Goal: Task Accomplishment & Management: Use online tool/utility

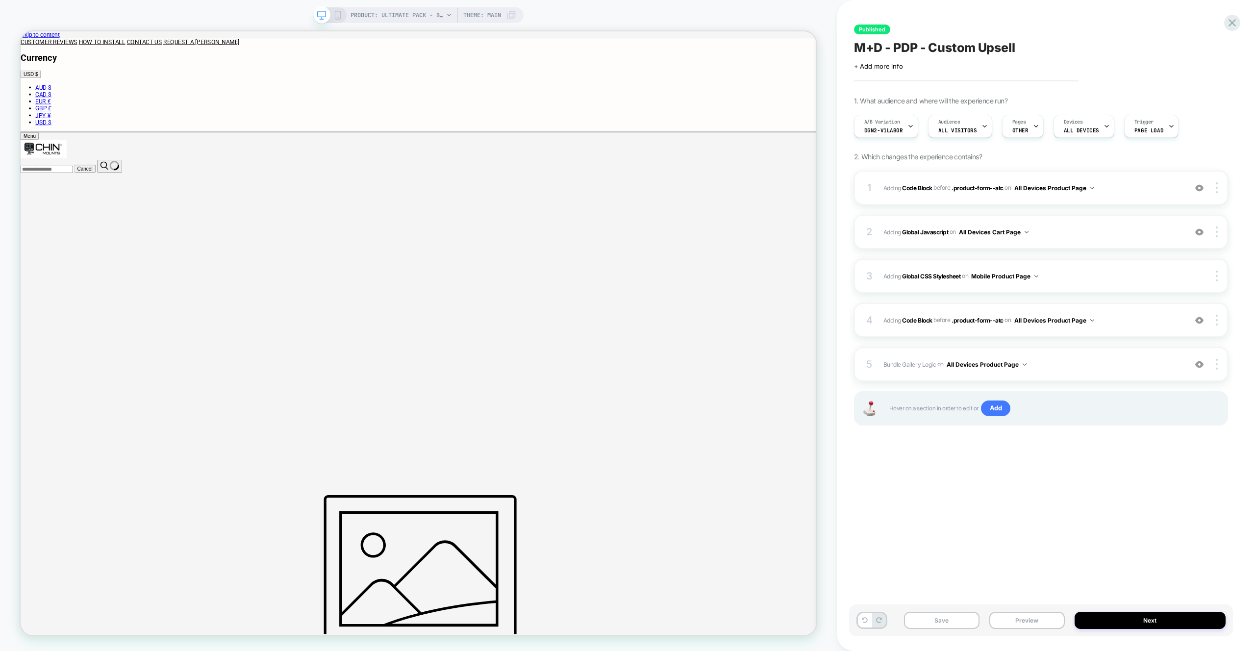
type input "*****"
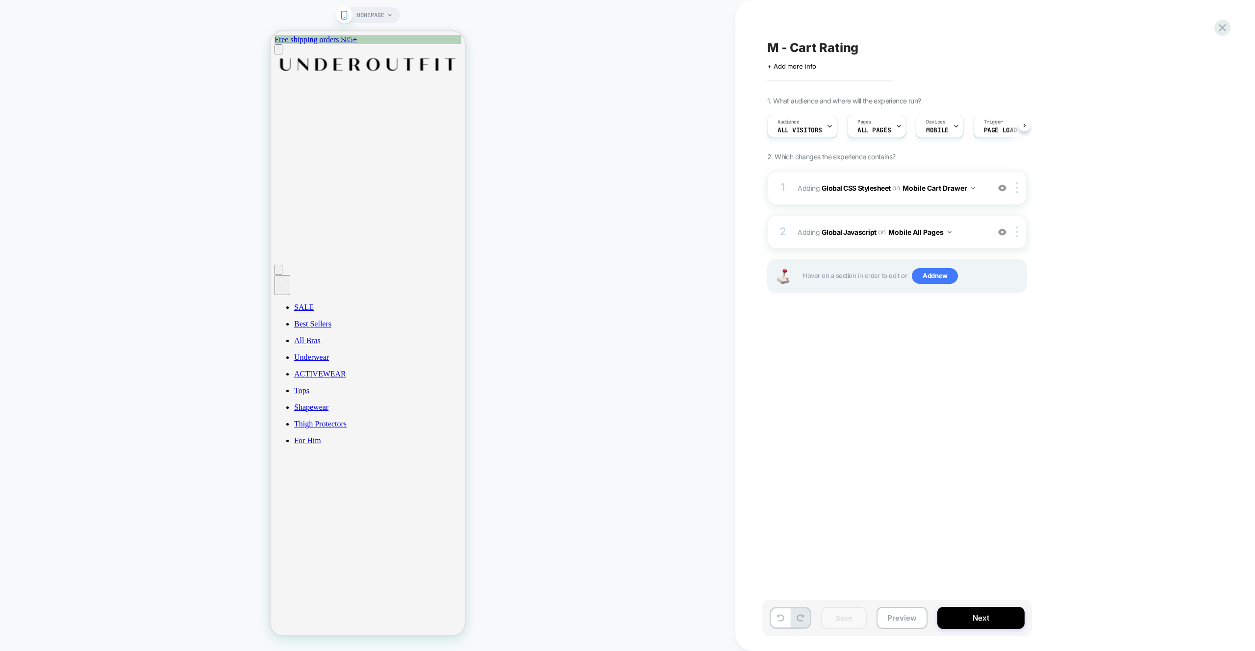
scroll to position [0, 0]
click at [897, 618] on button "Preview" at bounding box center [901, 618] width 51 height 22
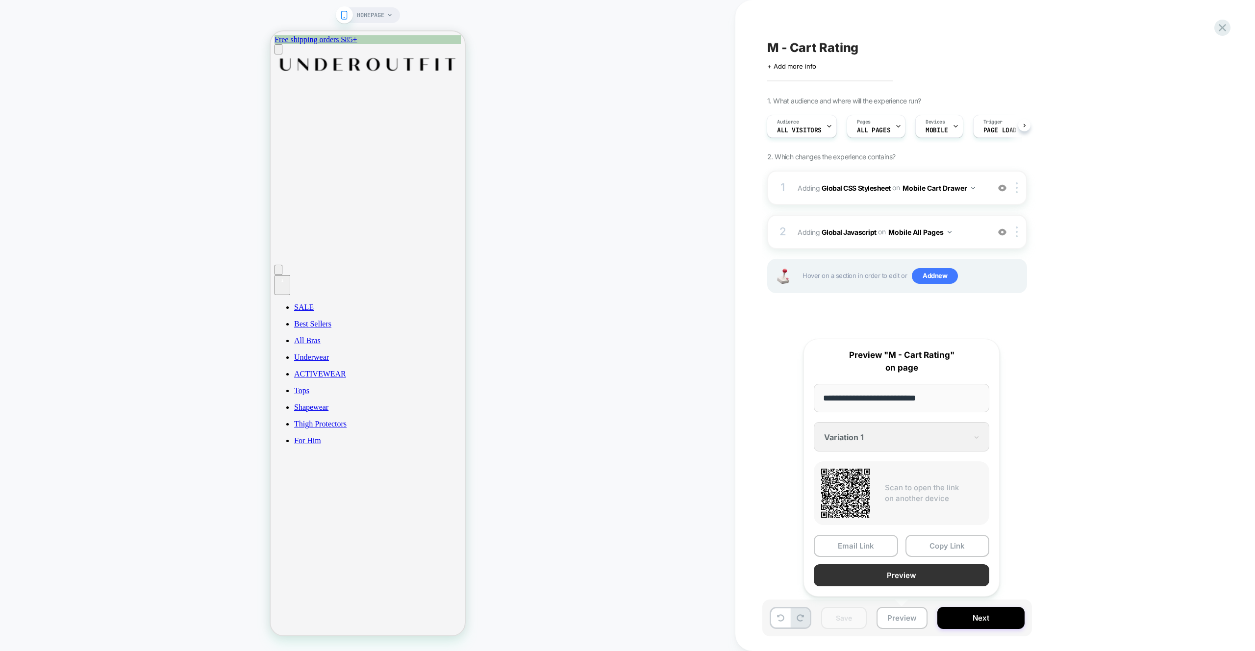
click at [897, 573] on button "Preview" at bounding box center [901, 575] width 175 height 22
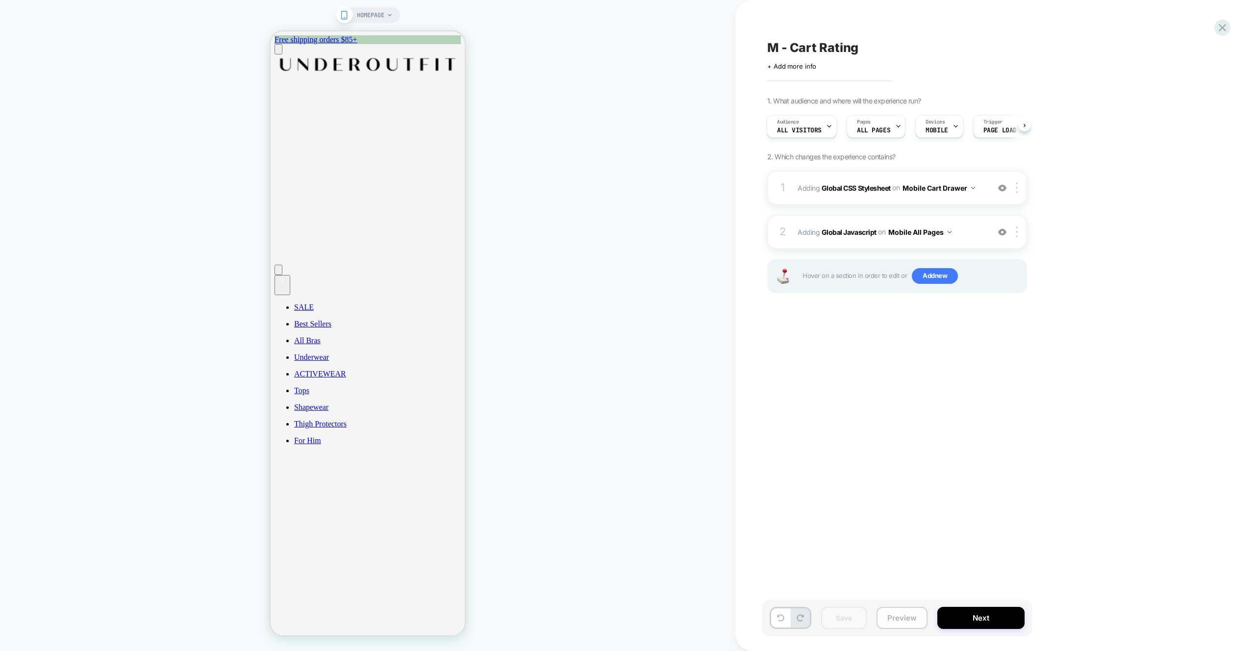
click at [908, 618] on button "Preview" at bounding box center [901, 618] width 51 height 22
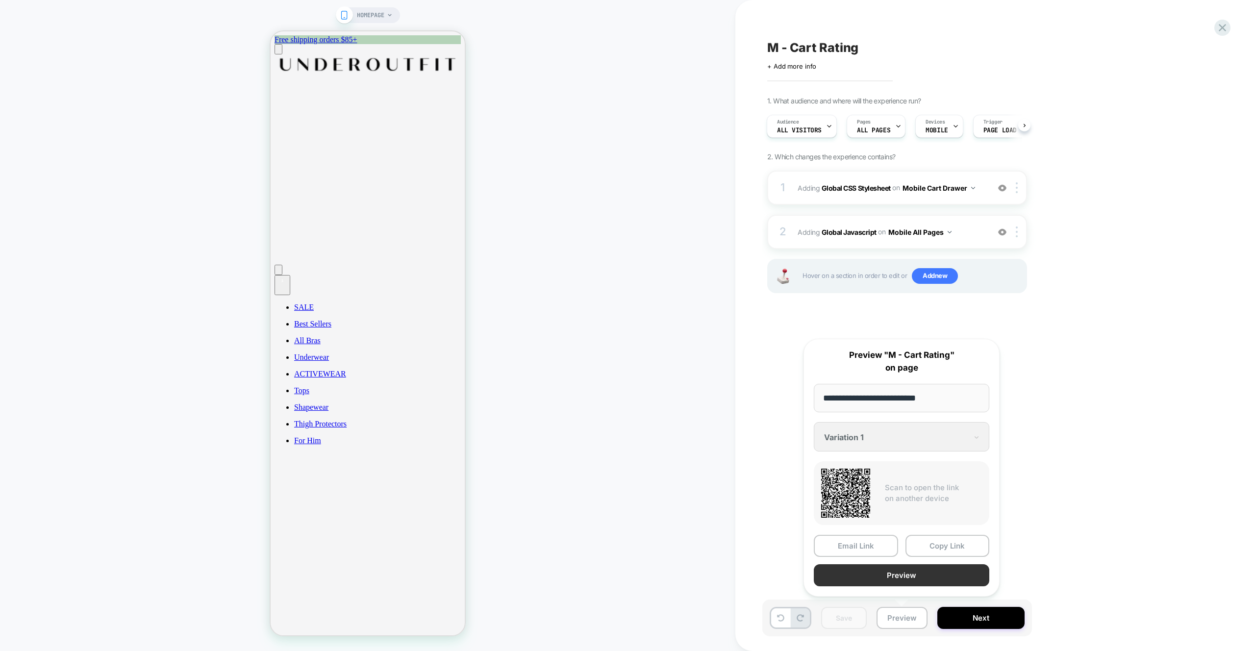
click at [897, 583] on button "Preview" at bounding box center [901, 575] width 175 height 22
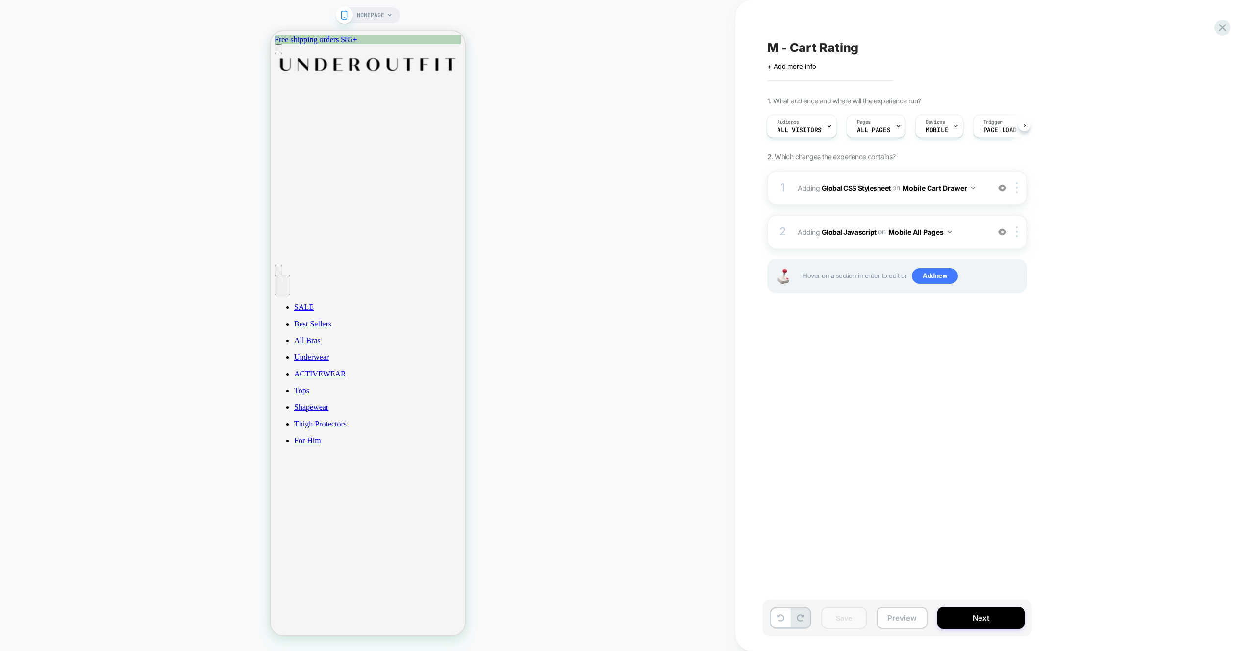
click at [907, 621] on button "Preview" at bounding box center [901, 618] width 51 height 22
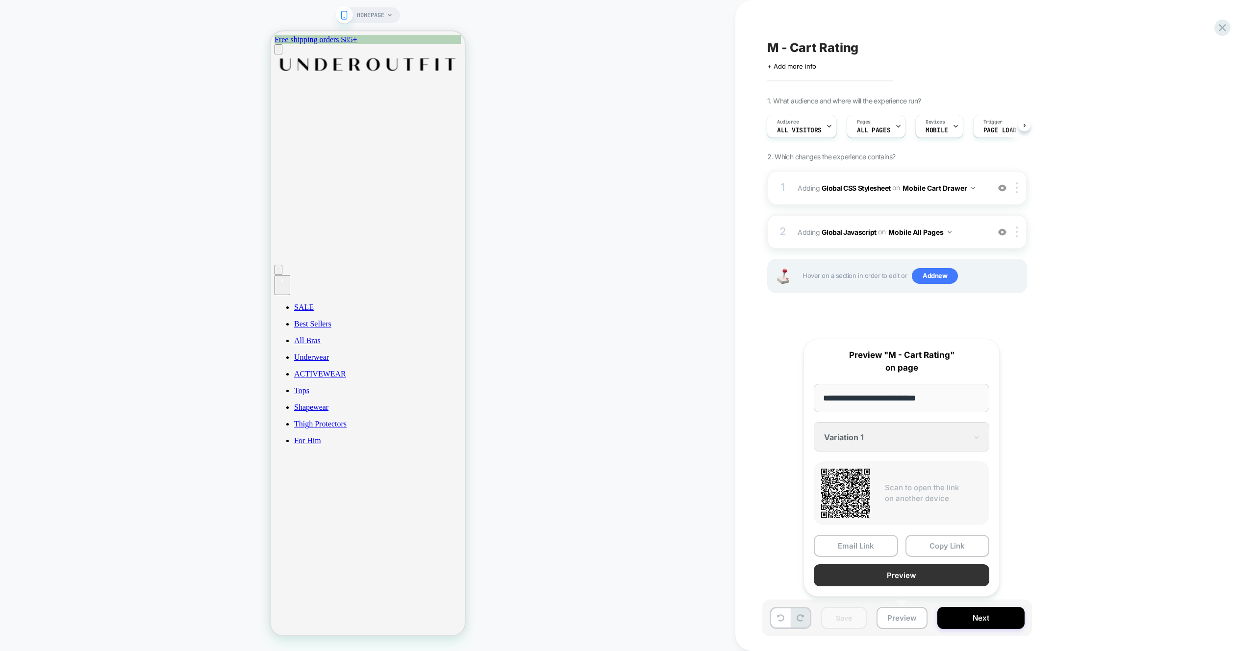
click at [906, 580] on button "Preview" at bounding box center [901, 575] width 175 height 22
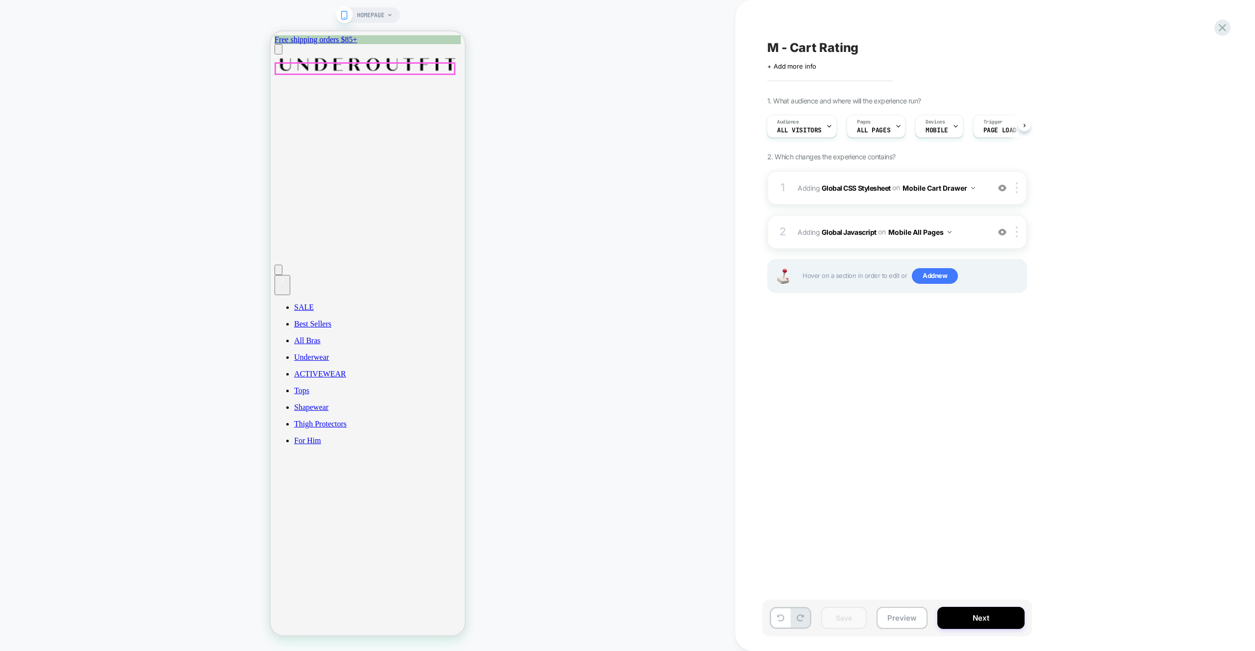
click at [286, 276] on div "1" at bounding box center [282, 280] width 8 height 8
click at [547, 126] on div "HOMEPAGE" at bounding box center [367, 325] width 735 height 631
click at [542, 143] on div "HOMEPAGE" at bounding box center [367, 325] width 735 height 631
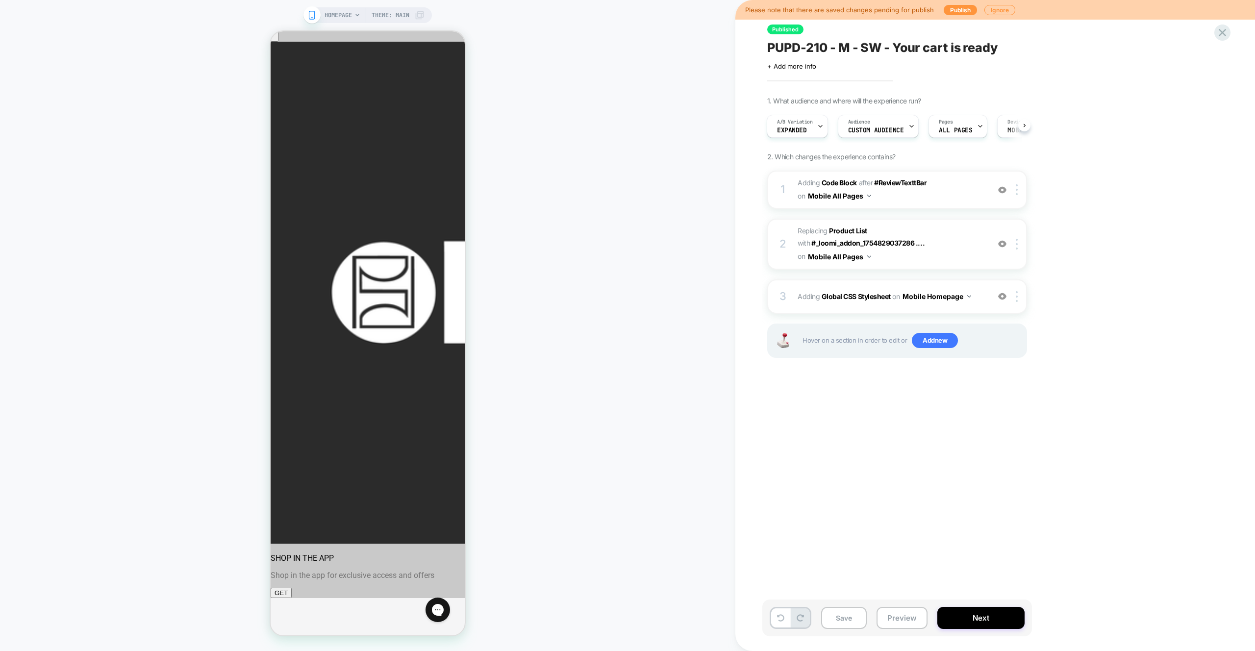
click at [564, 172] on div "HOMEPAGE Theme: MAIN" at bounding box center [367, 325] width 735 height 631
click at [628, 254] on div "HOMEPAGE Theme: MAIN" at bounding box center [367, 325] width 735 height 631
click at [904, 612] on button "Preview" at bounding box center [901, 618] width 51 height 22
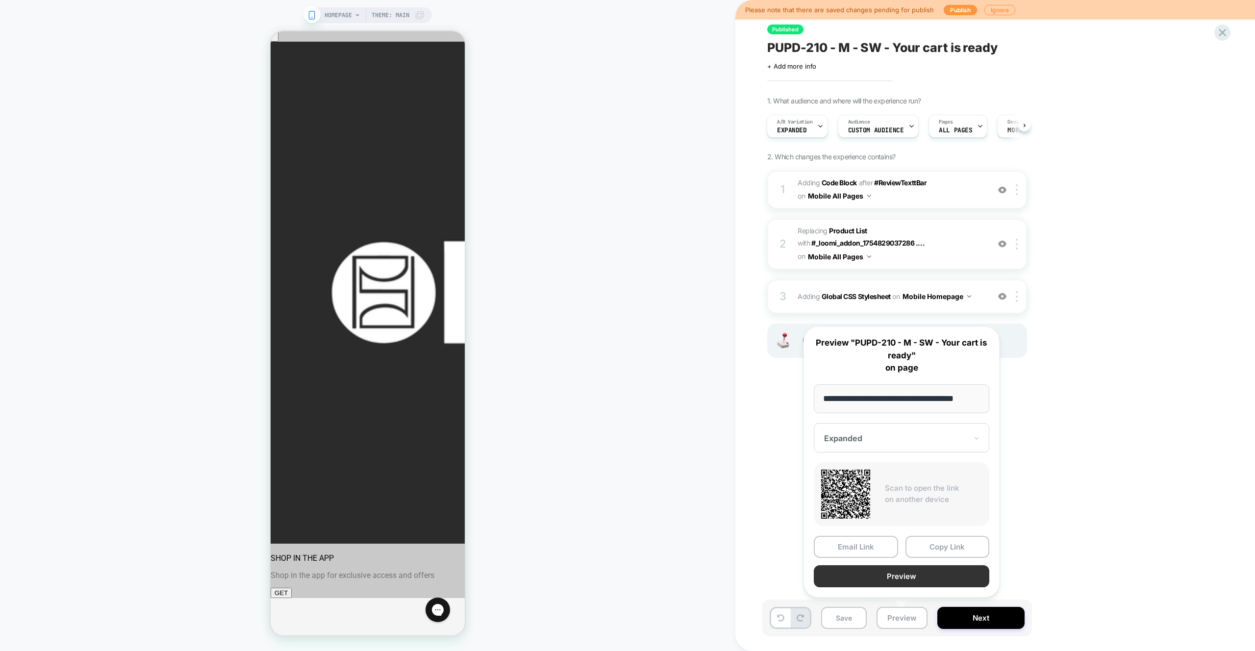
click at [904, 579] on button "Preview" at bounding box center [901, 576] width 175 height 22
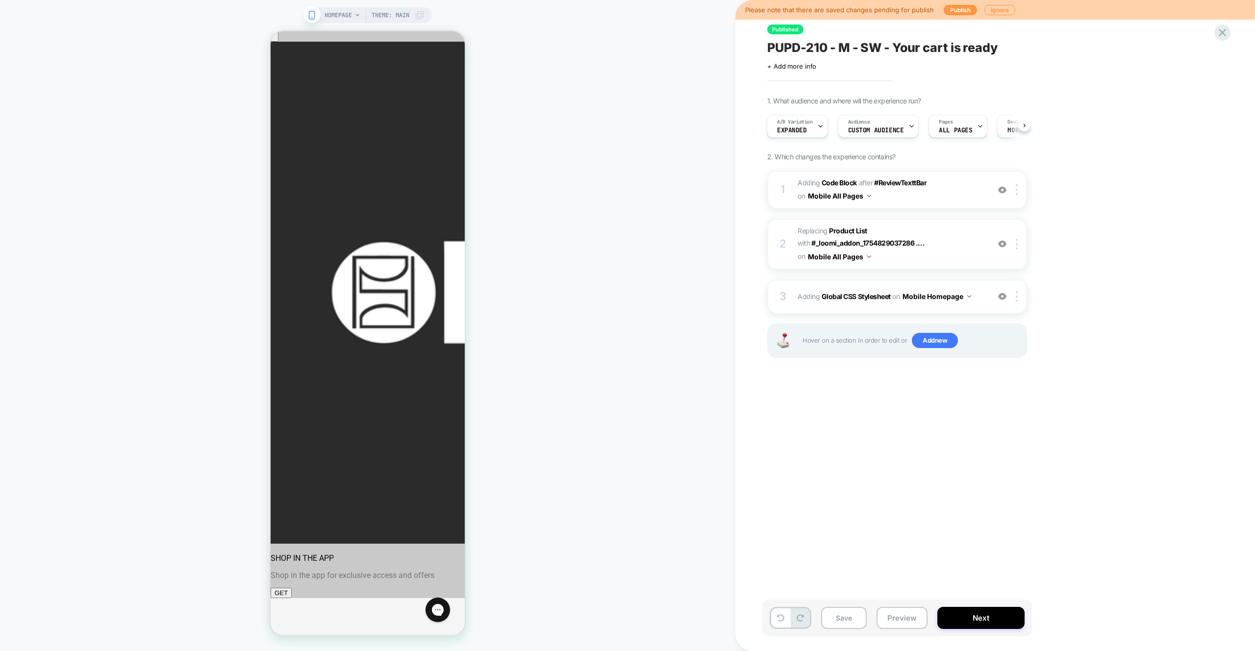
click at [565, 165] on div "HOMEPAGE Theme: MAIN" at bounding box center [367, 325] width 735 height 631
click at [939, 343] on span "Add new" at bounding box center [935, 341] width 46 height 16
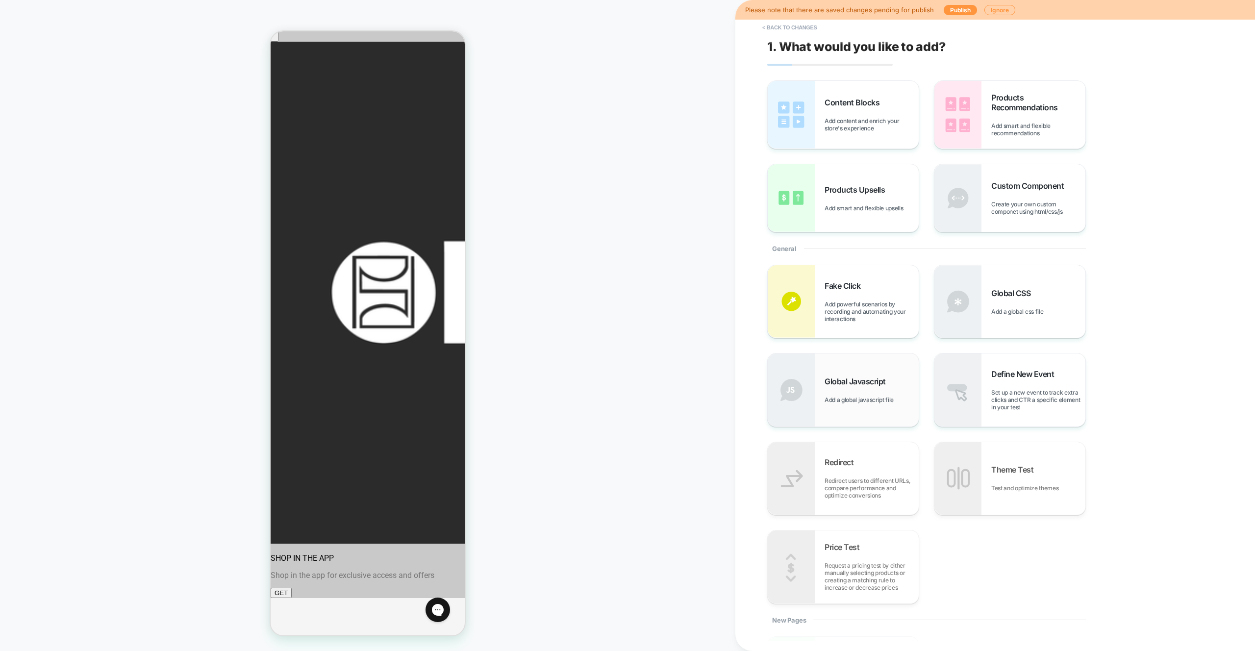
click at [875, 368] on div "Global Javascript Add a global javascript file" at bounding box center [842, 389] width 151 height 73
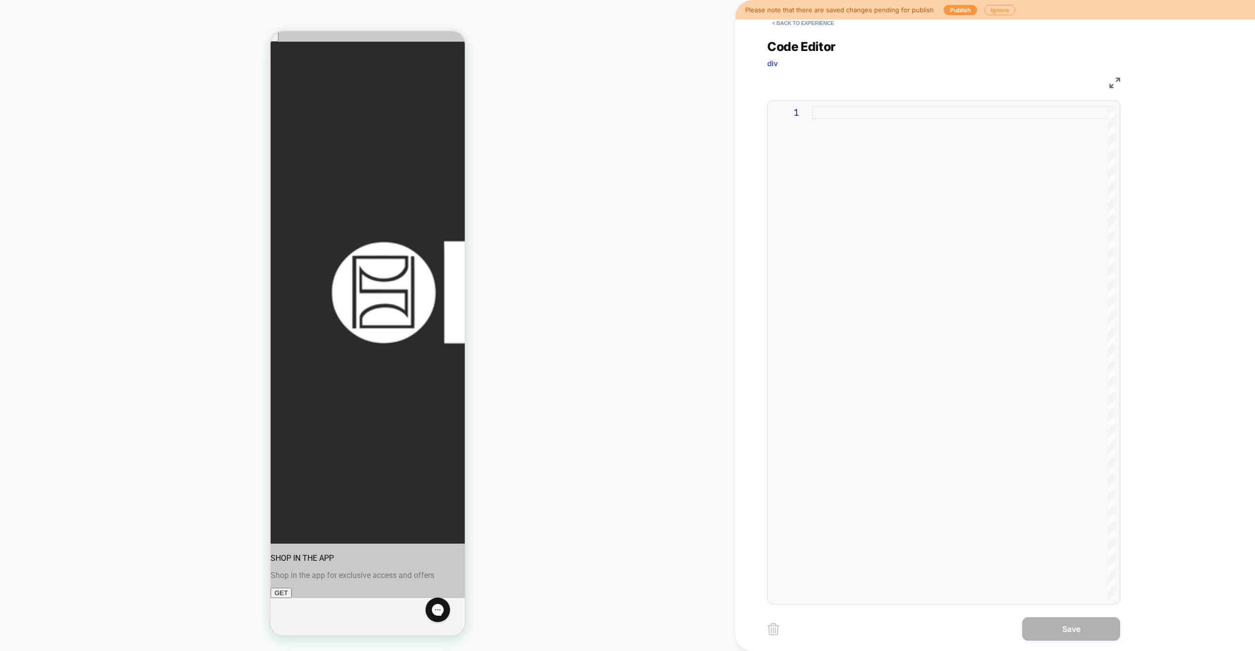
drag, startPoint x: 934, startPoint y: 257, endPoint x: 930, endPoint y: 248, distance: 9.2
click at [935, 250] on div at bounding box center [963, 352] width 303 height 493
click at [923, 196] on div at bounding box center [963, 352] width 303 height 493
type textarea "*"
click at [621, 276] on div "HOMEPAGE Theme: MAIN" at bounding box center [367, 325] width 735 height 631
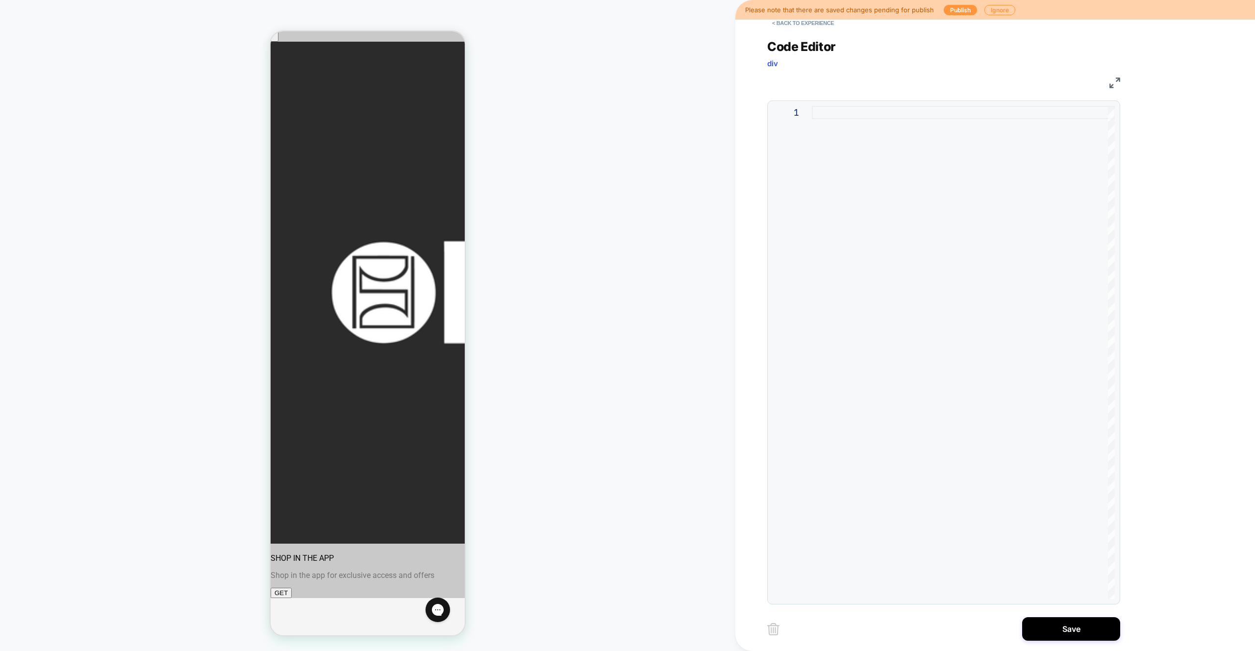
click at [910, 273] on div at bounding box center [963, 352] width 303 height 493
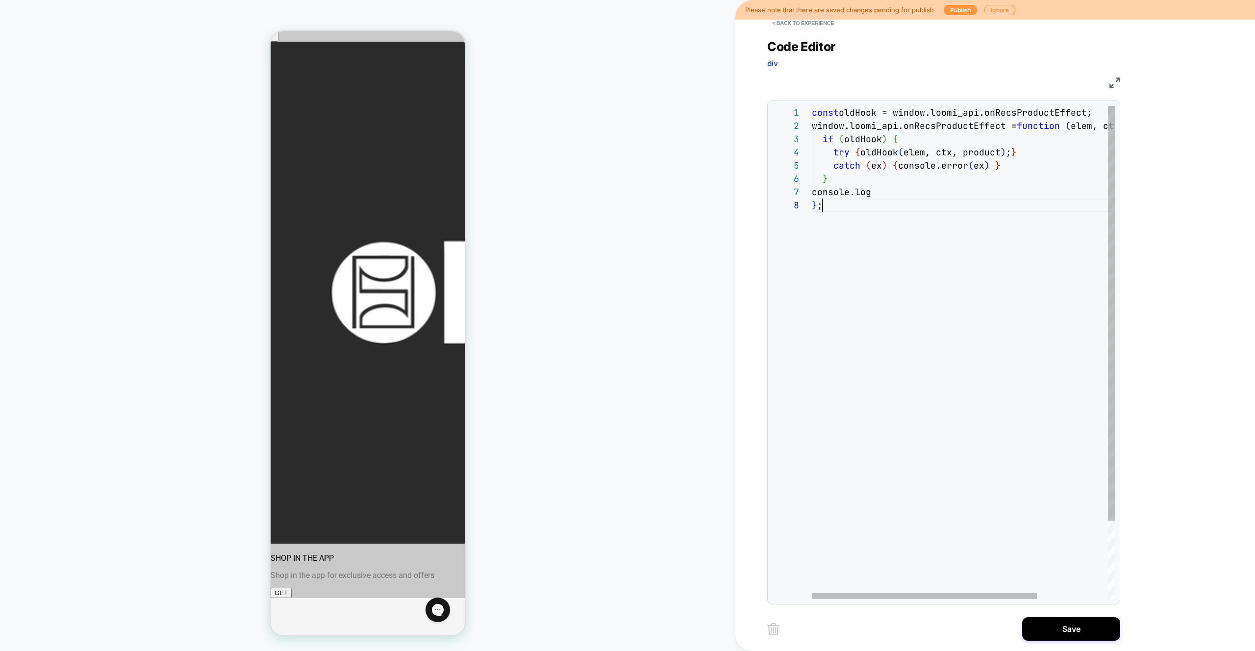
click at [841, 281] on div "const oldHook = window.loomi_api.onRecsProductEffect; window.loomi_api.onRecsPr…" at bounding box center [1011, 399] width 398 height 586
click at [890, 186] on div "const oldHook = window.loomi_api.onRecsProductEffect; window.loomi_api.onRecsPr…" at bounding box center [1011, 412] width 398 height 612
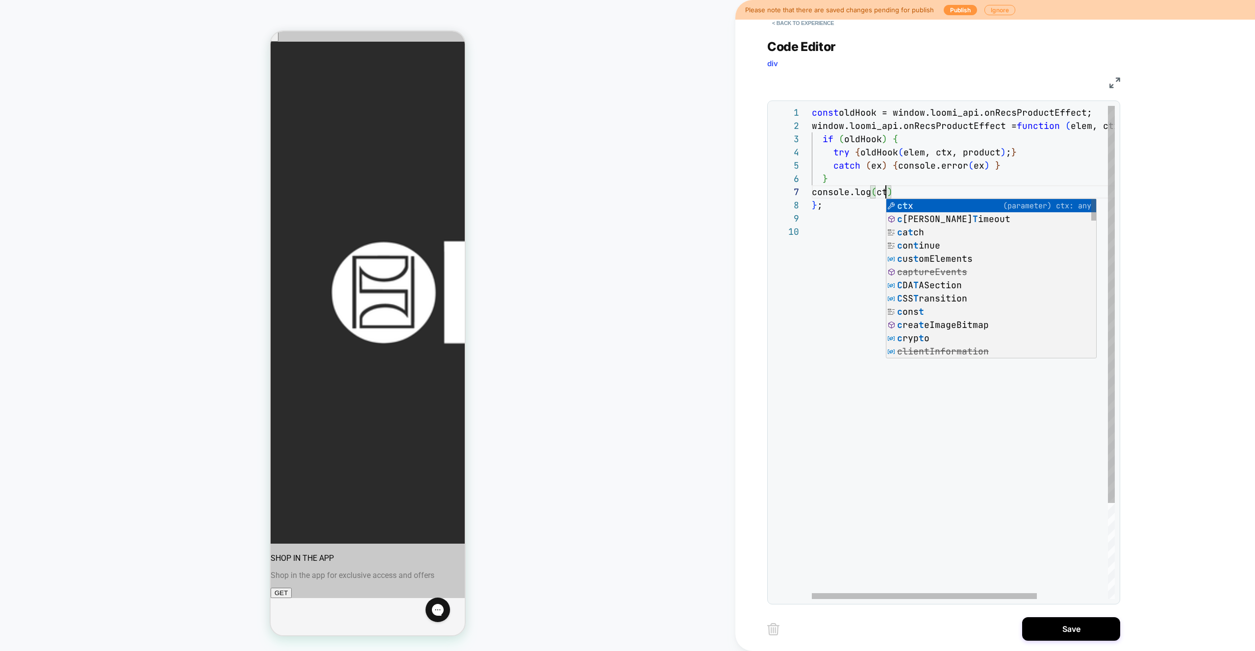
scroll to position [79, 79]
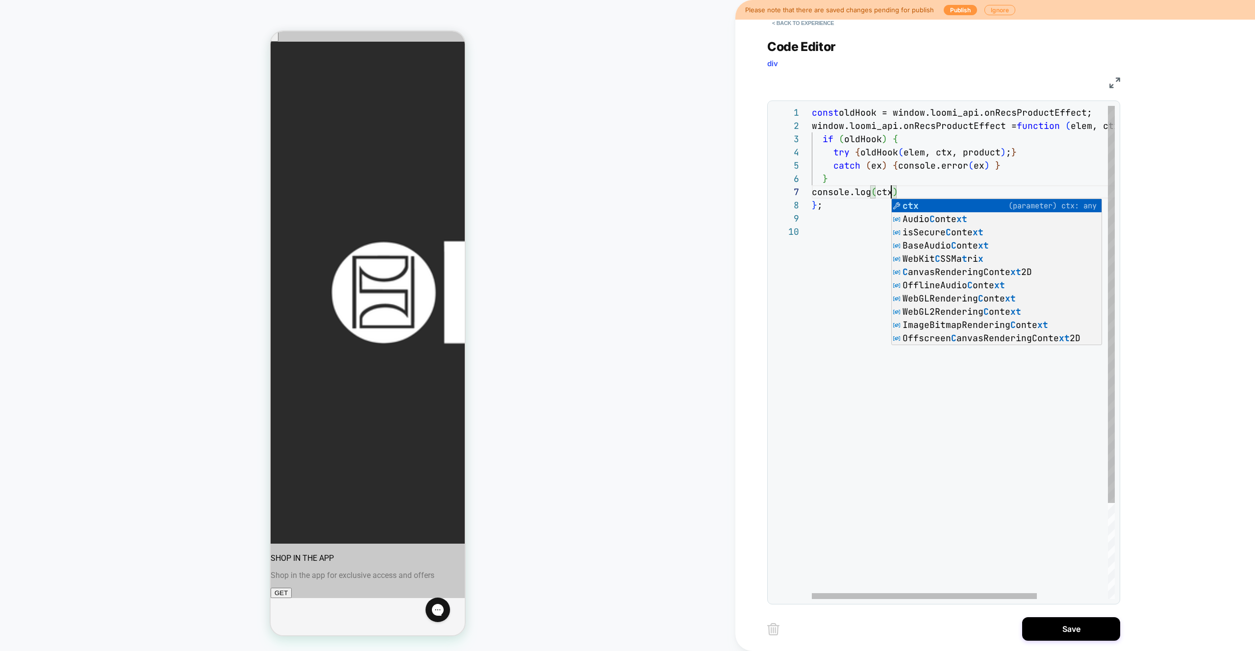
click at [885, 196] on div "const oldHook = window.loomi_api.onRecsProductEffect; window.loomi_api.onRecsPr…" at bounding box center [1011, 412] width 398 height 612
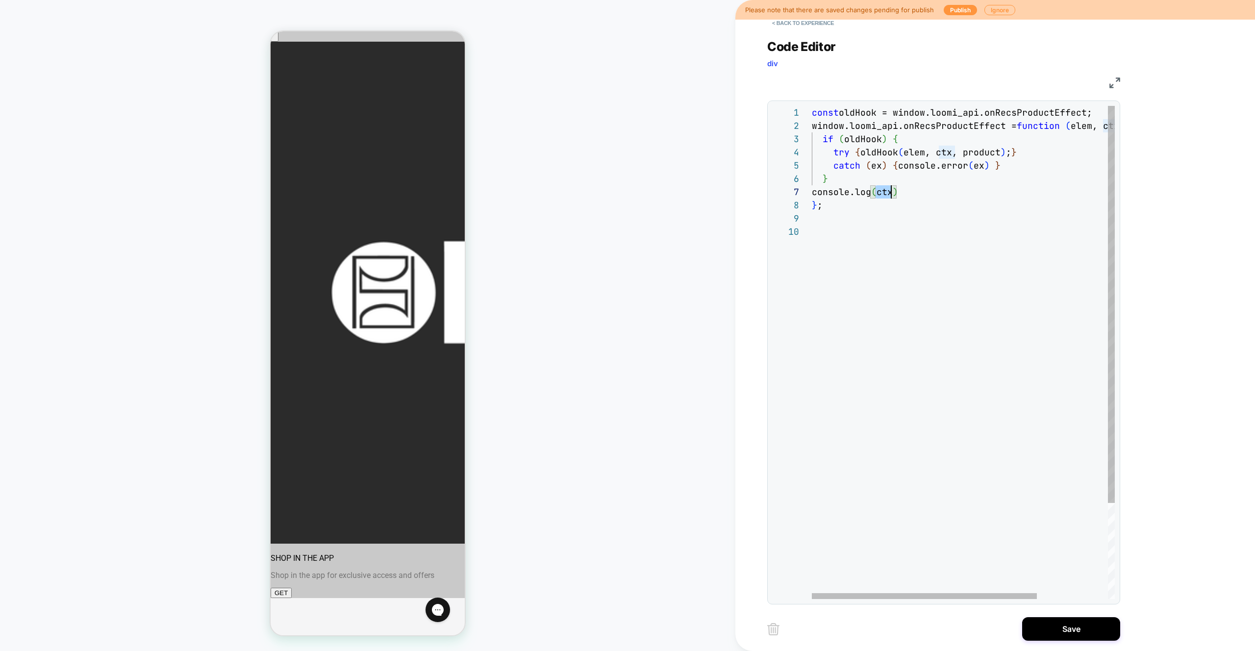
click at [885, 196] on div "const oldHook = window.loomi_api.onRecsProductEffect; window.loomi_api.onRecsPr…" at bounding box center [1011, 412] width 398 height 612
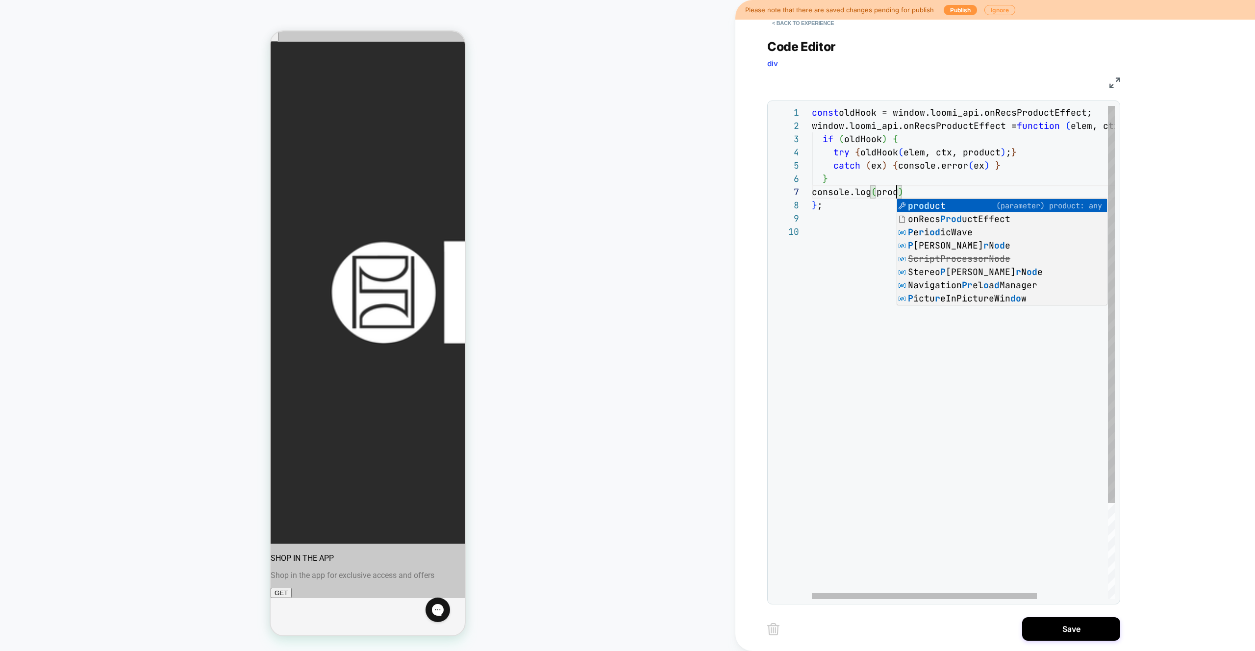
scroll to position [79, 100]
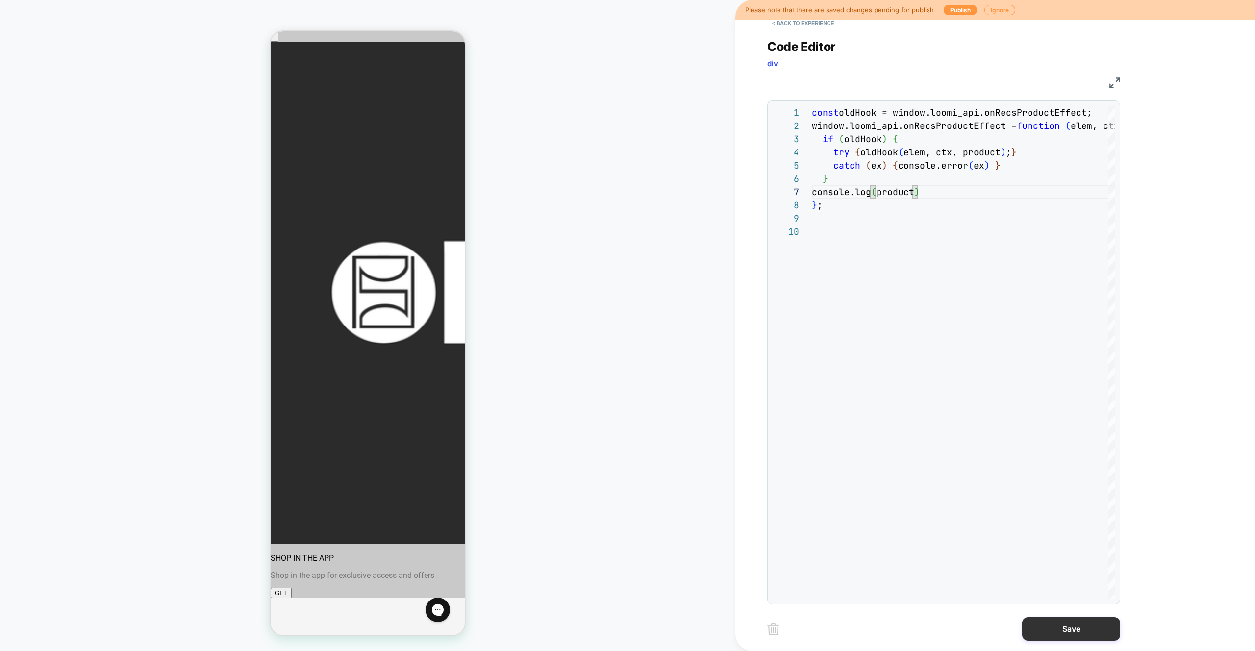
type textarea "**********"
click at [1068, 625] on button "Save" at bounding box center [1071, 629] width 98 height 24
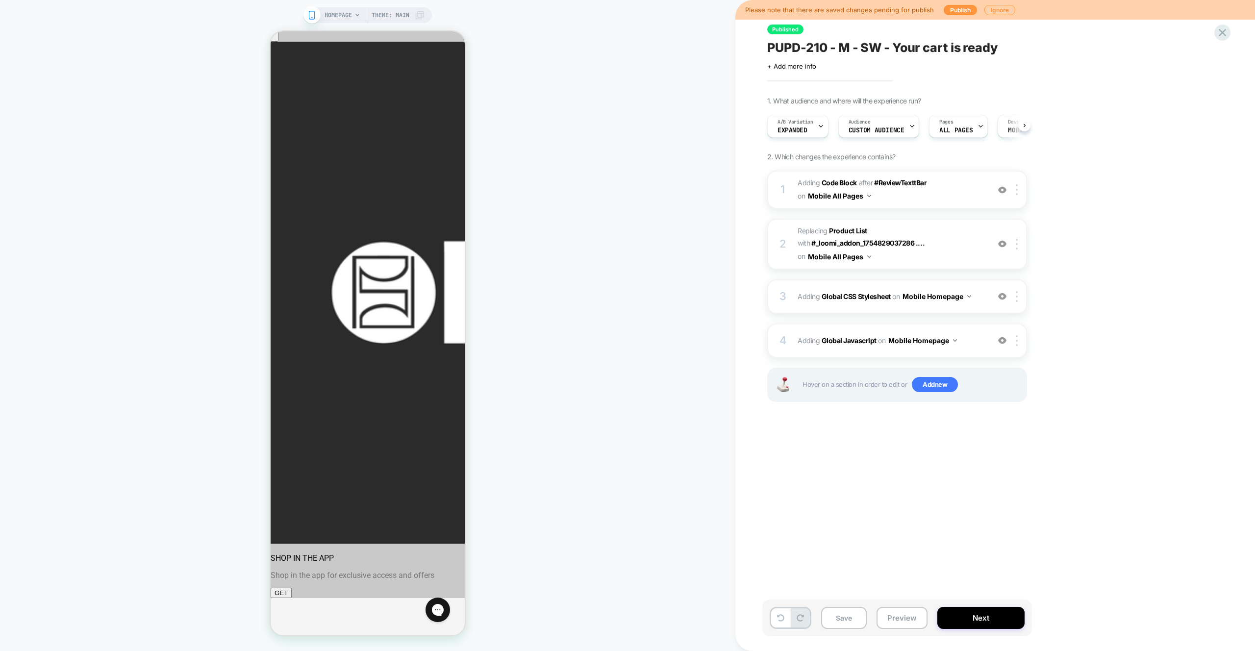
scroll to position [0, 0]
click at [967, 349] on div "4 Adding Global Javascript on Mobile Homepage Add Before Add After Copy to Desk…" at bounding box center [897, 340] width 260 height 34
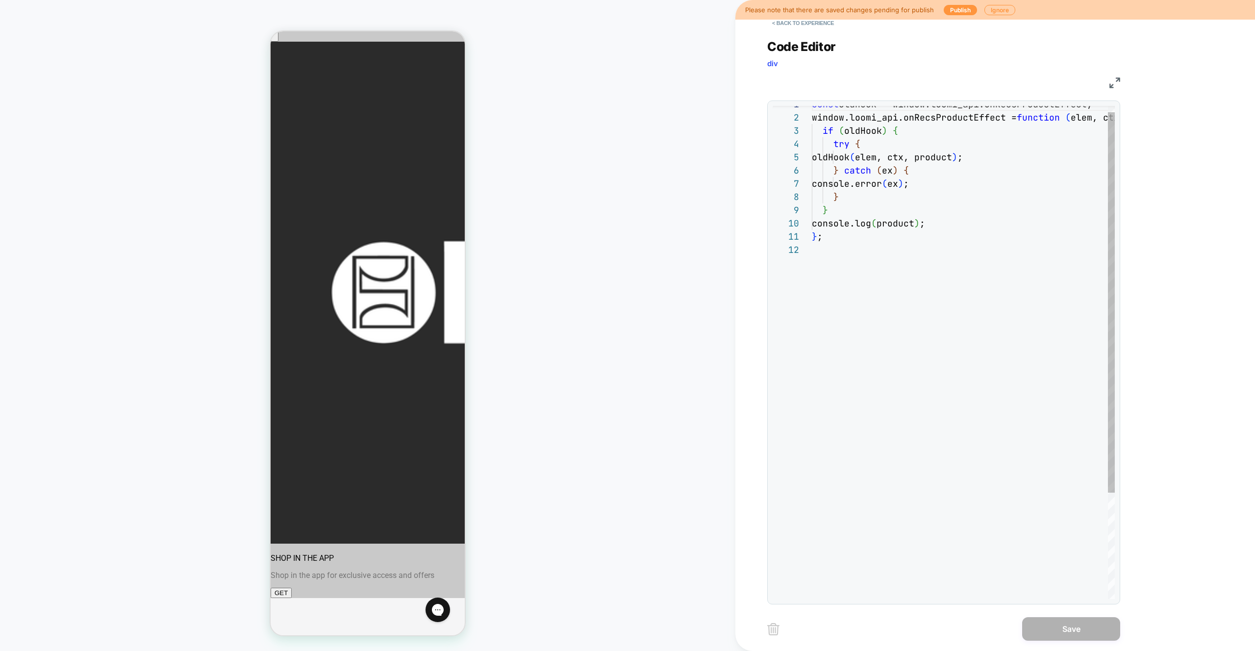
type textarea "**"
click at [918, 271] on div "const oldHook = window.loomi_api.onRecsProductEffect; window.loomi_api.onRecsPr…" at bounding box center [963, 417] width 303 height 639
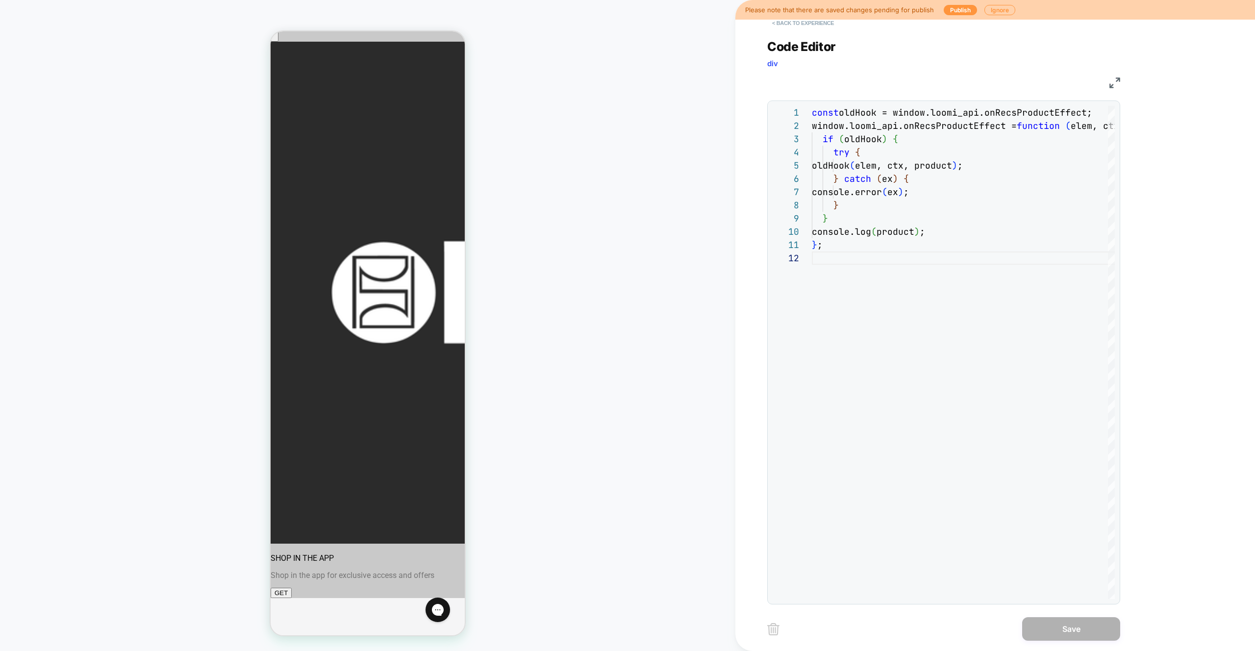
click at [790, 24] on button "< Back to experience" at bounding box center [803, 23] width 72 height 16
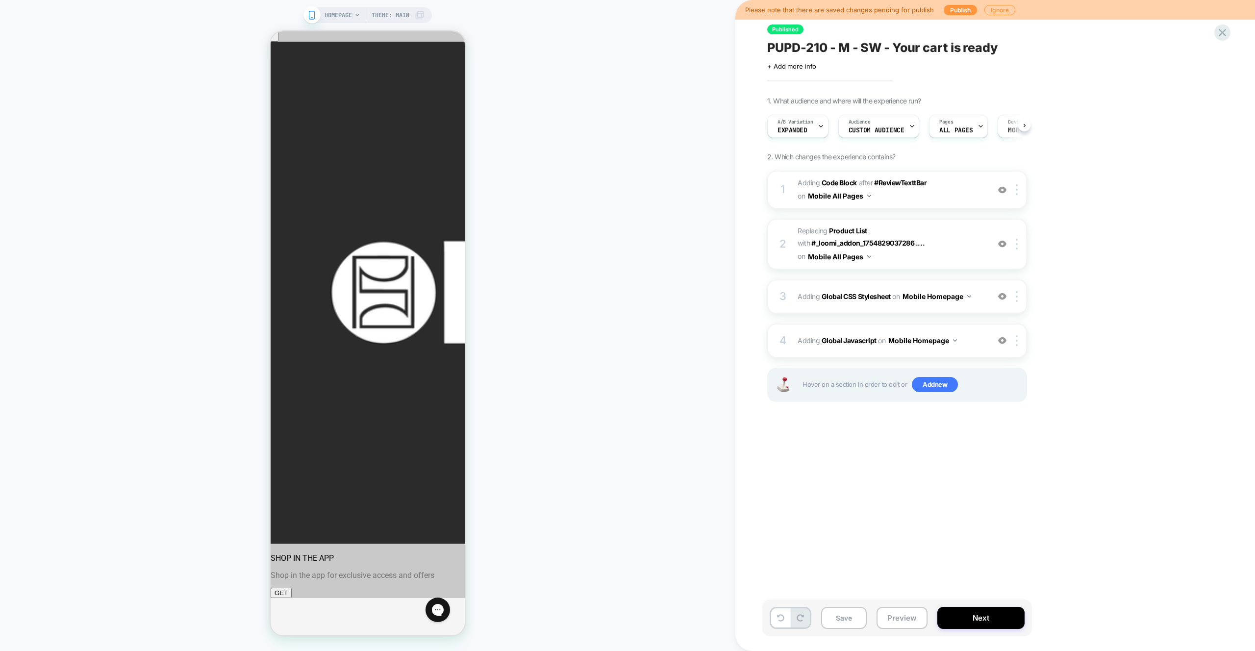
scroll to position [0, 0]
drag, startPoint x: 896, startPoint y: 609, endPoint x: 895, endPoint y: 620, distance: 11.3
click at [896, 609] on button "Preview" at bounding box center [901, 618] width 51 height 22
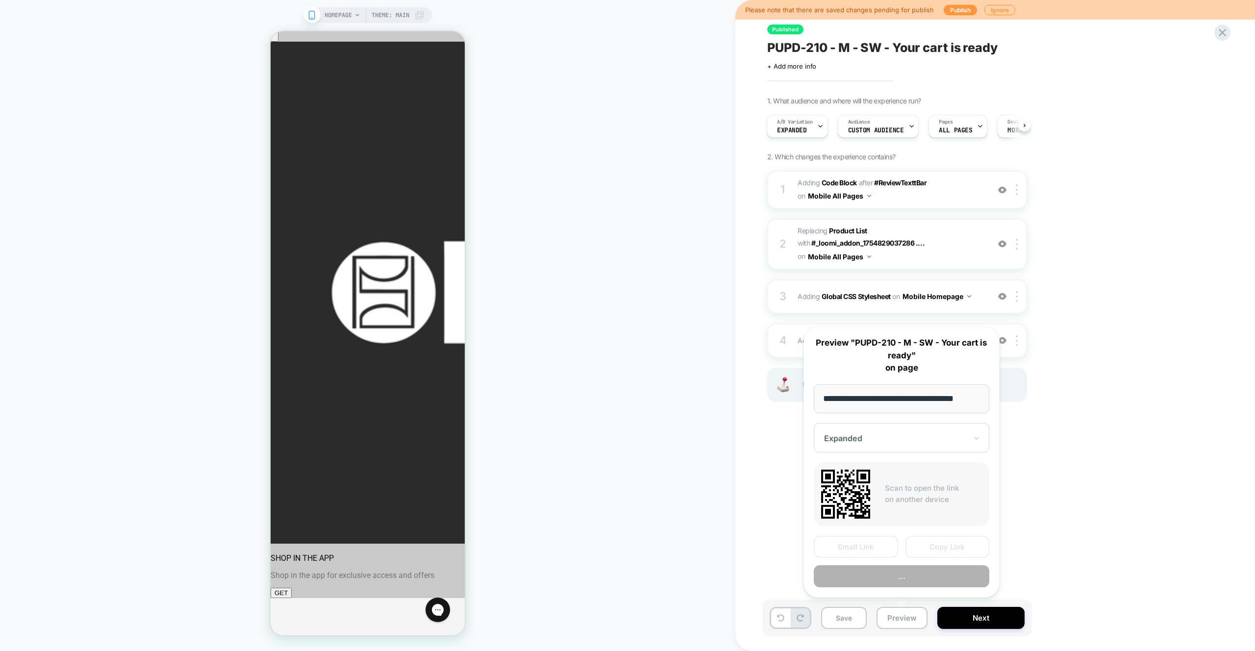
scroll to position [0, 0]
click at [888, 574] on button "Preview" at bounding box center [901, 576] width 175 height 22
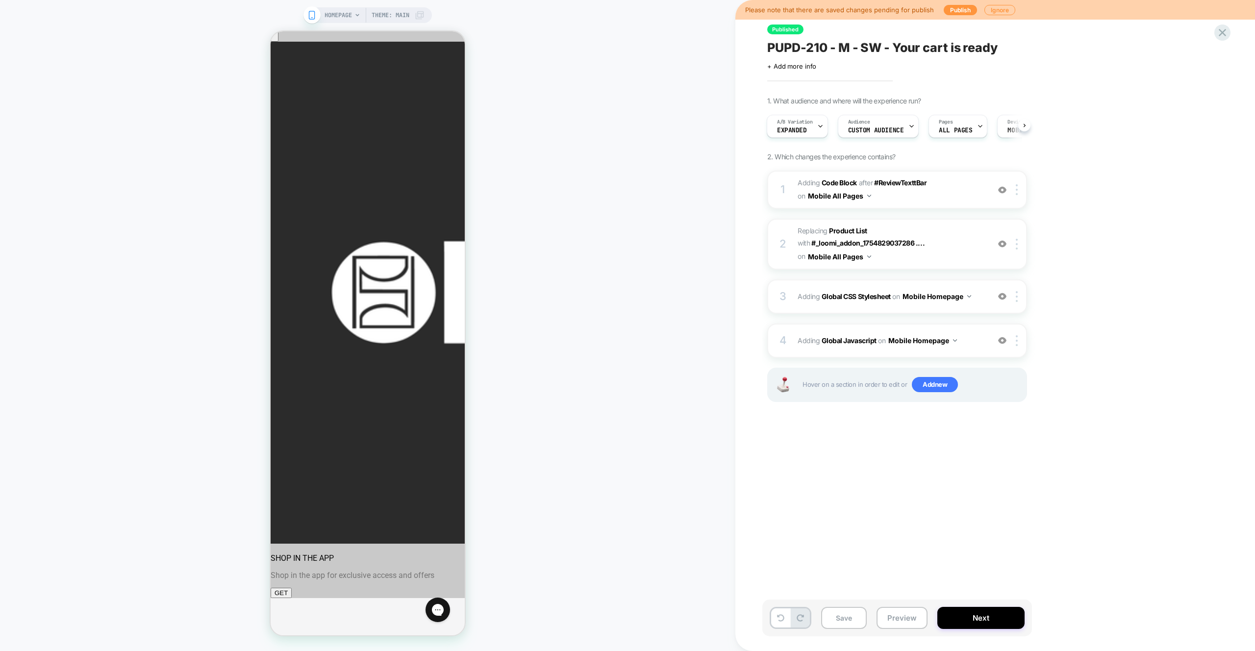
click at [904, 492] on div "Published PUPD-210 - M - SW - Your cart is ready Click to edit experience detai…" at bounding box center [946, 325] width 368 height 631
click at [974, 354] on div "4 Adding Global Javascript on Mobile Homepage Add Before Add After Copy to Desk…" at bounding box center [897, 340] width 260 height 34
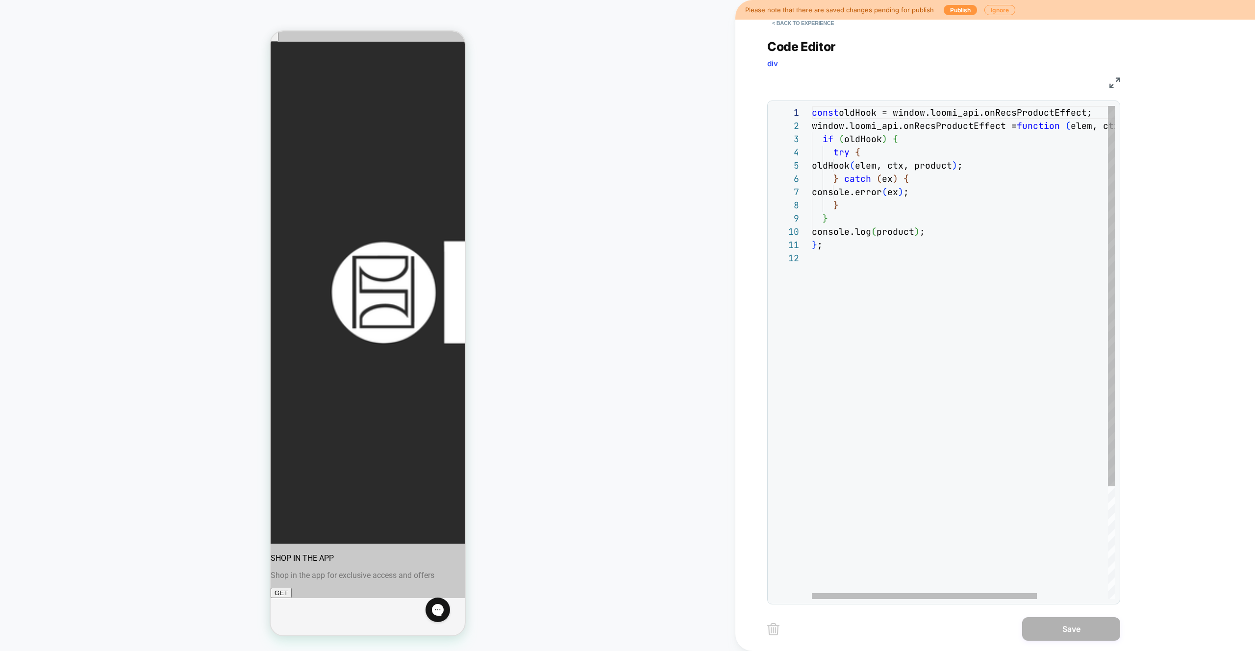
click at [891, 418] on div "const oldHook = window.loomi_api.onRecsProductEffect; window.loomi_api.onRecsPr…" at bounding box center [1011, 425] width 398 height 639
click at [883, 232] on div "const oldHook = window.loomi_api.onRecsProductEffect; window.loomi_api.onRecsPr…" at bounding box center [1011, 425] width 398 height 639
click at [888, 239] on div "const oldHook = window.loomi_api.onRecsProductEffect; window.loomi_api.onRecsPr…" at bounding box center [1011, 425] width 398 height 639
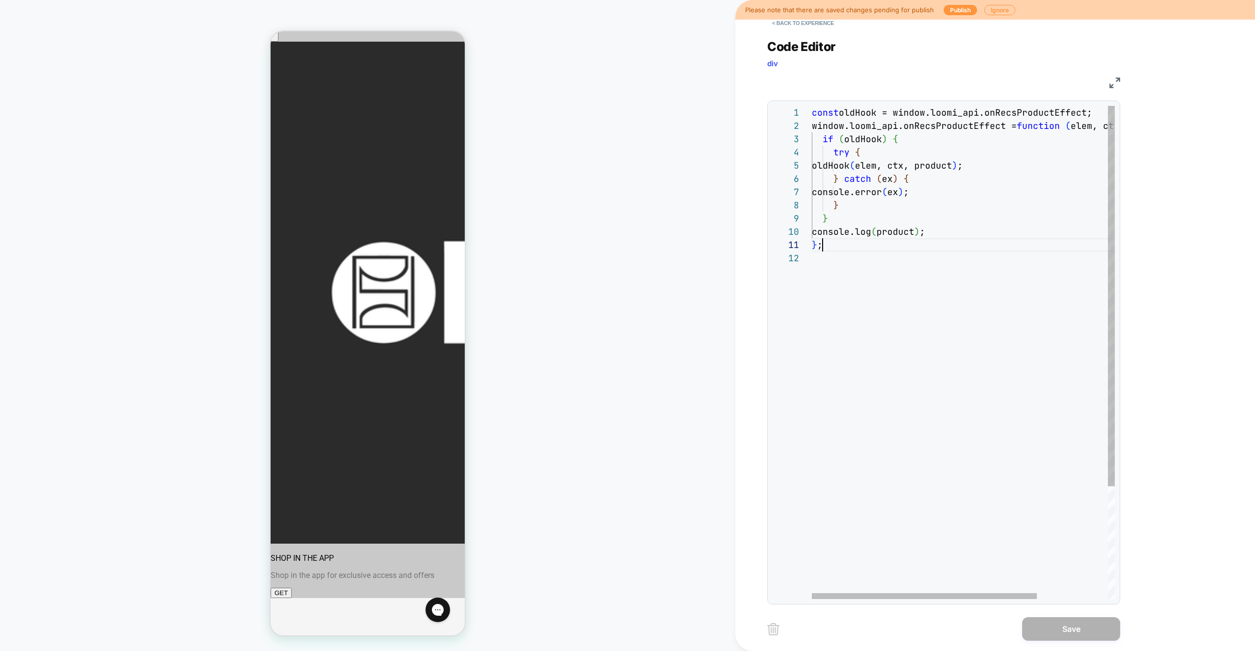
click at [883, 231] on div "const oldHook = window.loomi_api.onRecsProductEffect; window.loomi_api.onRecsPr…" at bounding box center [1011, 425] width 398 height 639
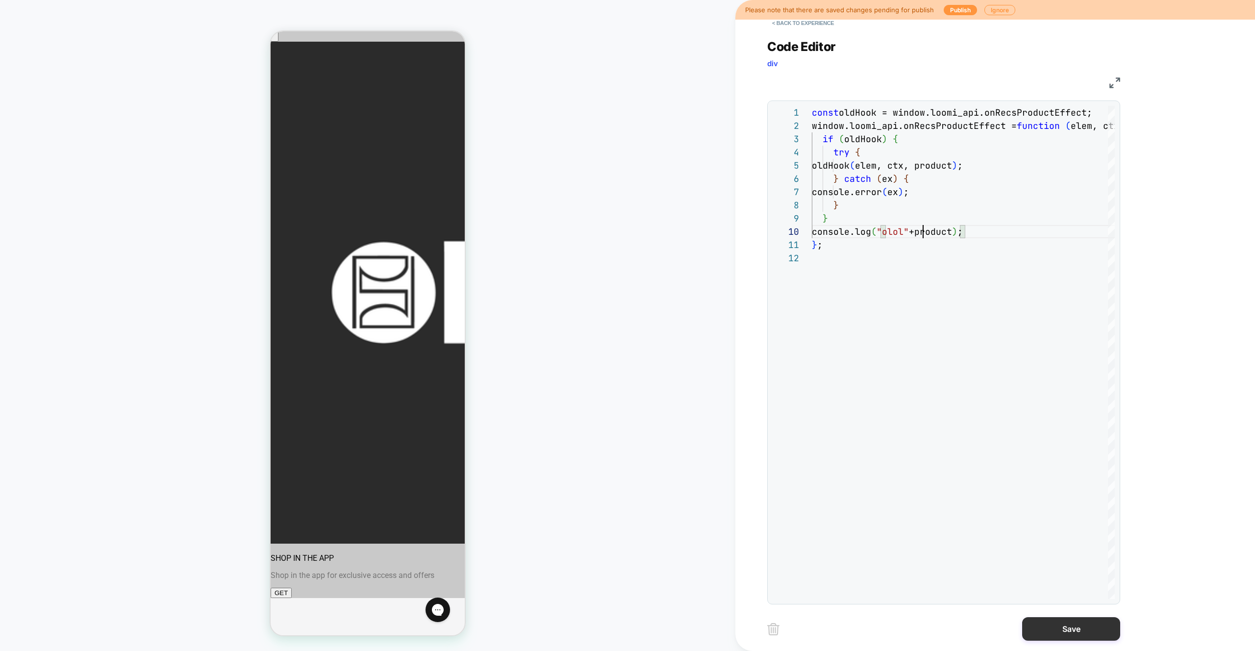
type textarea "**********"
click at [1098, 633] on button "Save" at bounding box center [1071, 629] width 98 height 24
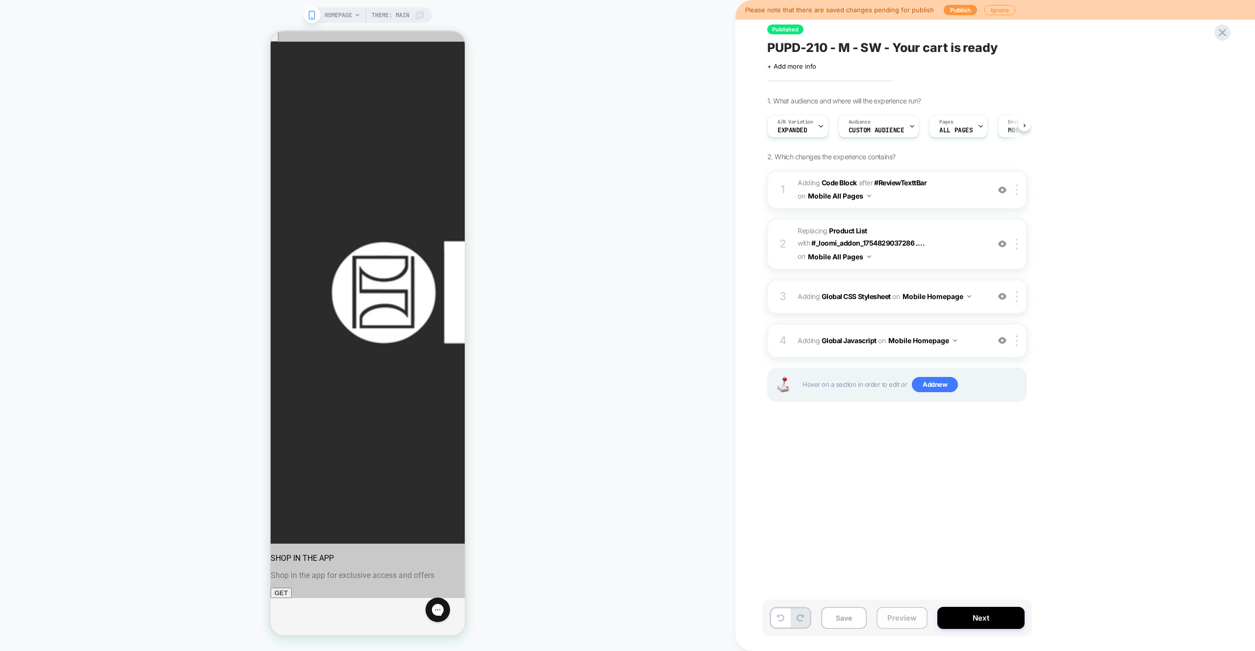
click at [917, 617] on button "Preview" at bounding box center [901, 618] width 51 height 22
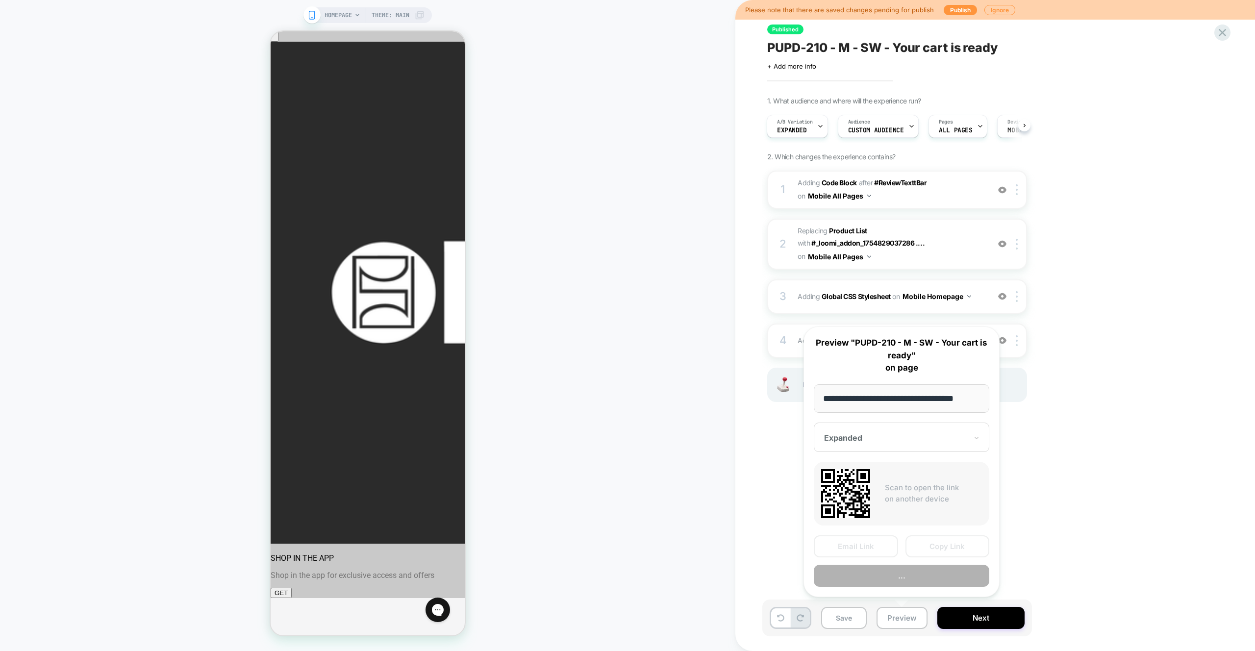
scroll to position [0, 8]
click at [911, 578] on button "Preview" at bounding box center [901, 576] width 175 height 22
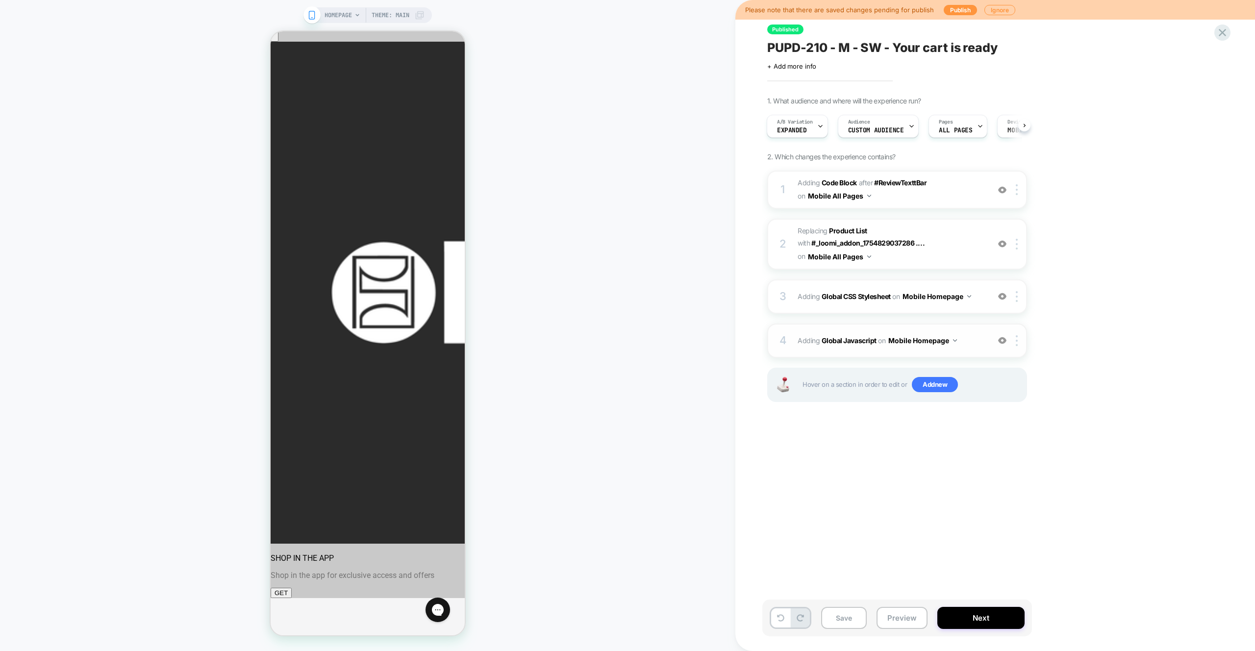
click at [962, 340] on span "Adding Global Javascript on Mobile Homepage" at bounding box center [890, 340] width 187 height 14
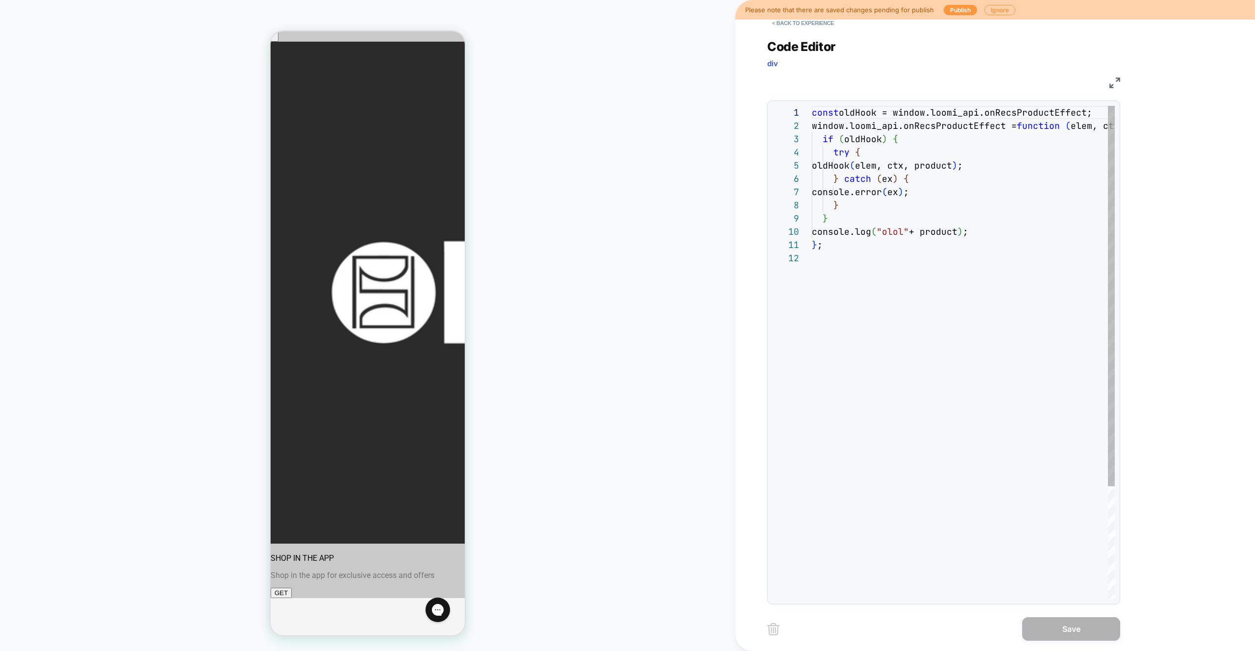
scroll to position [132, 0]
click at [920, 230] on div "const oldHook = window.loomi_api.onRecsProductEffect; window.loomi_api.onRecsPr…" at bounding box center [1011, 425] width 398 height 639
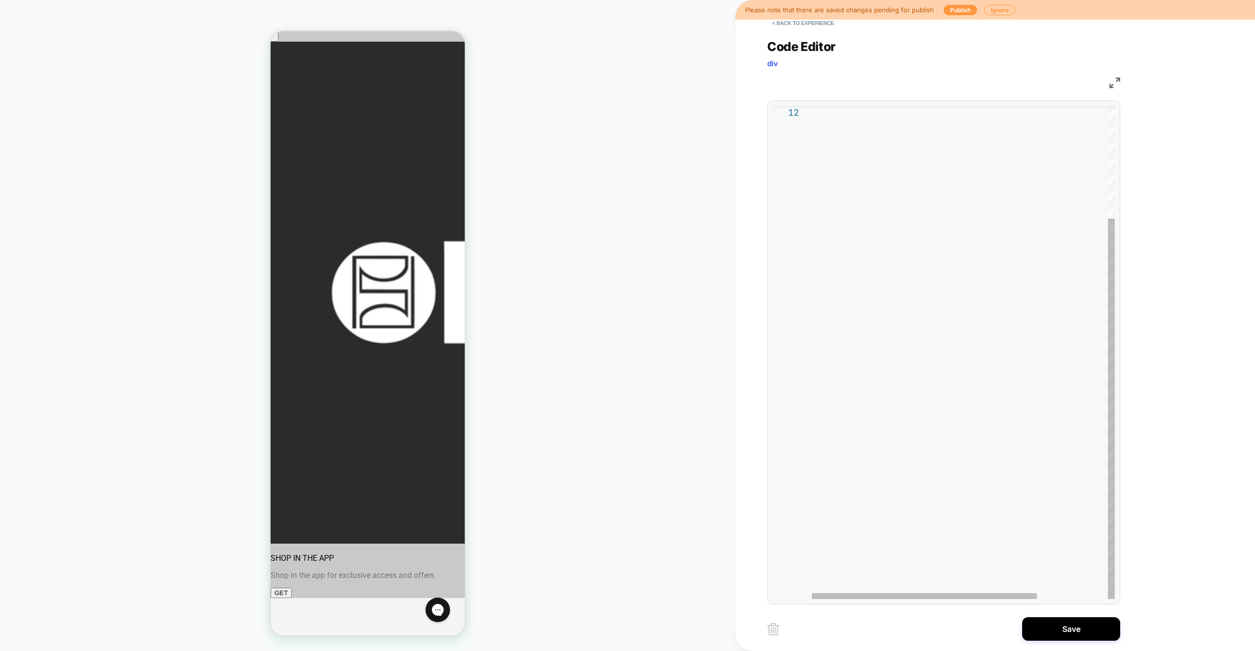
click at [1013, 358] on div at bounding box center [1011, 279] width 398 height 639
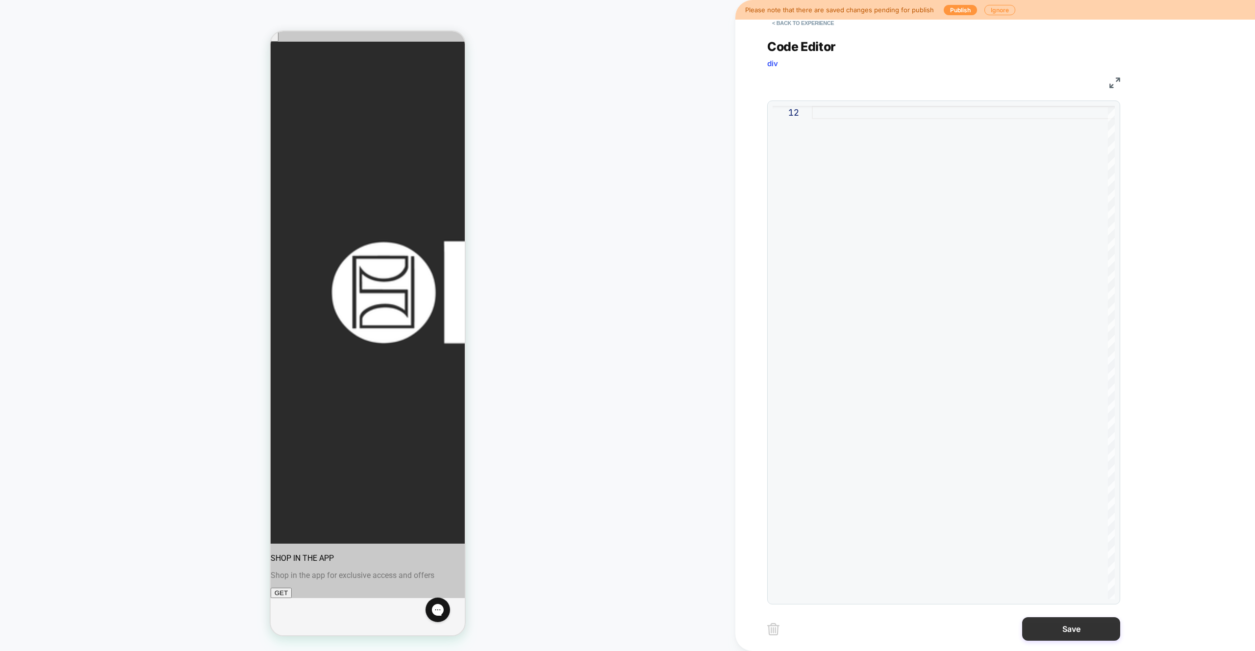
type textarea "**"
click at [1062, 637] on button "Save" at bounding box center [1071, 629] width 98 height 24
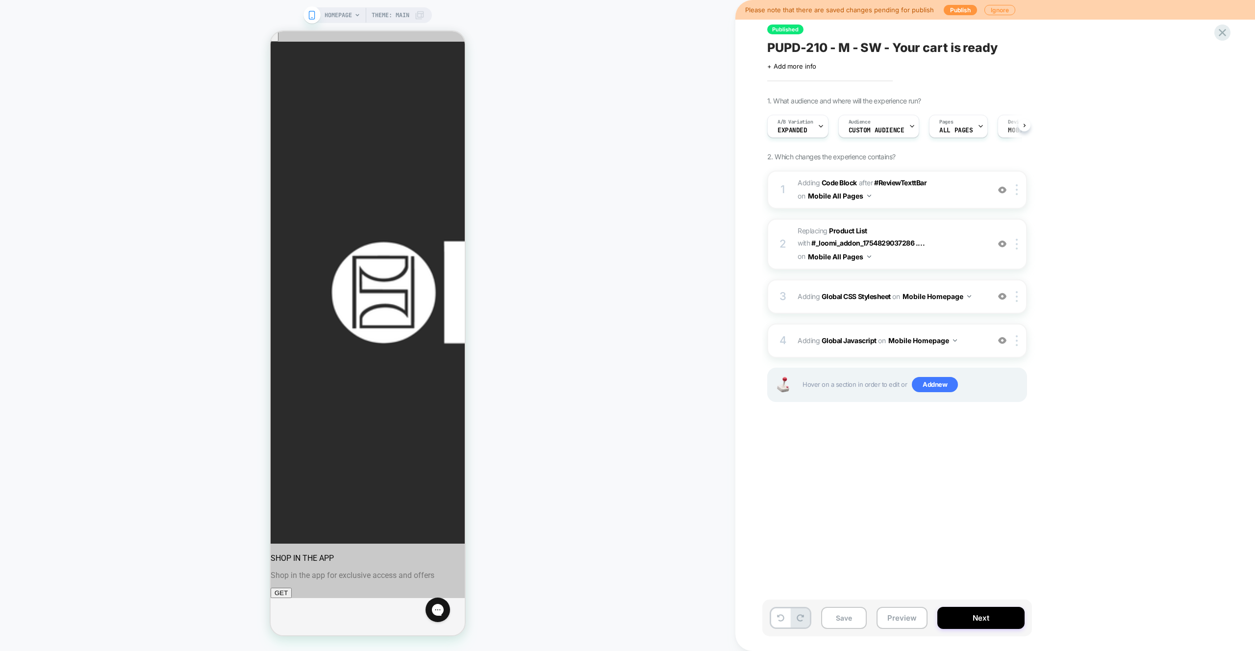
click at [687, 364] on div "HOMEPAGE Theme: MAIN" at bounding box center [367, 325] width 735 height 631
click at [911, 608] on button "Preview" at bounding box center [901, 618] width 51 height 22
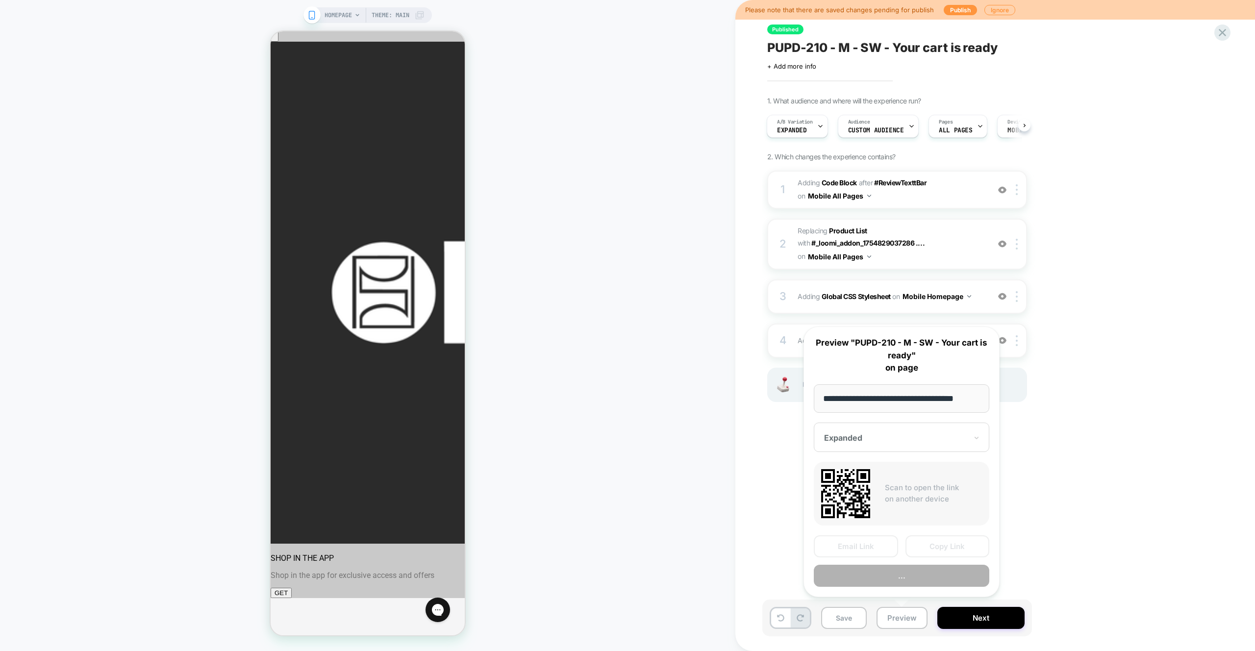
scroll to position [0, 8]
click at [898, 578] on button "Preview" at bounding box center [901, 576] width 175 height 22
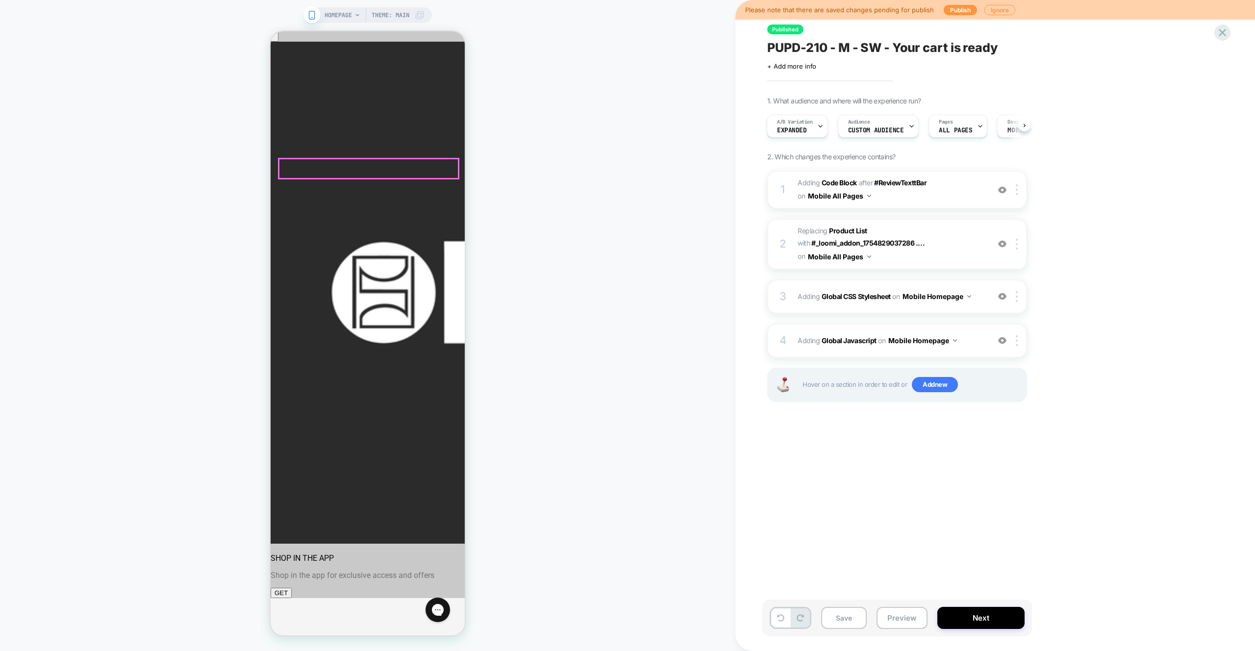
click at [610, 189] on div "HOMEPAGE Theme: MAIN" at bounding box center [367, 325] width 735 height 631
click at [580, 253] on div "HOMEPAGE Theme: MAIN" at bounding box center [367, 325] width 735 height 631
click at [606, 328] on div "HOMEPAGE Theme: MAIN" at bounding box center [367, 325] width 735 height 631
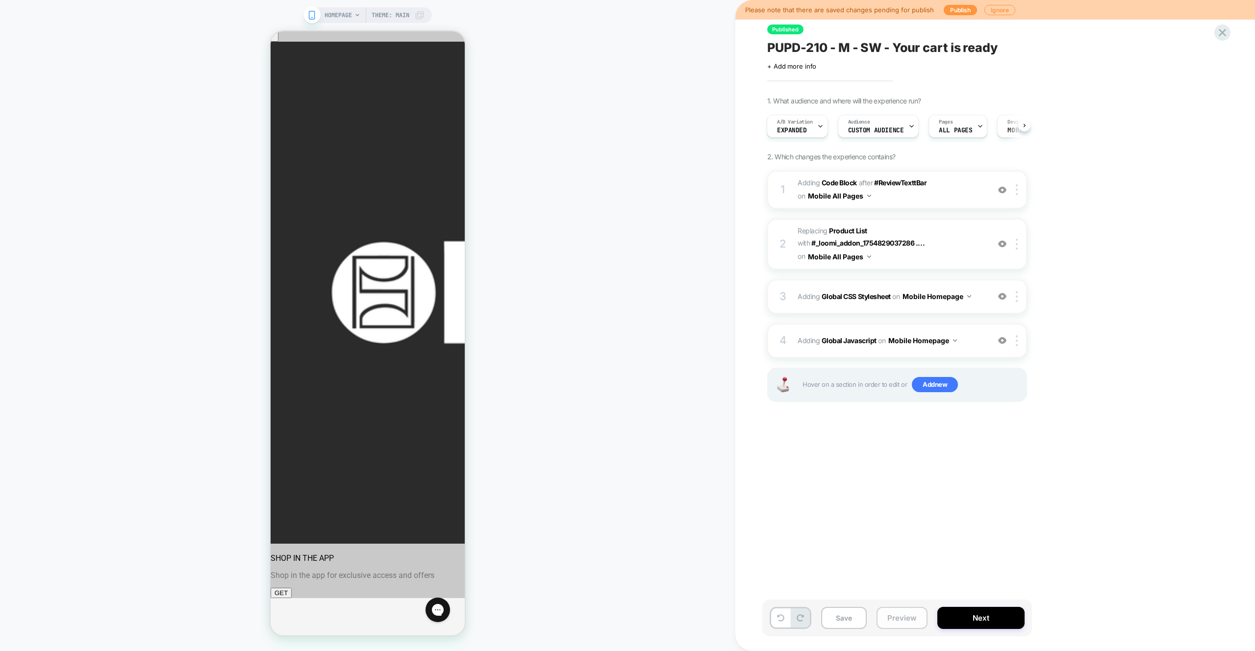
click at [910, 620] on button "Preview" at bounding box center [901, 618] width 51 height 22
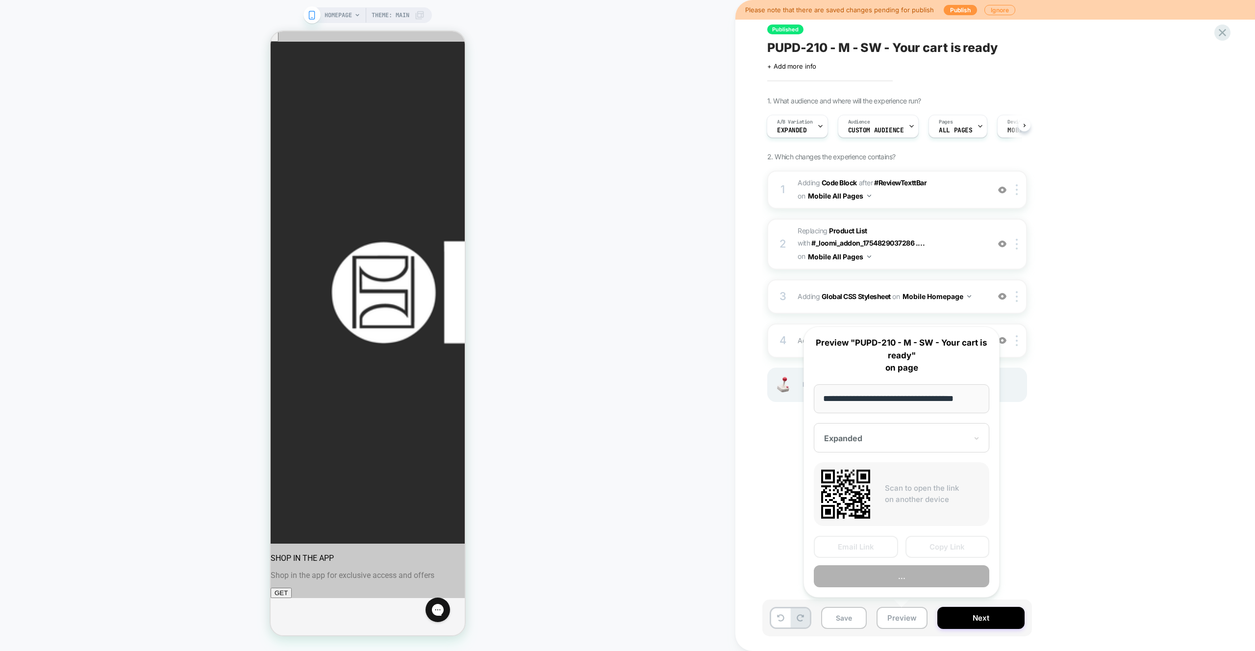
click at [916, 573] on button "..." at bounding box center [901, 576] width 175 height 22
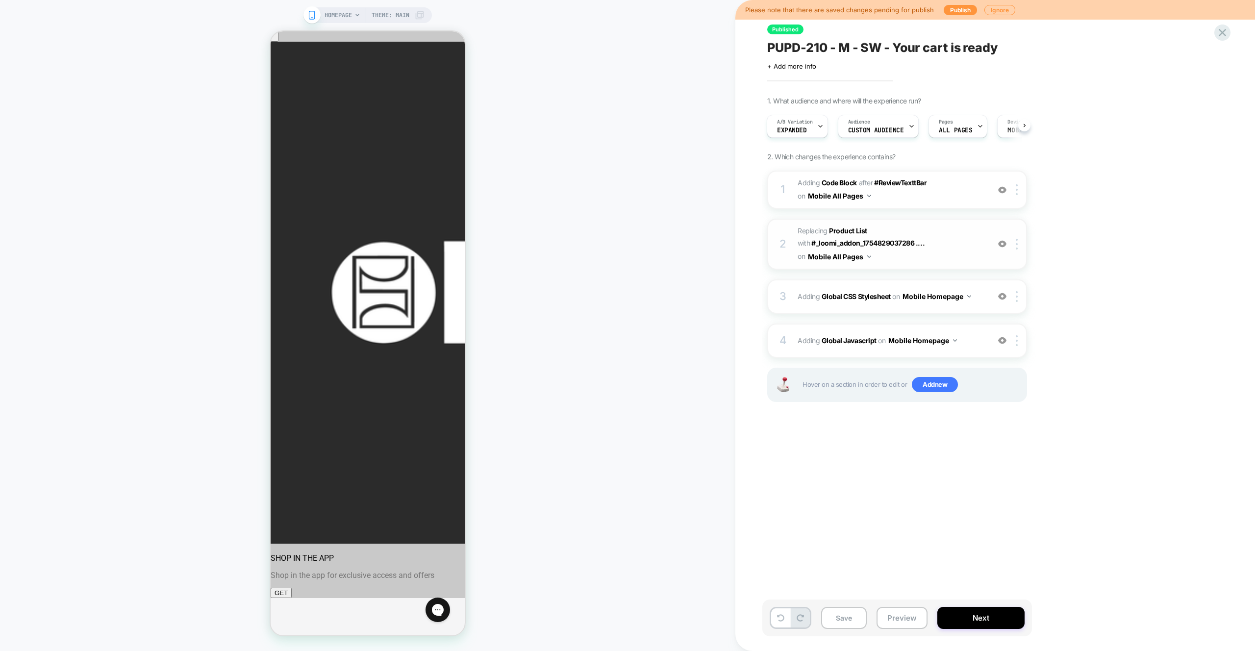
click at [1005, 244] on img at bounding box center [1002, 244] width 8 height 8
click at [1003, 245] on img at bounding box center [1002, 244] width 8 height 8
click at [972, 346] on span "Adding Global Javascript on Mobile Homepage" at bounding box center [890, 340] width 187 height 14
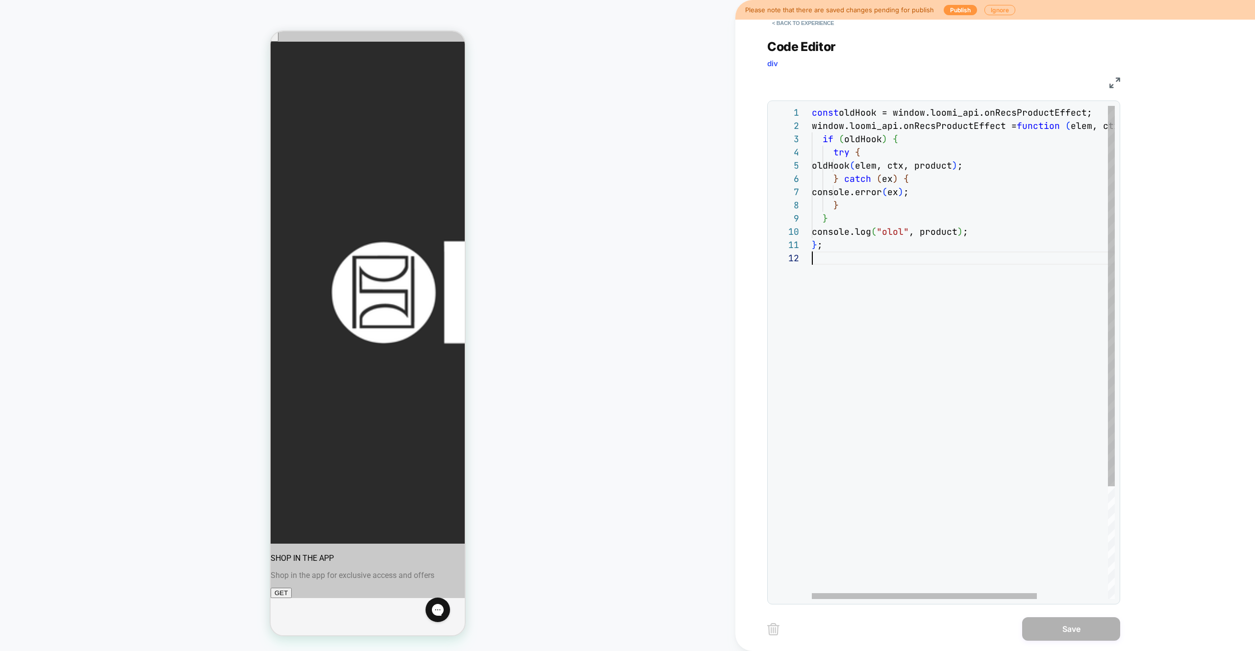
scroll to position [13, 0]
click at [902, 295] on div "const oldHook = window.loomi_api.onRecsProductEffect; window.loomi_api.onRecsPr…" at bounding box center [1011, 425] width 398 height 639
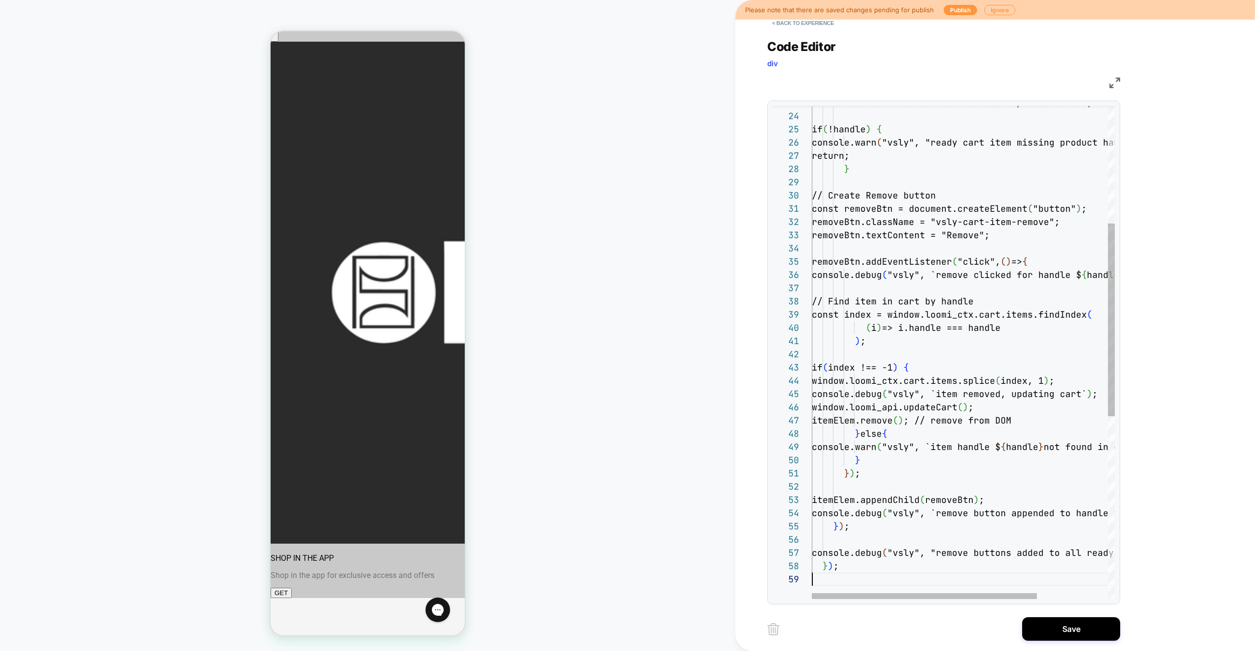
scroll to position [106, 0]
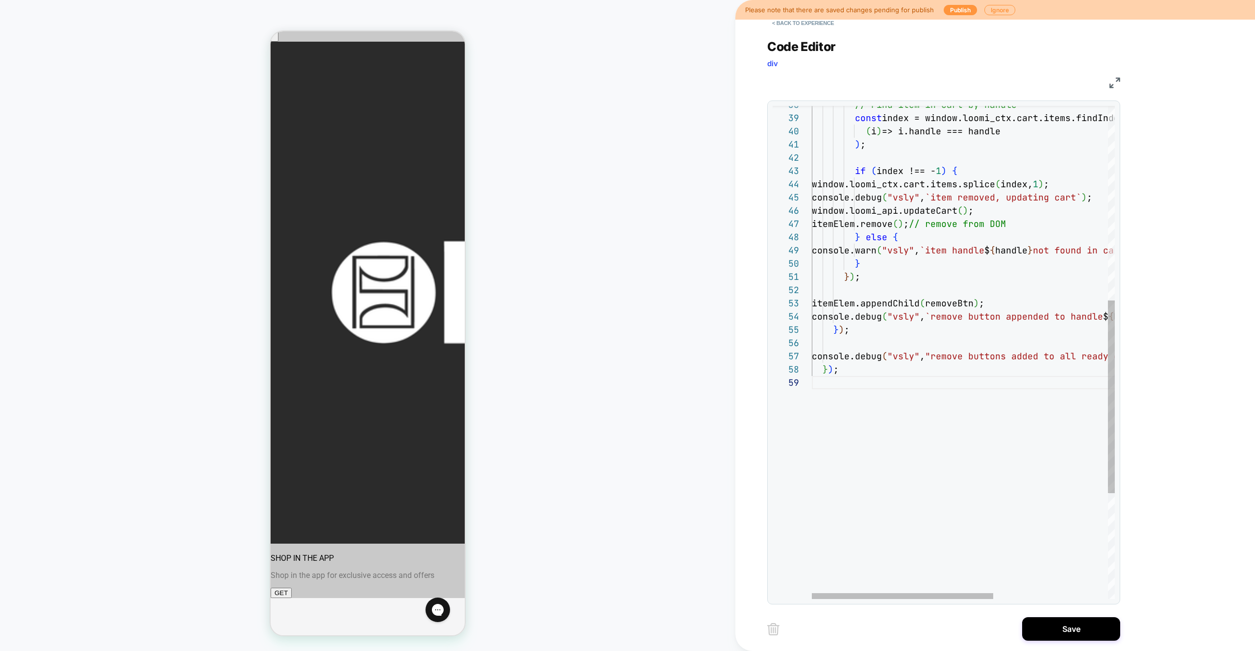
click at [902, 295] on div "} ) ; console.debug ( "vsly" , "remove buttons added to all ready cart items" )…" at bounding box center [1059, 238] width 494 height 1261
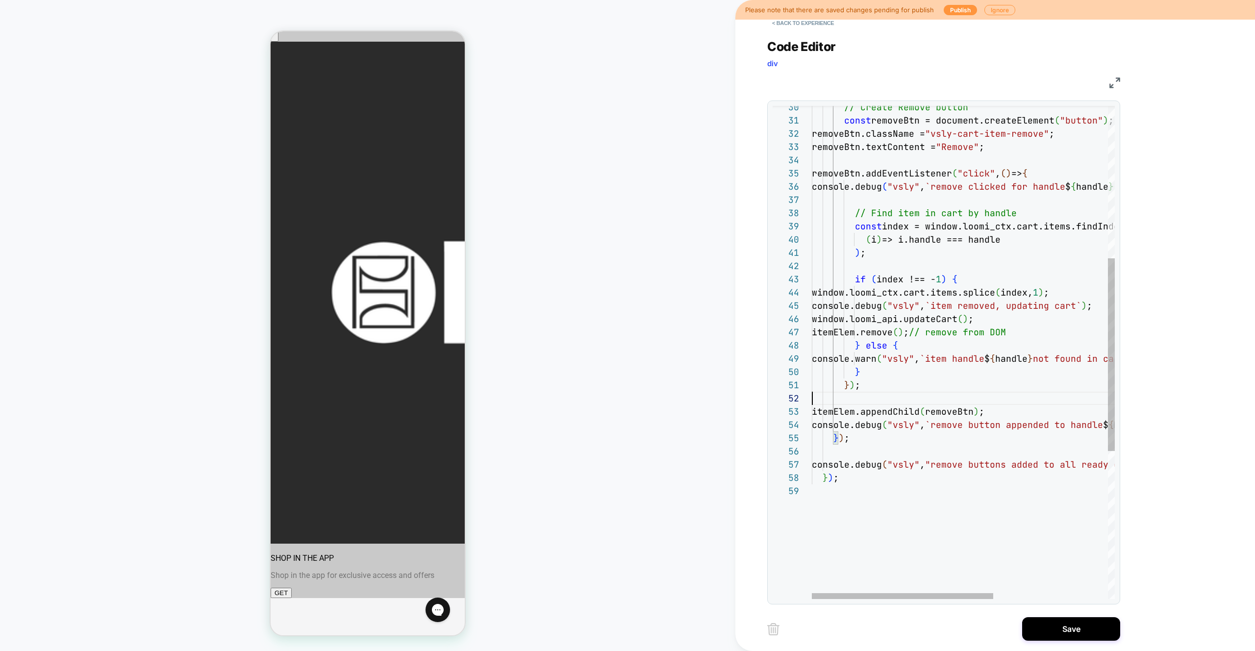
click at [915, 351] on div "} ) ; console.debug ( "vsly" , "remove buttons added to all ready cart items" )…" at bounding box center [1059, 347] width 494 height 1261
click at [878, 326] on div "} ) ; console.debug ( "vsly" , "remove buttons added to all ready cart items" )…" at bounding box center [1059, 347] width 494 height 1261
click at [878, 593] on div at bounding box center [904, 596] width 181 height 6
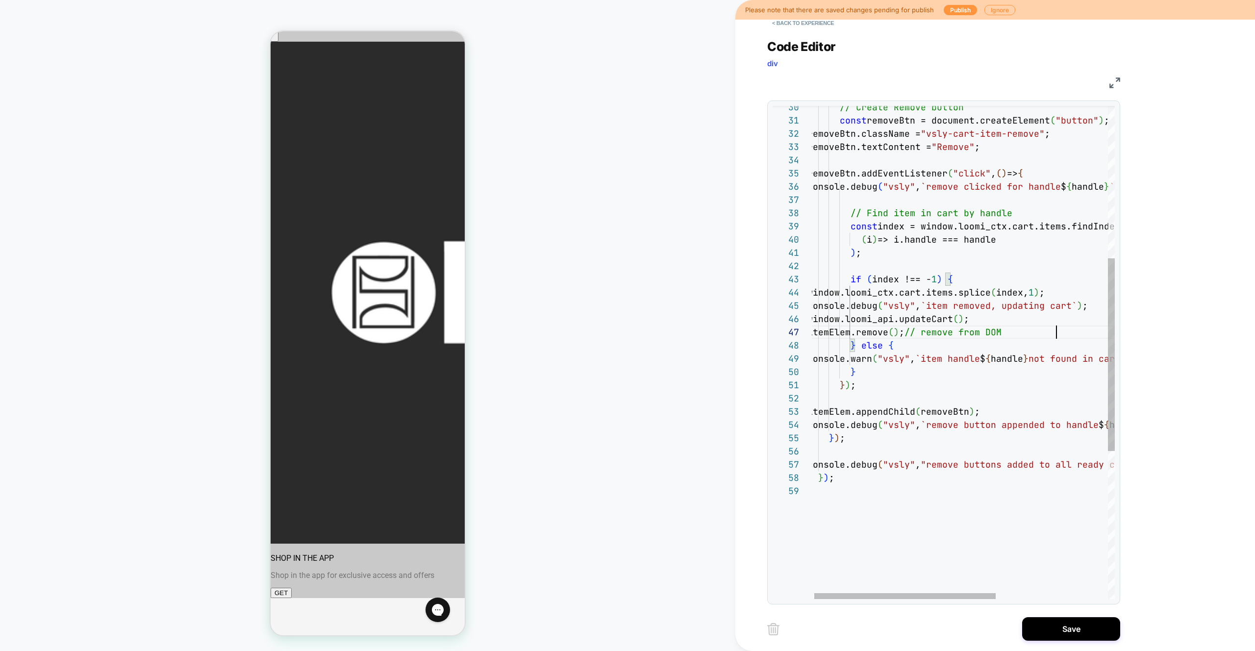
scroll to position [79, 249]
click at [1085, 331] on div "} ) ; console.debug ( "vsly" , "remove buttons added to all ready cart items" )…" at bounding box center [1054, 347] width 494 height 1261
drag, startPoint x: 1078, startPoint y: 336, endPoint x: 756, endPoint y: 314, distance: 323.2
click at [812, 314] on div "} ) ; console.debug ( "vsly" , "remove buttons added to all ready cart items" )…" at bounding box center [1059, 347] width 494 height 1261
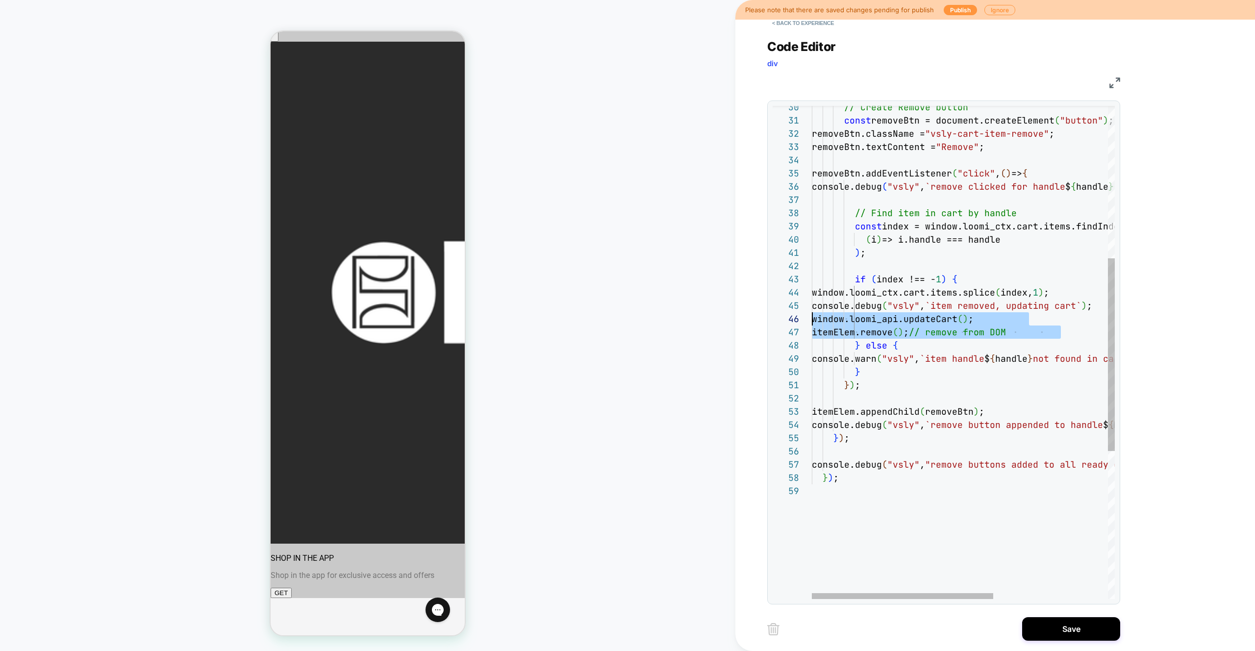
click at [914, 213] on div "} ) ; console.debug ( "vsly" , "remove buttons added to all ready cart items" )…" at bounding box center [1059, 347] width 494 height 1261
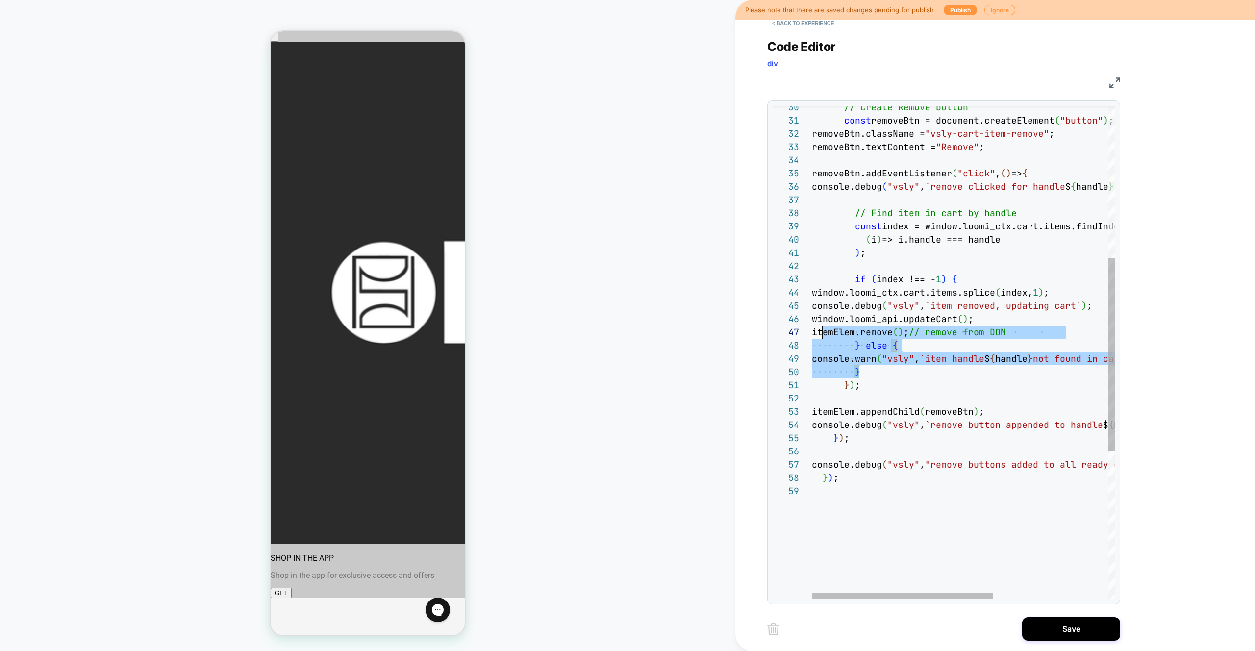
scroll to position [93, 0]
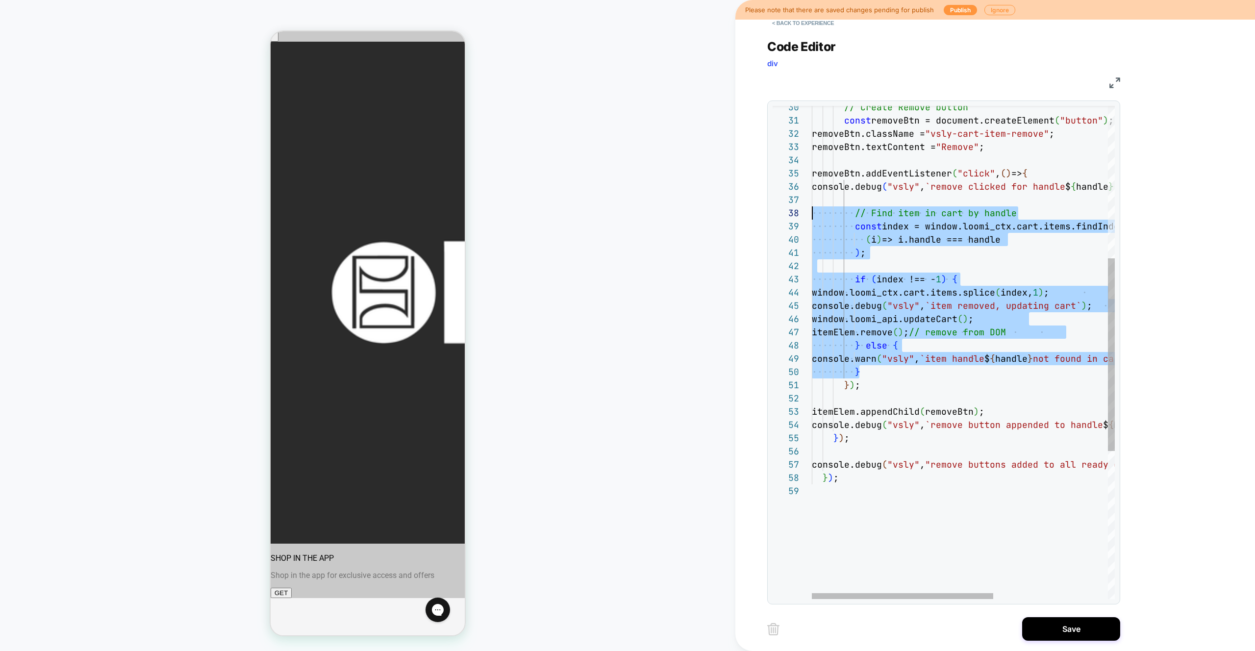
drag, startPoint x: 859, startPoint y: 362, endPoint x: 709, endPoint y: 208, distance: 214.5
click at [812, 208] on div "} ) ; console.debug ( "vsly" , "remove buttons added to all ready cart items" )…" at bounding box center [1059, 347] width 494 height 1261
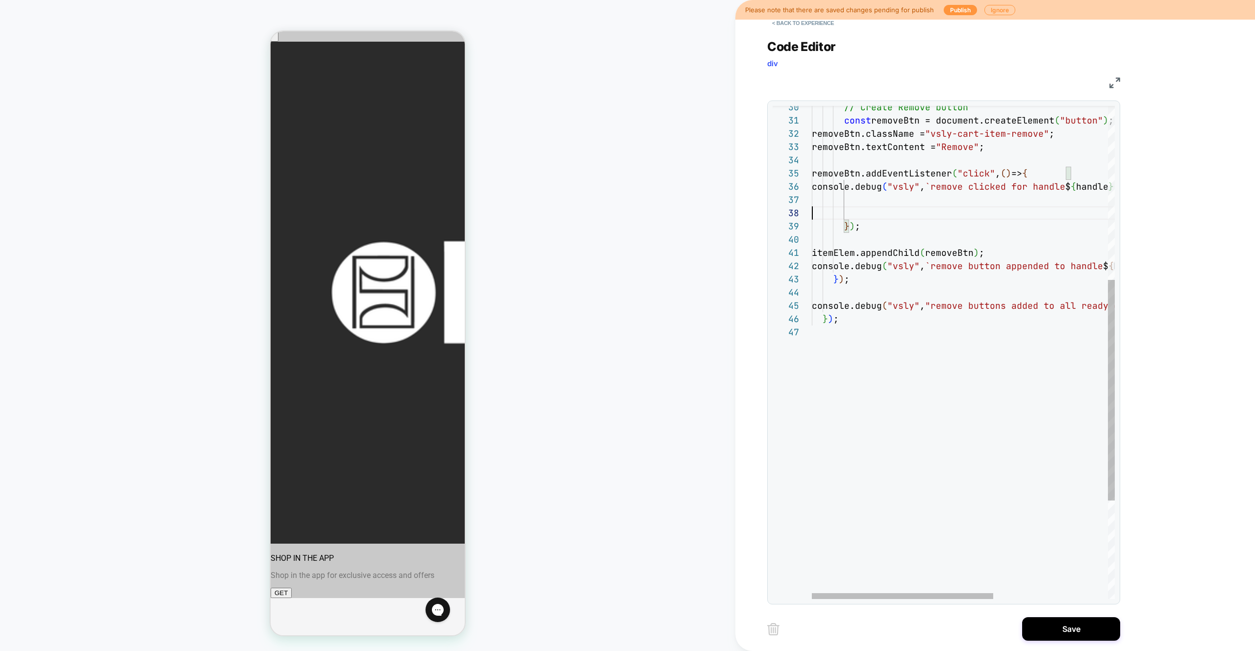
type textarea "**********"
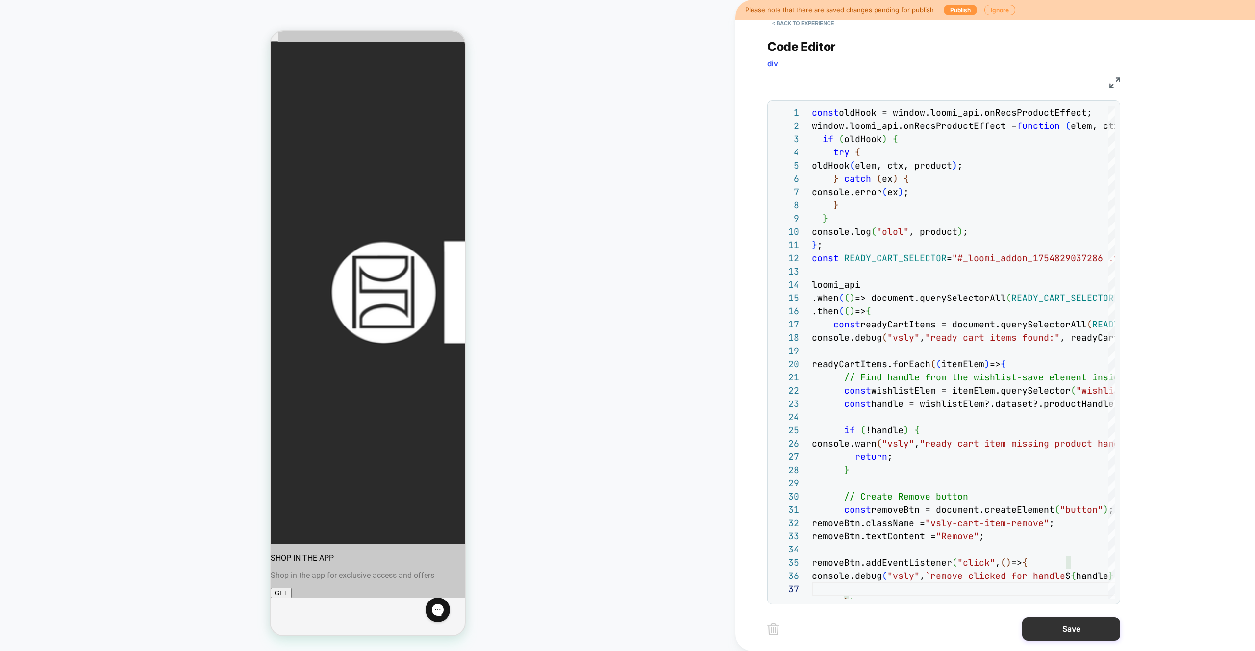
click at [1067, 626] on button "Save" at bounding box center [1071, 629] width 98 height 24
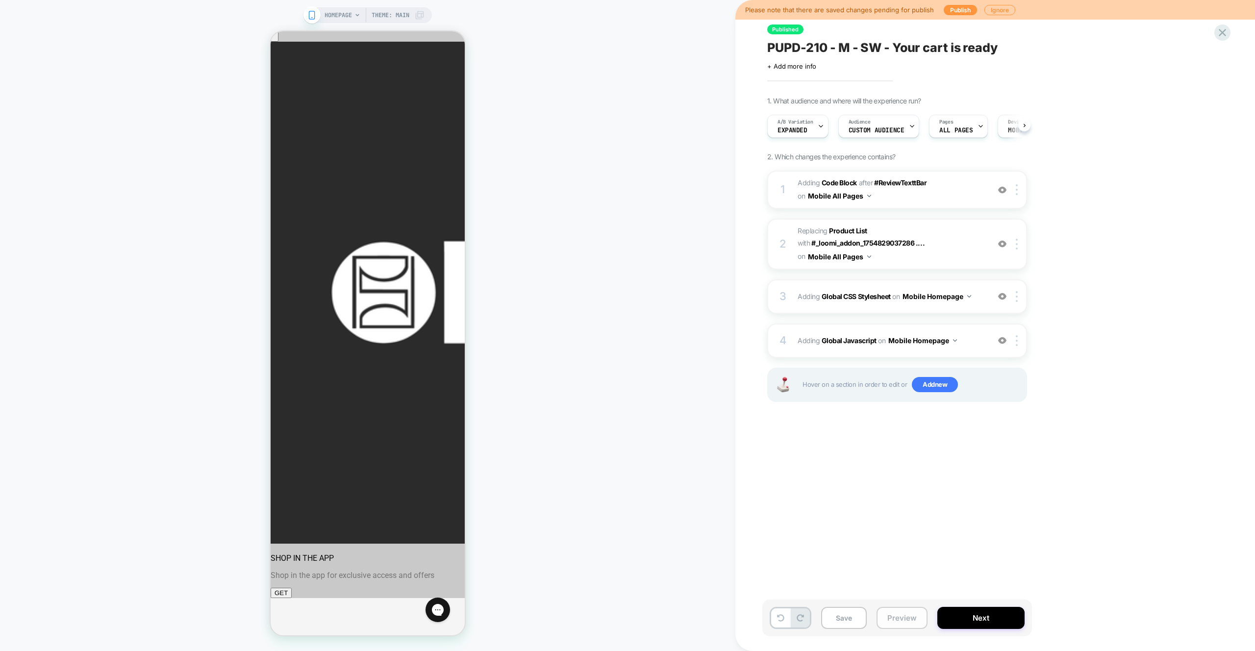
scroll to position [0, 0]
click at [891, 621] on button "Preview" at bounding box center [901, 618] width 51 height 22
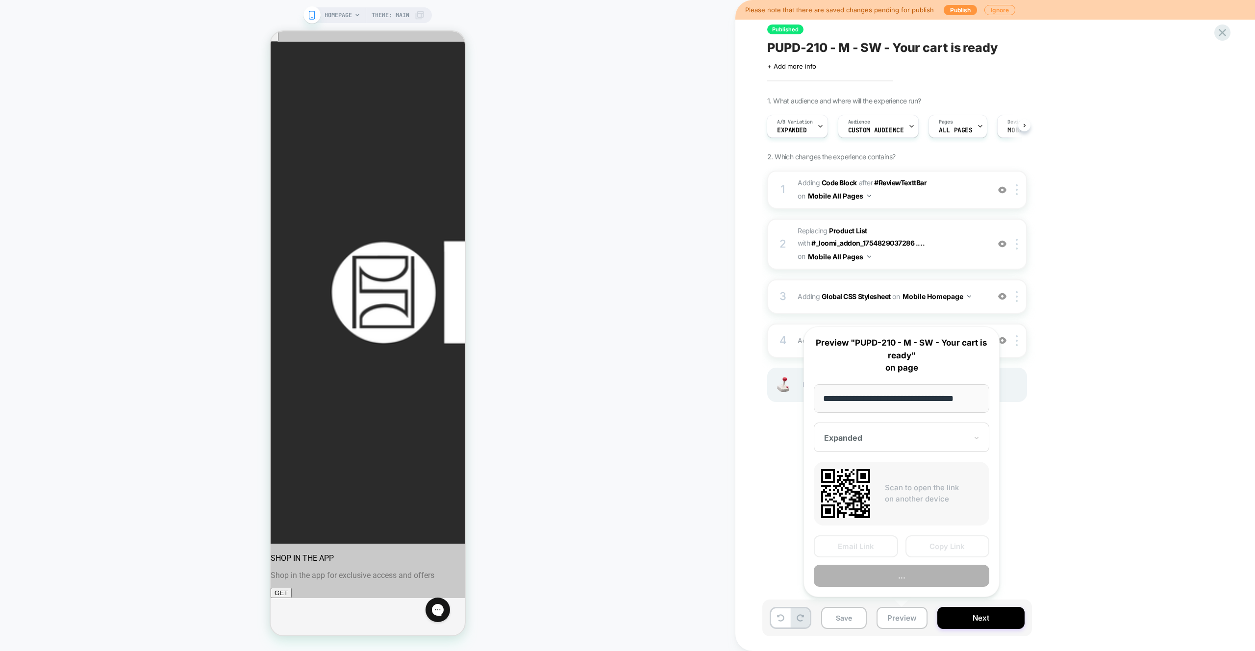
scroll to position [0, 8]
click at [890, 586] on button "Preview" at bounding box center [901, 576] width 175 height 22
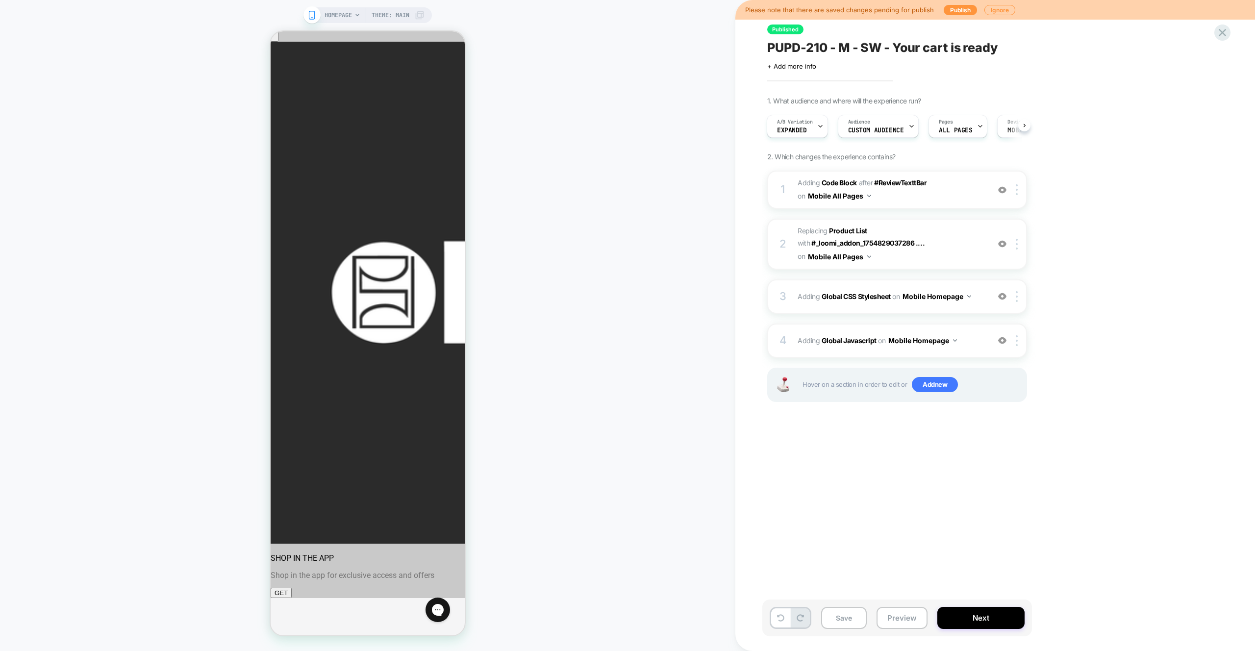
drag, startPoint x: 980, startPoint y: 503, endPoint x: 964, endPoint y: 482, distance: 25.9
click at [980, 503] on div "Published PUPD-210 - M - SW - Your cart is ready Click to edit experience detai…" at bounding box center [946, 325] width 368 height 631
click at [970, 338] on span "Adding Global Javascript on Mobile Homepage" at bounding box center [890, 340] width 187 height 14
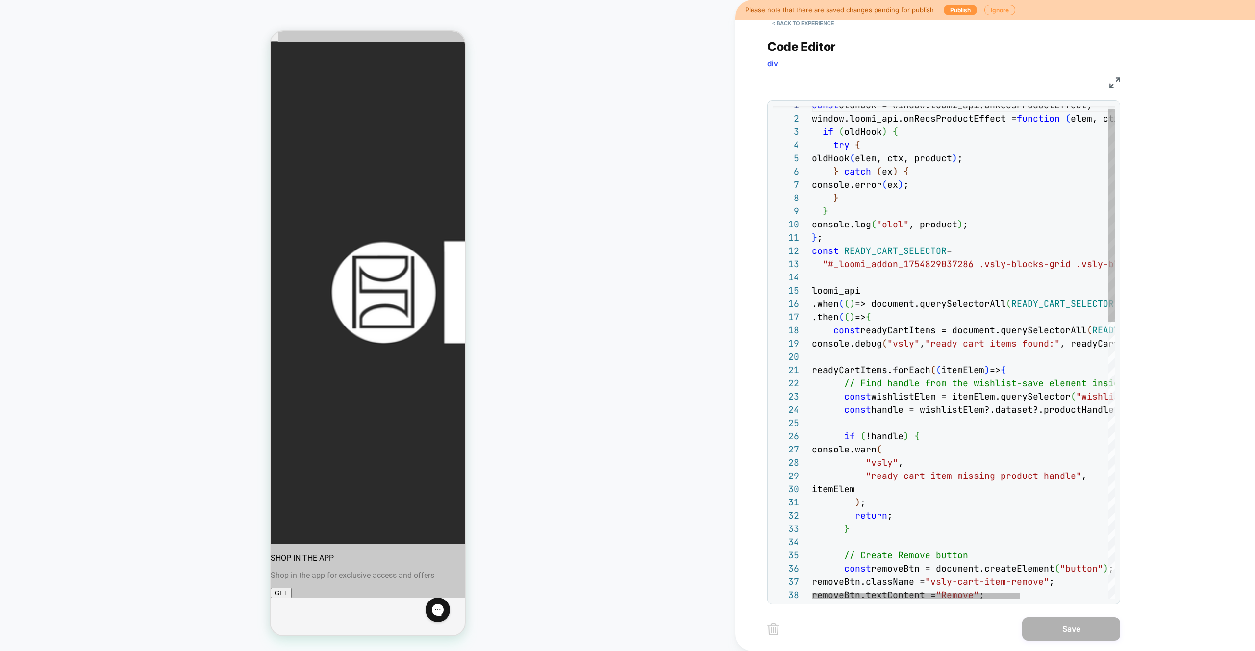
scroll to position [119, 111]
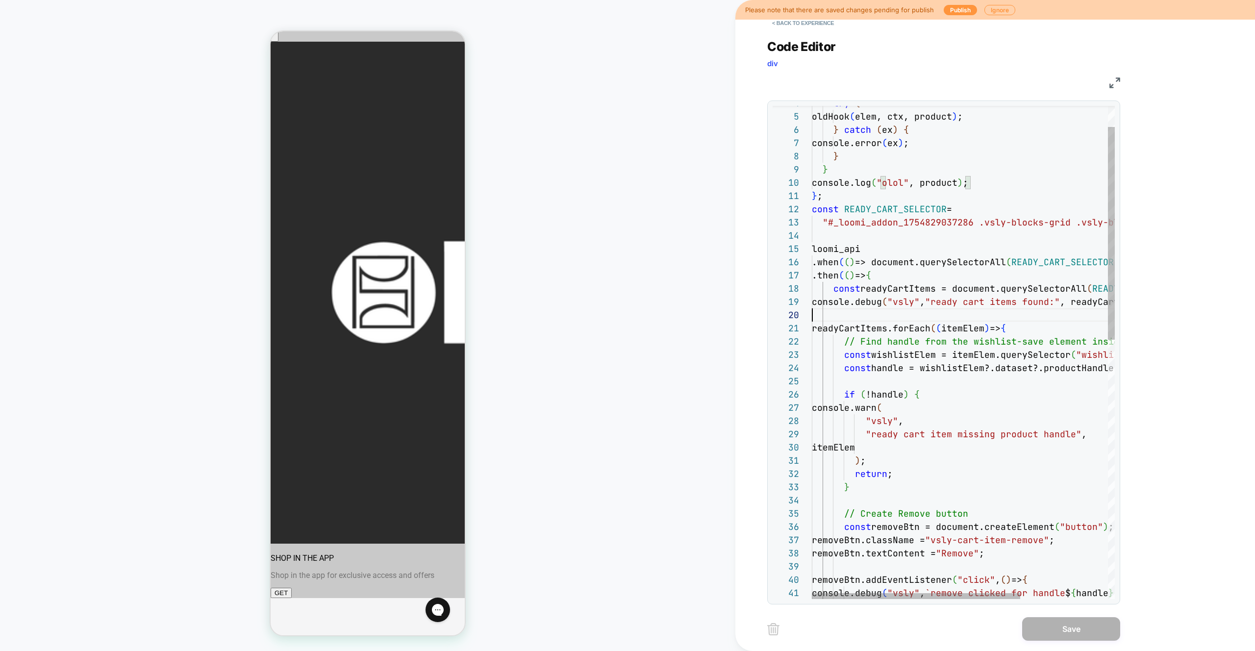
click at [929, 321] on div "try { oldHook ( elem, ctx, product ) ; } catch ( ex ) { console.error ( ex ) ; …" at bounding box center [1027, 627] width 430 height 1141
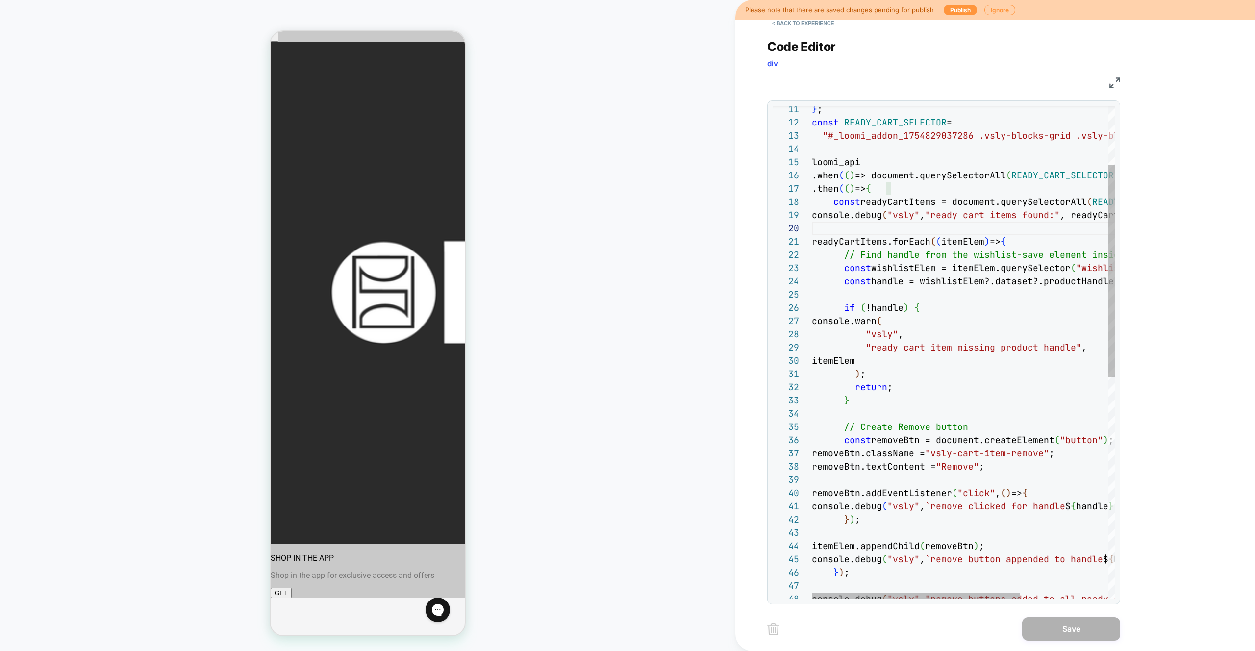
click at [956, 348] on div "const READY_CART_SELECTOR = "#_loomi_addon_1754829037286 .vsly-blocks-grid .vs …" at bounding box center [1027, 540] width 430 height 1141
click at [905, 306] on div "const READY_CART_SELECTOR = "#_loomi_addon_1754829037286 .vsly-blocks-grid .vs …" at bounding box center [1027, 540] width 430 height 1141
click at [886, 314] on div "const READY_CART_SELECTOR = "#_loomi_addon_1754829037286 .vsly-blocks-grid .vs …" at bounding box center [1027, 540] width 430 height 1141
click at [888, 309] on div "const READY_CART_SELECTOR = "#_loomi_addon_1754829037286 .vsly-blocks-grid .vs …" at bounding box center [1027, 540] width 430 height 1141
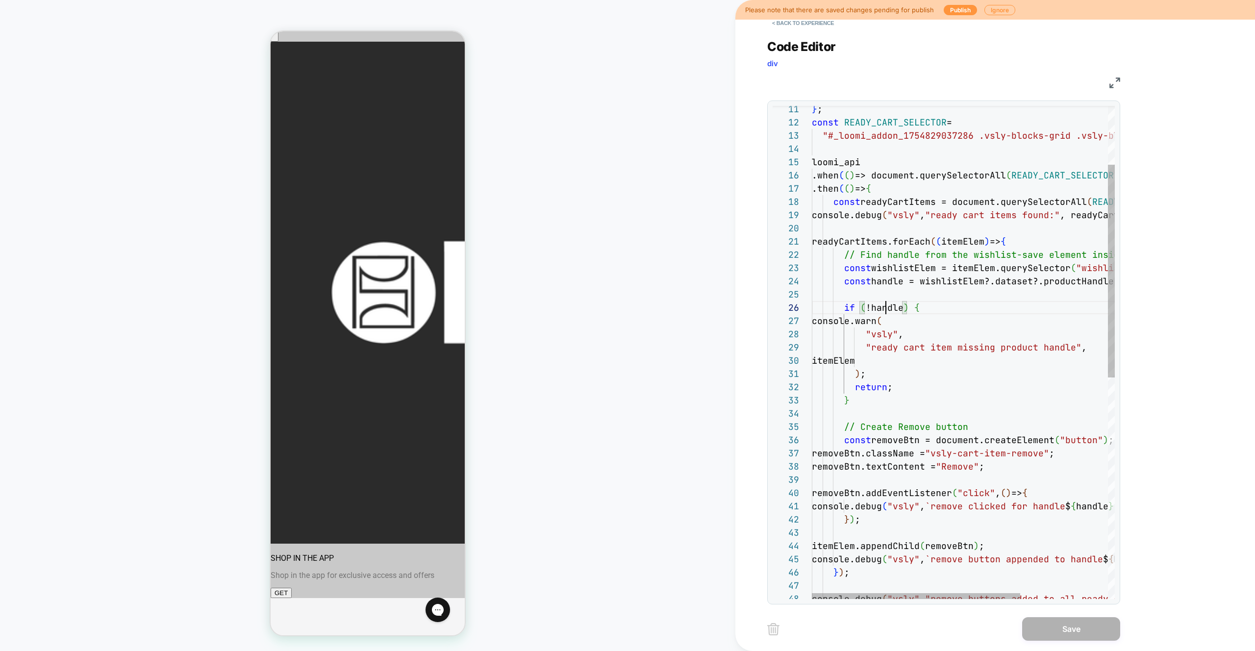
click at [888, 309] on div "const READY_CART_SELECTOR = "#_loomi_addon_1754829037286 .vsly-blocks-grid .vs …" at bounding box center [1027, 540] width 430 height 1141
click at [940, 274] on div "const READY_CART_SELECTOR = "#_loomi_addon_1754829037286 .vsly-blocks-grid .vs …" at bounding box center [1027, 540] width 430 height 1141
click at [935, 280] on div "const READY_CART_SELECTOR = "#_loomi_addon_1754829037286 .vsly-blocks-grid .vs …" at bounding box center [1027, 540] width 430 height 1141
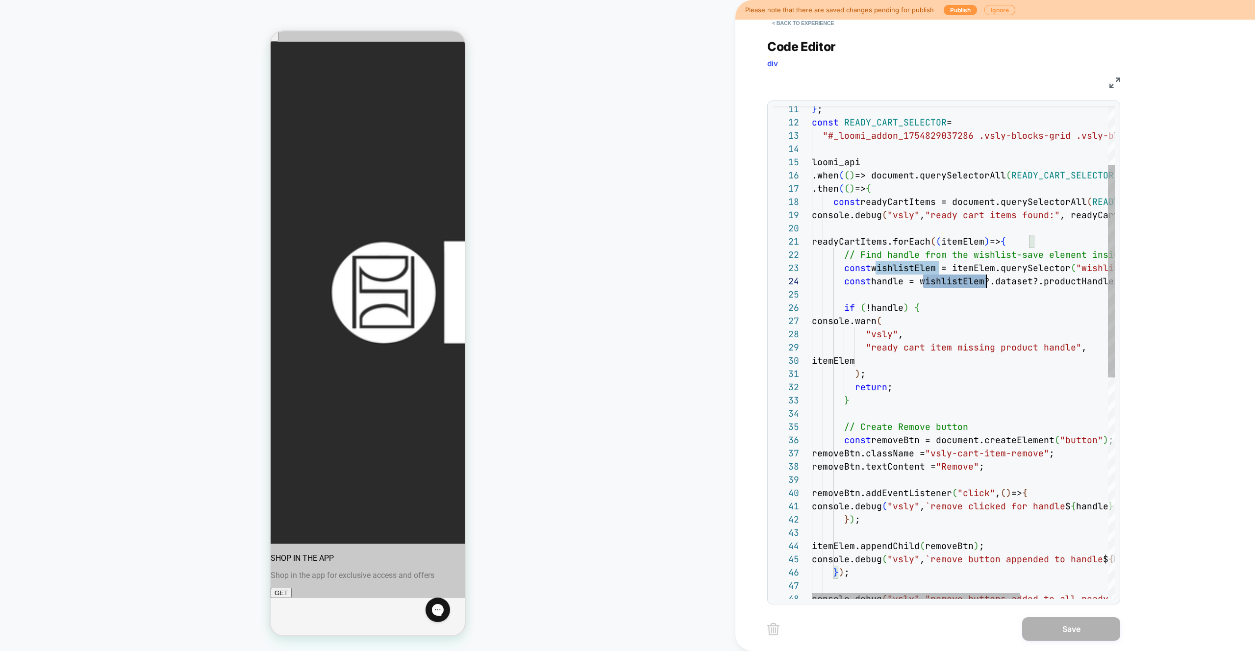
click at [935, 280] on div "const READY_CART_SELECTOR = "#_loomi_addon_1754829037286 .vsly-blocks-grid .vs …" at bounding box center [1027, 540] width 430 height 1141
click at [923, 292] on div "const READY_CART_SELECTOR = "#_loomi_addon_1754829037286 .vsly-blocks-grid .vs …" at bounding box center [1027, 540] width 430 height 1141
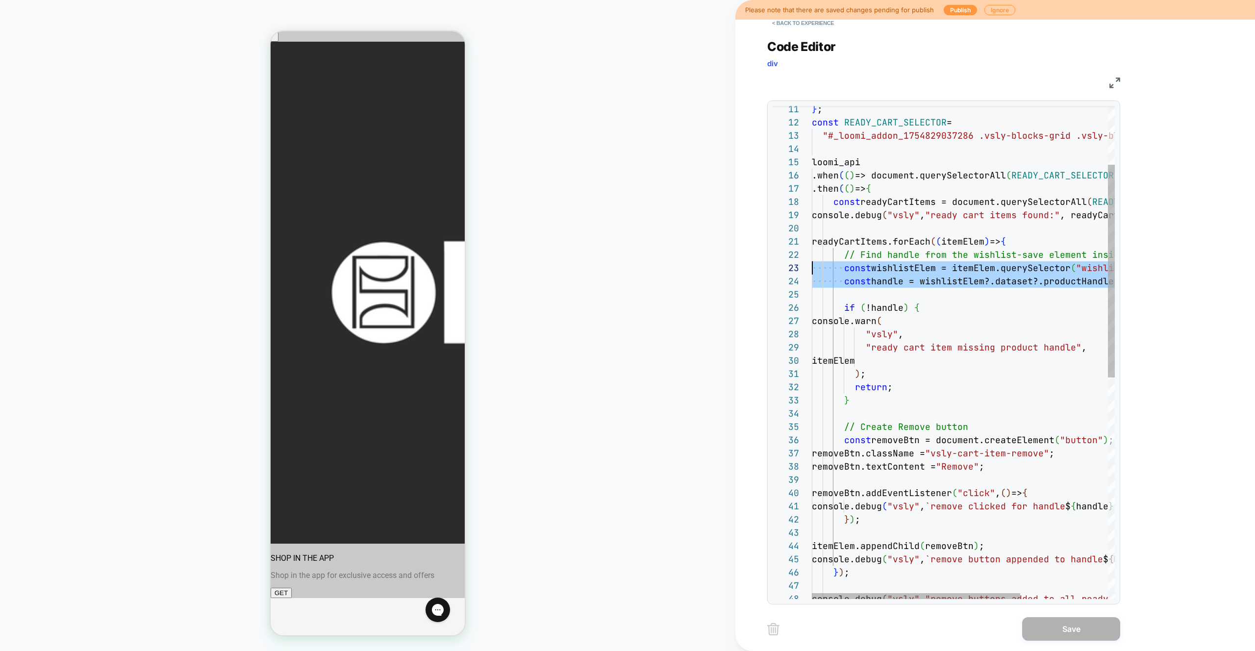
drag, startPoint x: 919, startPoint y: 290, endPoint x: 752, endPoint y: 264, distance: 169.1
click at [812, 264] on div "const READY_CART_SELECTOR = "#_loomi_addon_1754829037286 .vsly-blocks-grid .vs …" at bounding box center [1027, 540] width 430 height 1141
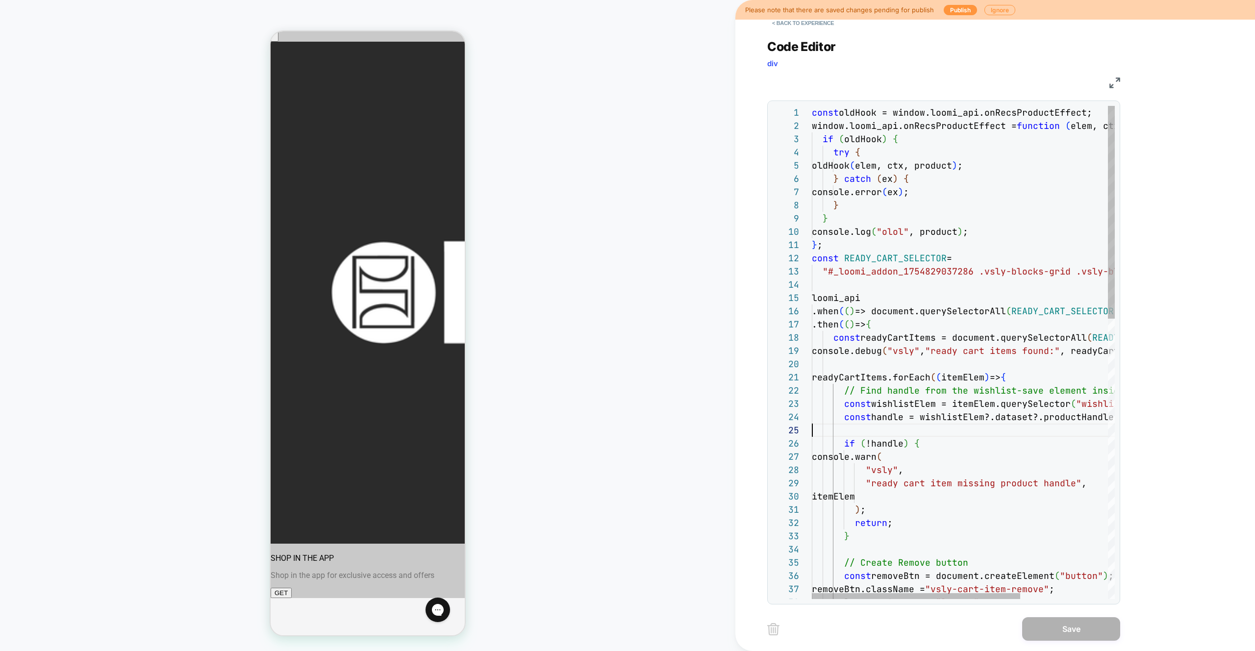
drag, startPoint x: 909, startPoint y: 434, endPoint x: 735, endPoint y: 400, distance: 177.2
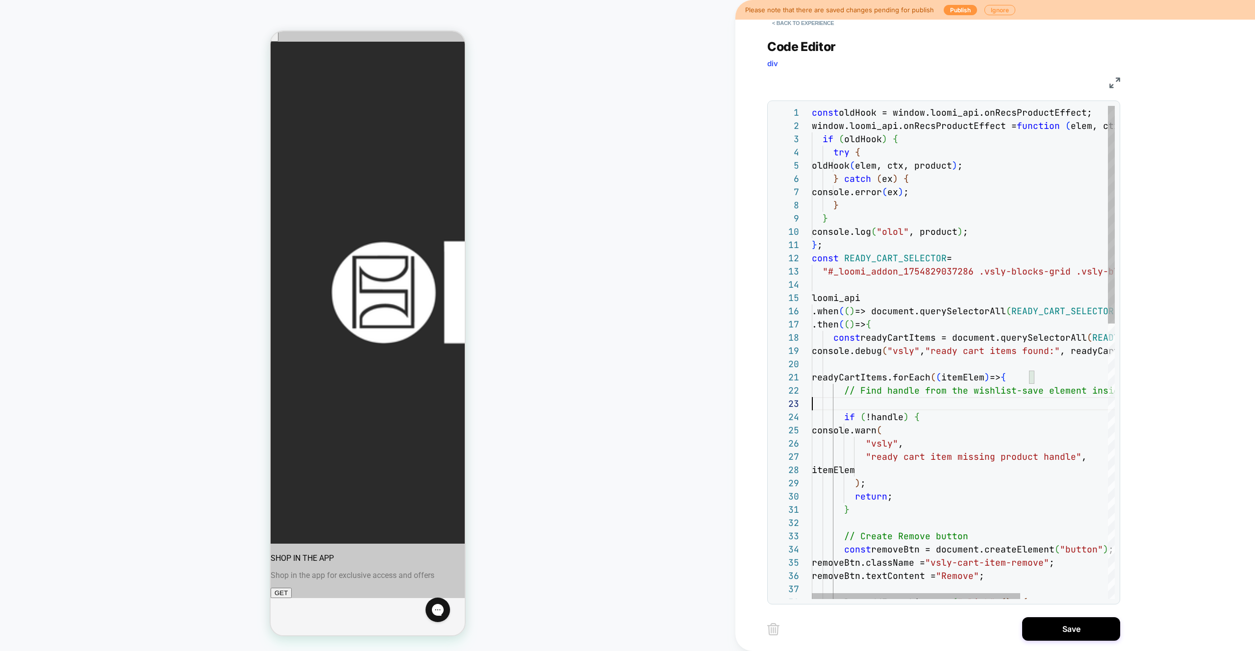
scroll to position [13, 354]
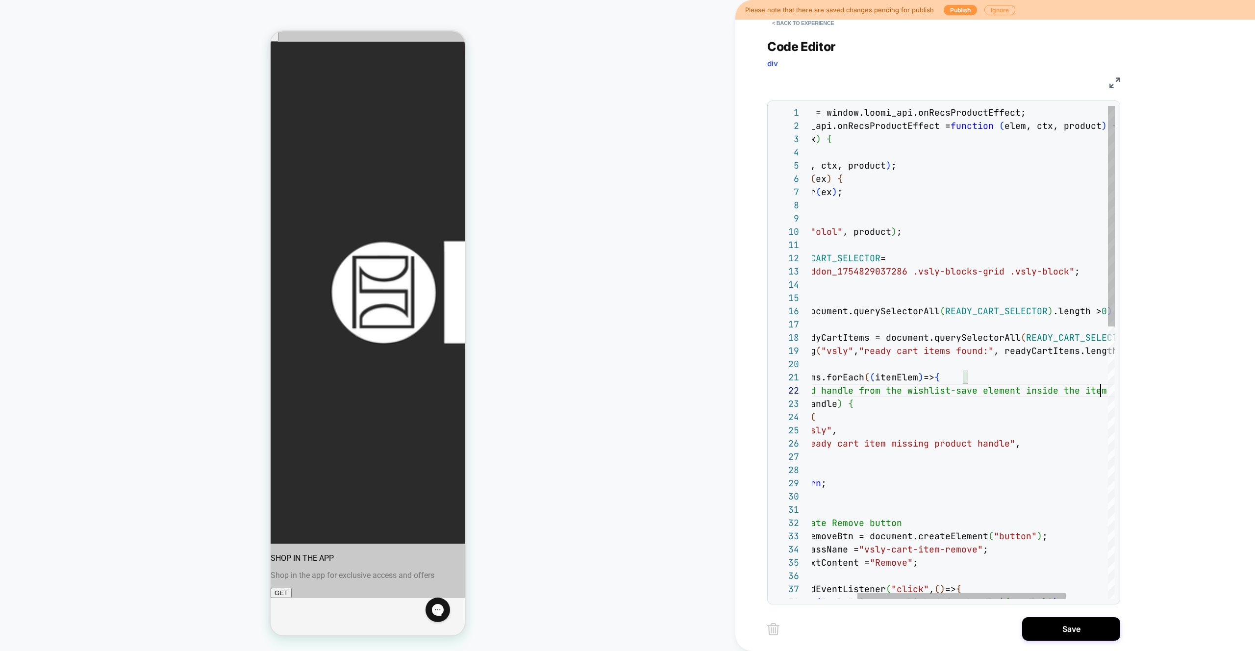
click at [937, 391] on div "const READY_CART_SELECTOR = "#_loomi_addon_1754829037286 .vsly-blocks-grid .vs …" at bounding box center [960, 657] width 430 height 1102
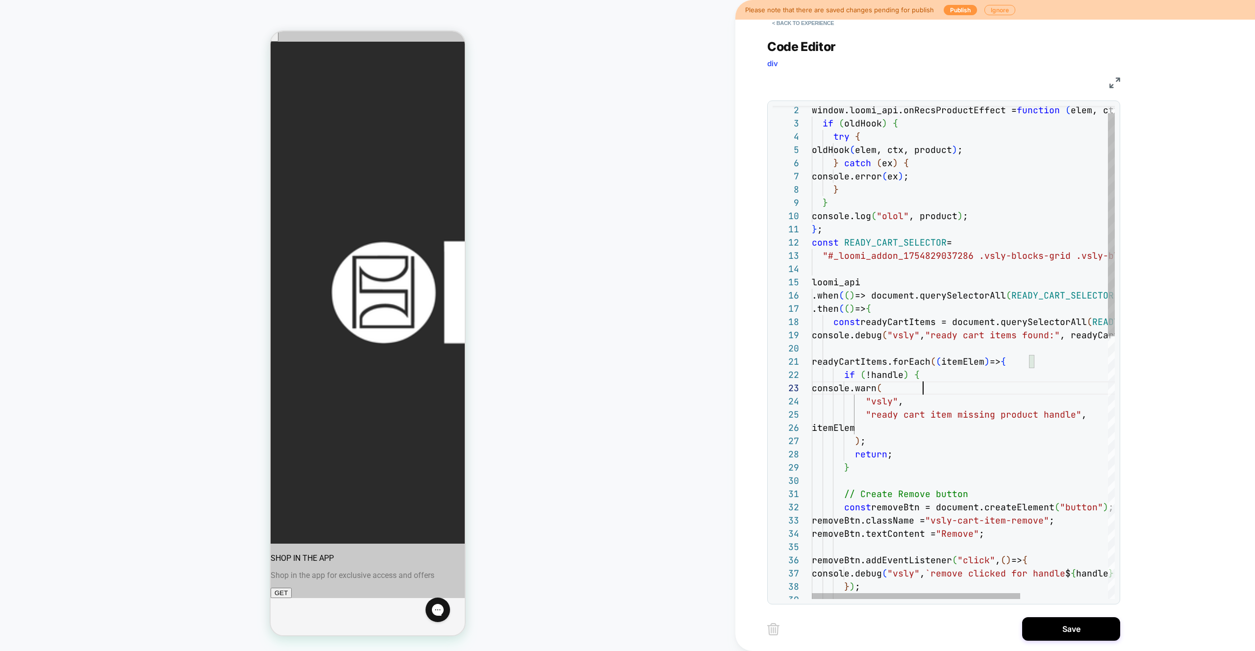
scroll to position [26, 111]
click at [937, 394] on div "const READY_CART_SELECTOR = "#_loomi_addon_1754829037286 .vsly-blocks-grid .vs …" at bounding box center [1027, 634] width 430 height 1089
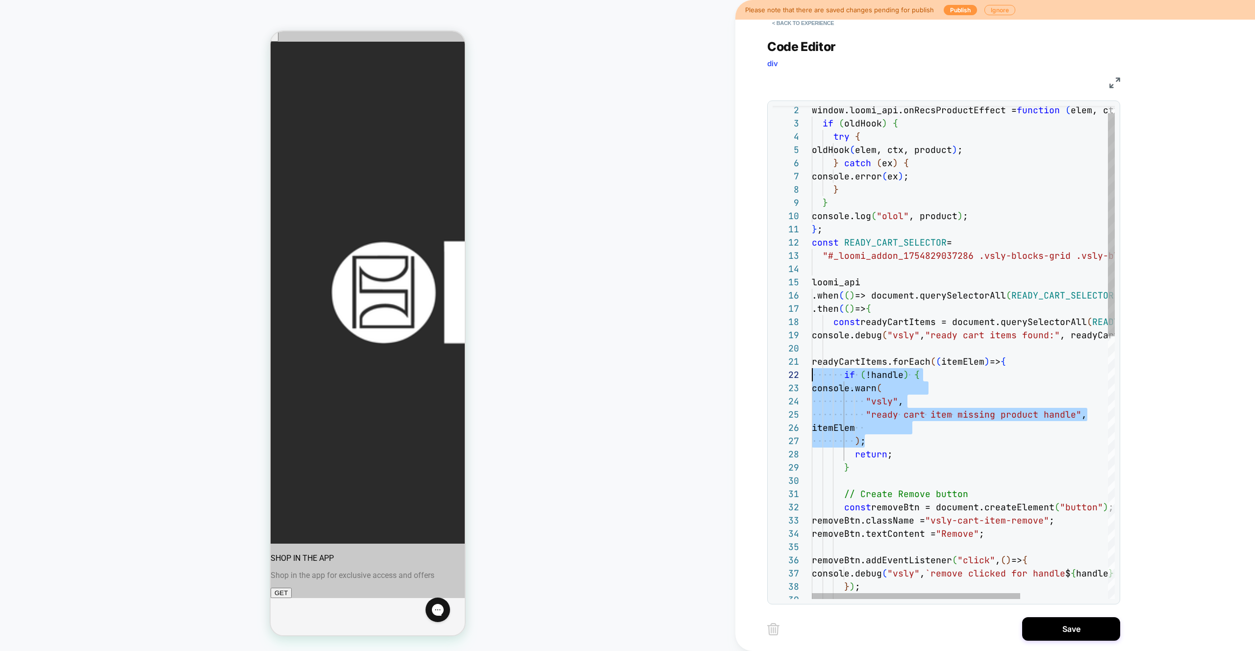
drag, startPoint x: 878, startPoint y: 442, endPoint x: 786, endPoint y: 376, distance: 112.5
click at [812, 376] on div "const READY_CART_SELECTOR = "#_loomi_addon_1754829037286 .vsly-blocks-grid .vs …" at bounding box center [1027, 634] width 430 height 1089
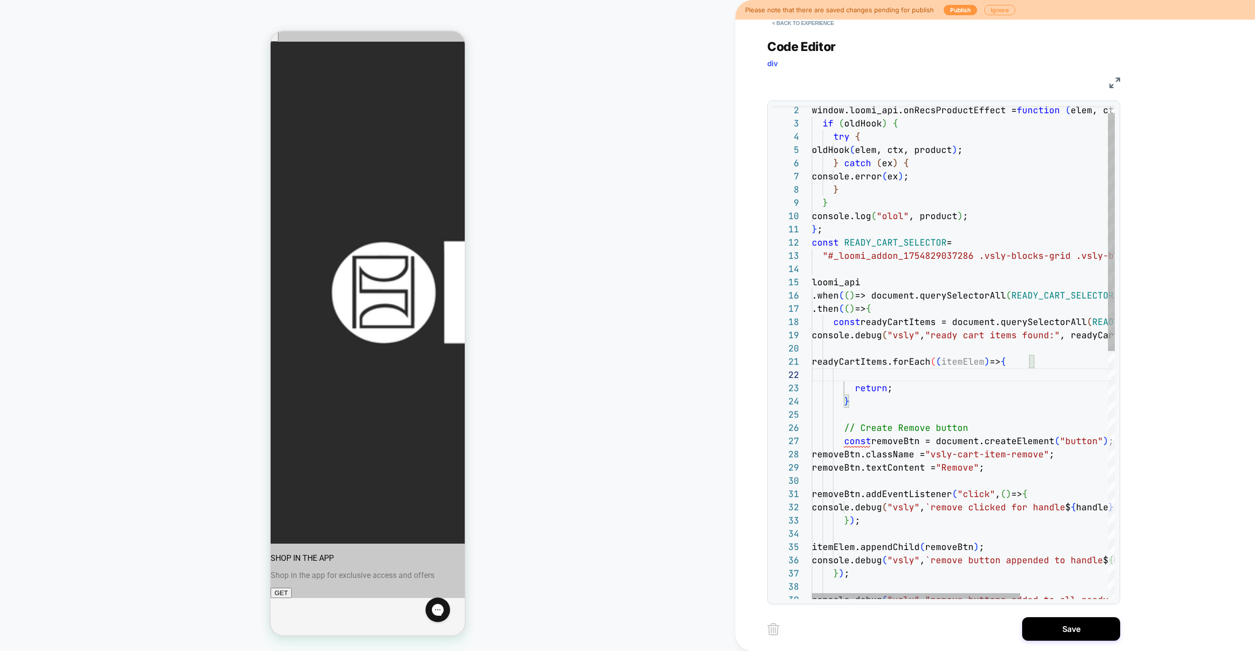
click at [866, 360] on div "const READY_CART_SELECTOR = "#_loomi_addon_1754829037286 .vsly-blocks-grid .vs …" at bounding box center [1027, 601] width 430 height 1022
click at [889, 372] on div "const READY_CART_SELECTOR = "#_loomi_addon_1754829037286 .vsly-blocks-grid .vs …" at bounding box center [1027, 601] width 430 height 1022
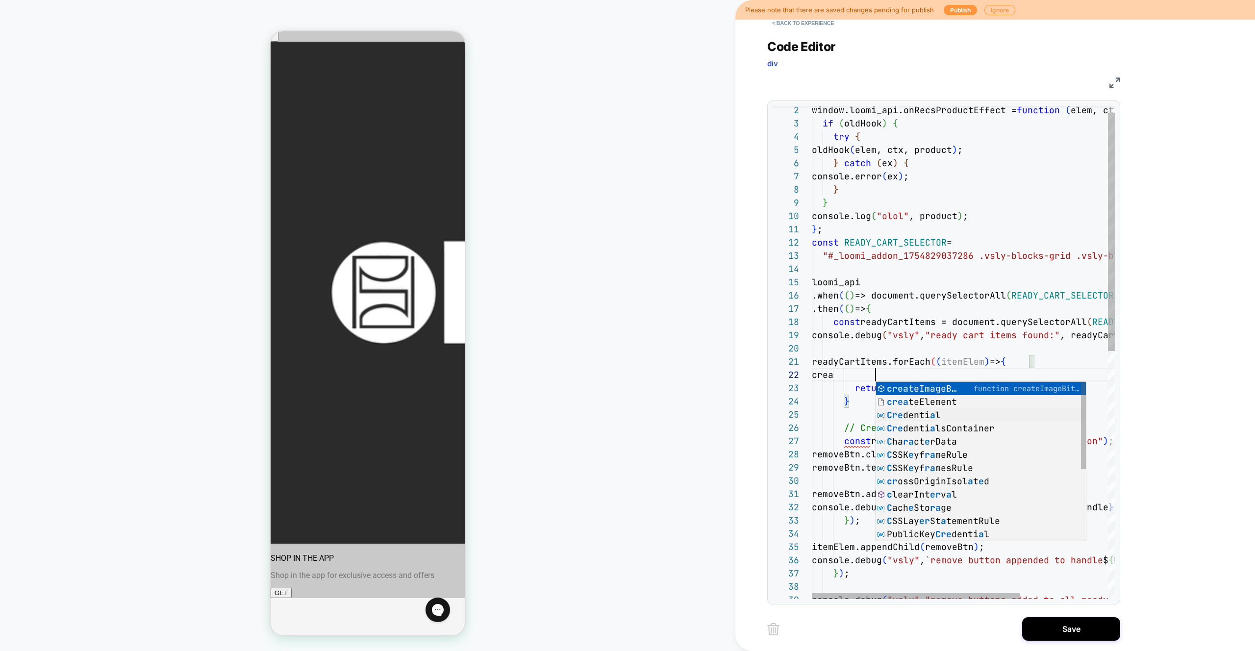
scroll to position [13, 64]
click at [870, 376] on div "const READY_CART_SELECTOR = "#_loomi_addon_1754829037286 .vsly-blocks-grid .vs …" at bounding box center [1027, 601] width 430 height 1022
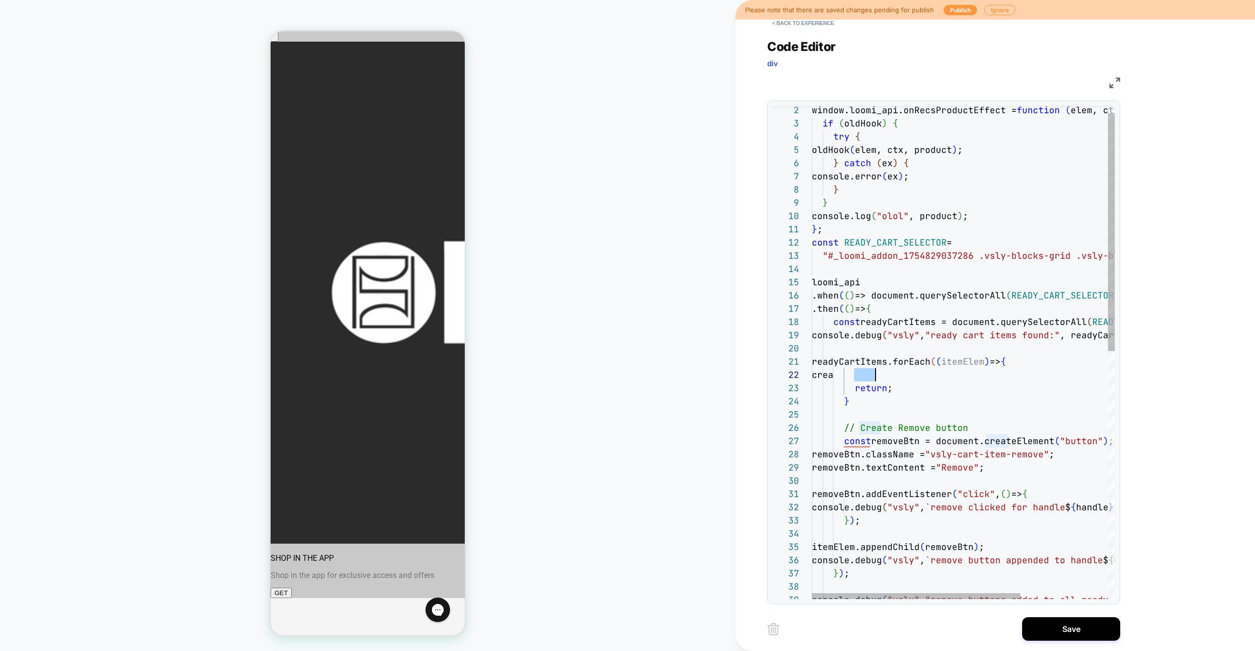
click at [870, 376] on div "const READY_CART_SELECTOR = "#_loomi_addon_1754829037286 .vsly-blocks-grid .vs …" at bounding box center [1027, 601] width 430 height 1022
click at [966, 373] on div "const READY_CART_SELECTOR = "#_loomi_addon_1754829037286 .vsly-blocks-grid .vs …" at bounding box center [1027, 601] width 430 height 1022
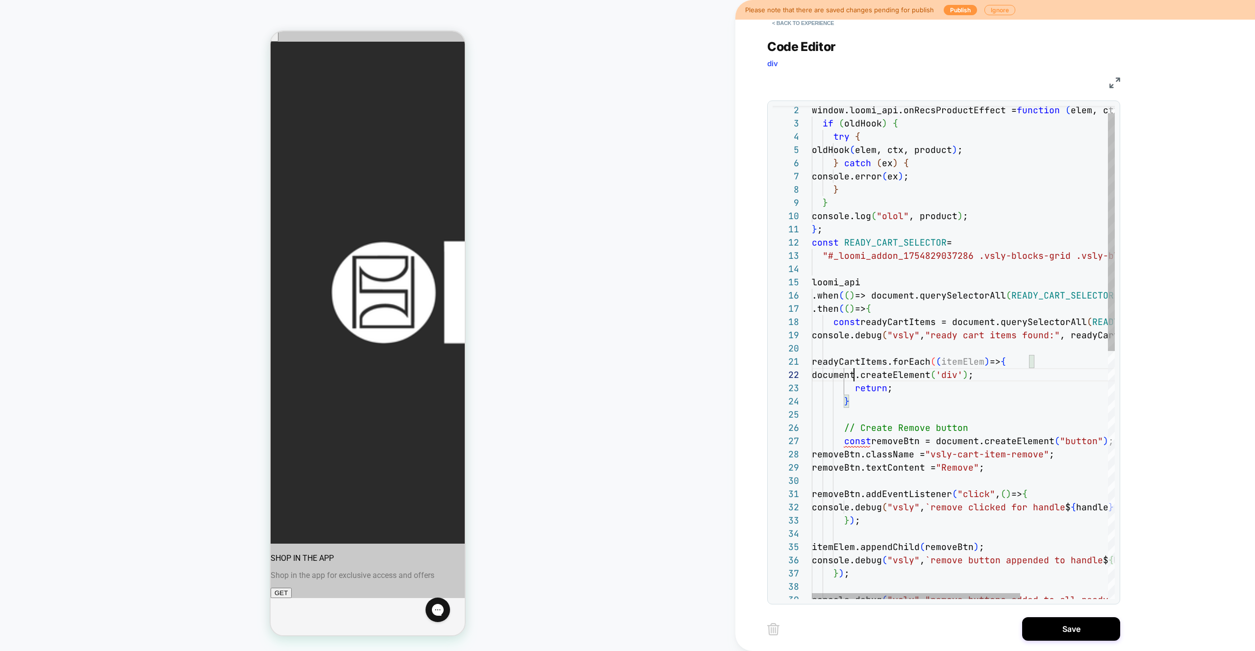
click at [854, 374] on div "const READY_CART_SELECTOR = "#_loomi_addon_1754829037286 .vsly-blocks-grid .vs …" at bounding box center [1027, 601] width 430 height 1022
click at [912, 375] on div "const READY_CART_SELECTOR = "#_loomi_addon_1754829037286 .vsly-blocks-grid .vs …" at bounding box center [1027, 601] width 430 height 1022
click at [933, 377] on div "const READY_CART_SELECTOR = "#_loomi_addon_1754829037286 .vsly-blocks-grid .vs …" at bounding box center [1027, 601] width 430 height 1022
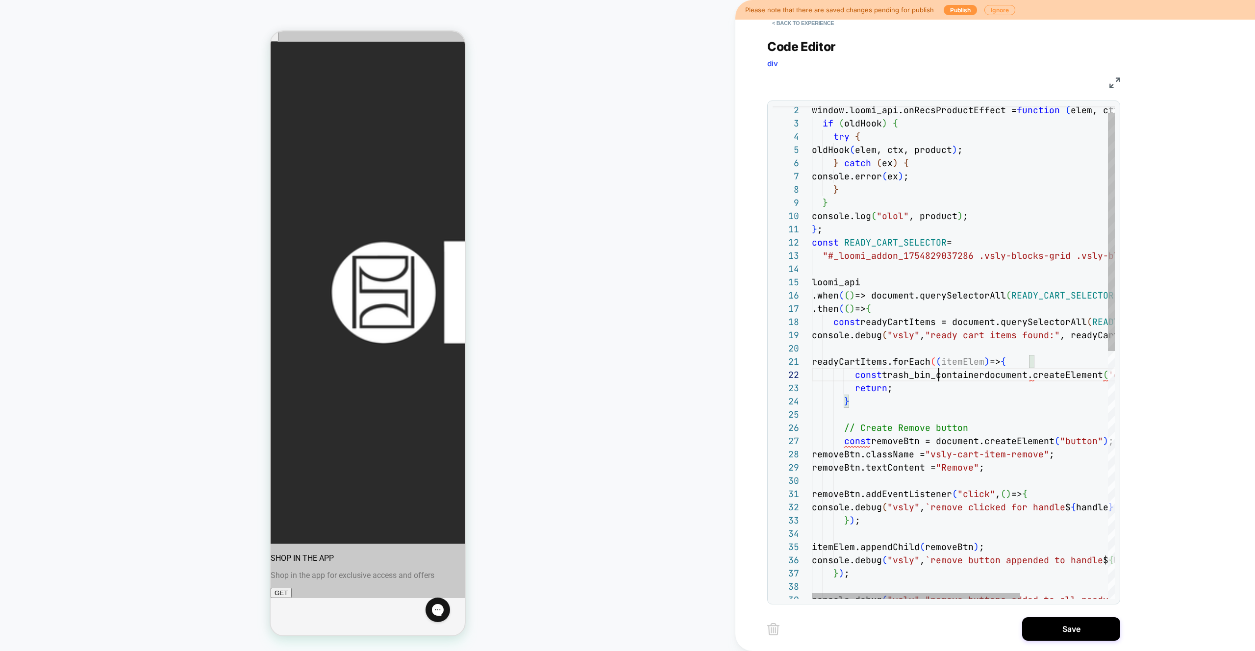
scroll to position [13, 127]
drag, startPoint x: 923, startPoint y: 373, endPoint x: 914, endPoint y: 375, distance: 9.0
click at [914, 375] on div "const READY_CART_SELECTOR = "#_loomi_addon_1754829037286 .vsly-blocks-grid .vs …" at bounding box center [1027, 601] width 430 height 1022
drag, startPoint x: 937, startPoint y: 375, endPoint x: 929, endPoint y: 376, distance: 7.9
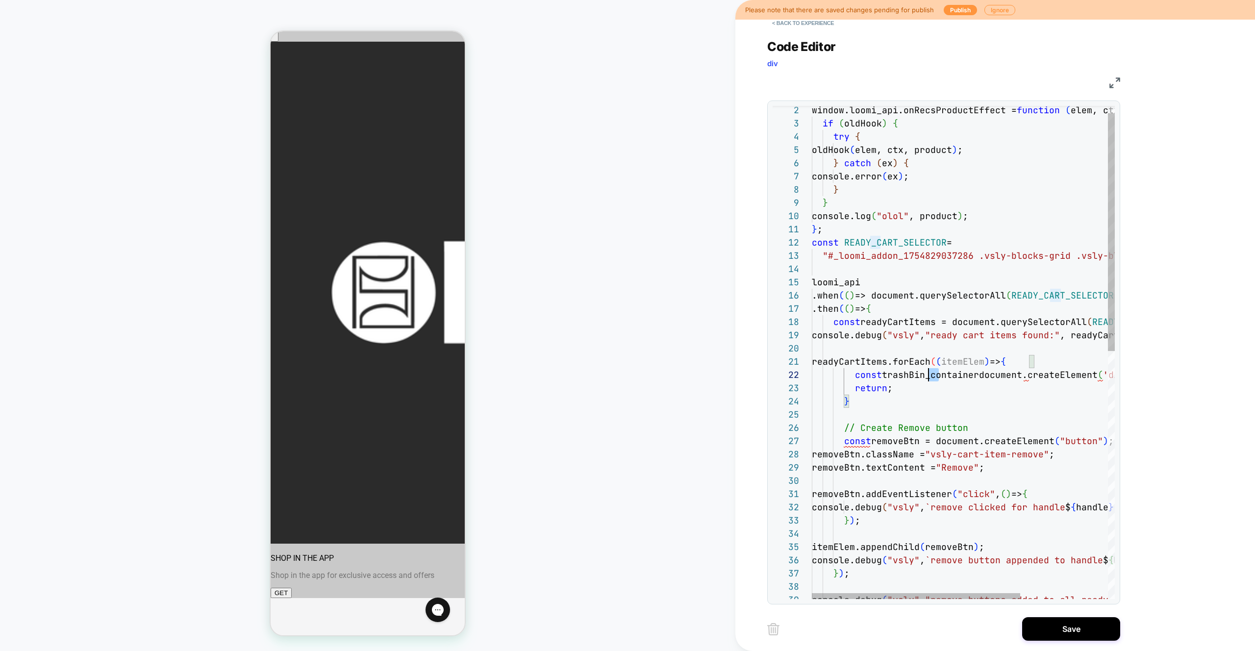
click at [929, 376] on div "const READY_CART_SELECTOR = "#_loomi_addon_1754829037286 .vsly-blocks-grid .vs …" at bounding box center [1027, 601] width 430 height 1022
click at [1019, 374] on div "const READY_CART_SELECTOR = "#_loomi_addon_1754829037286 .vsly-blocks-grid .vs …" at bounding box center [1027, 601] width 430 height 1022
click at [944, 375] on div "const READY_CART_SELECTOR = "#_loomi_addon_1754829037286 .vsly-blocks-grid .vs …" at bounding box center [1027, 601] width 430 height 1022
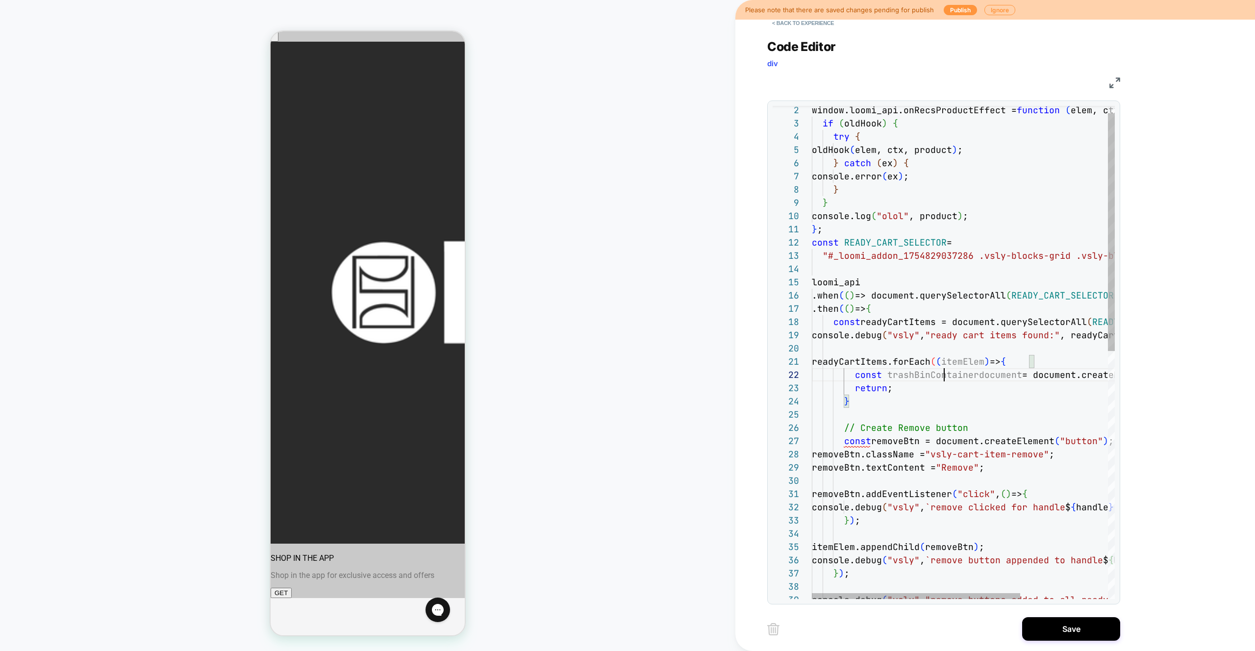
click at [944, 375] on div "const READY_CART_SELECTOR = "#_loomi_addon_1754829037286 .vsly-blocks-grid .vs …" at bounding box center [1027, 601] width 430 height 1022
click at [973, 402] on div "const READY_CART_SELECTOR = "#_loomi_addon_1754829037286 .vsly-blocks-grid .vs …" at bounding box center [1027, 601] width 430 height 1022
click at [854, 386] on div "const READY_CART_SELECTOR = "#_loomi_addon_1754829037286 .vsly-blocks-grid .vs …" at bounding box center [1027, 601] width 430 height 1022
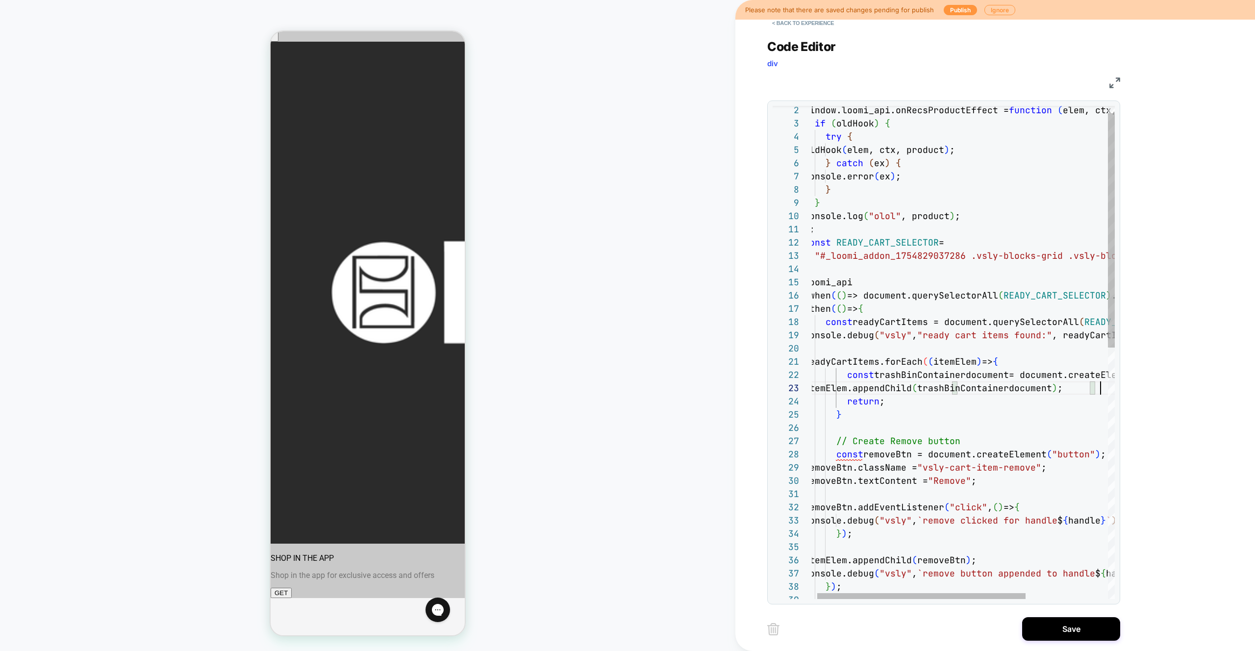
scroll to position [26, 297]
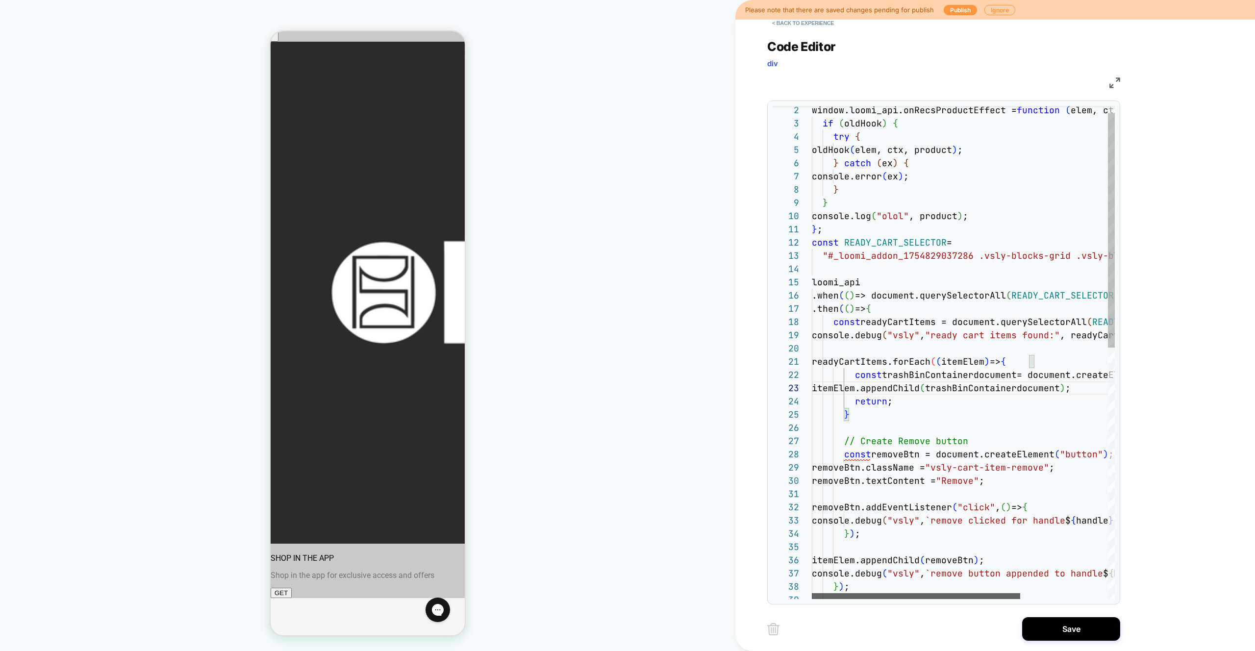
click at [873, 597] on div at bounding box center [916, 596] width 208 height 6
click at [845, 418] on div "const READY_CART_SELECTOR = "#_loomi_addon_1754829037286 .vsly-blocks-grid .vs …" at bounding box center [1027, 608] width 430 height 1036
click at [911, 401] on div "const READY_CART_SELECTOR = "#_loomi_addon_1754829037286 .vsly-blocks-grid .vs …" at bounding box center [1027, 608] width 430 height 1036
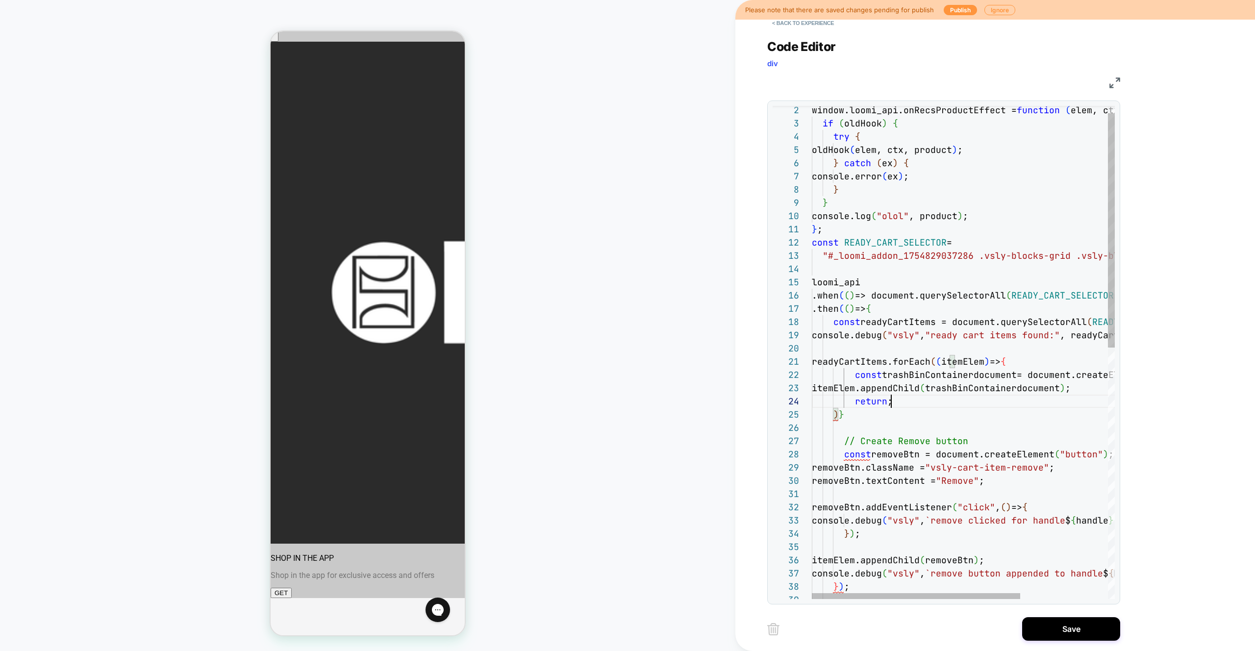
click at [911, 401] on div "const READY_CART_SELECTOR = "#_loomi_addon_1754829037286 .vsly-blocks-grid .vs …" at bounding box center [1027, 608] width 430 height 1036
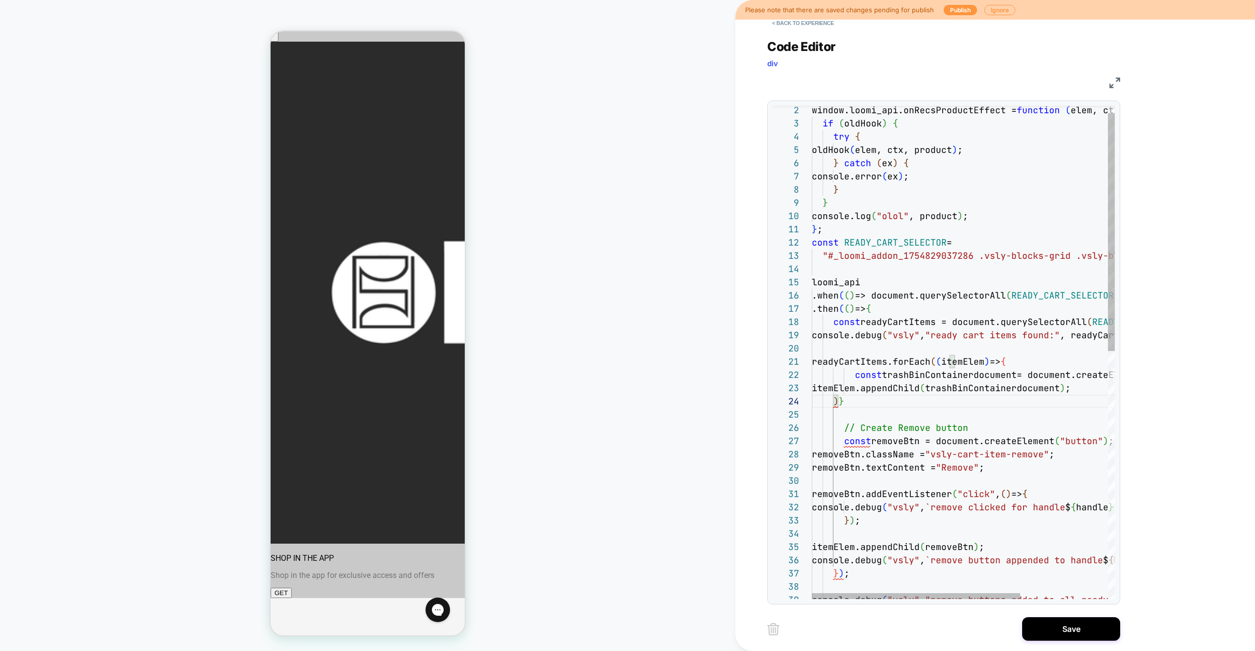
click at [838, 400] on div "const READY_CART_SELECTOR = "#_loomi_addon_1754829037286 .vsly-blocks-grid .vs …" at bounding box center [1027, 601] width 430 height 1022
click at [851, 402] on div "const READY_CART_SELECTOR = "#_loomi_addon_1754829037286 .vsly-blocks-grid .vs …" at bounding box center [1027, 601] width 430 height 1022
click at [878, 364] on div "const READY_CART_SELECTOR = "#_loomi_addon_1754829037286 .vsly-blocks-grid .vs …" at bounding box center [1027, 601] width 430 height 1022
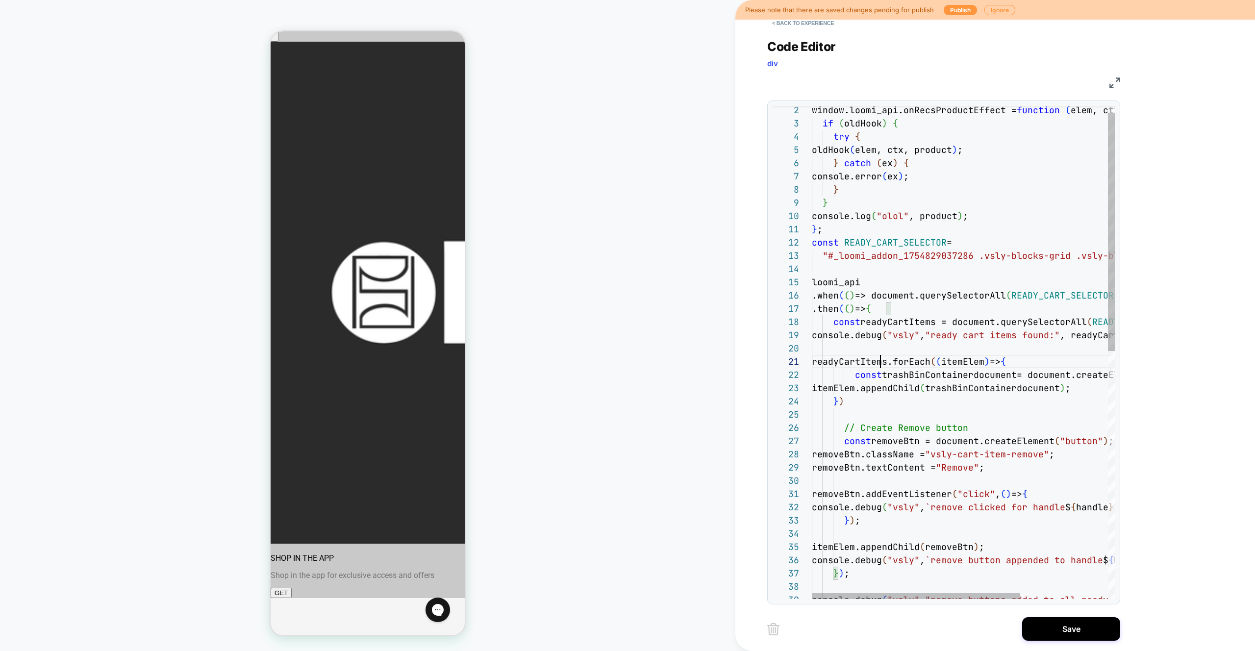
scroll to position [0, 95]
click at [878, 364] on div "const READY_CART_SELECTOR = "#_loomi_addon_1754829037286 .vsly-blocks-grid .vs …" at bounding box center [1027, 601] width 430 height 1022
click at [994, 395] on div "const READY_CART_SELECTOR = "#_loomi_addon_1754829037286 .vsly-blocks-grid .vs …" at bounding box center [1027, 601] width 430 height 1022
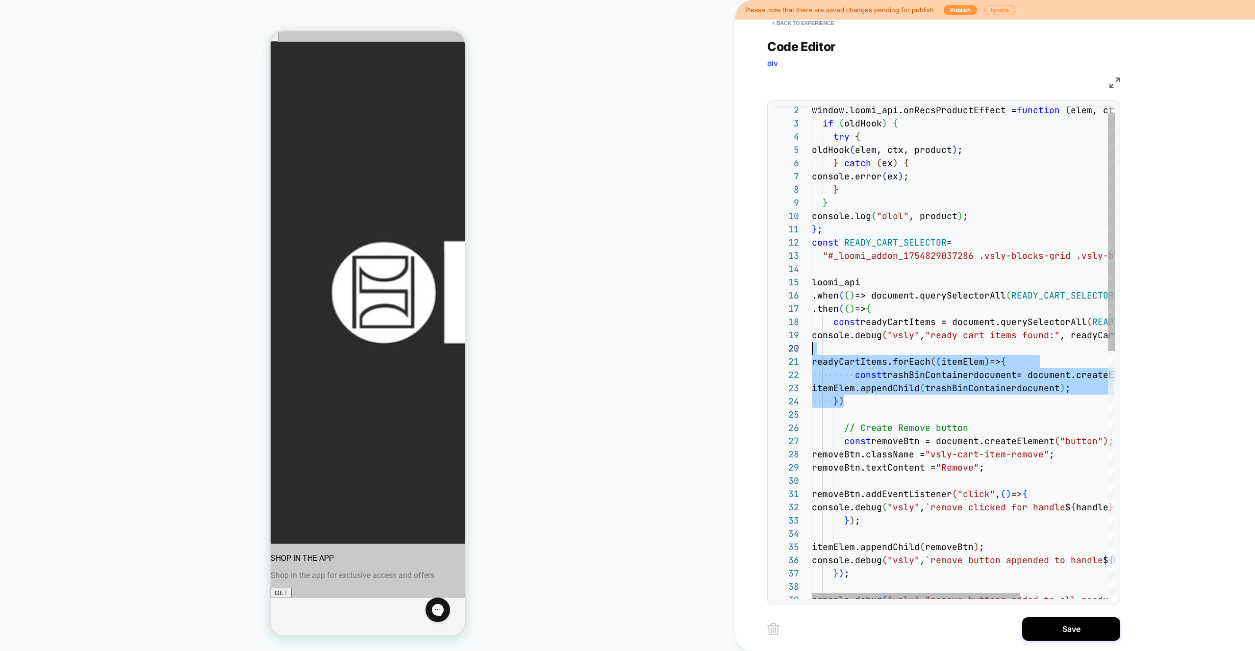
scroll to position [0, 0]
drag, startPoint x: 892, startPoint y: 402, endPoint x: 755, endPoint y: 362, distance: 143.1
click at [812, 362] on div "const READY_CART_SELECTOR = "#_loomi_addon_1754829037286 .vsly-blocks-grid .vs …" at bounding box center [1027, 601] width 430 height 1022
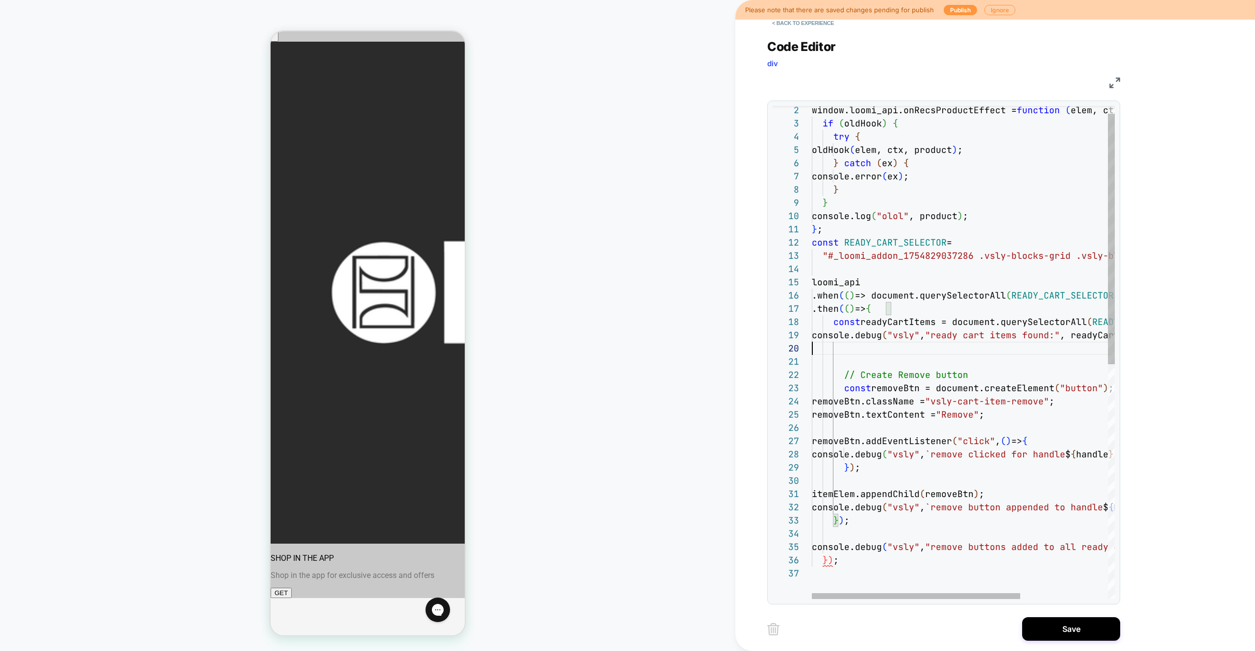
scroll to position [119, 0]
click at [901, 388] on div "const READY_CART_SELECTOR = "#_loomi_addon_1754829037286 .vsly-blocks-grid .vs …" at bounding box center [1027, 574] width 430 height 969
click at [1060, 403] on div "const READY_CART_SELECTOR = "#_loomi_addon_1754829037286 .vsly-blocks-grid .vs …" at bounding box center [1027, 574] width 430 height 969
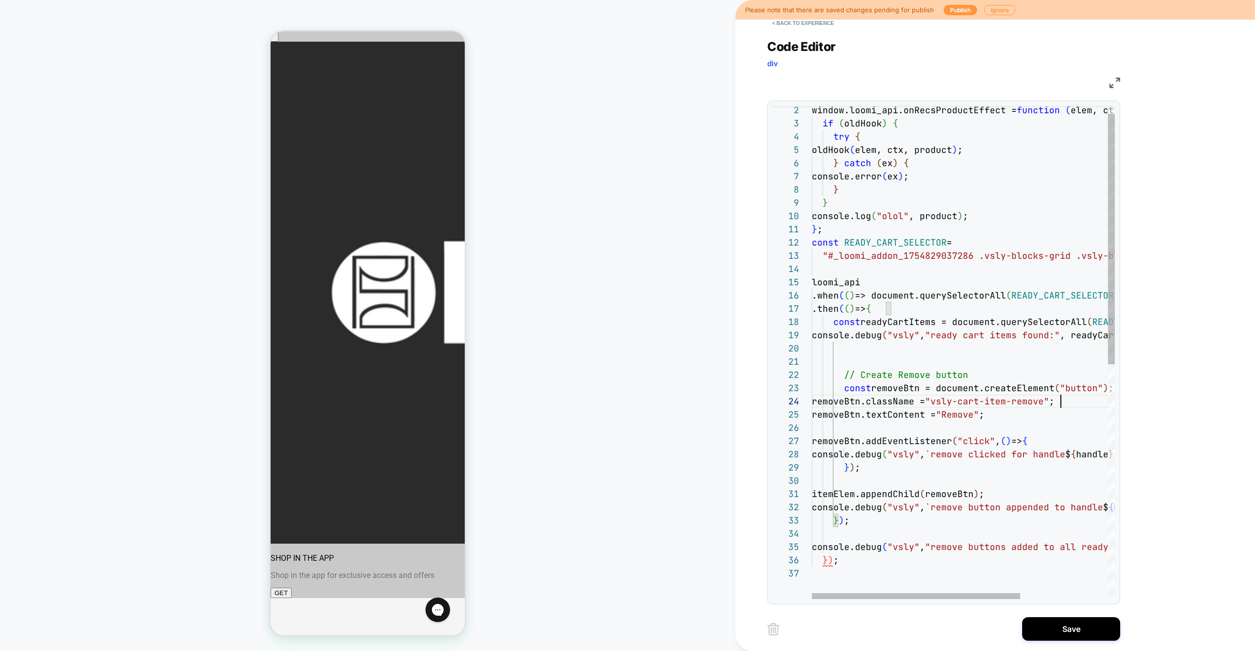
click at [1060, 403] on div "const READY_CART_SELECTOR = "#_loomi_addon_1754829037286 .vsly-blocks-grid .vs …" at bounding box center [1027, 574] width 430 height 969
click at [1047, 400] on div "const READY_CART_SELECTOR = "#_loomi_addon_1754829037286 .vsly-blocks-grid .vs …" at bounding box center [1027, 574] width 430 height 969
drag, startPoint x: 1076, startPoint y: 402, endPoint x: 966, endPoint y: 405, distance: 109.8
click at [966, 405] on div "const READY_CART_SELECTOR = "#_loomi_addon_1754829037286 .vsly-blocks-grid .vs …" at bounding box center [1027, 574] width 430 height 969
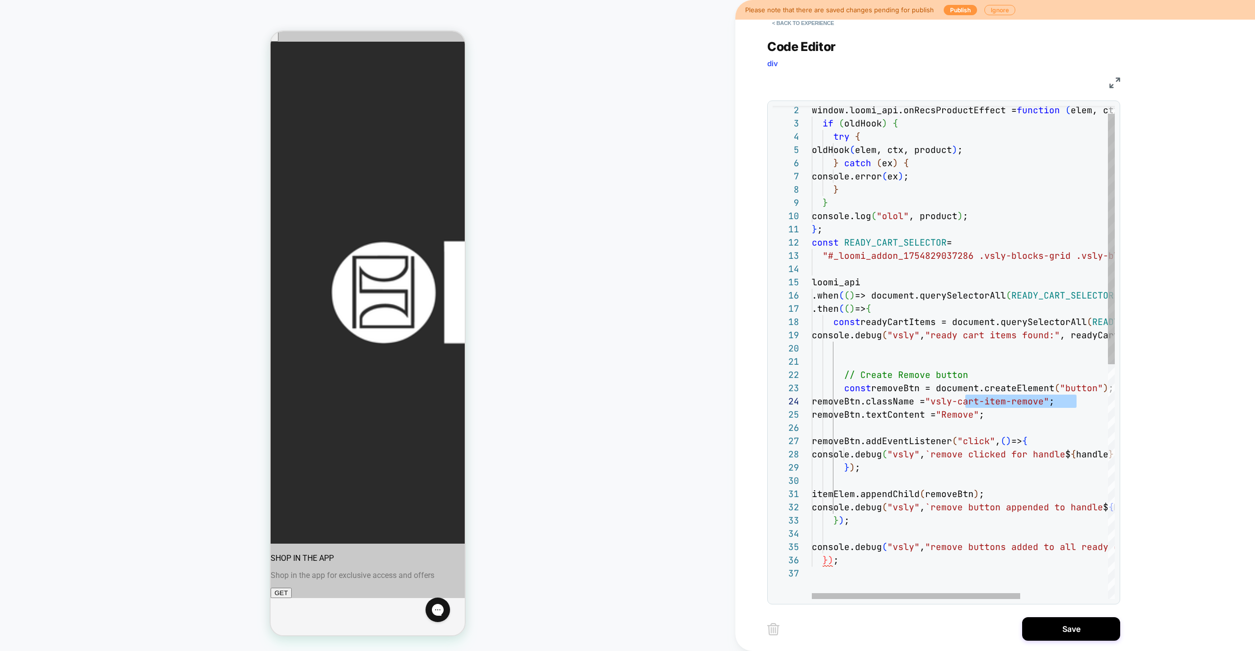
click at [1029, 414] on div "const READY_CART_SELECTOR = "#_loomi_addon_1754829037286 .vsly-blocks-grid .vs …" at bounding box center [1027, 574] width 430 height 969
click at [938, 416] on div "const READY_CART_SELECTOR = "#_loomi_addon_1754829037286 .vsly-blocks-grid .vs …" at bounding box center [1027, 574] width 430 height 969
click at [992, 411] on div "const READY_CART_SELECTOR = "#_loomi_addon_1754829037286 .vsly-blocks-grid .vs …" at bounding box center [1027, 574] width 430 height 969
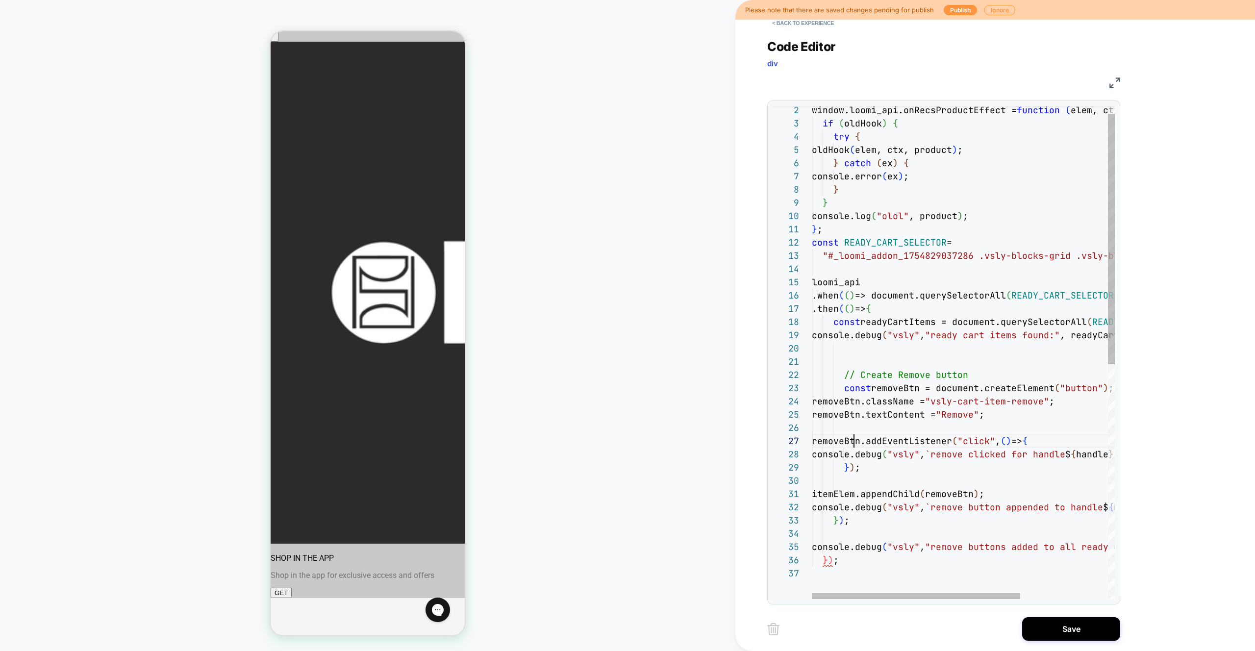
click at [852, 443] on div "const READY_CART_SELECTOR = "#_loomi_addon_1754829037286 .vsly-blocks-grid .vs …" at bounding box center [1027, 574] width 430 height 969
click at [906, 452] on div "const READY_CART_SELECTOR = "#_loomi_addon_1754829037286 .vsly-blocks-grid .vs …" at bounding box center [1027, 574] width 430 height 969
click at [890, 593] on div at bounding box center [916, 596] width 208 height 6
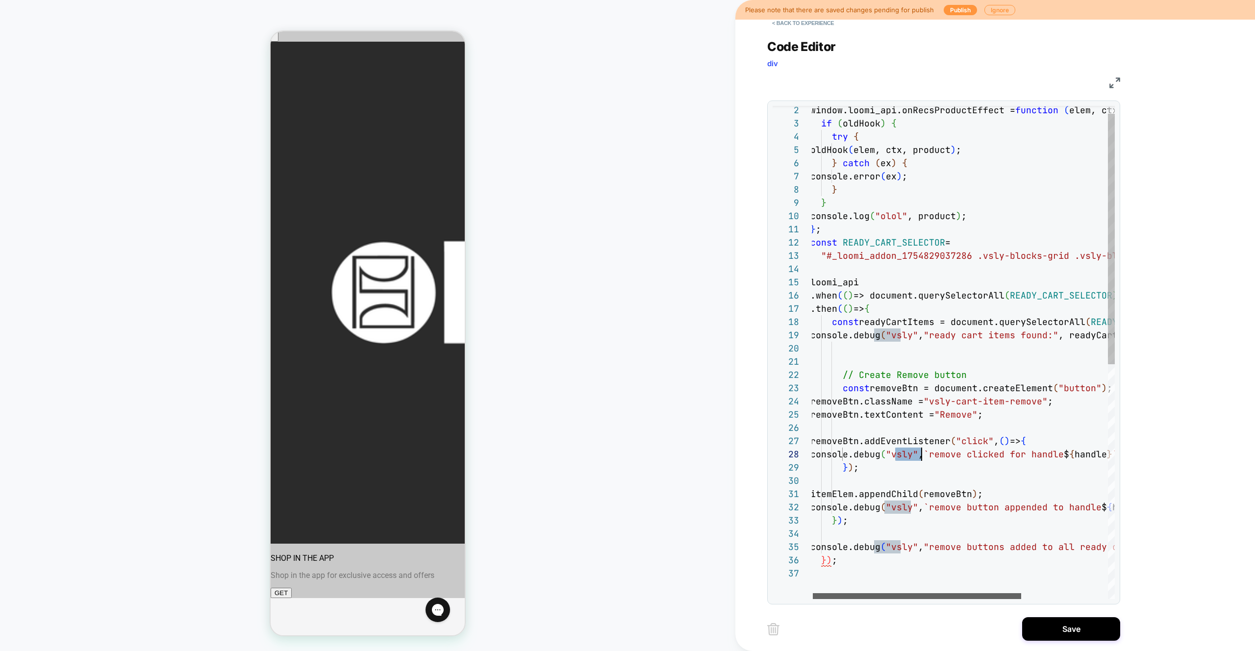
click at [890, 597] on div at bounding box center [917, 596] width 208 height 6
click at [856, 282] on div "const READY_CART_SELECTOR = "#_loomi_addon_1754829037286 .vsly-blocks-grid .vs …" at bounding box center [1025, 574] width 430 height 969
click at [829, 566] on div "const READY_CART_SELECTOR = "#_loomi_addon_1754829037286 .vsly-blocks-grid .vs …" at bounding box center [1025, 574] width 430 height 969
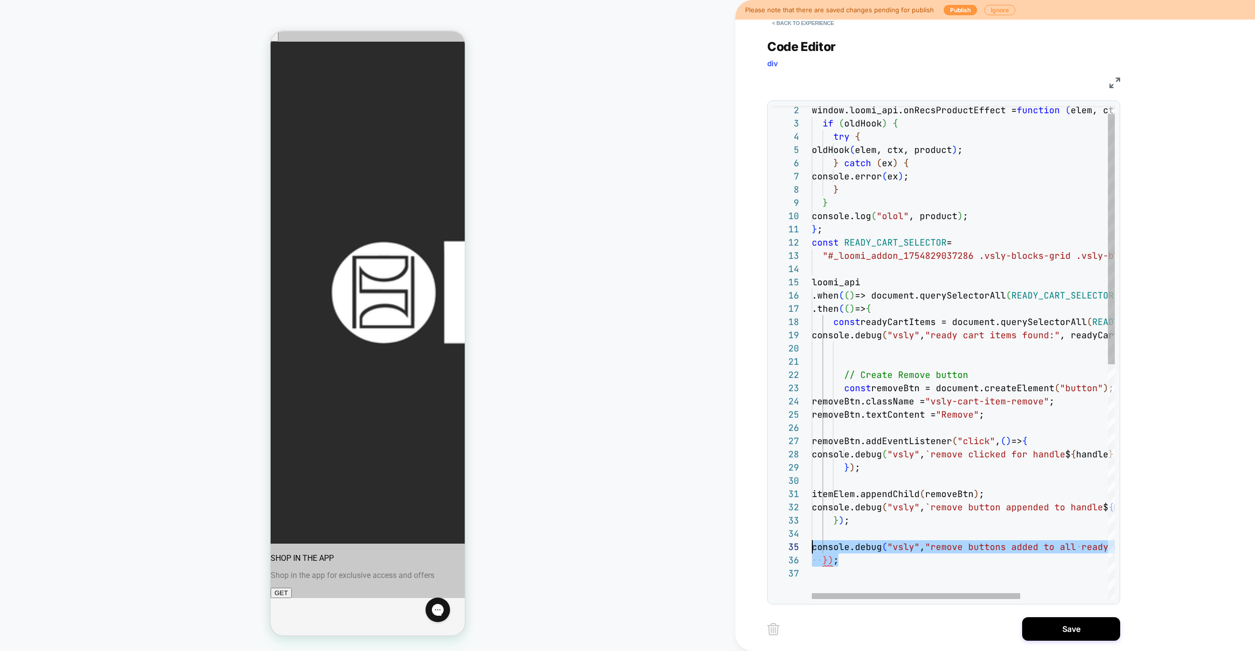
scroll to position [53, 0]
drag, startPoint x: 884, startPoint y: 562, endPoint x: 792, endPoint y: 542, distance: 94.3
click at [812, 542] on div "const READY_CART_SELECTOR = "#_loomi_addon_1754829037286 .vsly-blocks-grid .vs …" at bounding box center [1027, 574] width 430 height 969
click at [933, 418] on div "const READY_CART_SELECTOR = "#_loomi_addon_1754829037286 .vsly-blocks-grid .vs …" at bounding box center [1027, 561] width 430 height 943
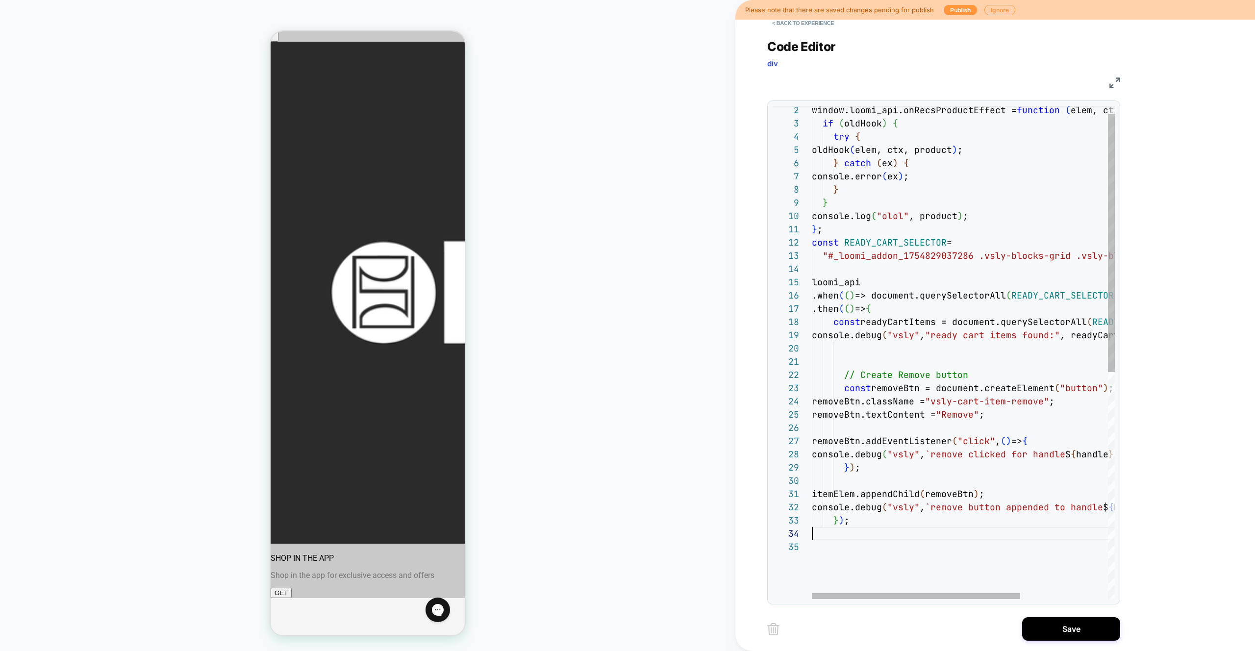
scroll to position [53, 122]
click at [930, 417] on div "const READY_CART_SELECTOR = "#_loomi_addon_1754829037286 .vsly-blocks-grid .vs …" at bounding box center [1027, 561] width 430 height 943
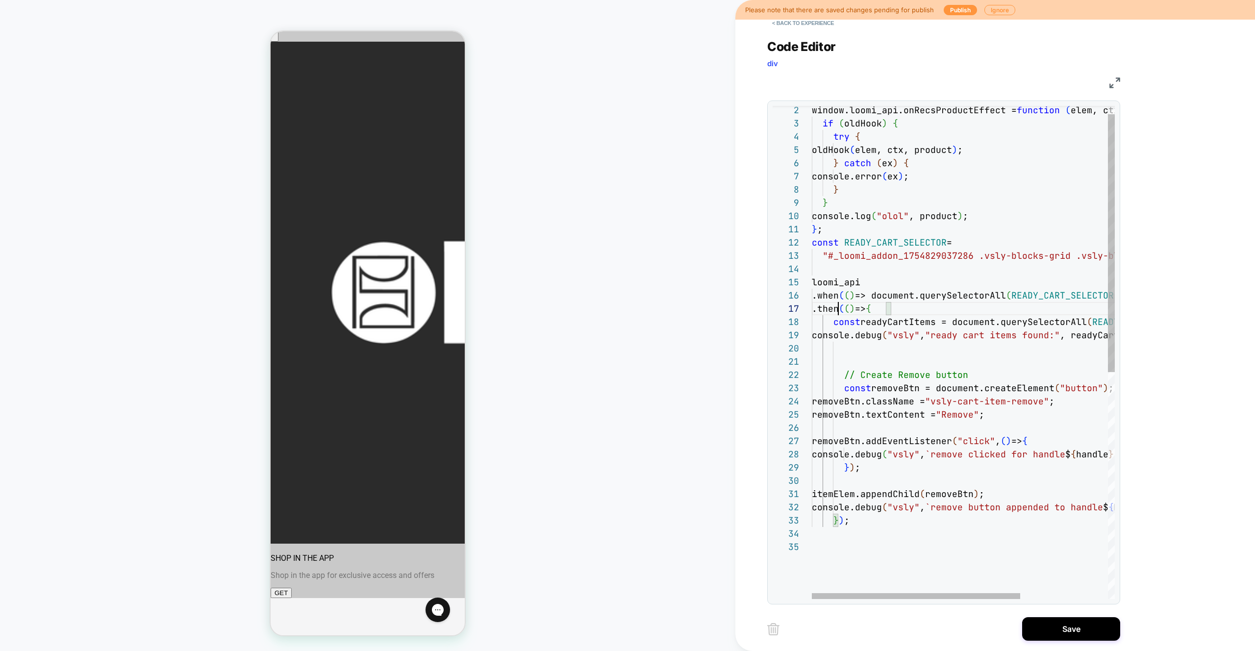
click at [841, 311] on div "const READY_CART_SELECTOR = "#_loomi_addon_1754829037286 .vsly-blocks-grid .vs …" at bounding box center [1027, 561] width 430 height 943
click at [911, 330] on div "const READY_CART_SELECTOR = "#_loomi_addon_1754829037286 .vsly-blocks-grid .vs …" at bounding box center [1027, 561] width 430 height 943
click at [914, 318] on div "const READY_CART_SELECTOR = "#_loomi_addon_1754829037286 .vsly-blocks-grid .vs …" at bounding box center [1027, 561] width 430 height 943
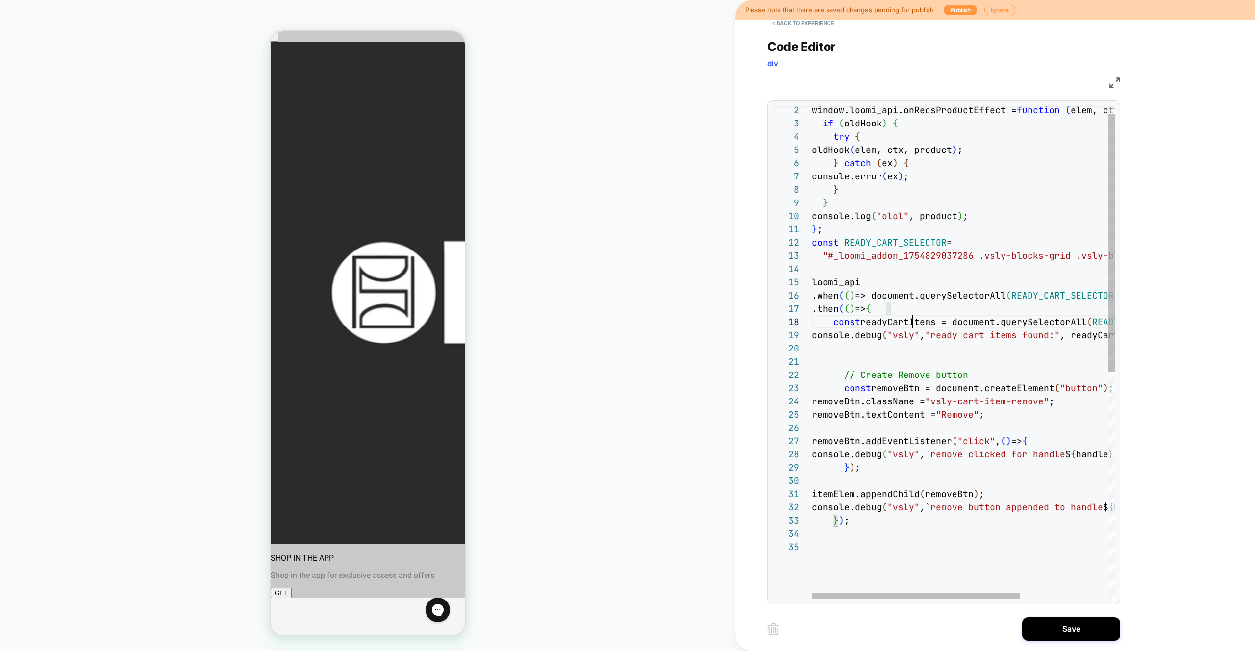
click at [914, 318] on div "const READY_CART_SELECTOR = "#_loomi_addon_1754829037286 .vsly-blocks-grid .vs …" at bounding box center [1027, 561] width 430 height 943
click at [871, 593] on div at bounding box center [916, 596] width 208 height 6
click at [915, 345] on div "const READY_CART_SELECTOR = "#_loomi_addon_1754829037286 .vsly-blocks-grid .vs …" at bounding box center [1027, 561] width 430 height 943
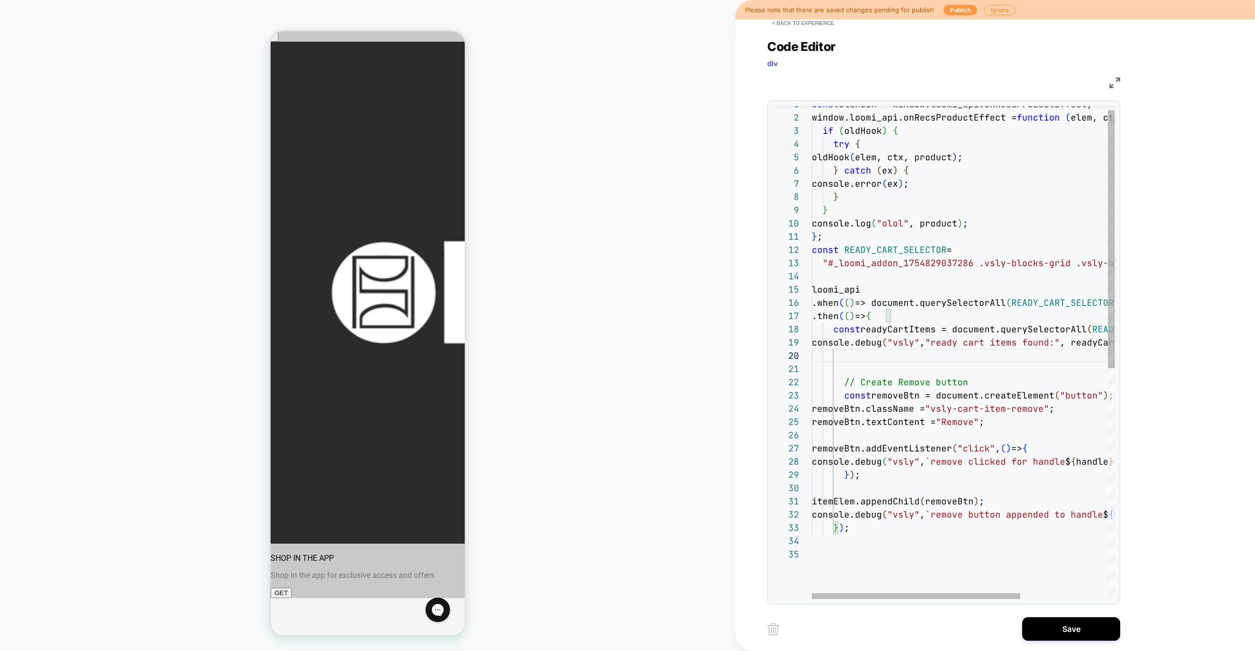
scroll to position [79, 127]
click at [940, 451] on div "const READY_CART_SELECTOR = "#_loomi_addon_1754829037286 .vsly-blocks-grid .vs …" at bounding box center [1027, 569] width 430 height 943
click at [866, 448] on div "const READY_CART_SELECTOR = "#_loomi_addon_1754829037286 .vsly-blocks-grid .vs …" at bounding box center [1027, 569] width 430 height 943
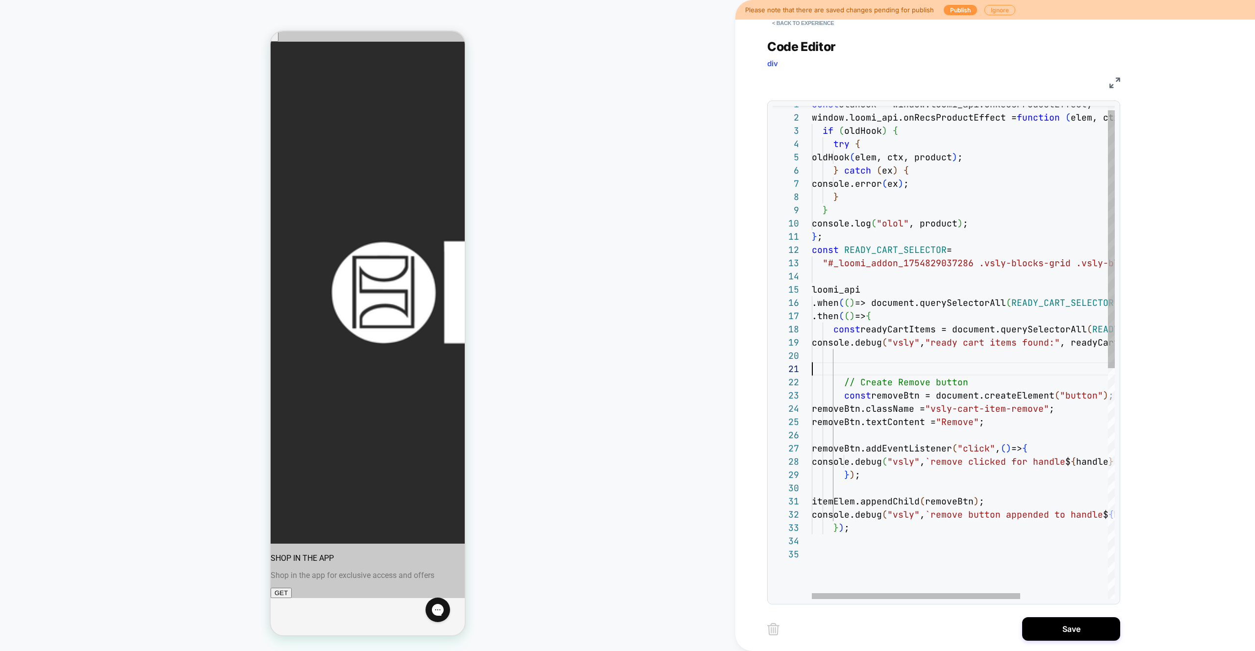
click at [887, 368] on div "const READY_CART_SELECTOR = "#_loomi_addon_1754829037286 .vsly-blocks-grid .vs …" at bounding box center [1027, 569] width 430 height 943
click at [876, 352] on div "const READY_CART_SELECTOR = "#_loomi_addon_1754829037286 .vsly-blocks-grid .vs …" at bounding box center [1027, 569] width 430 height 943
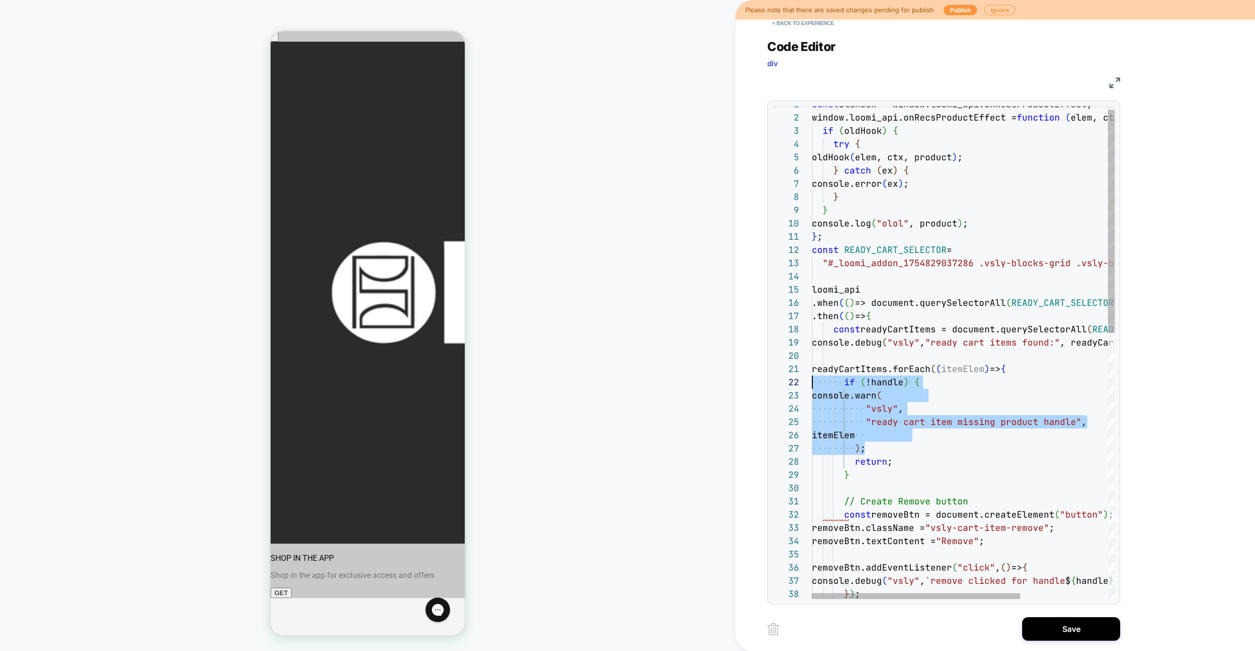
scroll to position [26, 0]
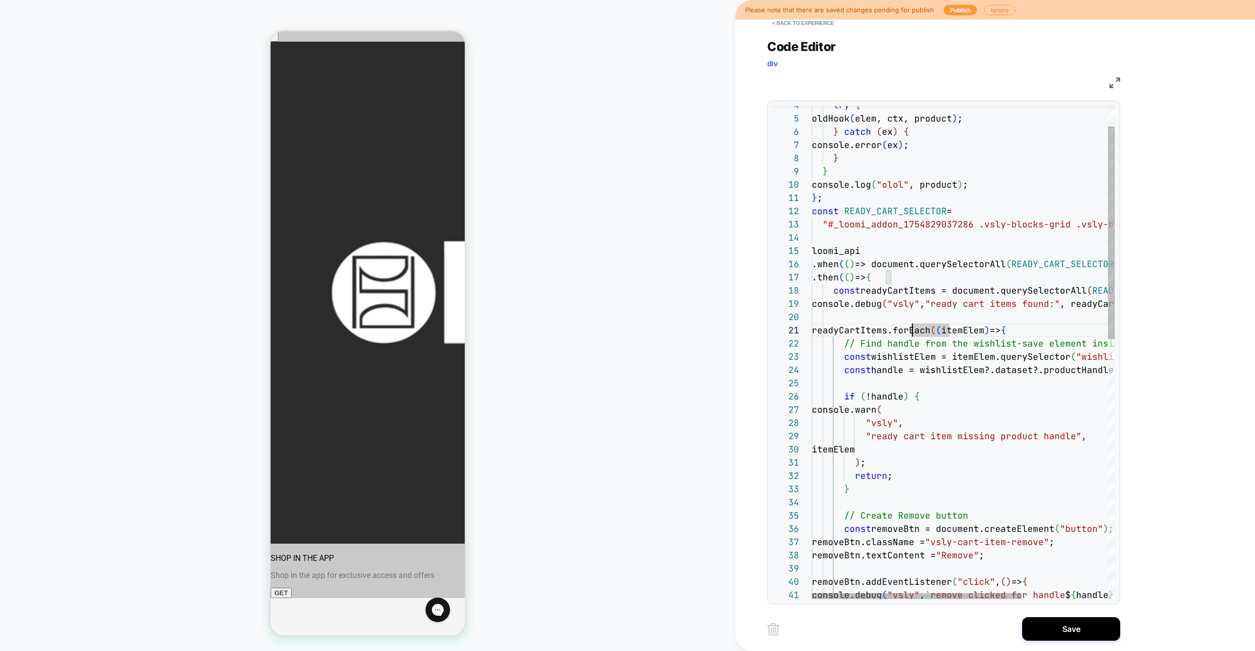
drag, startPoint x: 966, startPoint y: 422, endPoint x: 968, endPoint y: 377, distance: 45.6
click at [966, 422] on div "const READY_CART_SELECTOR = "#_loomi_addon_1754829037286 .vsly-blocks-grid .vs …" at bounding box center [1027, 629] width 430 height 1141
click at [970, 350] on div "const READY_CART_SELECTOR = "#_loomi_addon_1754829037286 .vsly-blocks-grid .vs …" at bounding box center [1027, 629] width 430 height 1141
click at [892, 375] on div "const READY_CART_SELECTOR = "#_loomi_addon_1754829037286 .vsly-blocks-grid .vs …" at bounding box center [1027, 629] width 430 height 1141
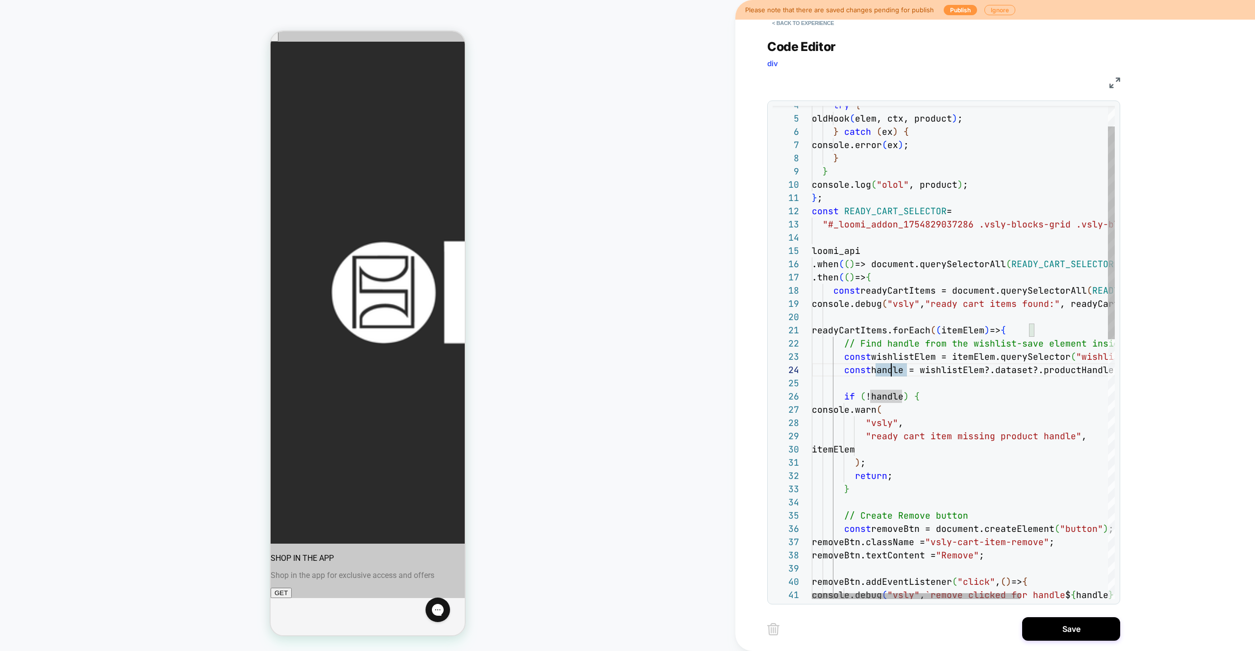
click at [867, 331] on div "const READY_CART_SELECTOR = "#_loomi_addon_1754829037286 .vsly-blocks-grid .vs …" at bounding box center [1027, 629] width 430 height 1141
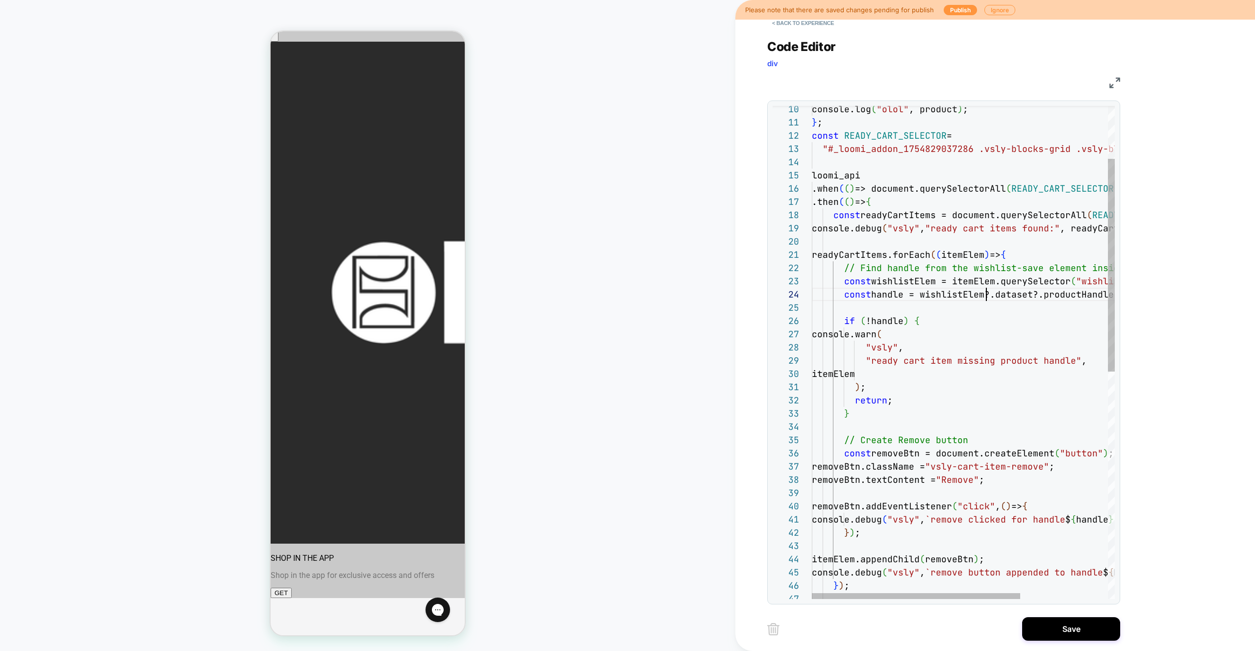
click at [986, 297] on div "const READY_CART_SELECTOR = "#_loomi_addon_1754829037286 .vsly-blocks-grid .vs …" at bounding box center [1027, 553] width 430 height 1141
click at [848, 412] on div "const READY_CART_SELECTOR = "#_loomi_addon_1754829037286 .vsly-blocks-grid .vs …" at bounding box center [1027, 553] width 430 height 1141
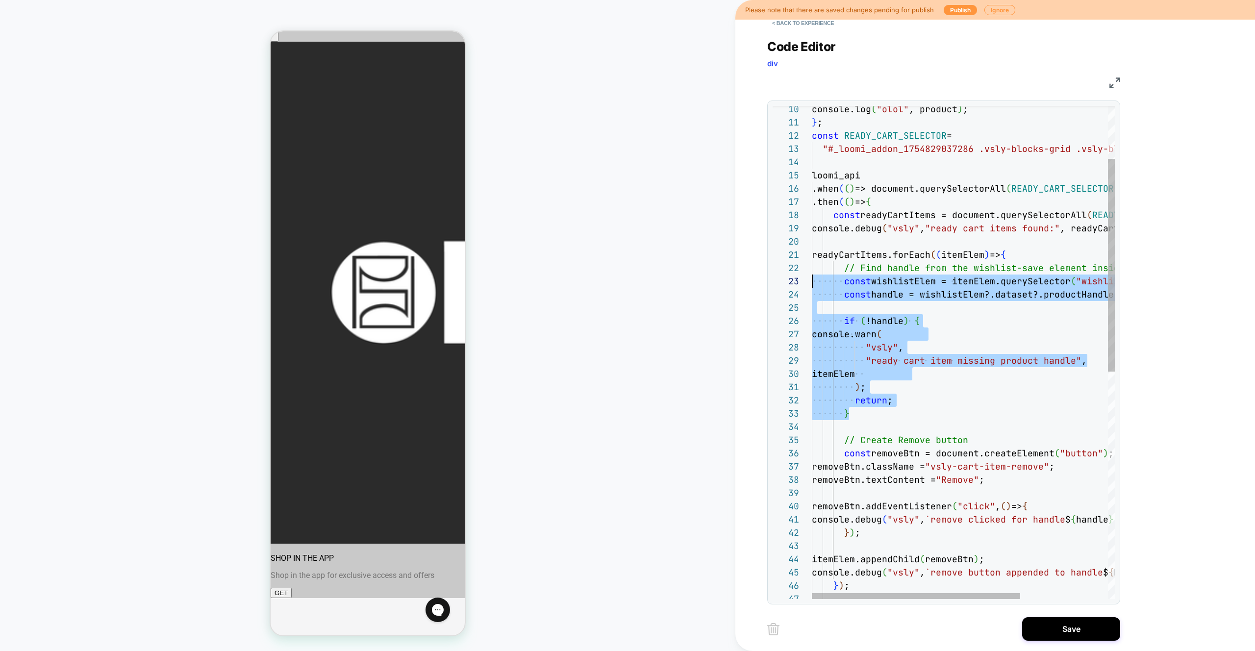
scroll to position [13, 0]
drag, startPoint x: 874, startPoint y: 414, endPoint x: 783, endPoint y: 272, distance: 168.8
click at [812, 272] on div "const READY_CART_SELECTOR = "#_loomi_addon_1754829037286 .vsly-blocks-grid .vs …" at bounding box center [1027, 553] width 430 height 1141
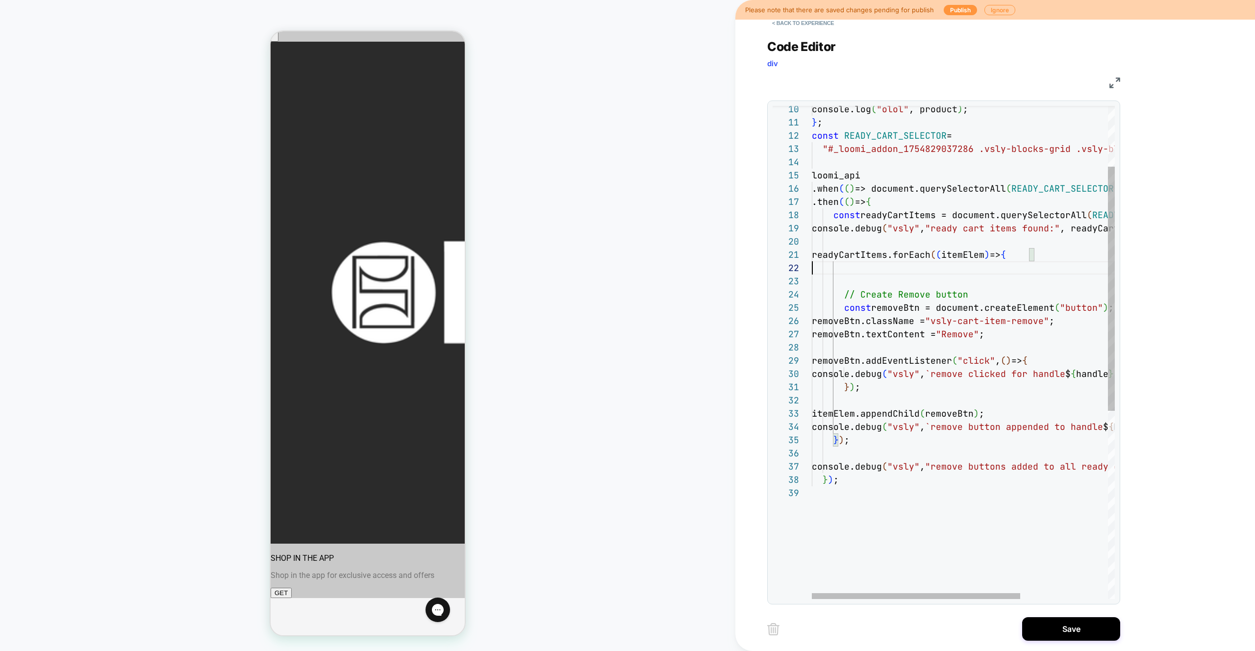
click at [1038, 280] on div "const READY_CART_SELECTOR = "#_loomi_addon_1754829037286 .vsly-blocks-grid .vs …" at bounding box center [1027, 481] width 430 height 996
click at [956, 379] on div "const READY_CART_SELECTOR = "#_loomi_addon_1754829037286 .vsly-blocks-grid .vs …" at bounding box center [1027, 481] width 430 height 996
click at [981, 370] on div "const READY_CART_SELECTOR = "#_loomi_addon_1754829037286 .vsly-blocks-grid .vs …" at bounding box center [1027, 481] width 430 height 996
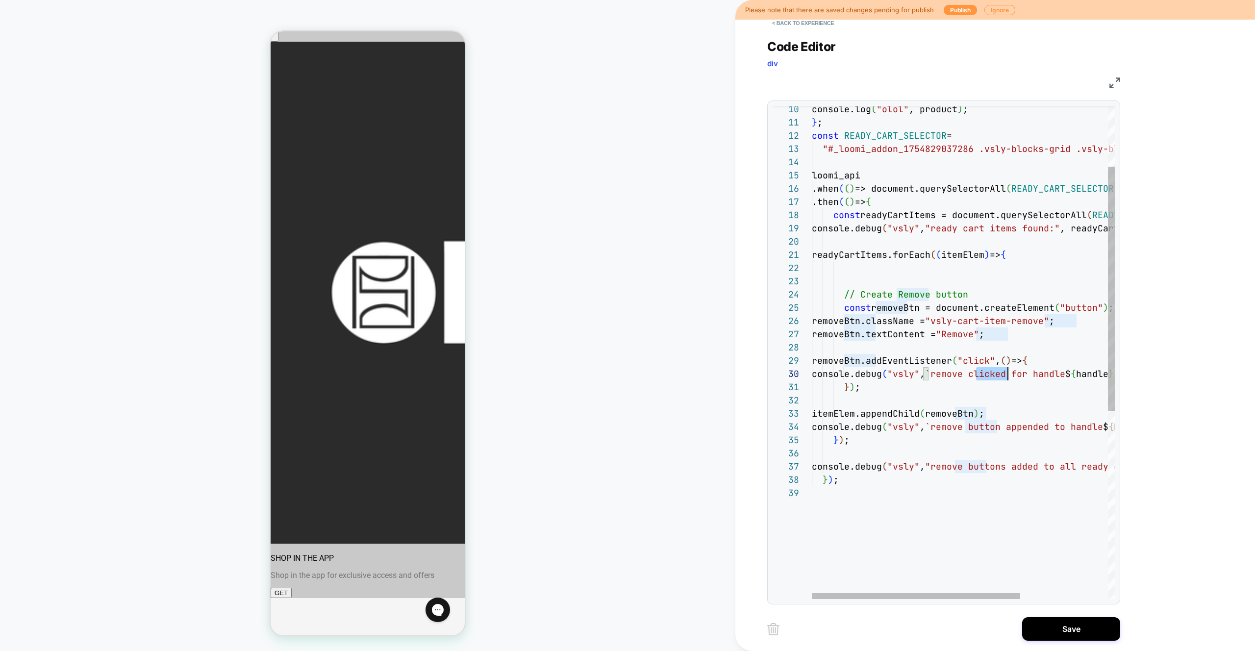
scroll to position [119, 0]
click at [981, 370] on div "const READY_CART_SELECTOR = "#_loomi_addon_1754829037286 .vsly-blocks-grid .vs …" at bounding box center [1027, 481] width 430 height 996
click at [985, 391] on div "const READY_CART_SELECTOR = "#_loomi_addon_1754829037286 .vsly-blocks-grid .vs …" at bounding box center [1027, 481] width 430 height 996
click at [841, 388] on div "const READY_CART_SELECTOR = "#_loomi_addon_1754829037286 .vsly-blocks-grid .vs …" at bounding box center [1027, 481] width 430 height 996
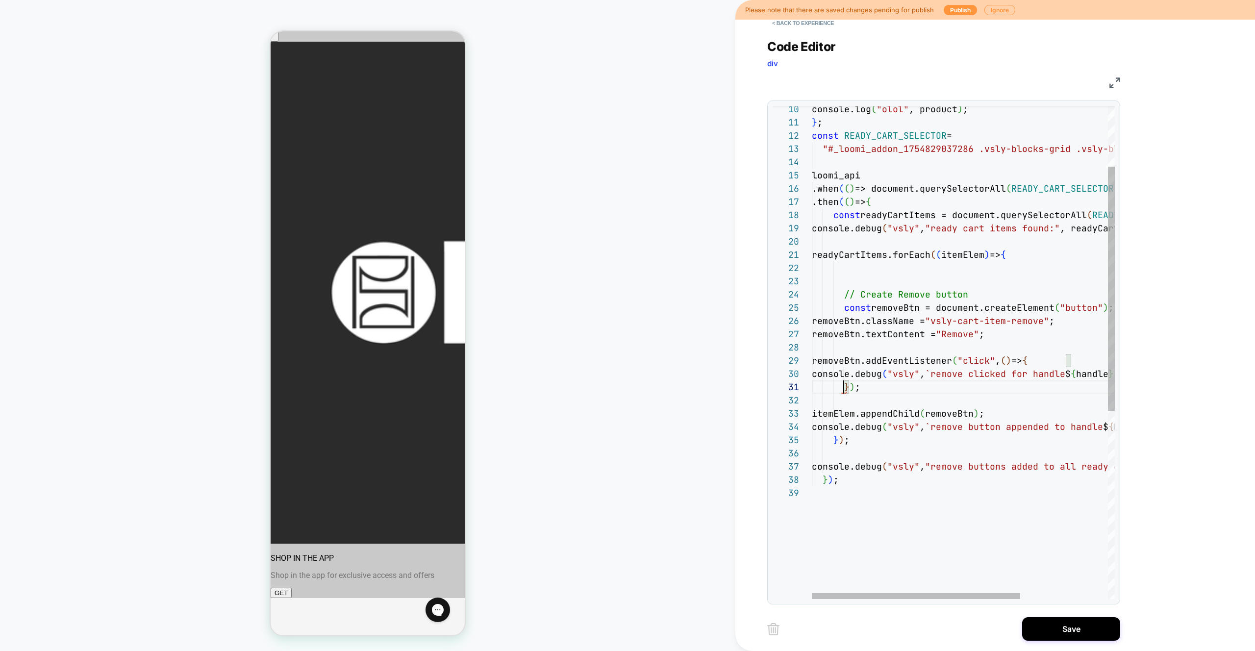
scroll to position [13, 32]
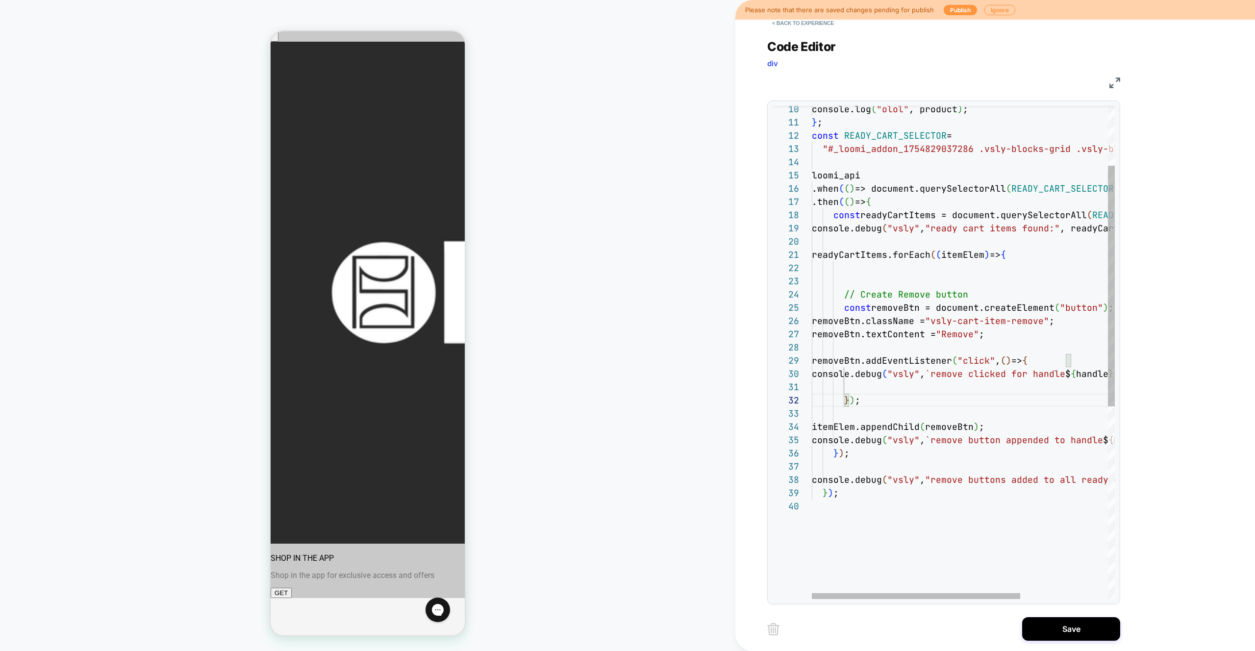
click at [875, 391] on div "const READY_CART_SELECTOR = "#_loomi_addon_1754829037286 .vsly-blocks-grid .vs …" at bounding box center [1027, 487] width 430 height 1009
click at [964, 297] on div "const READY_CART_SELECTOR = "#_loomi_addon_1754829037286 .vsly-blocks-grid .vs …" at bounding box center [1027, 487] width 430 height 1009
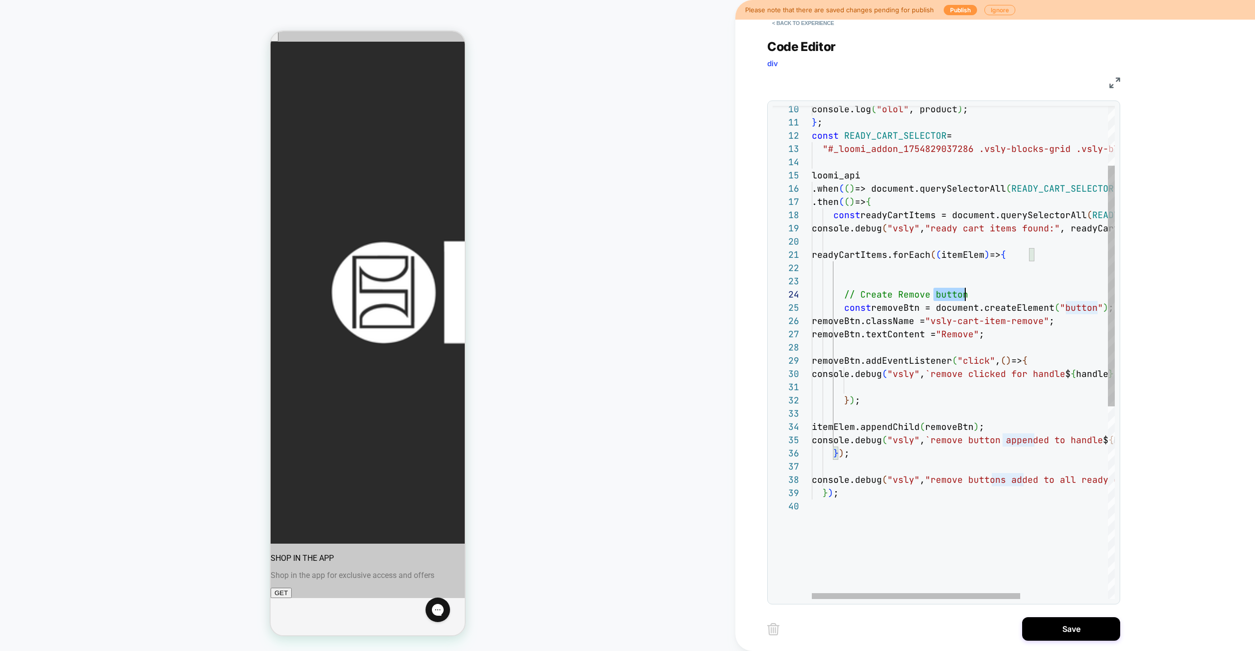
click at [964, 297] on div "const READY_CART_SELECTOR = "#_loomi_addon_1754829037286 .vsly-blocks-grid .vs …" at bounding box center [1027, 487] width 430 height 1009
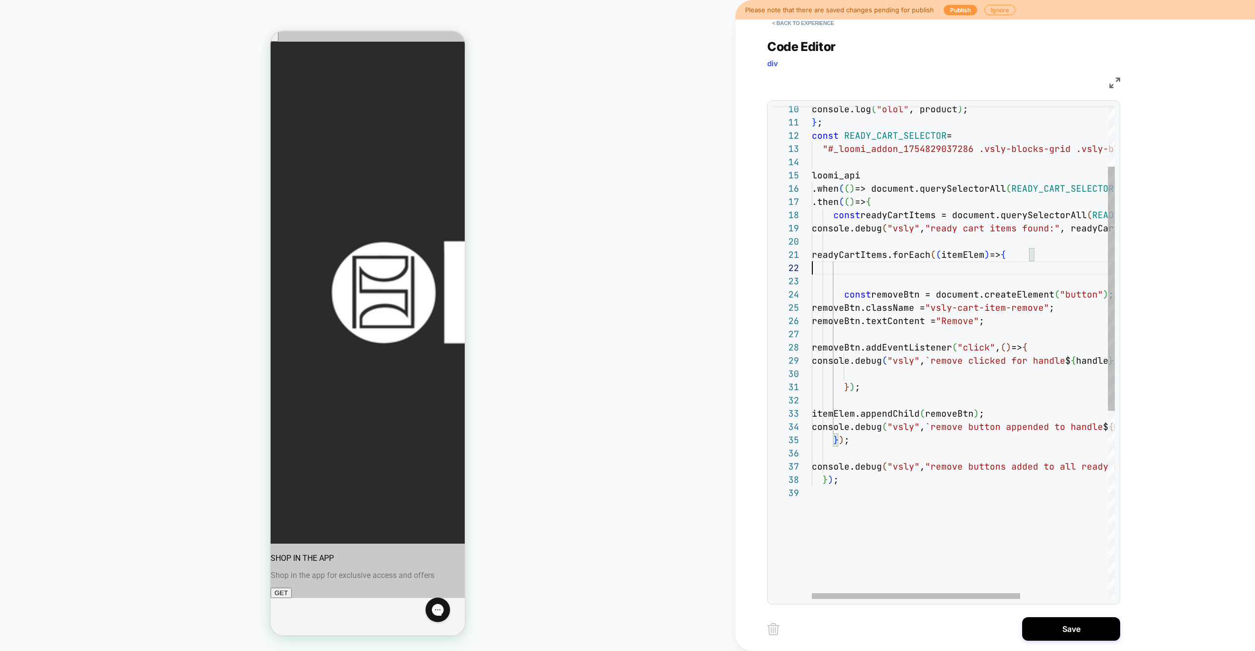
click at [866, 269] on div "const READY_CART_SELECTOR = "#_loomi_addon_1754829037286 .vsly-blocks-grid .vs …" at bounding box center [1027, 481] width 430 height 996
click at [860, 278] on div "const READY_CART_SELECTOR = "#_loomi_addon_1754829037286 .vsly-blocks-grid .vs …" at bounding box center [1027, 481] width 430 height 996
click at [923, 223] on div "const READY_CART_SELECTOR = "#_loomi_addon_1754829037286 .vsly-blocks-grid .vs …" at bounding box center [1027, 481] width 430 height 996
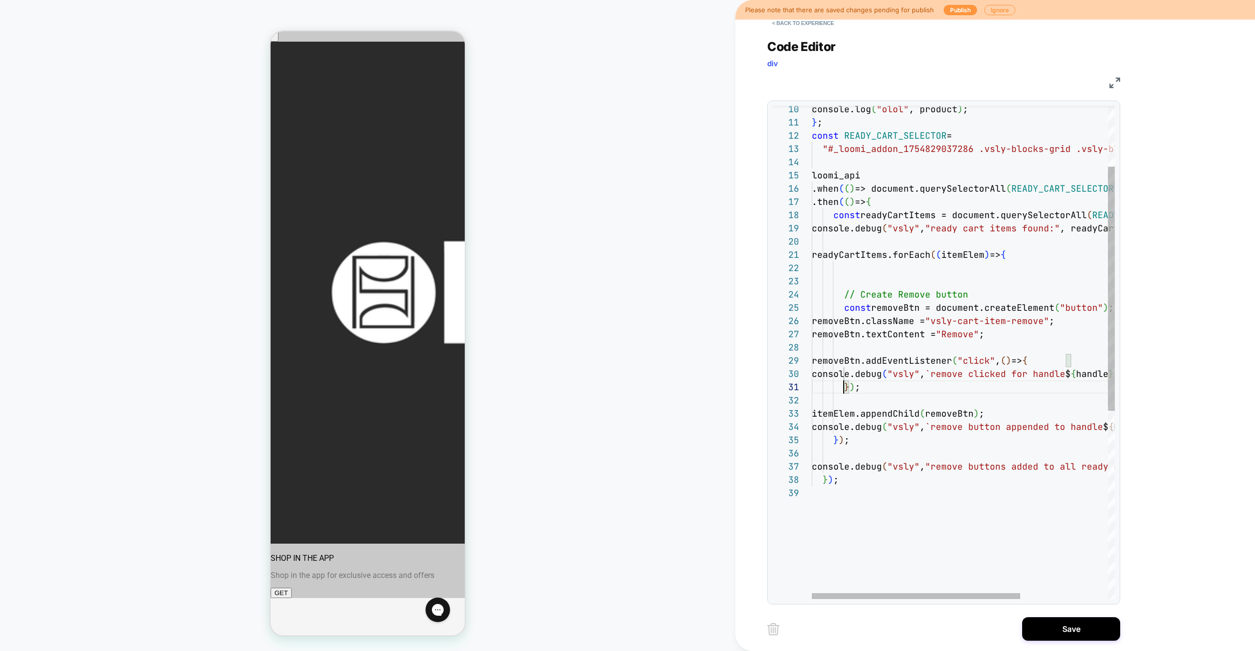
scroll to position [13, 0]
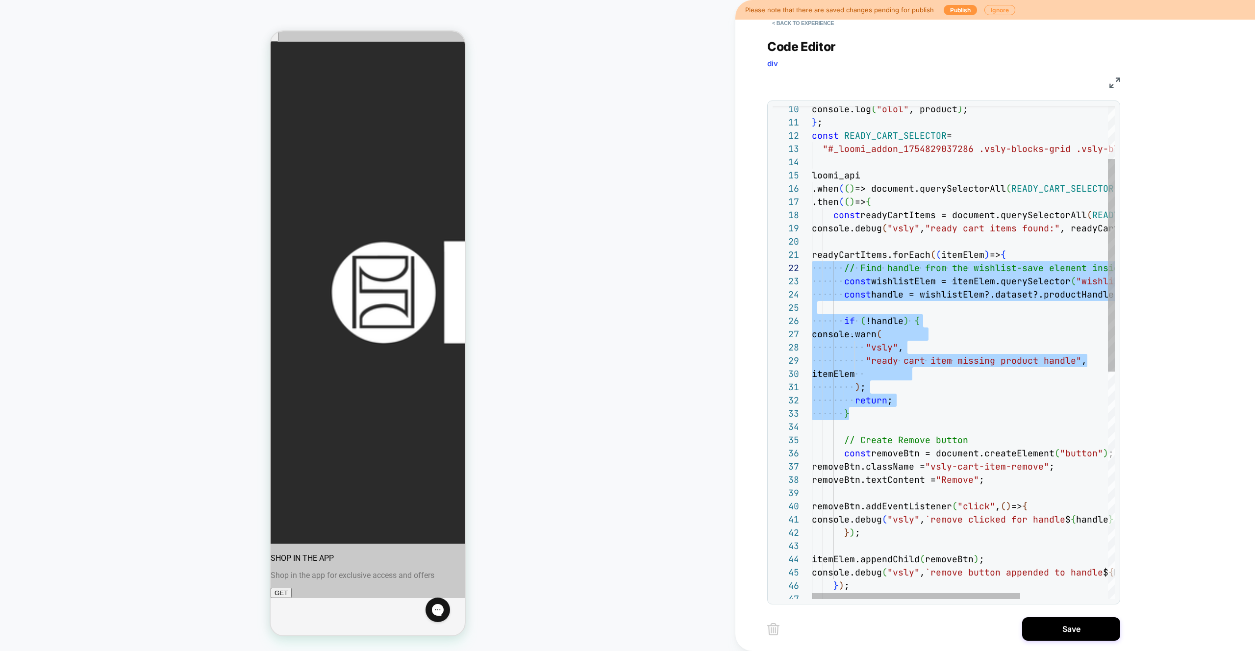
click at [962, 348] on div "const READY_CART_SELECTOR = "#_loomi_addon_1754829037286 .vsly-blocks-grid .vs …" at bounding box center [1027, 553] width 430 height 1141
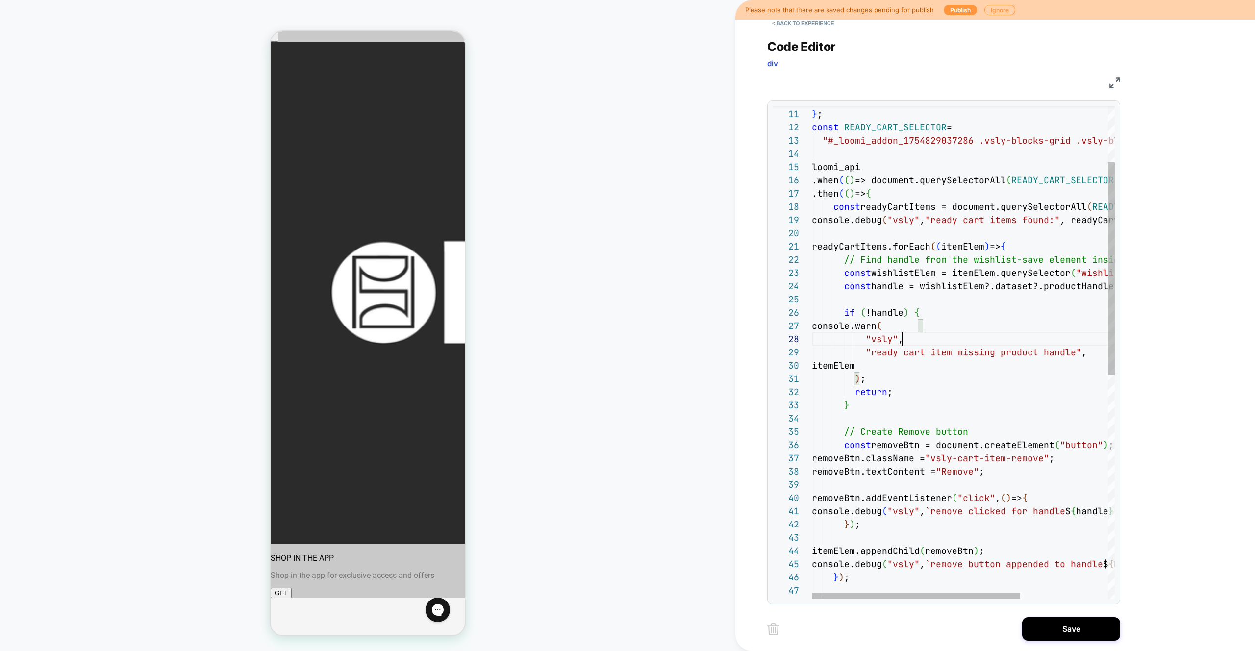
click at [1075, 496] on div "const READY_CART_SELECTOR = "#_loomi_addon_1754829037286 .vsly-blocks-grid .vs …" at bounding box center [1027, 545] width 430 height 1141
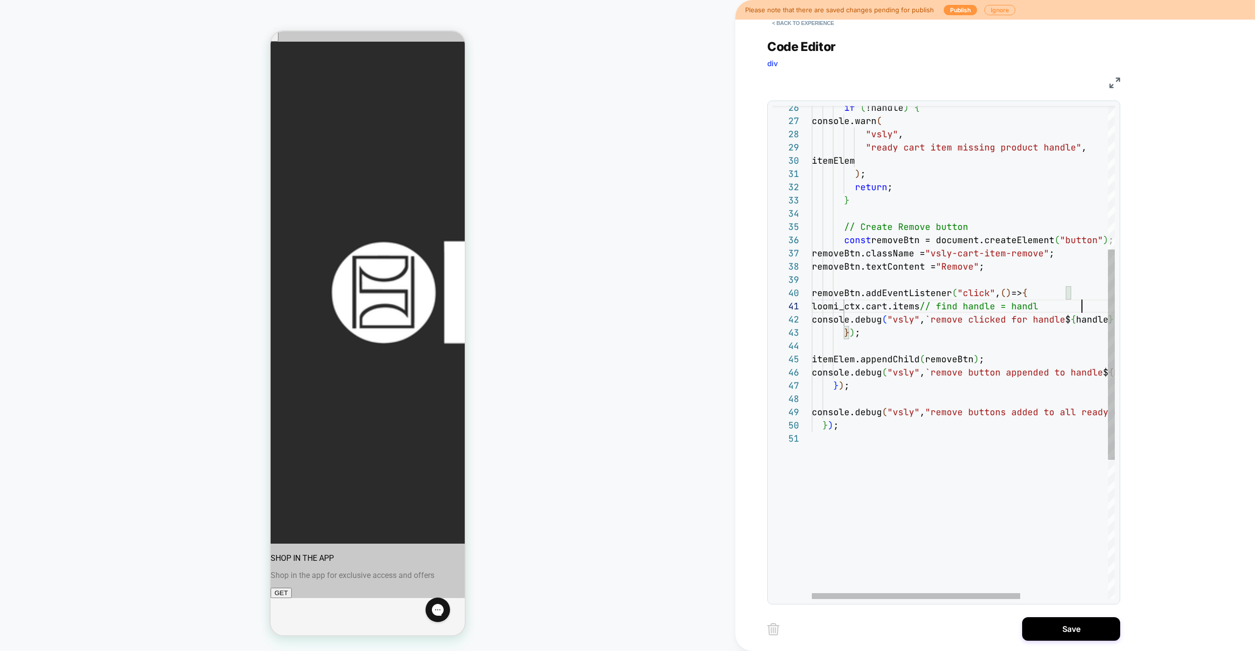
scroll to position [0, 275]
click at [854, 307] on div "removeBtn.addEventListener ( "click" , ( ) => { console.debug ( "vsly" , `remov…" at bounding box center [1027, 347] width 430 height 1155
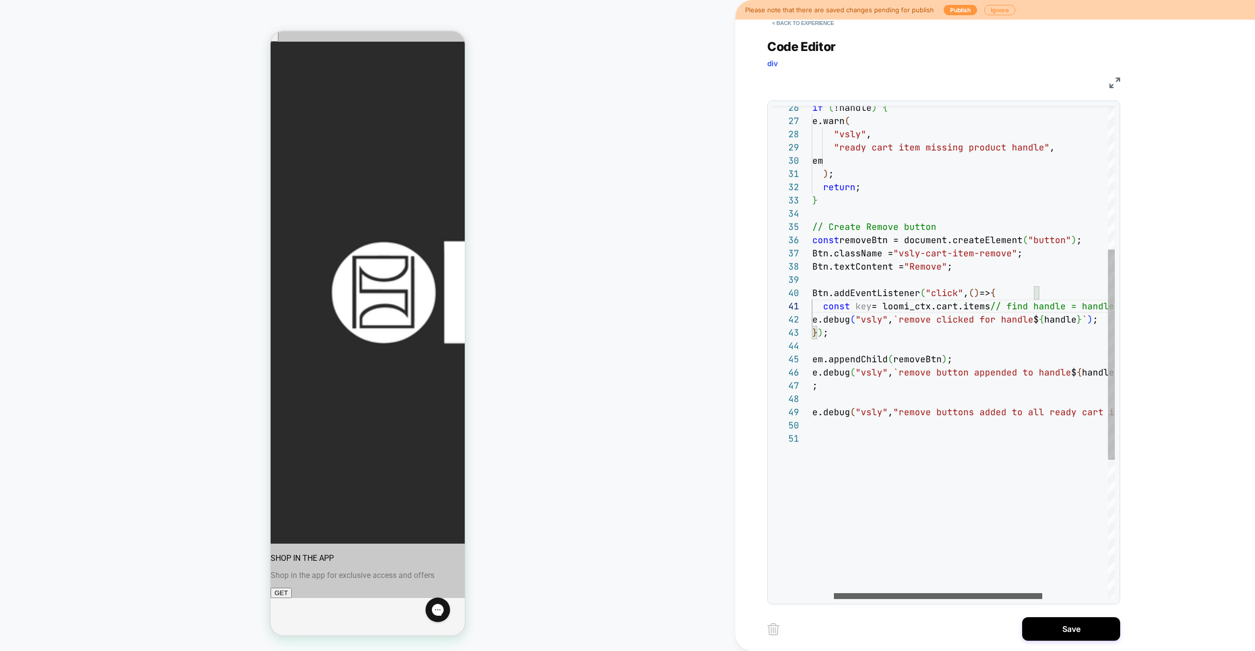
click at [1042, 599] on div at bounding box center [938, 596] width 208 height 6
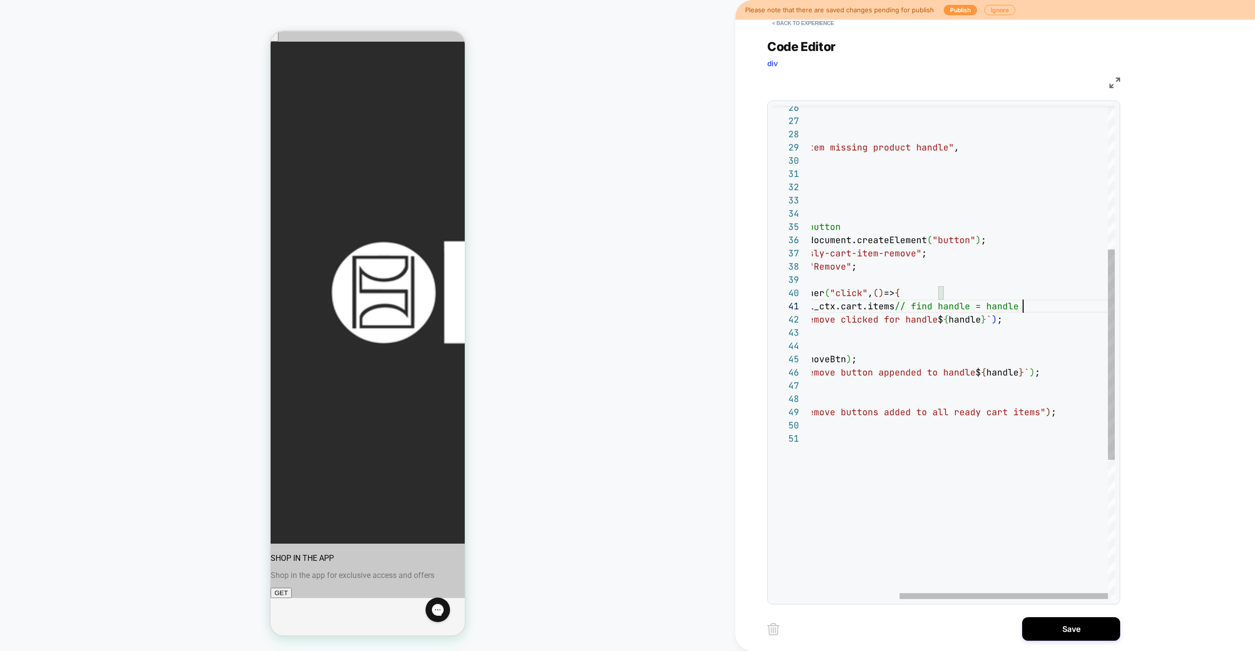
click at [1045, 304] on div "removeBtn.addEventListener ( "click" , ( ) => { console.debug ( "vsly" , `remov…" at bounding box center [899, 347] width 430 height 1155
click at [1045, 305] on div "removeBtn.addEventListener ( "click" , ( ) => { console.debug ( "vsly" , `remov…" at bounding box center [900, 347] width 432 height 1155
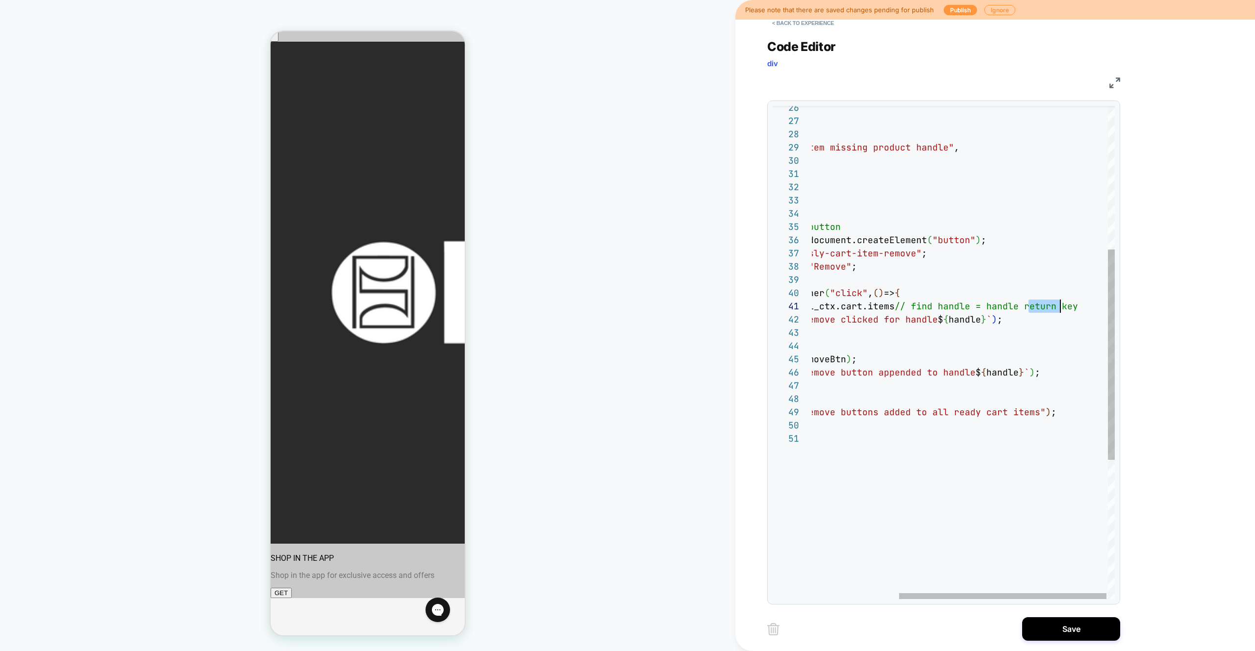
click at [1045, 305] on div "removeBtn.addEventListener ( "click" , ( ) => { console.debug ( "vsly" , `remov…" at bounding box center [900, 347] width 432 height 1155
click at [897, 307] on div "removeBtn.addEventListener ( "click" , ( ) => { console.debug ( "vsly" , `remov…" at bounding box center [900, 347] width 432 height 1155
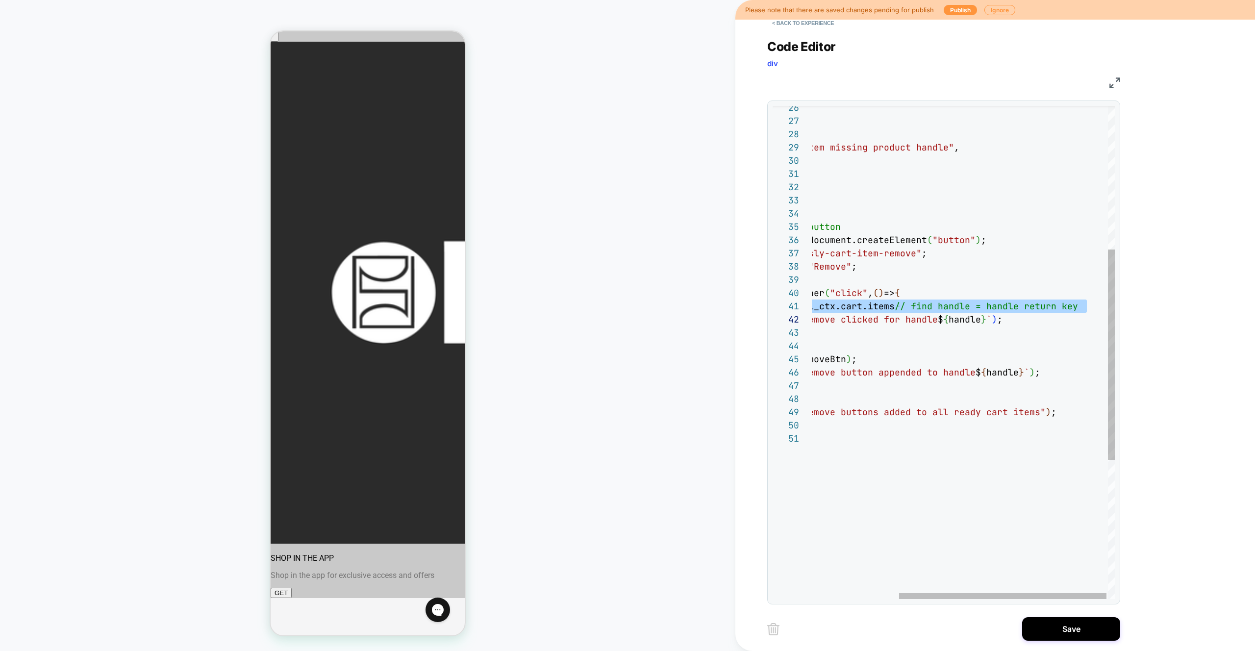
scroll to position [13, 0]
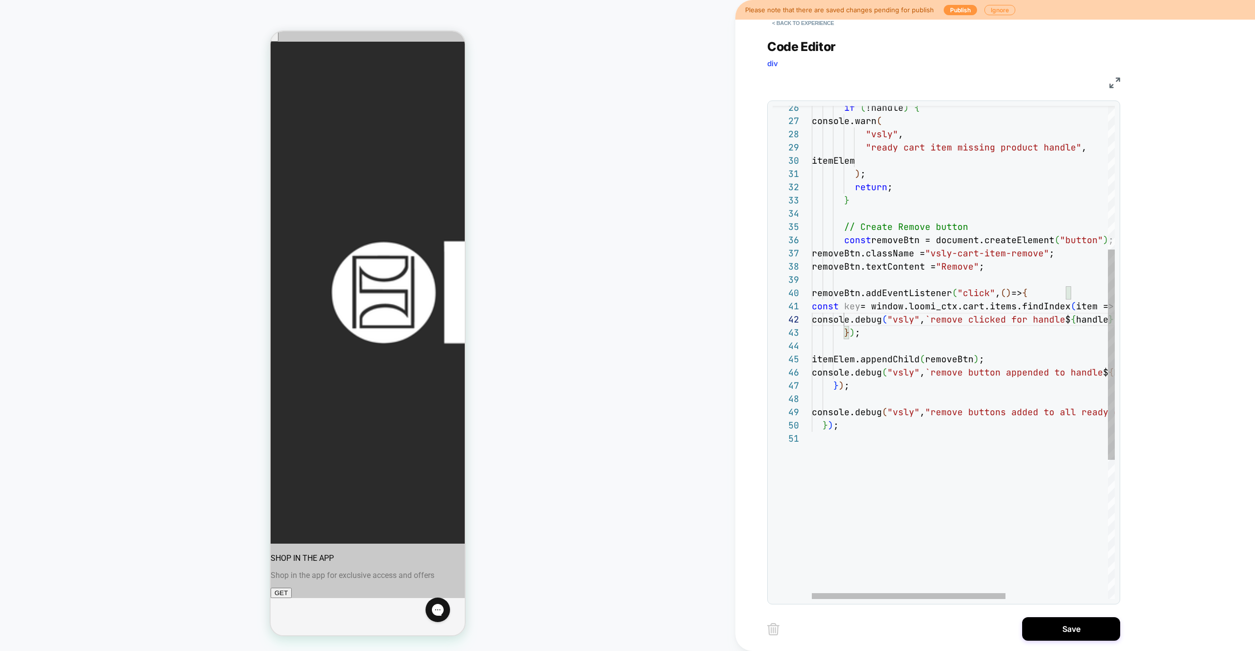
click at [812, 306] on div "removeBtn.addEventListener ( "click" , ( ) => { console.debug ( "vsly" , `remov…" at bounding box center [1043, 347] width 462 height 1155
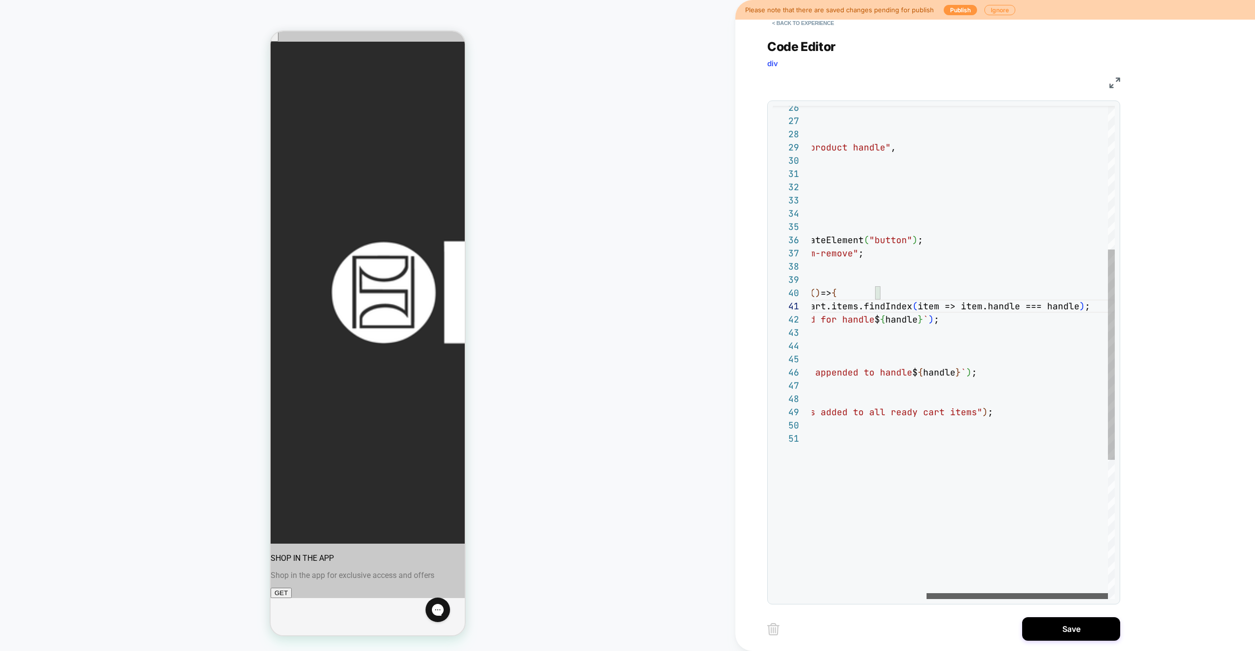
click at [1004, 599] on div at bounding box center [1016, 596] width 181 height 6
click at [1092, 306] on div "removeBtn.addEventListener ( "click" , ( ) => { console.debug ( "vsly" , `remov…" at bounding box center [868, 347] width 494 height 1155
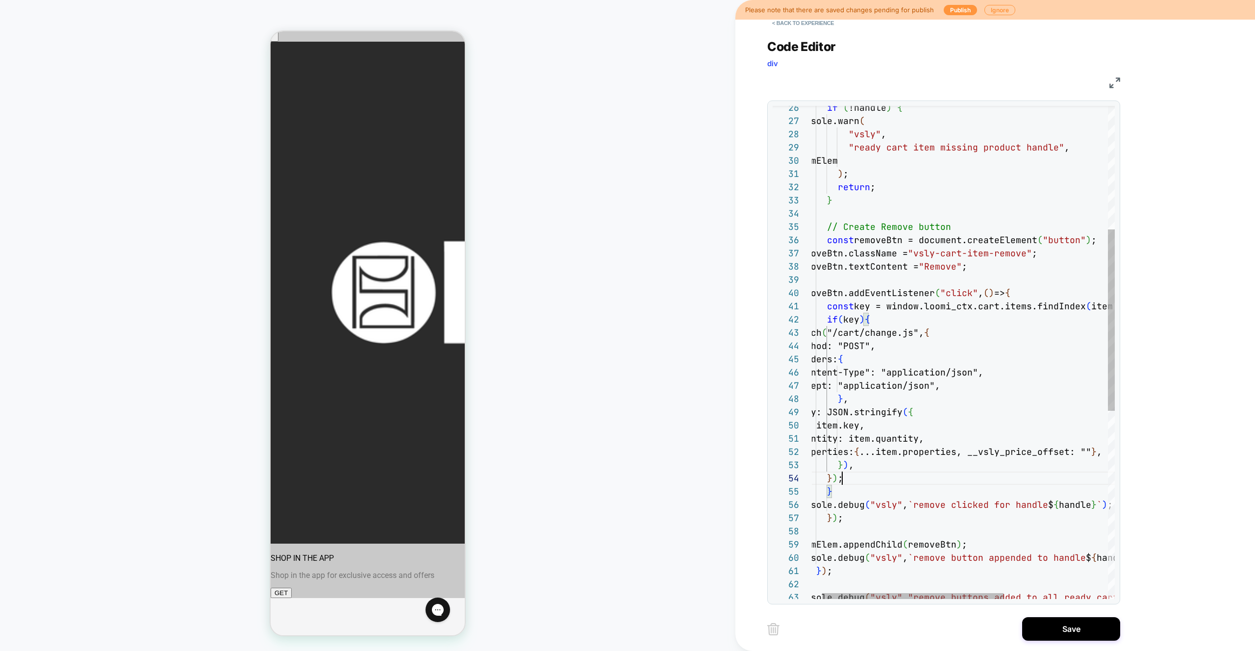
scroll to position [40, 48]
click at [906, 454] on div "removeBtn.addEventListener ( "click" , ( ) => { const key = window.loomi_ctx.ca…" at bounding box center [1041, 440] width 494 height 1340
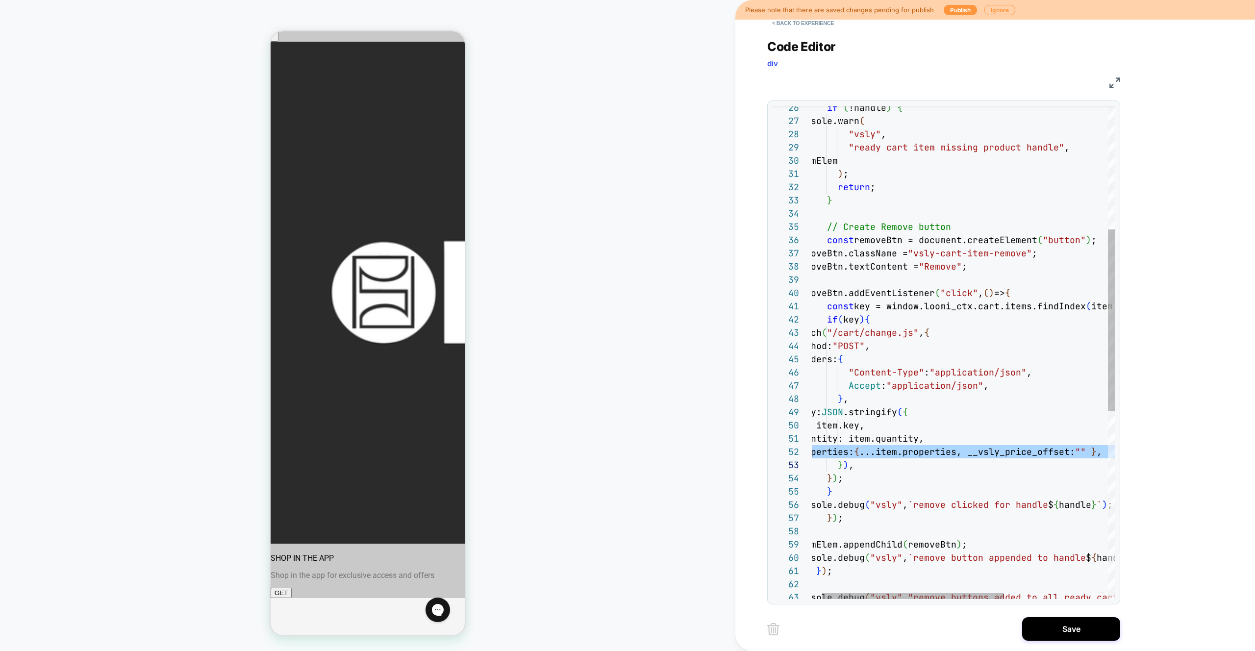
click at [906, 454] on div "removeBtn.addEventListener ( "click" , ( ) => { const key = window.loomi_ctx.ca…" at bounding box center [1041, 440] width 494 height 1340
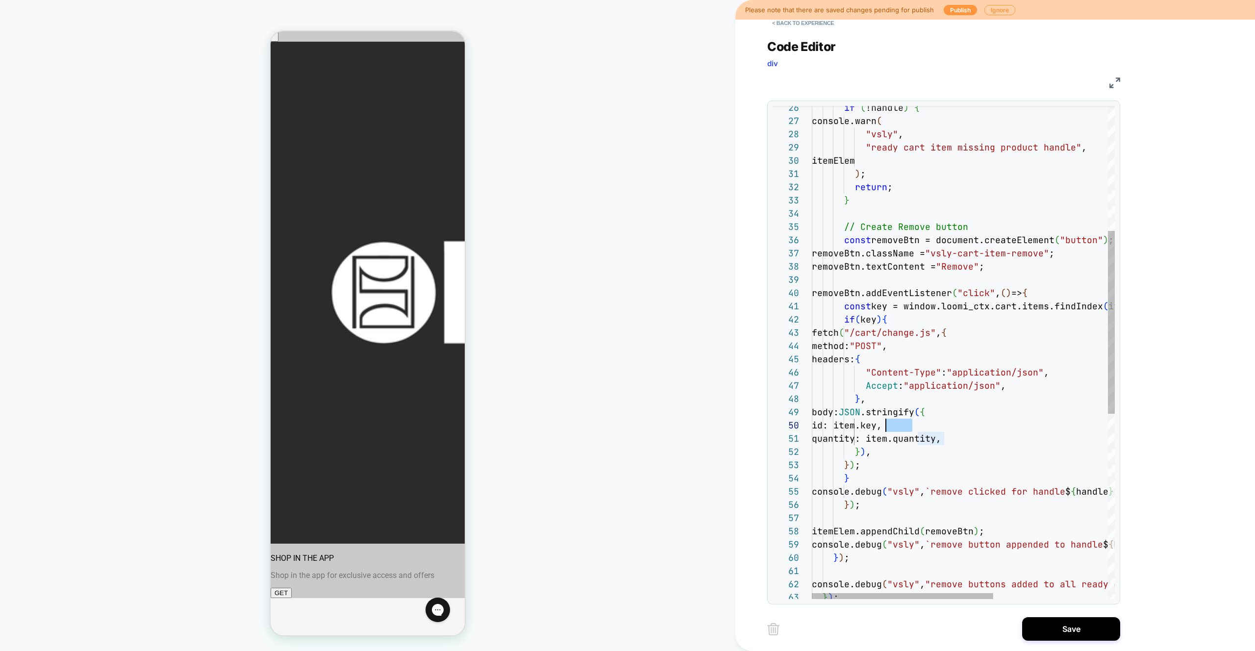
scroll to position [119, 74]
drag, startPoint x: 912, startPoint y: 425, endPoint x: 889, endPoint y: 426, distance: 23.1
click at [887, 426] on div "removeBtn.addEventListener ( "click" , ( ) => { const key = window.loomi_ctx.ca…" at bounding box center [1059, 433] width 494 height 1327
drag, startPoint x: 973, startPoint y: 439, endPoint x: 918, endPoint y: 439, distance: 55.4
click at [918, 439] on div "removeBtn.addEventListener ( "click" , ( ) => { const key = window.loomi_ctx.ca…" at bounding box center [1059, 433] width 494 height 1327
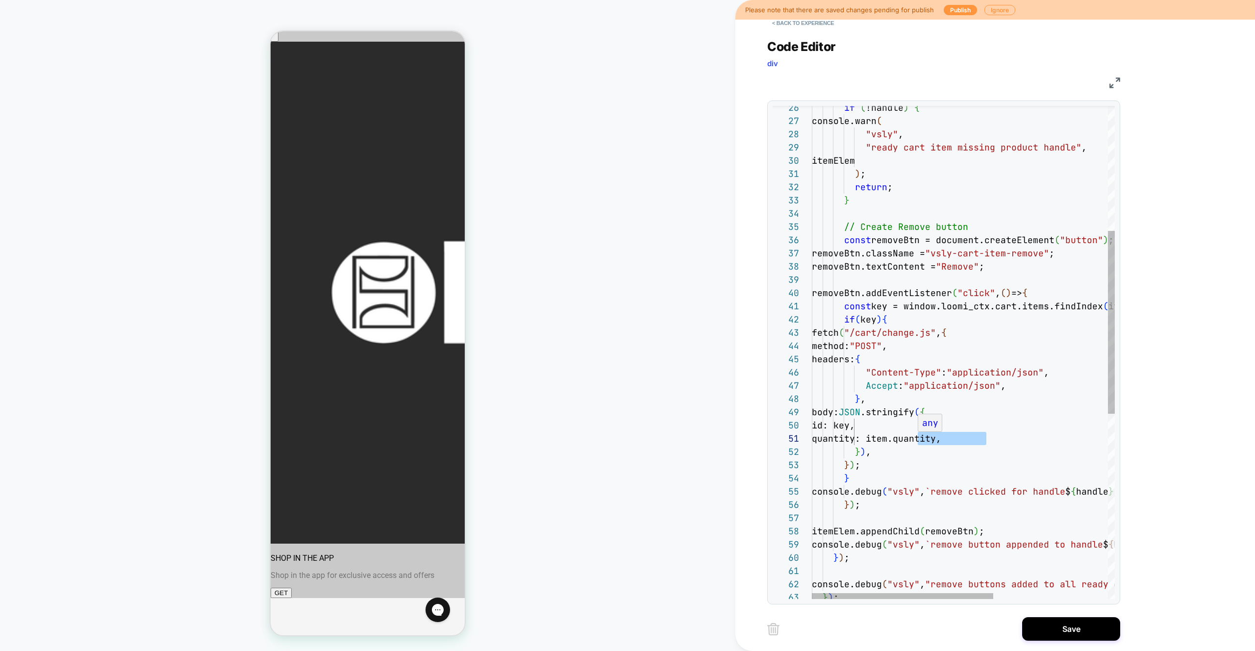
scroll to position [0, 111]
click at [1002, 418] on div "removeBtn.addEventListener ( "click" , ( ) => { const key = window.loomi_ctx.ca…" at bounding box center [1059, 433] width 494 height 1327
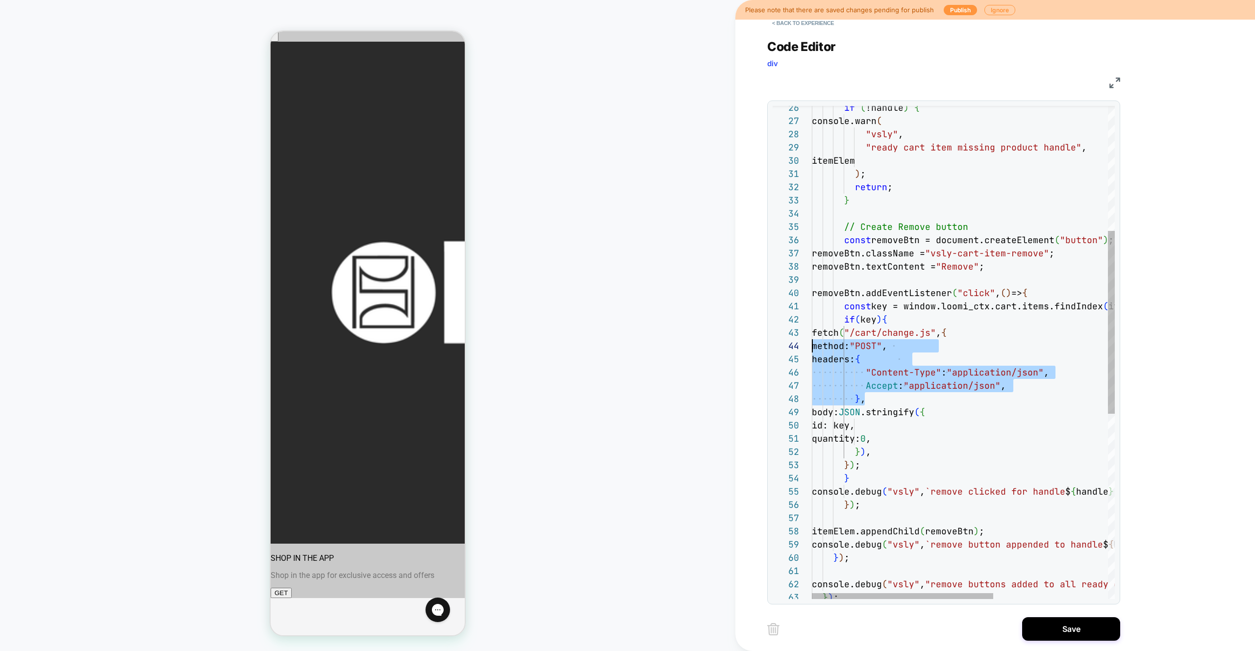
scroll to position [26, 0]
drag, startPoint x: 860, startPoint y: 392, endPoint x: 789, endPoint y: 334, distance: 92.0
click at [812, 334] on div "removeBtn.addEventListener ( "click" , ( ) => { const key = window.loomi_ctx.ca…" at bounding box center [1059, 433] width 494 height 1327
type textarea "**********"
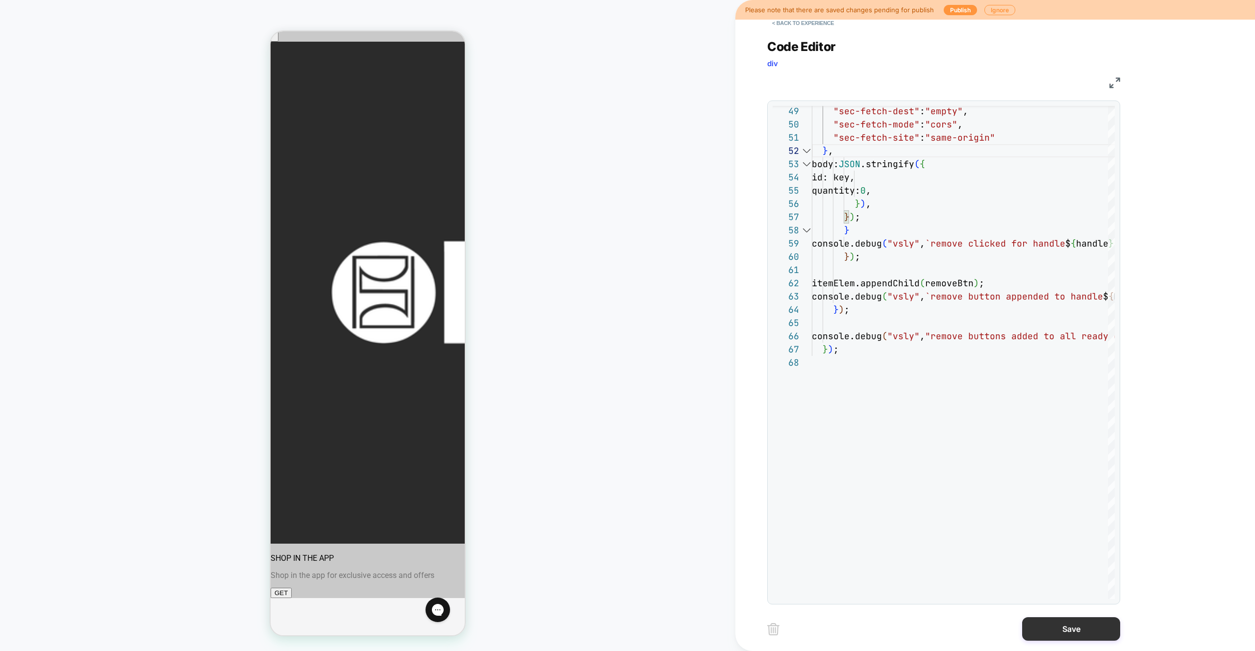
click at [1073, 635] on button "Save" at bounding box center [1071, 629] width 98 height 24
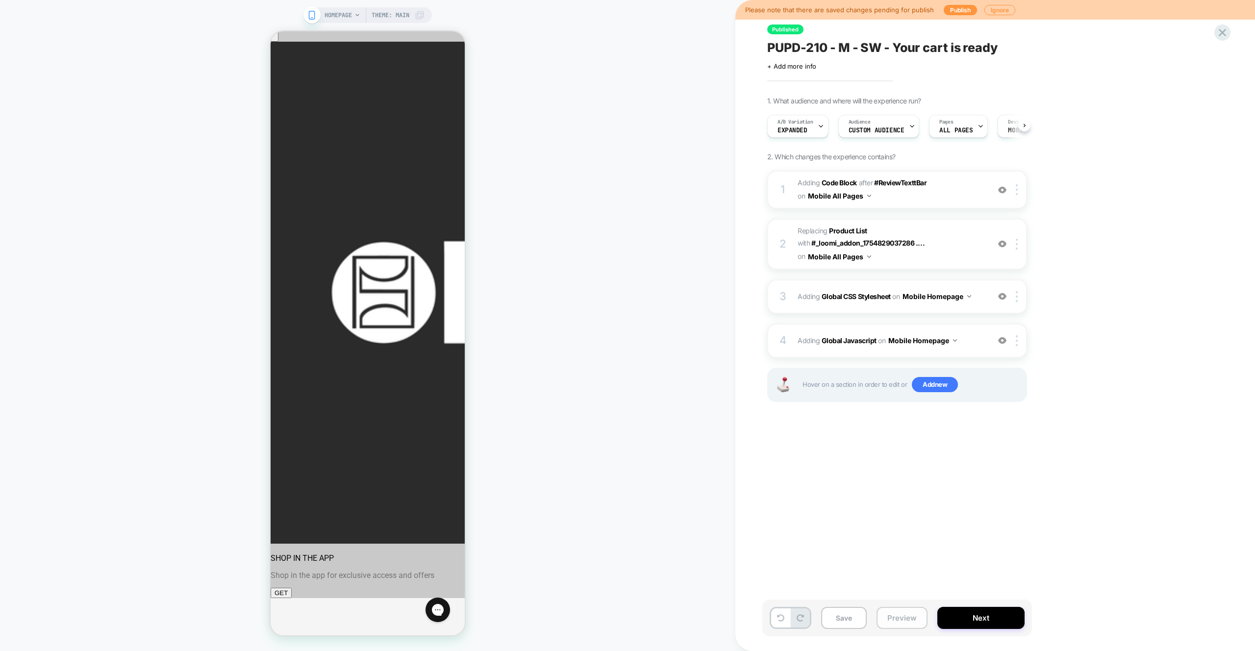
scroll to position [0, 0]
click at [901, 618] on button "Preview" at bounding box center [901, 618] width 51 height 22
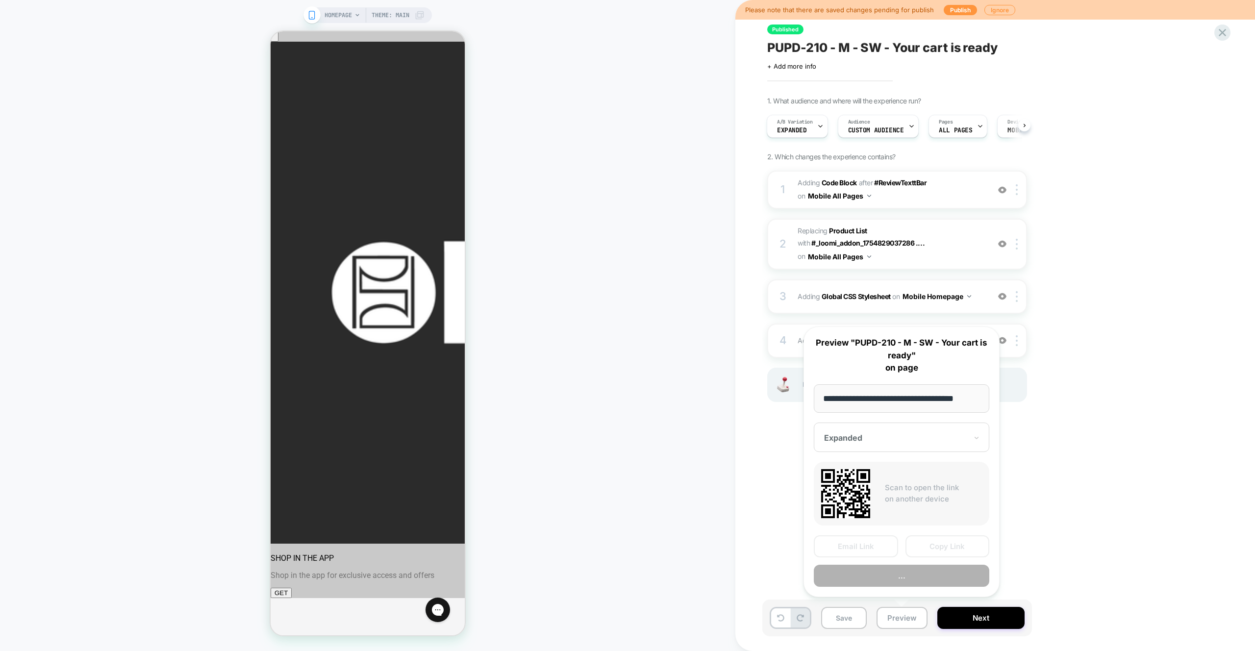
scroll to position [0, 8]
click at [904, 579] on button "Preview" at bounding box center [901, 576] width 175 height 22
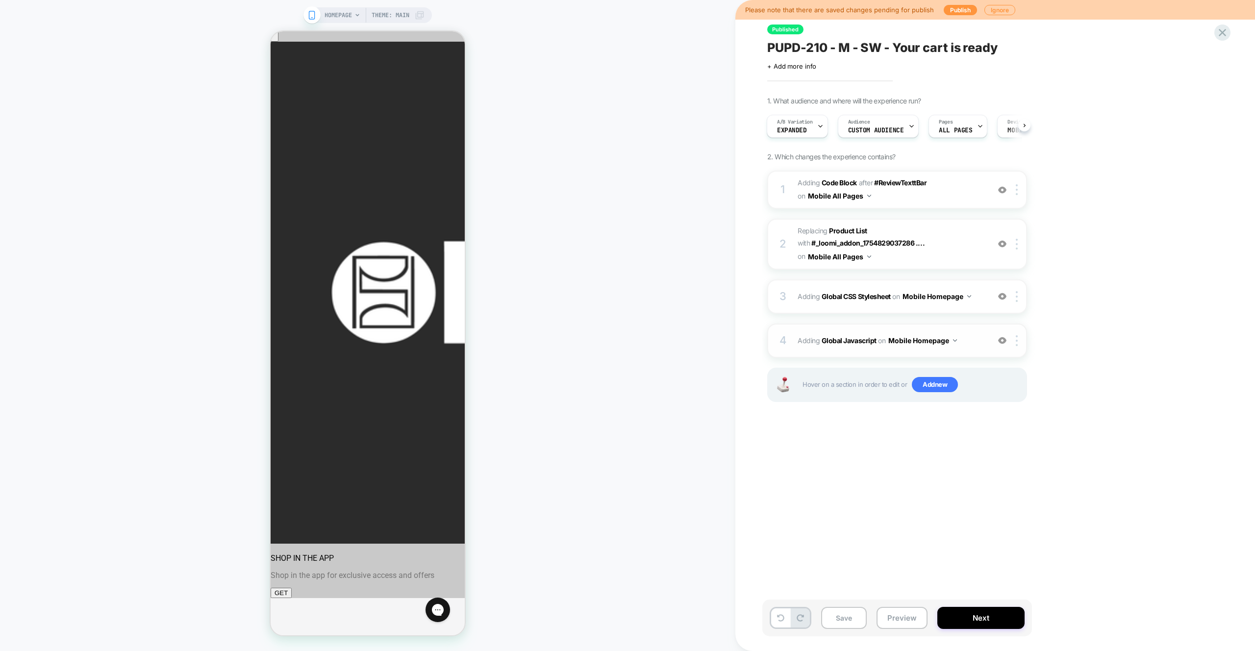
click at [957, 341] on span "Adding Global Javascript on Mobile Homepage" at bounding box center [890, 340] width 187 height 14
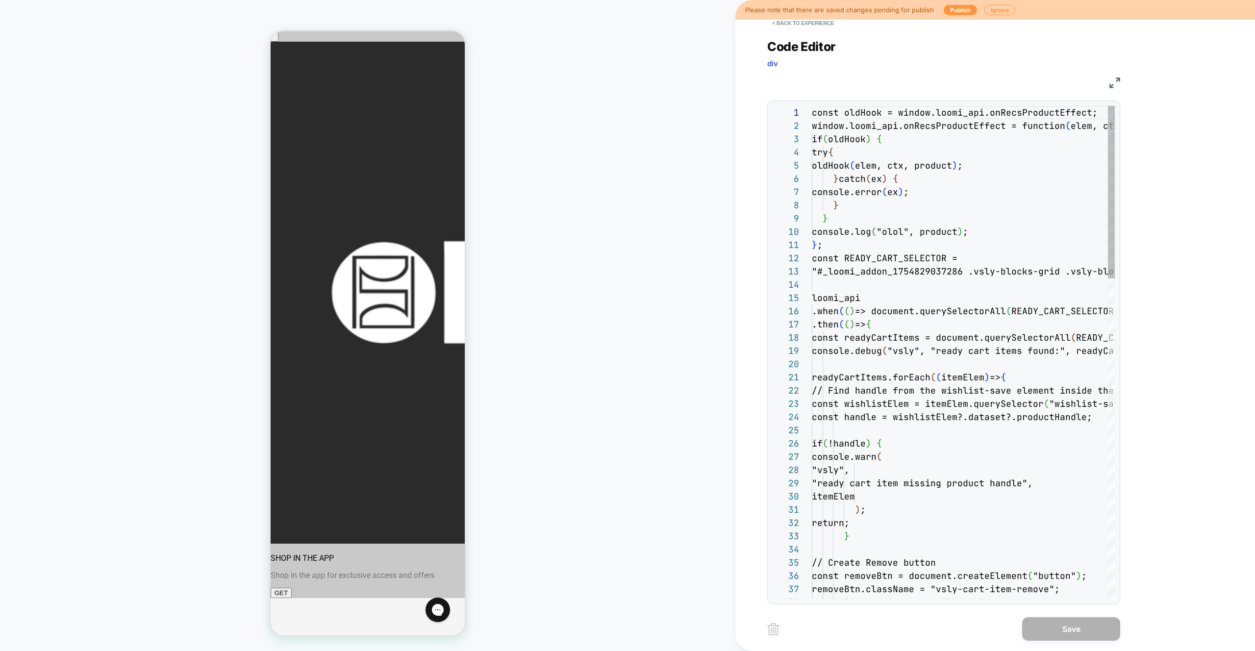
scroll to position [132, 0]
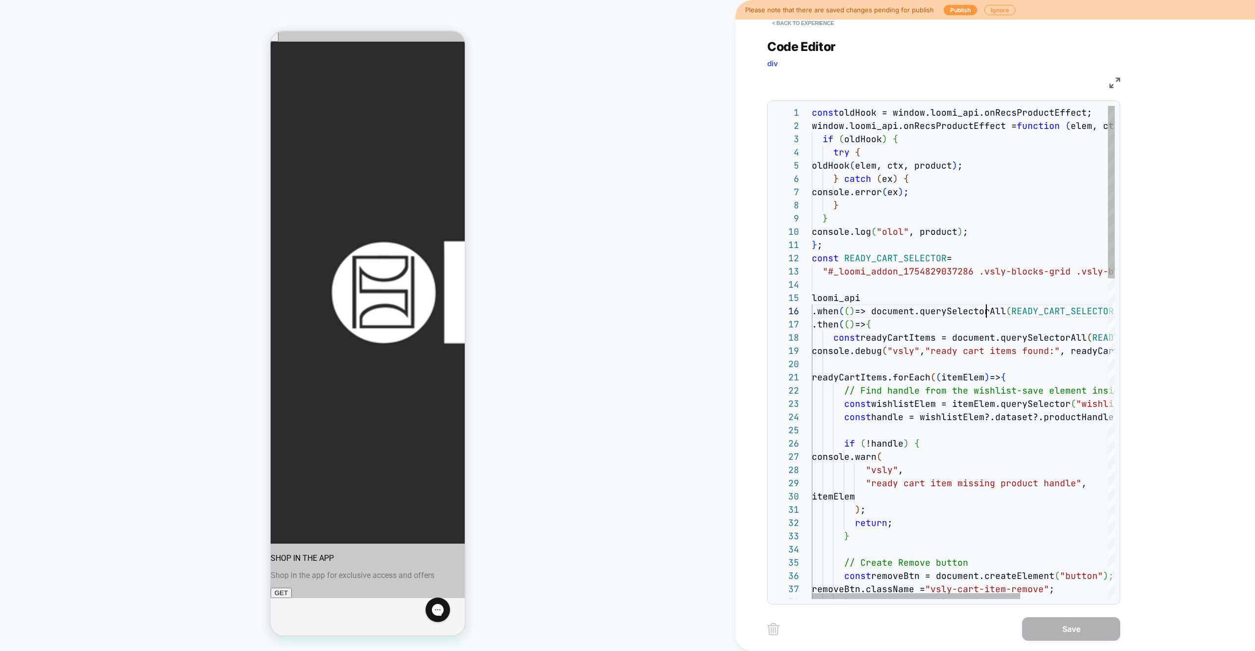
scroll to position [66, 174]
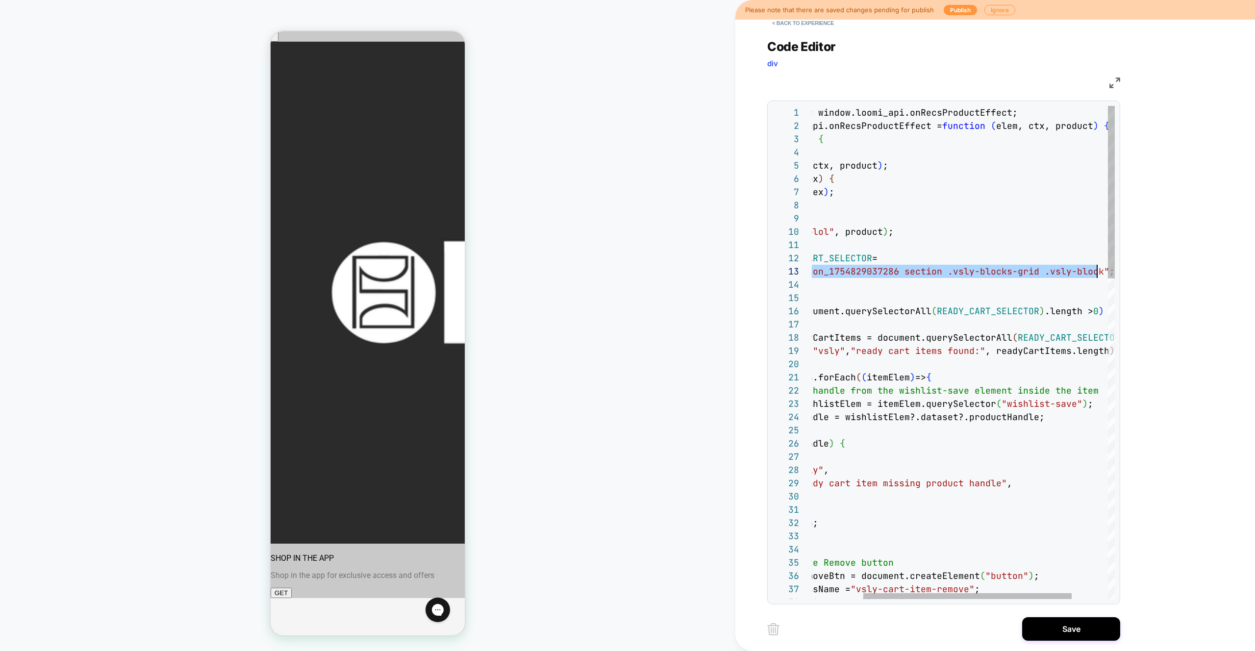
scroll to position [26, 360]
drag, startPoint x: 829, startPoint y: 272, endPoint x: 1095, endPoint y: 272, distance: 266.1
drag, startPoint x: 999, startPoint y: 283, endPoint x: 1046, endPoint y: 285, distance: 47.1
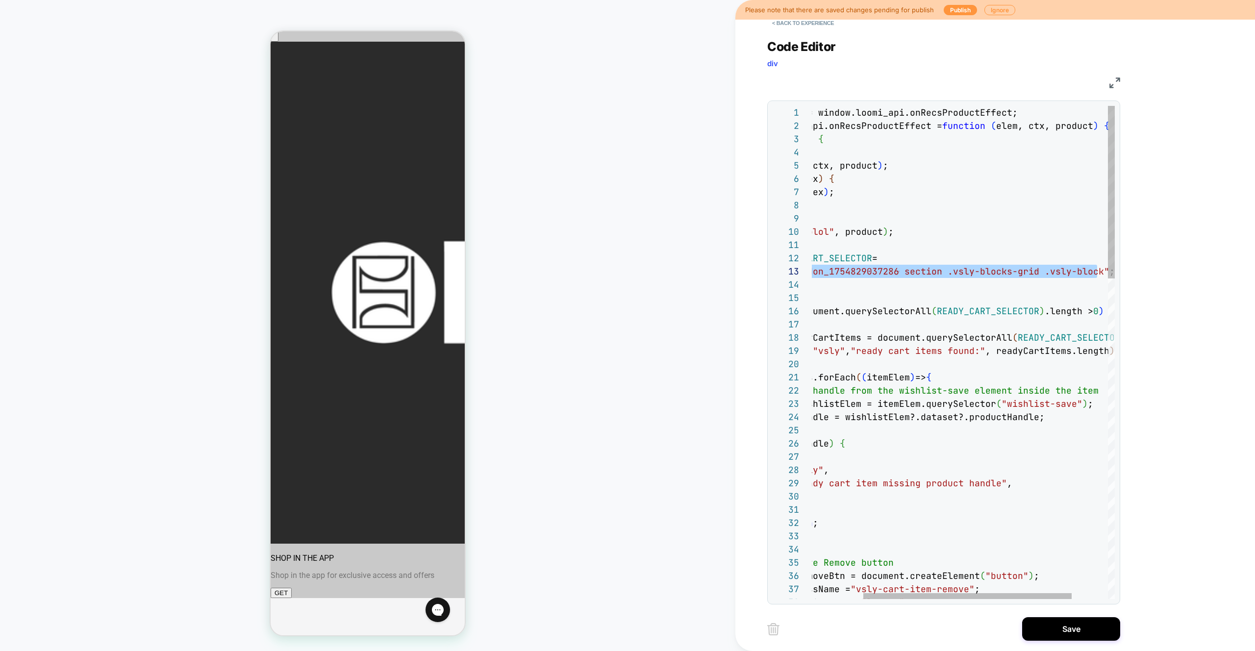
scroll to position [40, 0]
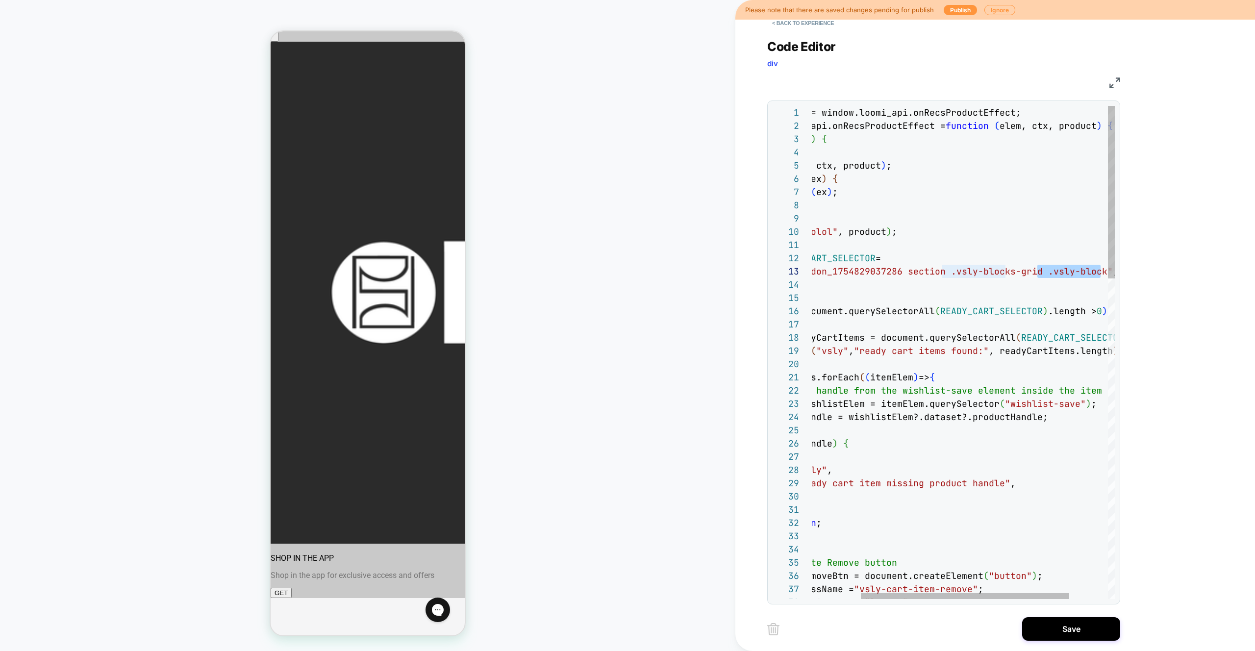
type textarea "**********"
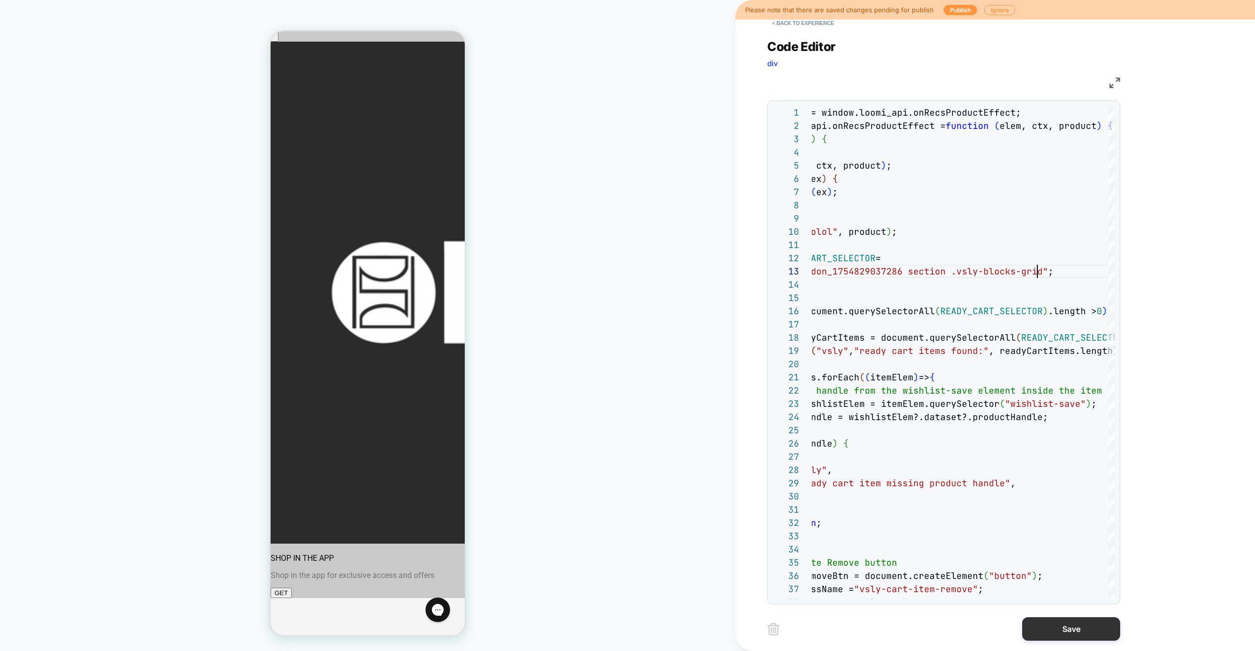
click at [1071, 633] on button "Save" at bounding box center [1071, 629] width 98 height 24
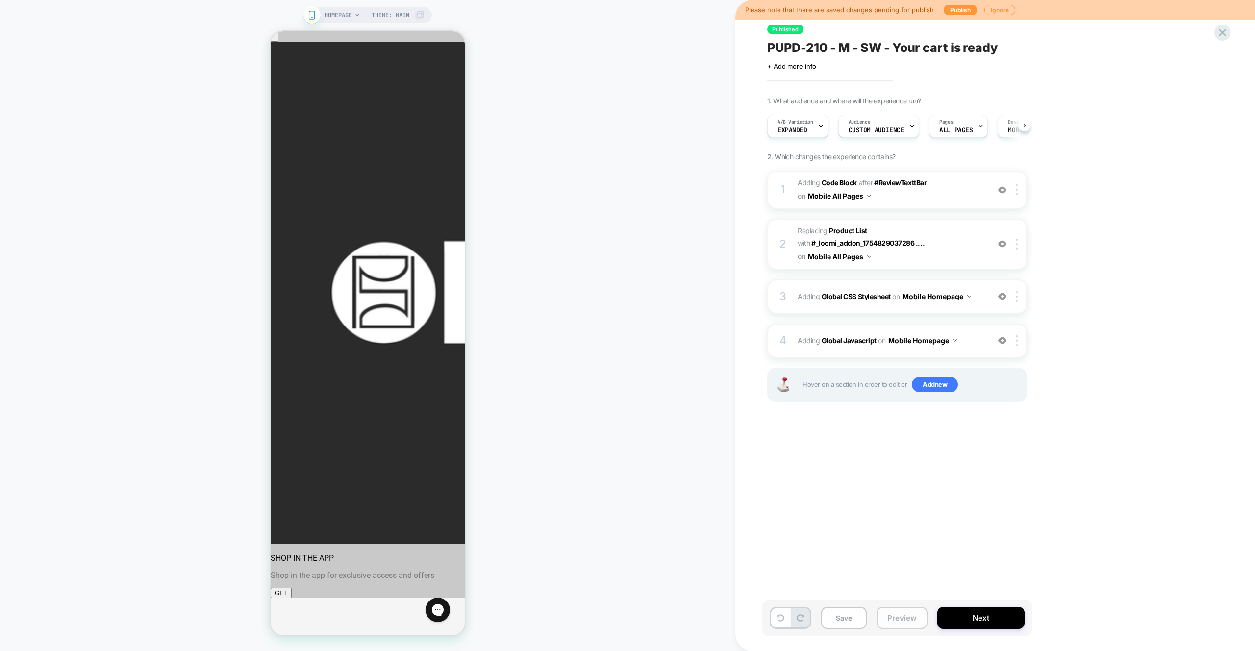
scroll to position [0, 0]
click at [912, 622] on button "Preview" at bounding box center [901, 618] width 51 height 22
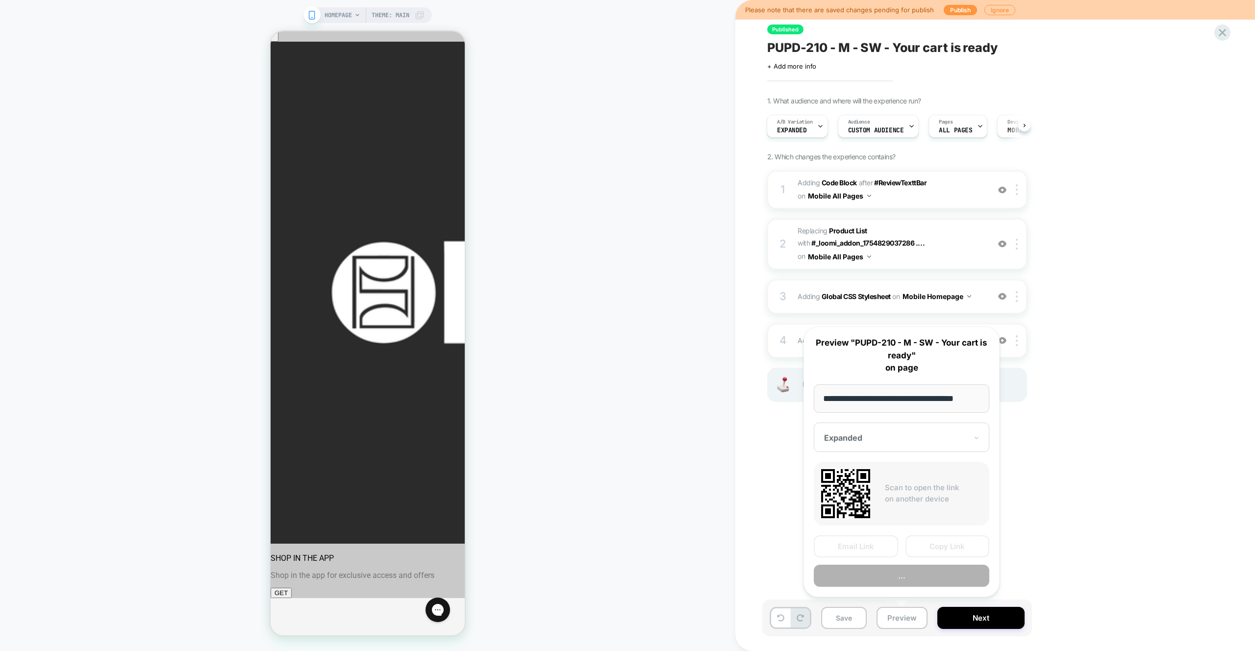
scroll to position [0, 8]
click at [927, 568] on button "Preview" at bounding box center [901, 576] width 175 height 22
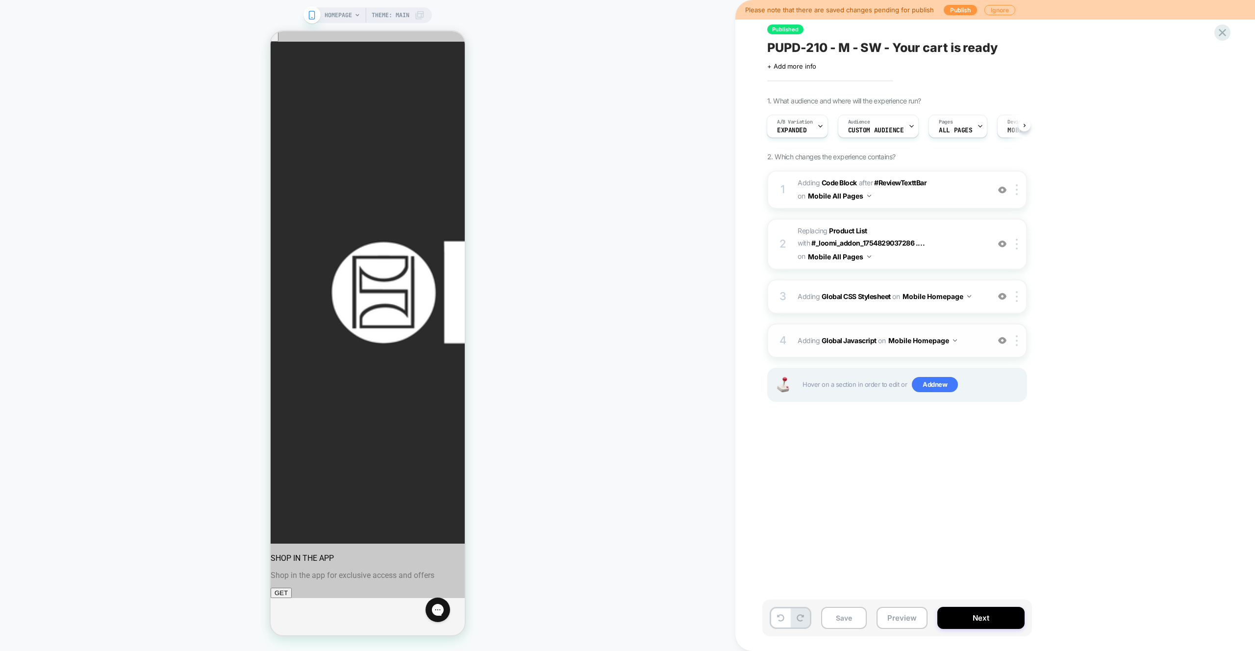
click at [968, 344] on span "Adding Global Javascript on Mobile Homepage" at bounding box center [890, 340] width 187 height 14
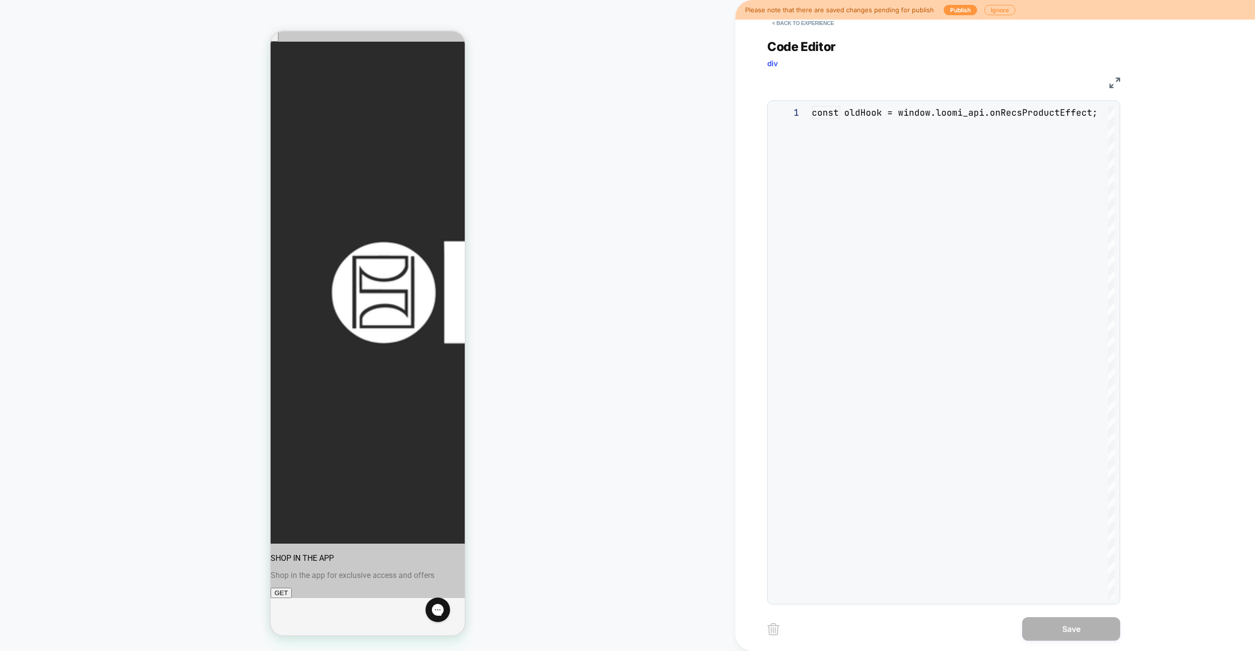
scroll to position [132, 0]
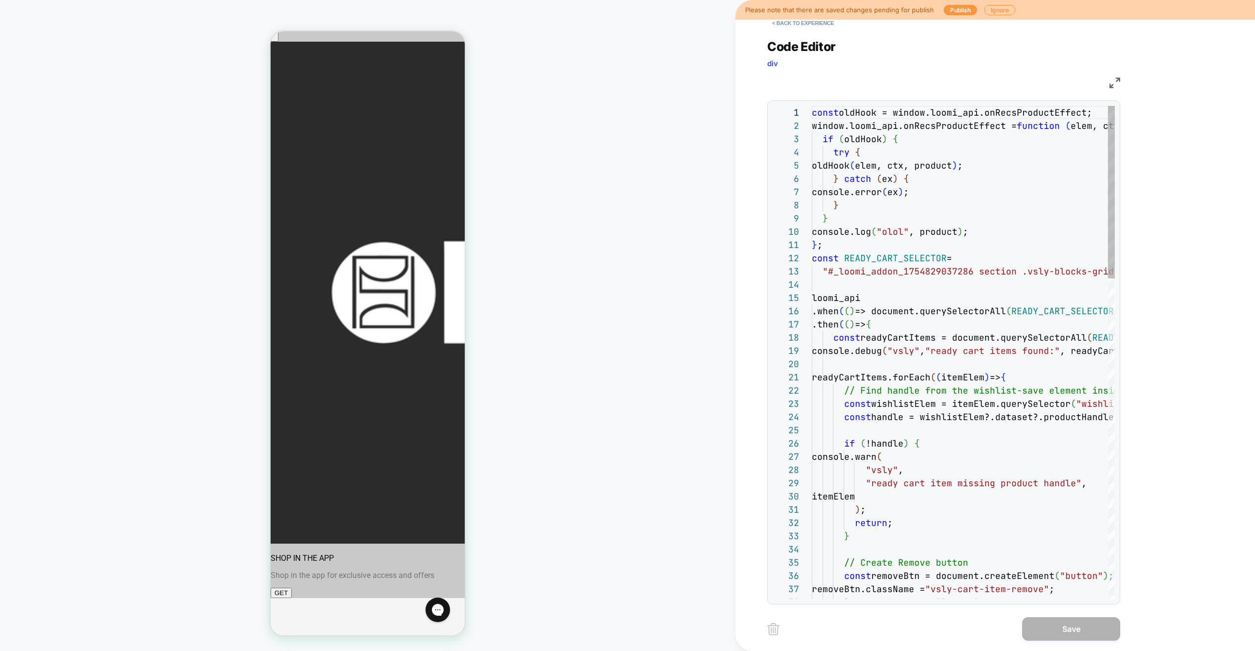
type textarea "**********"
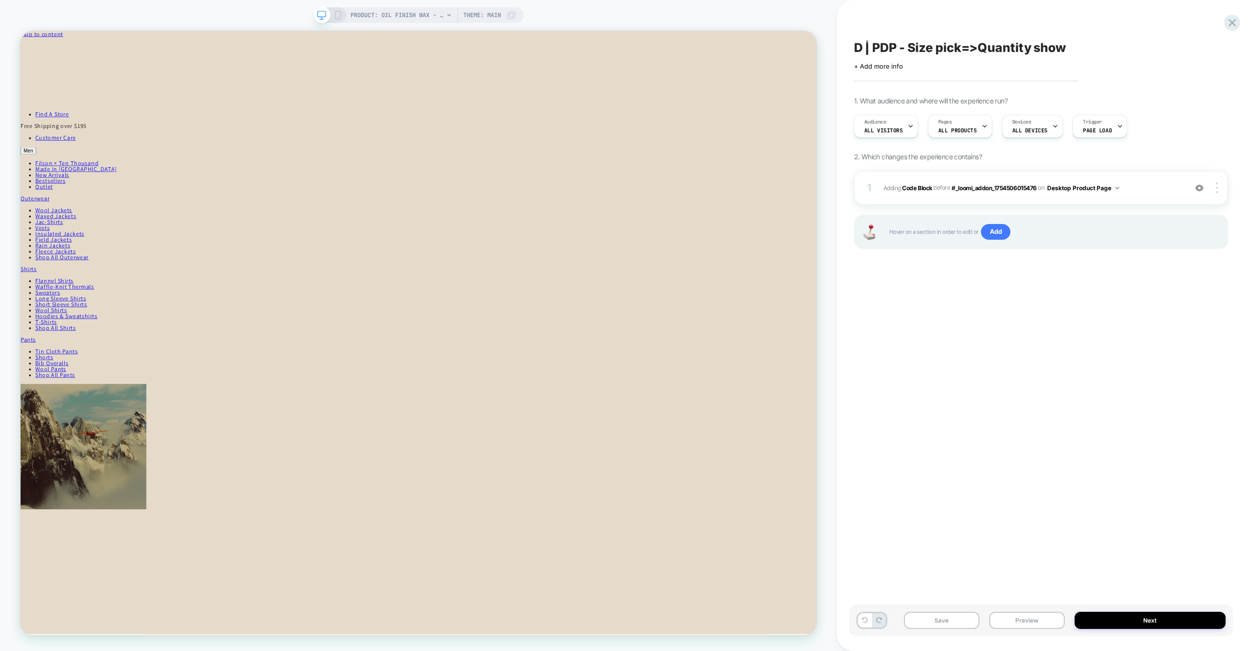
click at [932, 401] on div "D | PDP - Size pick=>Quantity show Click to edit experience details + Add more …" at bounding box center [1041, 325] width 384 height 631
click at [1027, 620] on button "Preview" at bounding box center [1026, 620] width 75 height 17
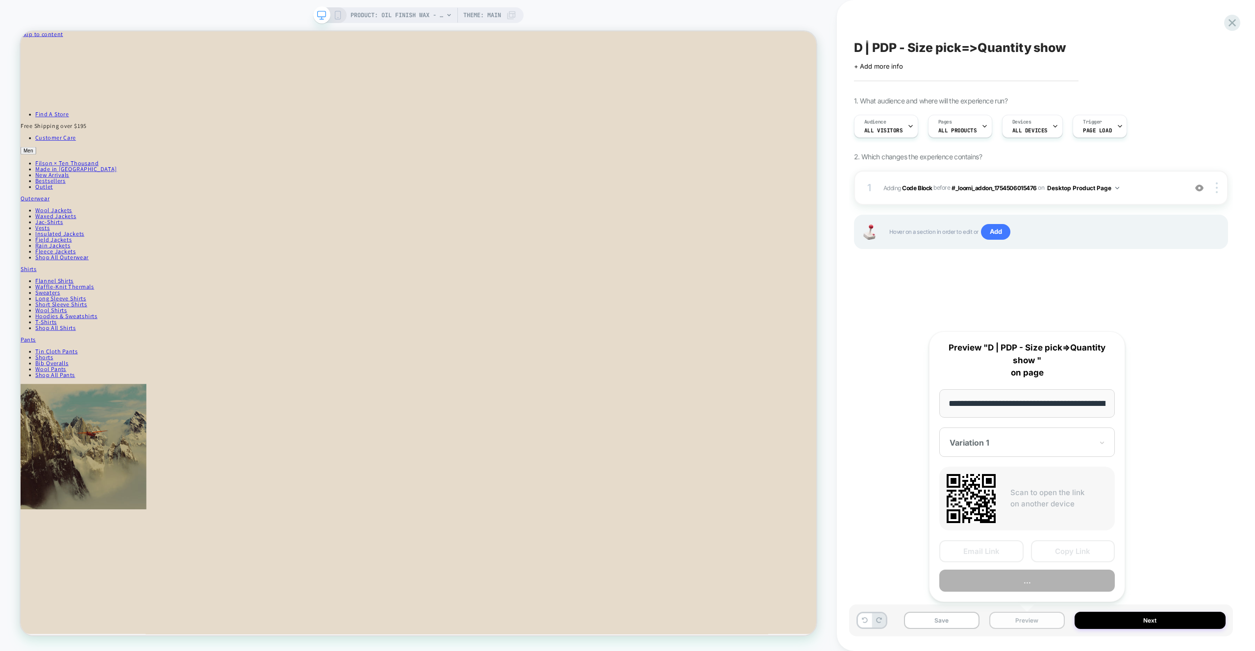
scroll to position [0, 145]
click at [1029, 583] on button "Preview" at bounding box center [1026, 581] width 175 height 22
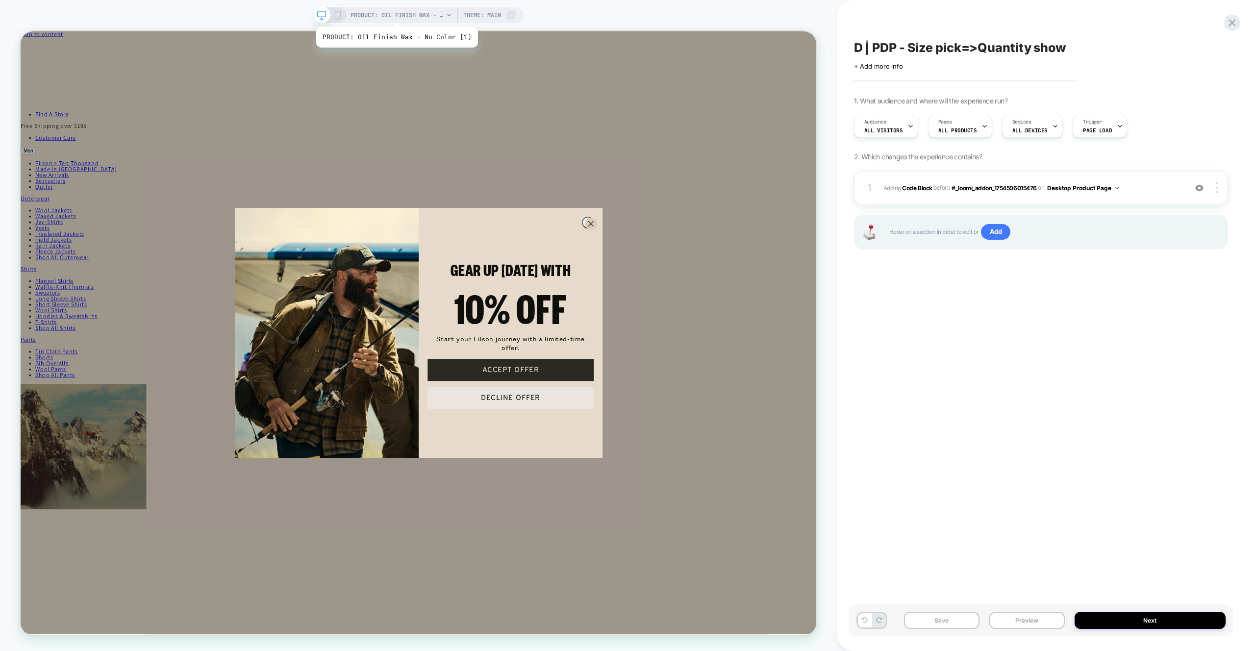
click at [408, 13] on span "PRODUCT: Oil Finish Wax - No Color [1]" at bounding box center [396, 15] width 93 height 16
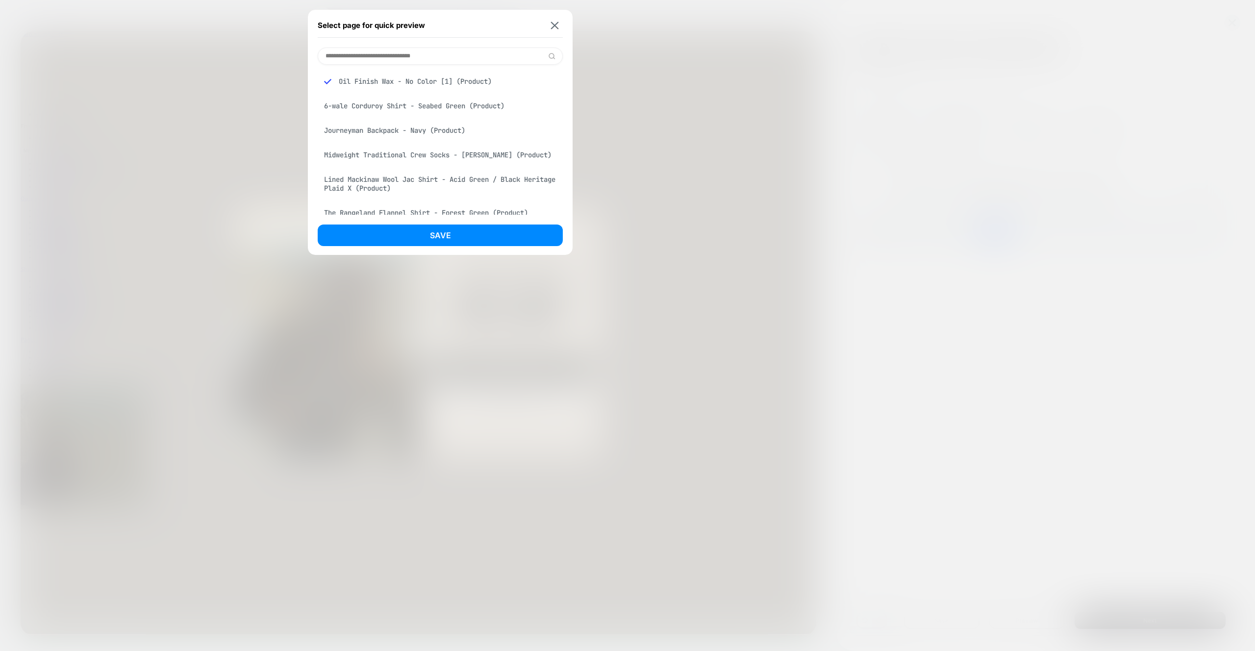
click at [364, 130] on div "Journeyman Backpack - Navy (Product)" at bounding box center [440, 130] width 245 height 19
click at [440, 237] on button "Save" at bounding box center [440, 235] width 245 height 22
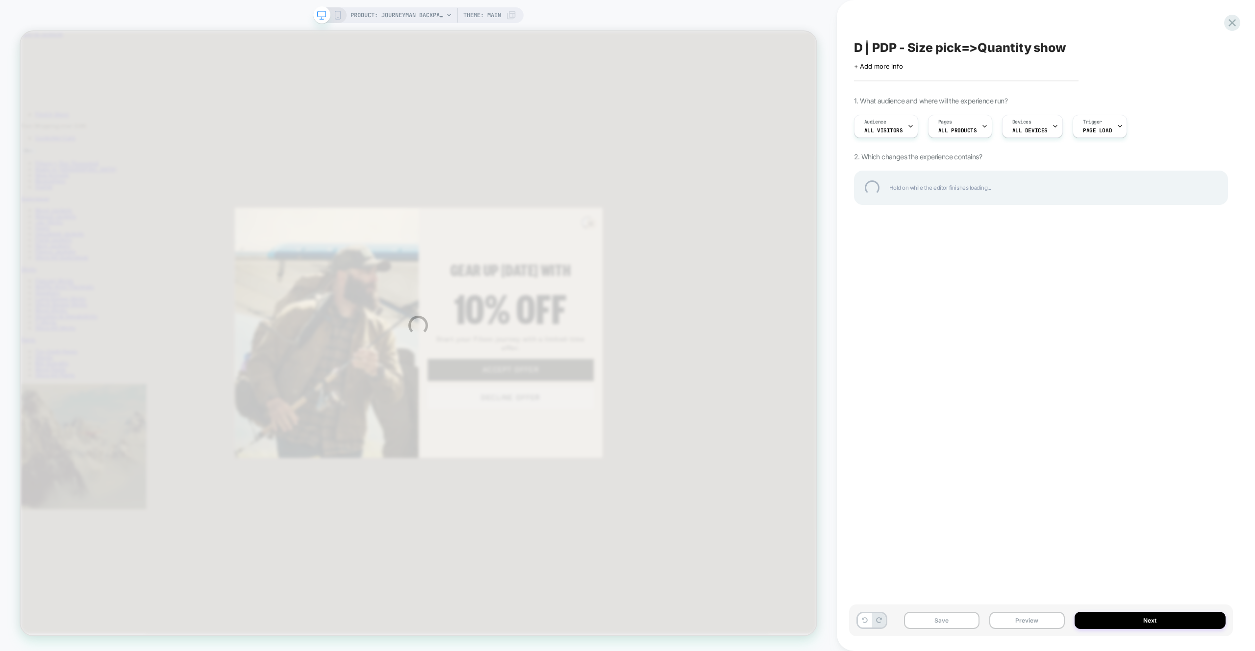
click at [406, 12] on div "PRODUCT: Journeyman Backpack - Navy PRODUCT: Journeyman Backpack - Navy Theme: …" at bounding box center [627, 325] width 1255 height 651
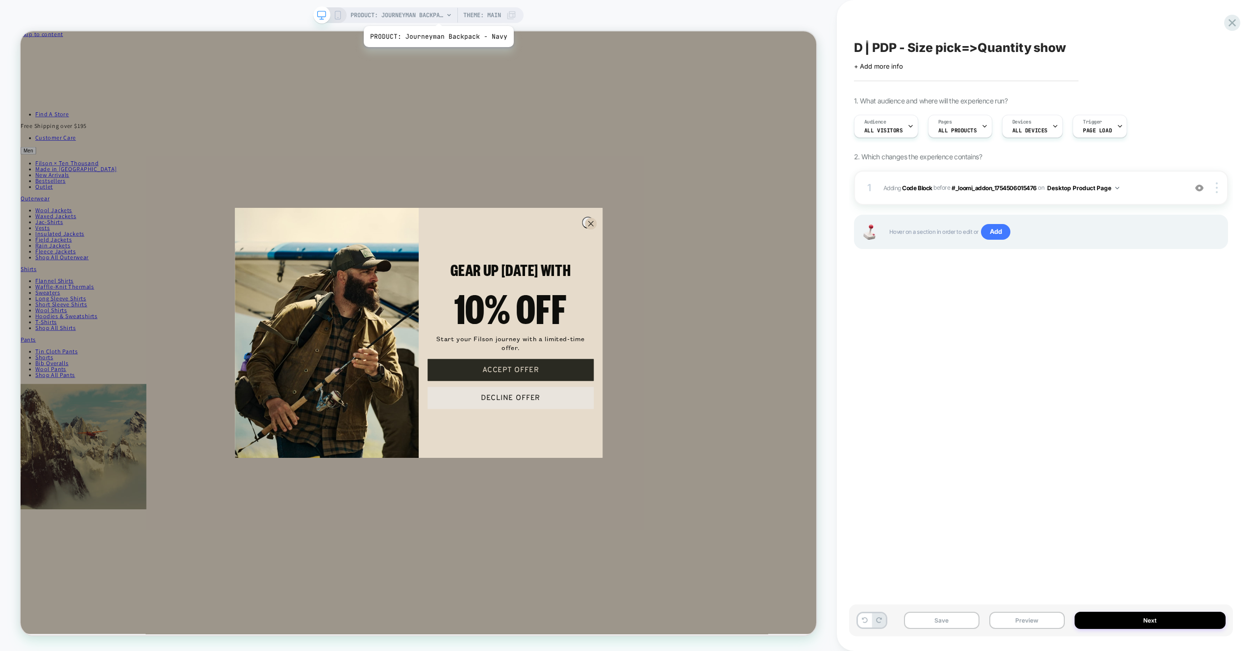
click at [437, 14] on span "PRODUCT: Journeyman Backpack - Navy" at bounding box center [396, 15] width 93 height 16
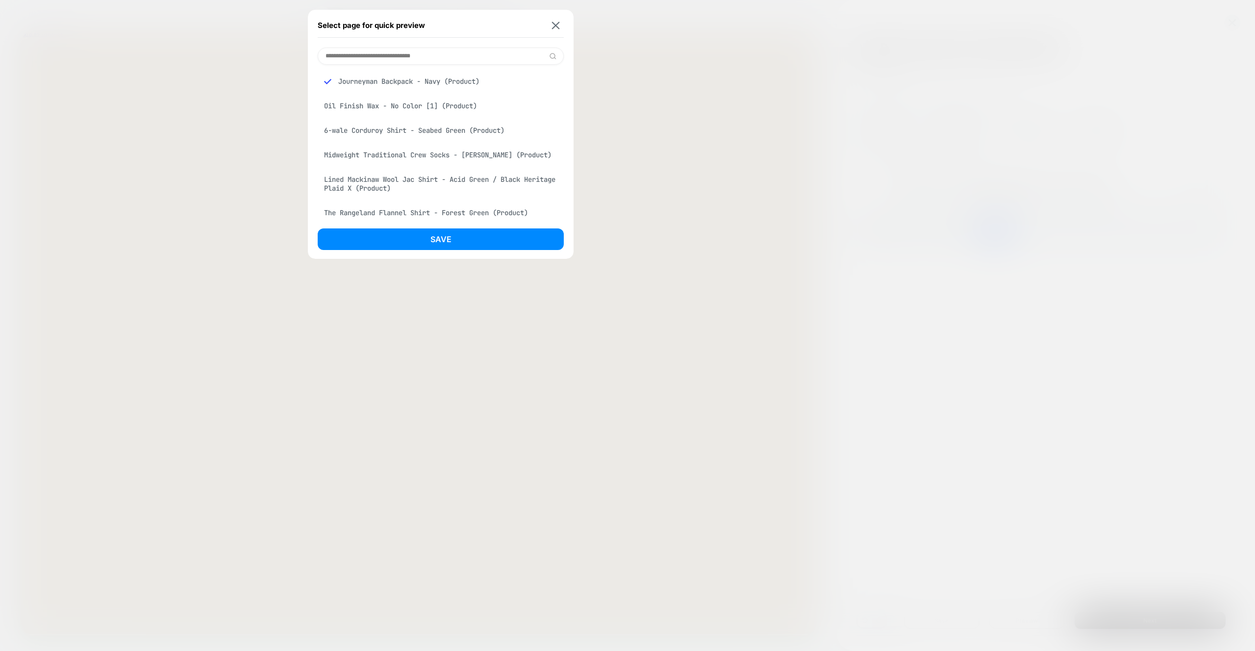
scroll to position [0, 0]
click at [355, 106] on div "Oil Finish Wax - No Color [1] (Product)" at bounding box center [440, 106] width 245 height 19
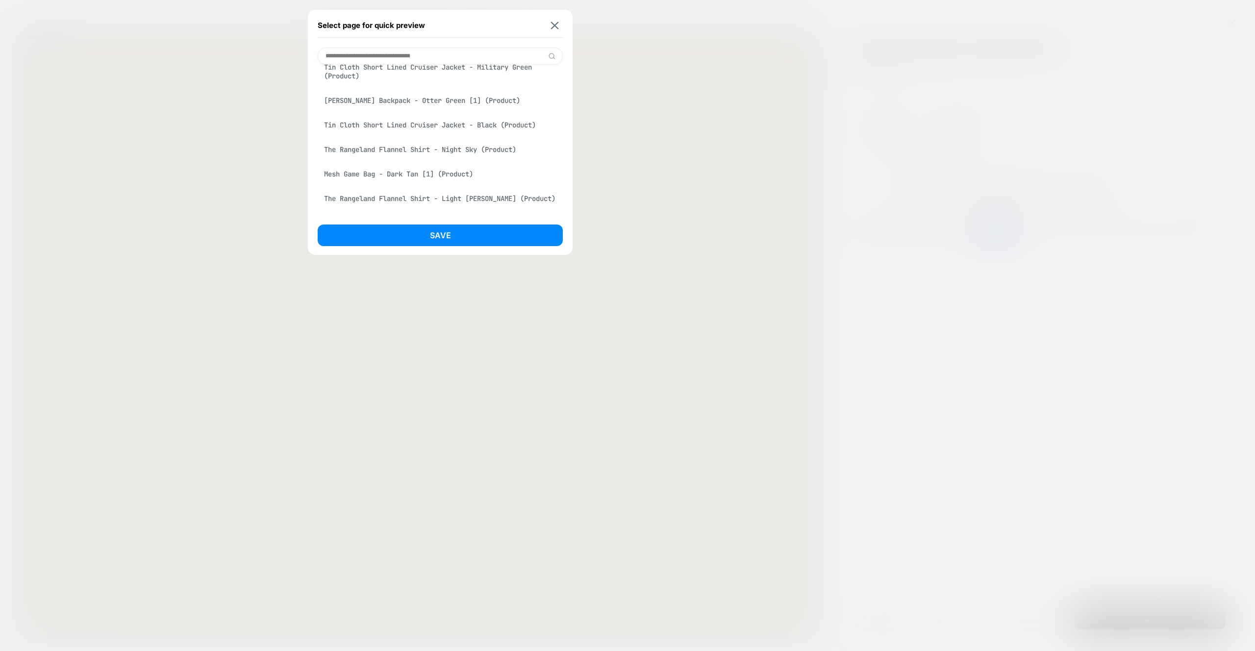
scroll to position [357, 0]
click at [383, 163] on div "Dry Tin Cloth 5-pocket Pants - Marsh Olive (Product)" at bounding box center [440, 154] width 245 height 19
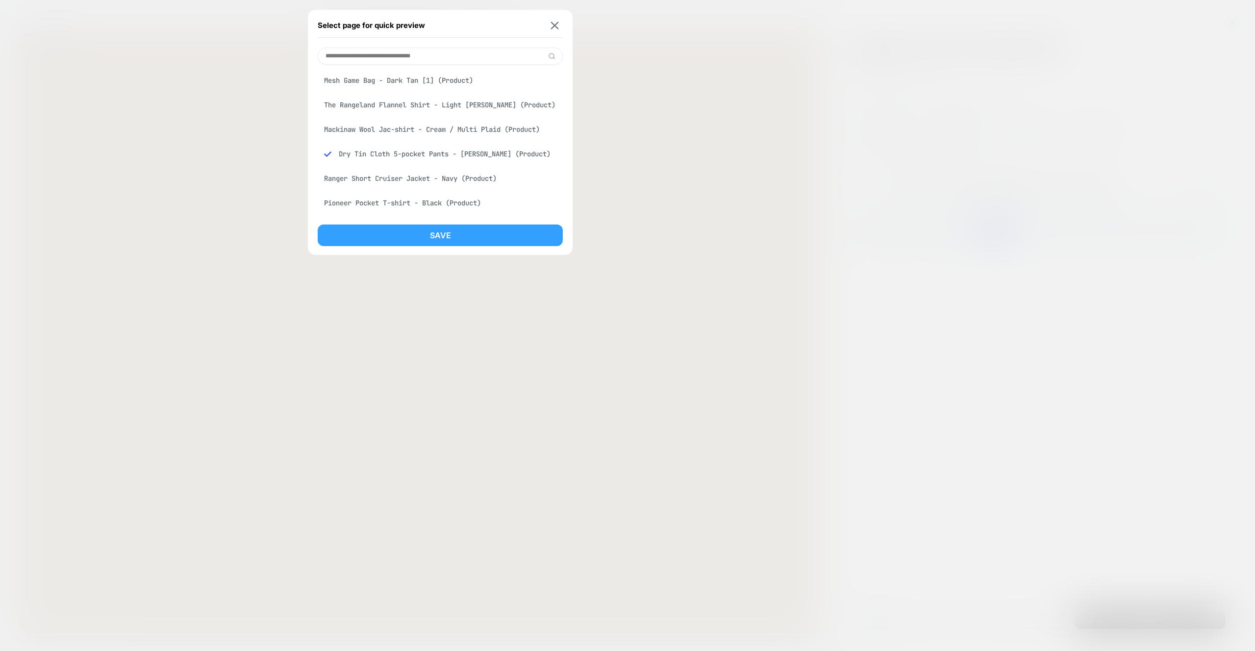
click at [426, 240] on button "Save" at bounding box center [440, 235] width 245 height 22
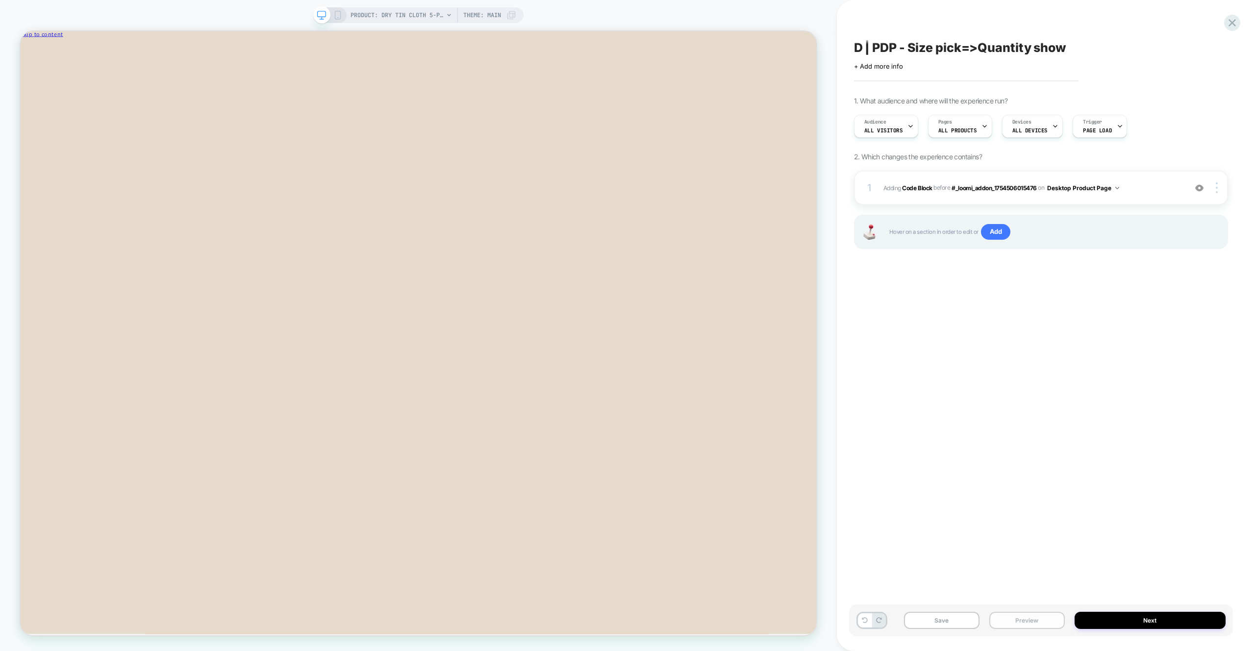
click at [1040, 626] on button "Preview" at bounding box center [1026, 620] width 75 height 17
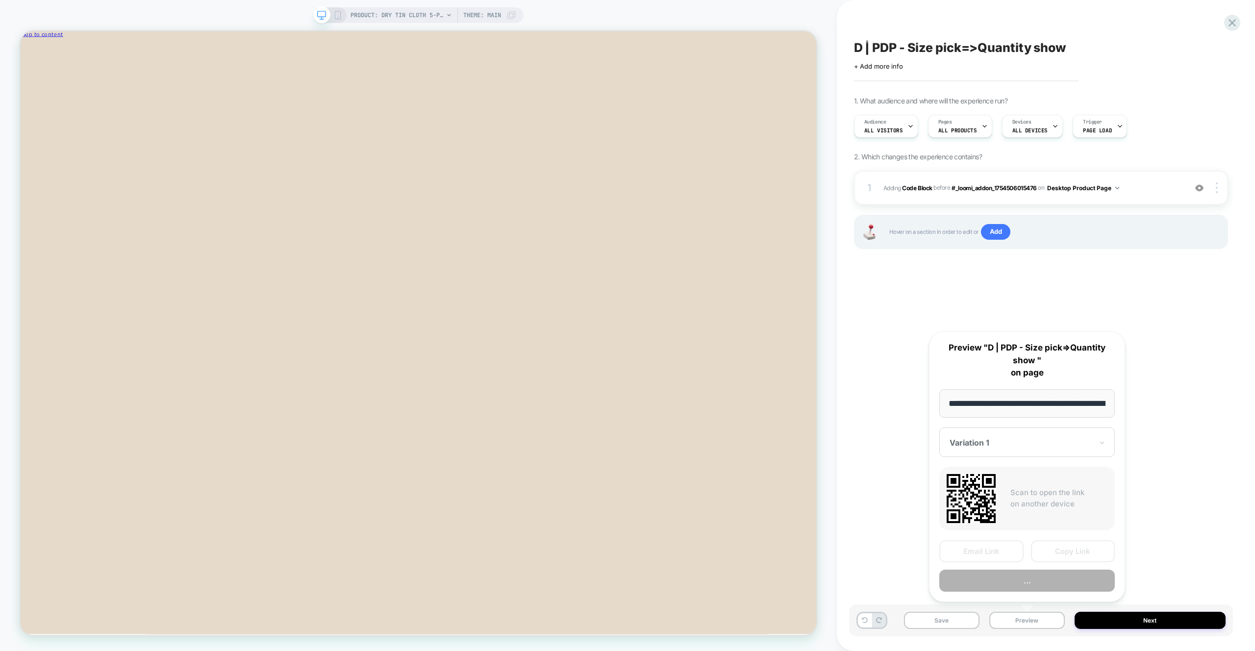
scroll to position [0, 207]
click at [1035, 583] on button "Preview" at bounding box center [1026, 581] width 175 height 22
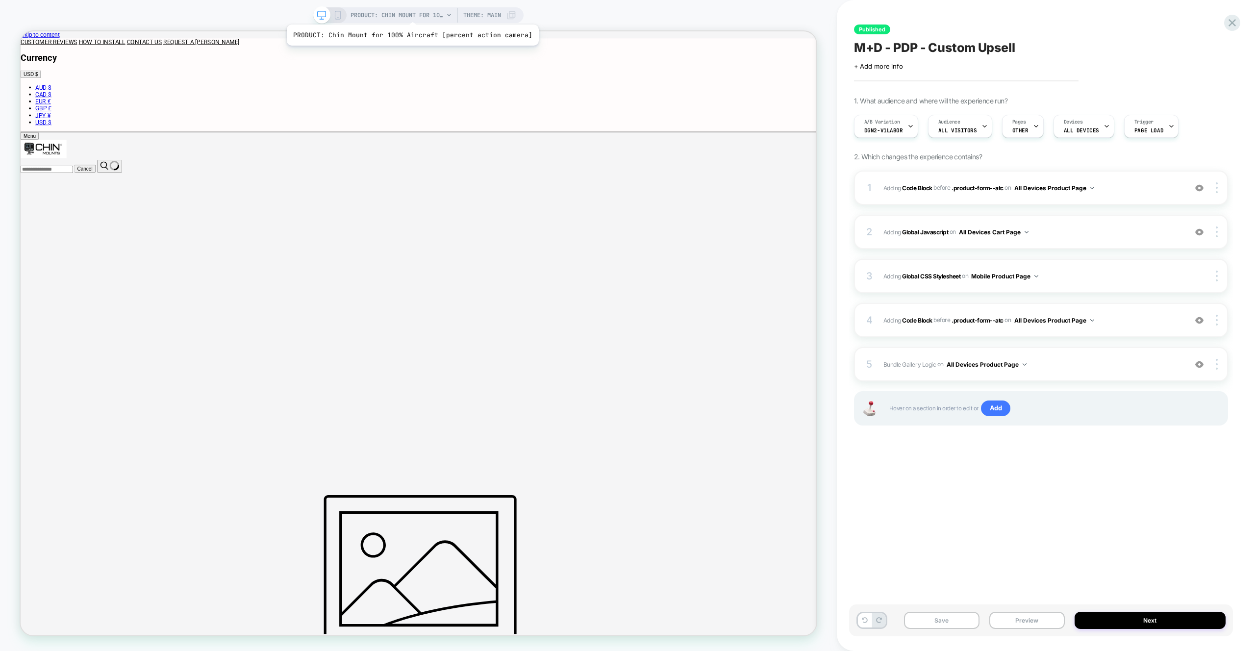
click at [410, 12] on span "PRODUCT: Chin Mount for 100% Aircraft [percent action camera]" at bounding box center [396, 15] width 93 height 16
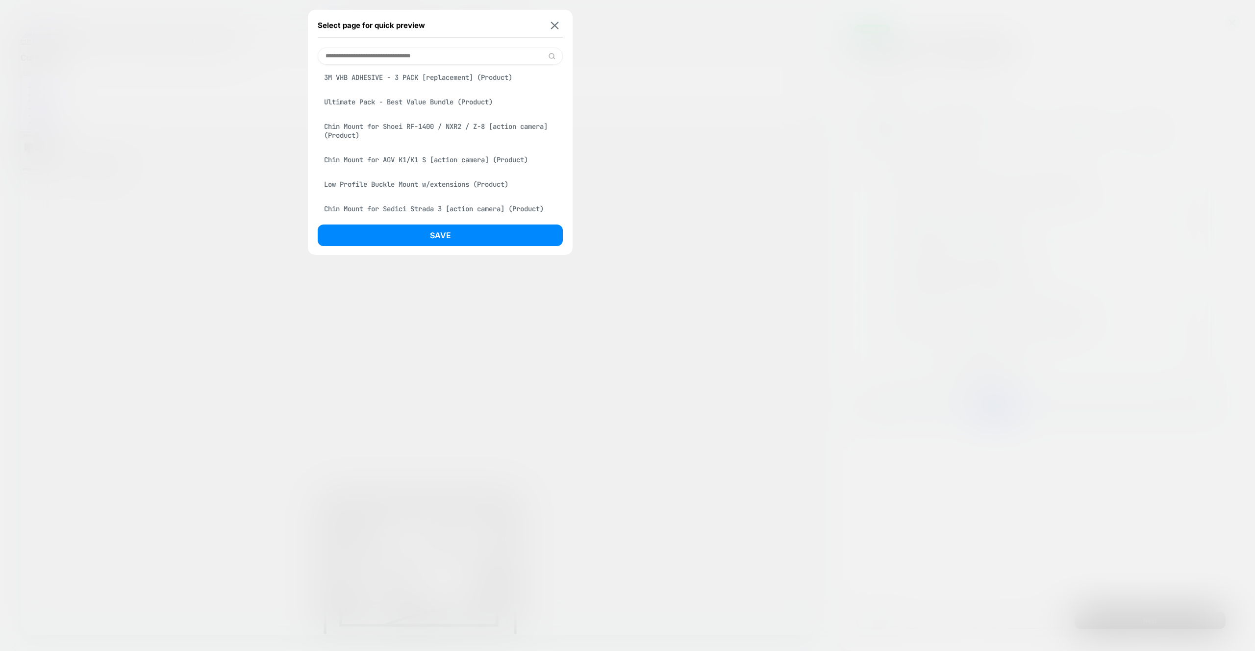
scroll to position [328, 0]
click at [357, 106] on div "Ultimate Pack - Best Value Bundle (Product)" at bounding box center [440, 108] width 245 height 19
click at [412, 235] on button "Save" at bounding box center [440, 235] width 245 height 22
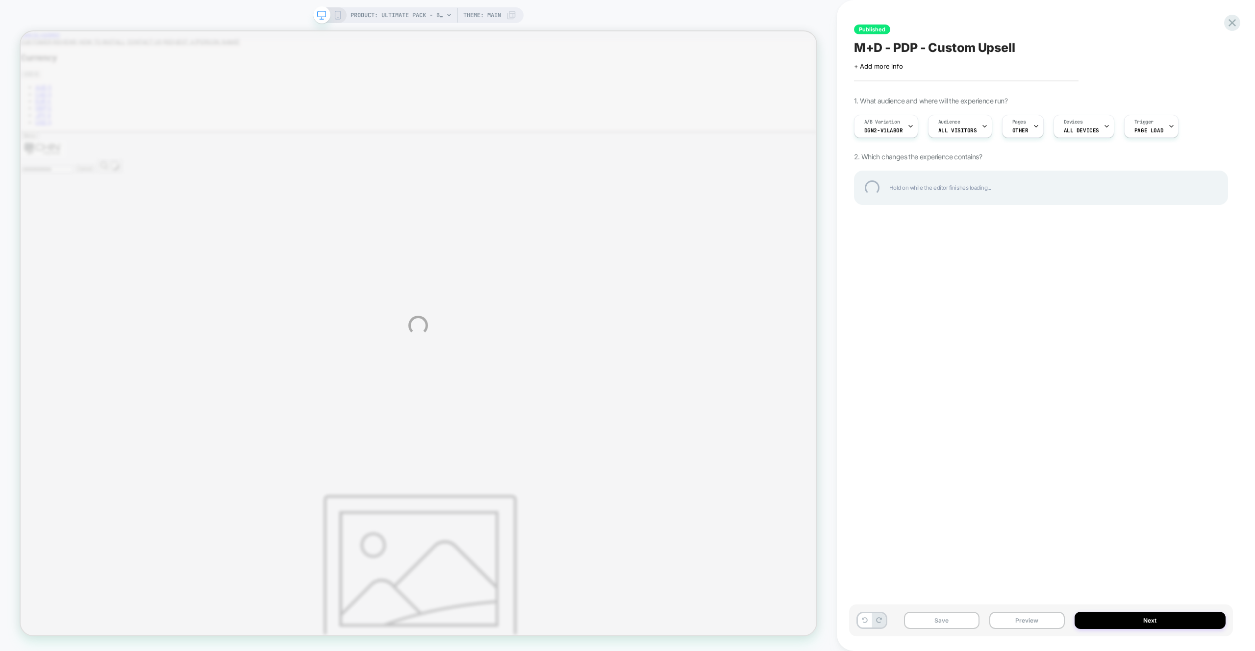
click at [1040, 620] on div "PRODUCT: Ultimate Pack - Best Value Bundle PRODUCT: Ultimate Pack - Best Value …" at bounding box center [627, 325] width 1255 height 651
click at [1024, 624] on div "PRODUCT: Ultimate Pack - Best Value Bundle PRODUCT: Ultimate Pack - Best Value …" at bounding box center [627, 325] width 1255 height 651
click at [1024, 622] on div "PRODUCT: Ultimate Pack - Best Value Bundle PRODUCT: Ultimate Pack - Best Value …" at bounding box center [627, 325] width 1255 height 651
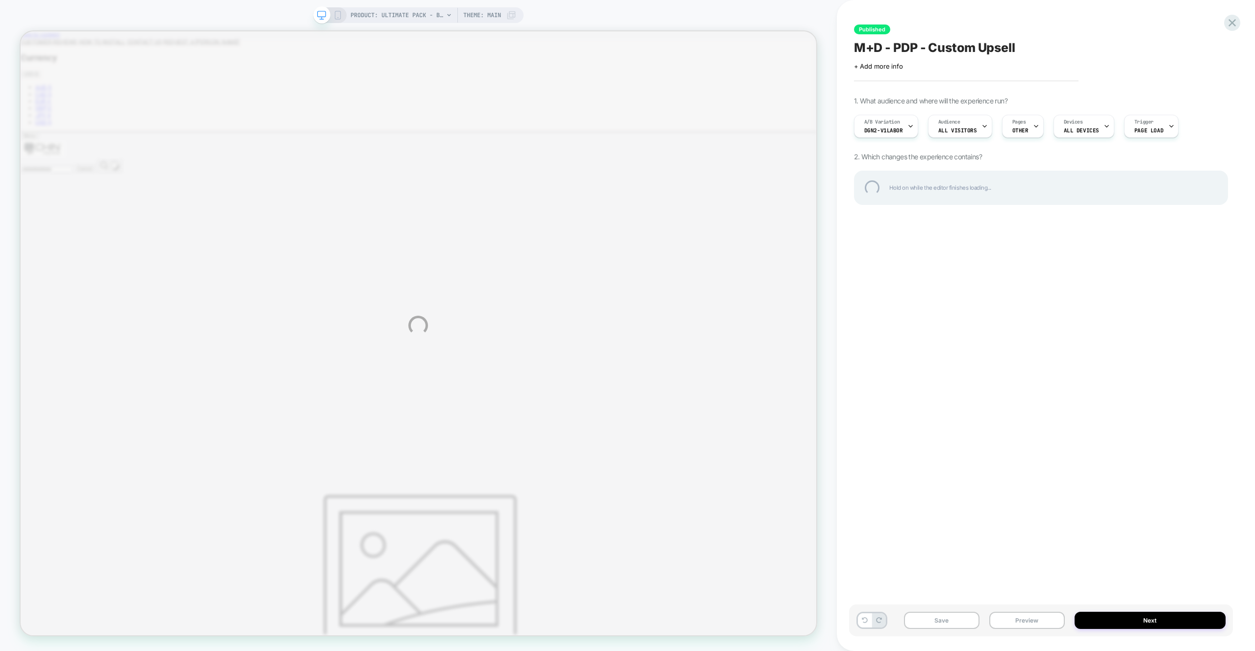
click at [1024, 622] on div "PRODUCT: Ultimate Pack - Best Value Bundle PRODUCT: Ultimate Pack - Best Value …" at bounding box center [627, 325] width 1255 height 651
click at [1024, 621] on div "PRODUCT: Ultimate Pack - Best Value Bundle PRODUCT: Ultimate Pack - Best Value …" at bounding box center [627, 325] width 1255 height 651
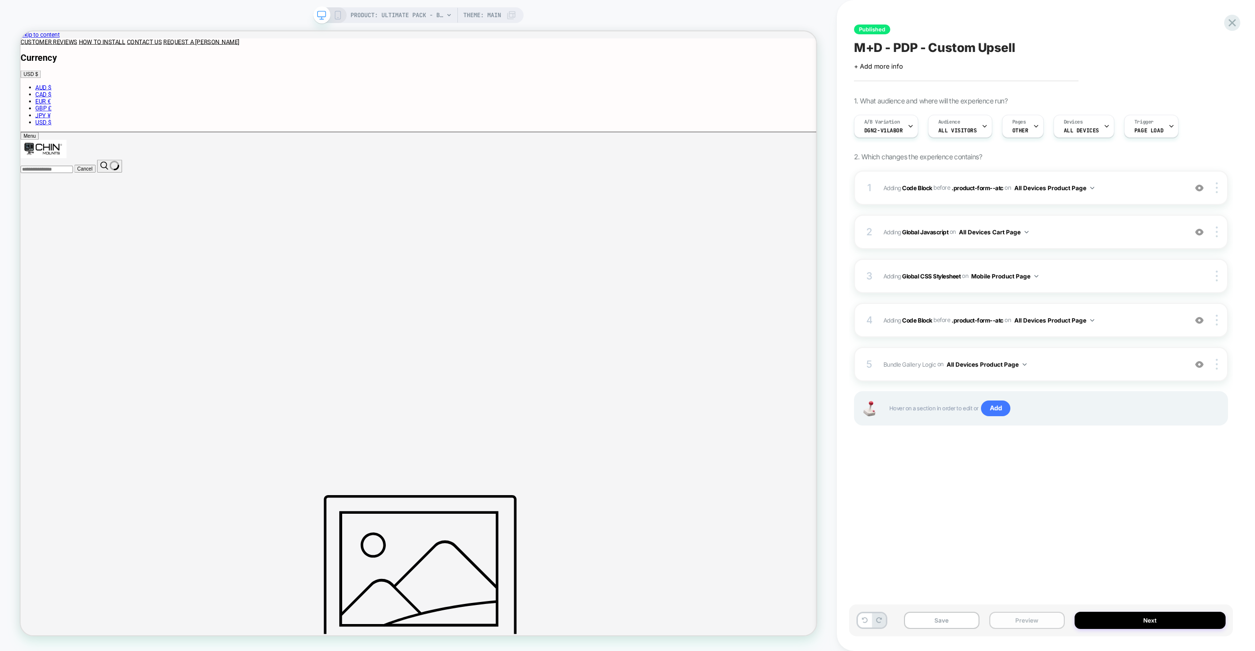
click at [1024, 621] on button "Preview" at bounding box center [1026, 620] width 75 height 17
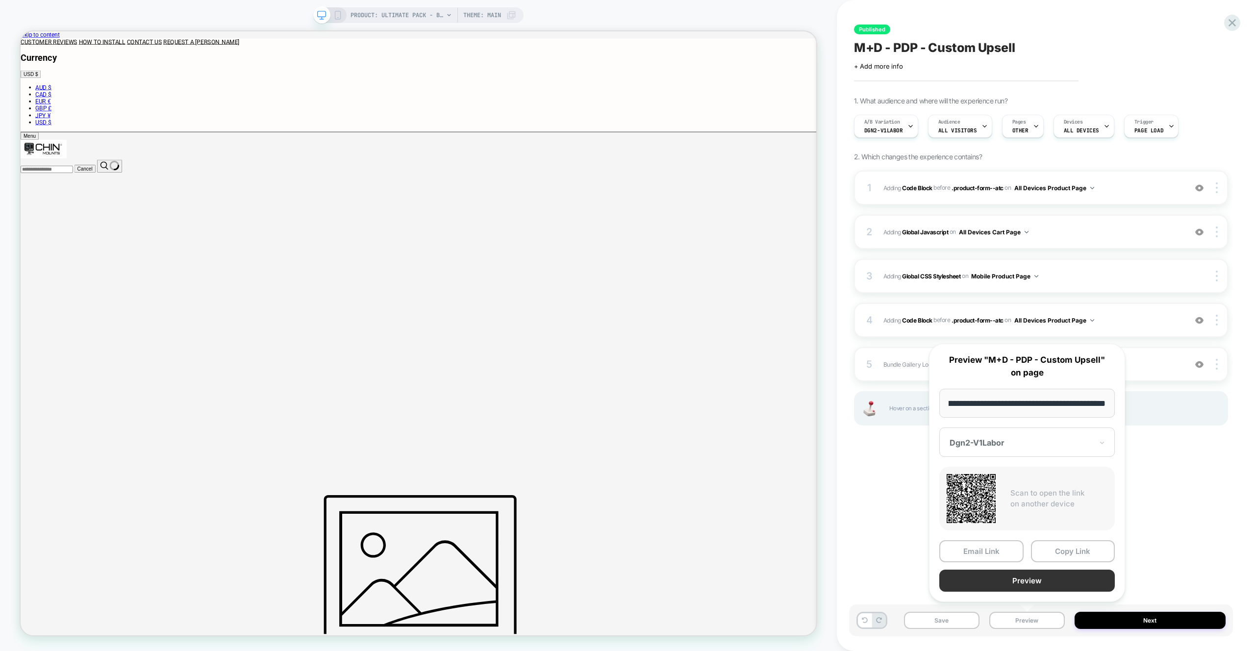
scroll to position [0, 0]
click at [1032, 587] on button "Preview" at bounding box center [1026, 580] width 175 height 22
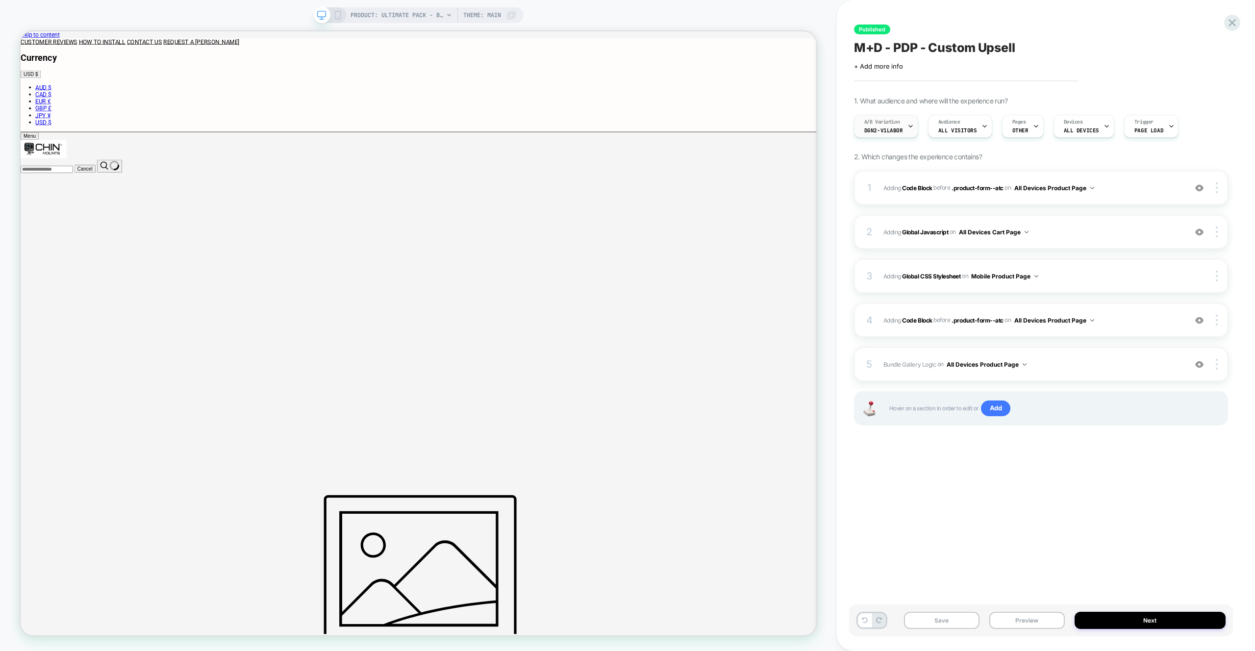
click at [909, 128] on icon at bounding box center [910, 126] width 6 height 6
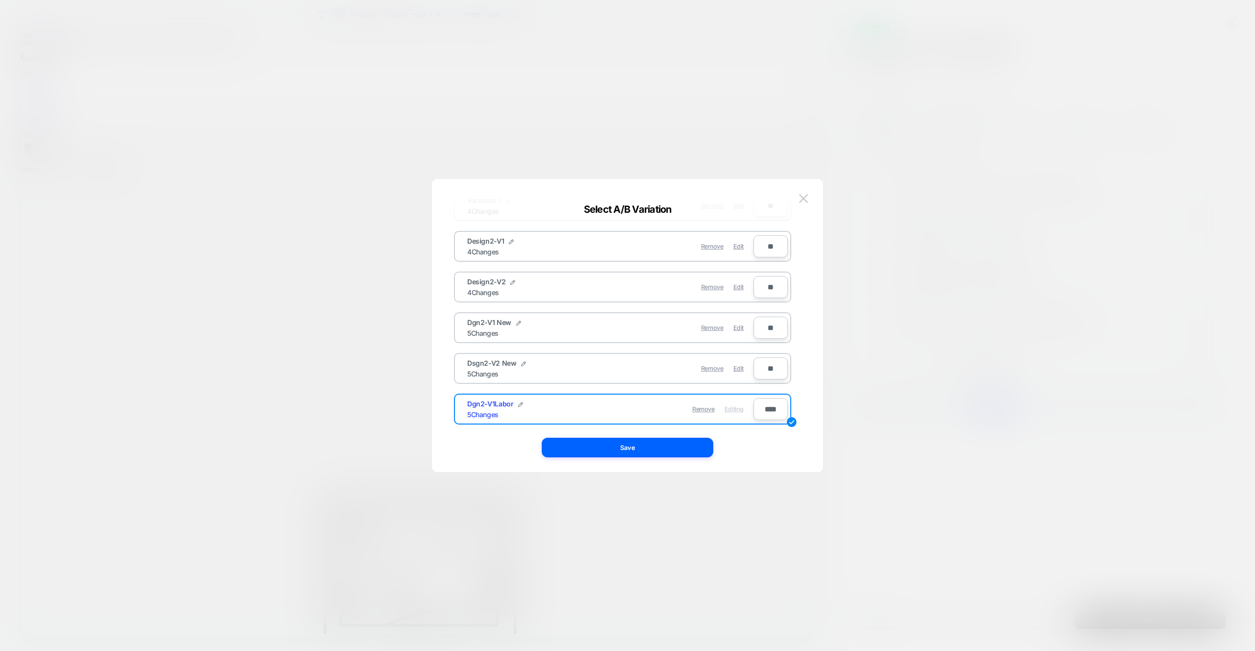
scroll to position [78, 0]
click at [633, 451] on button "Save" at bounding box center [628, 448] width 172 height 20
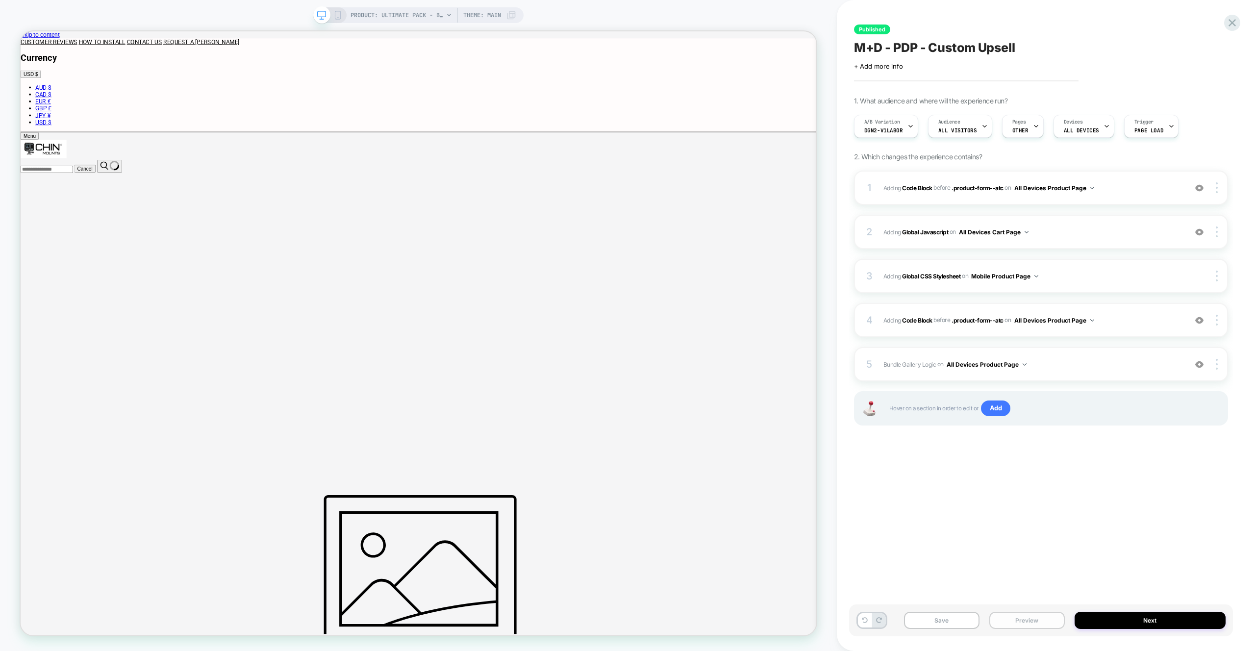
click at [1029, 621] on button "Preview" at bounding box center [1026, 620] width 75 height 17
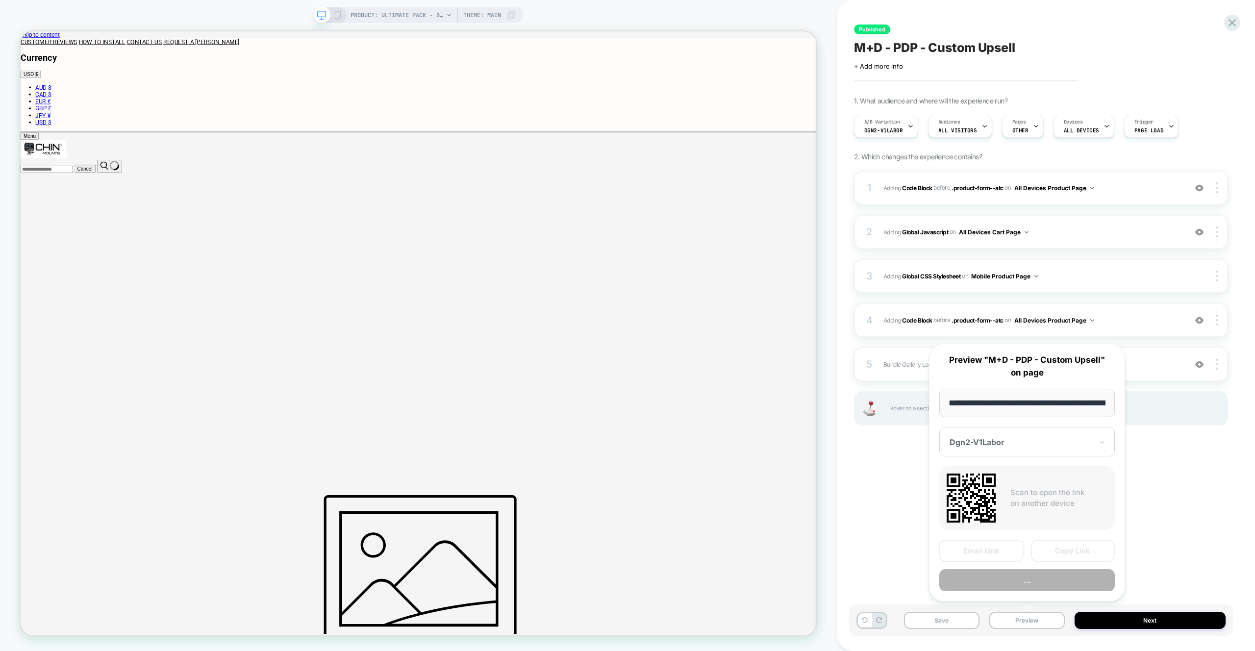
scroll to position [0, 180]
click at [1044, 582] on button "Preview" at bounding box center [1026, 580] width 175 height 22
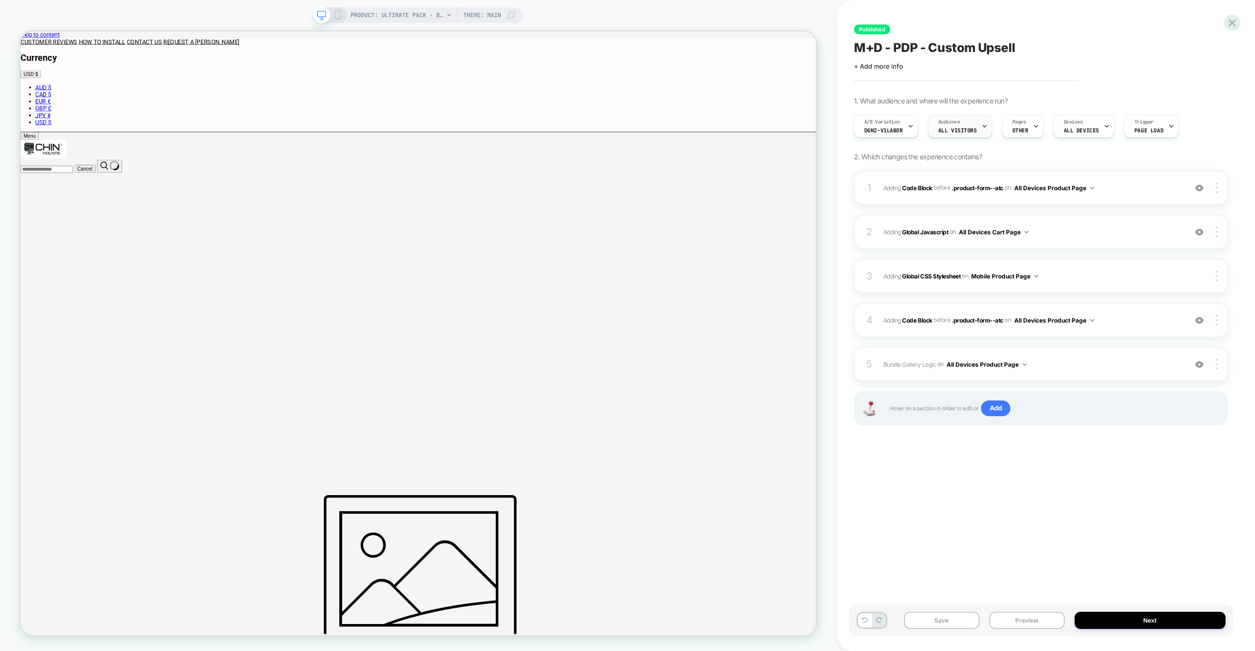
click at [961, 128] on span "All Visitors" at bounding box center [957, 130] width 39 height 7
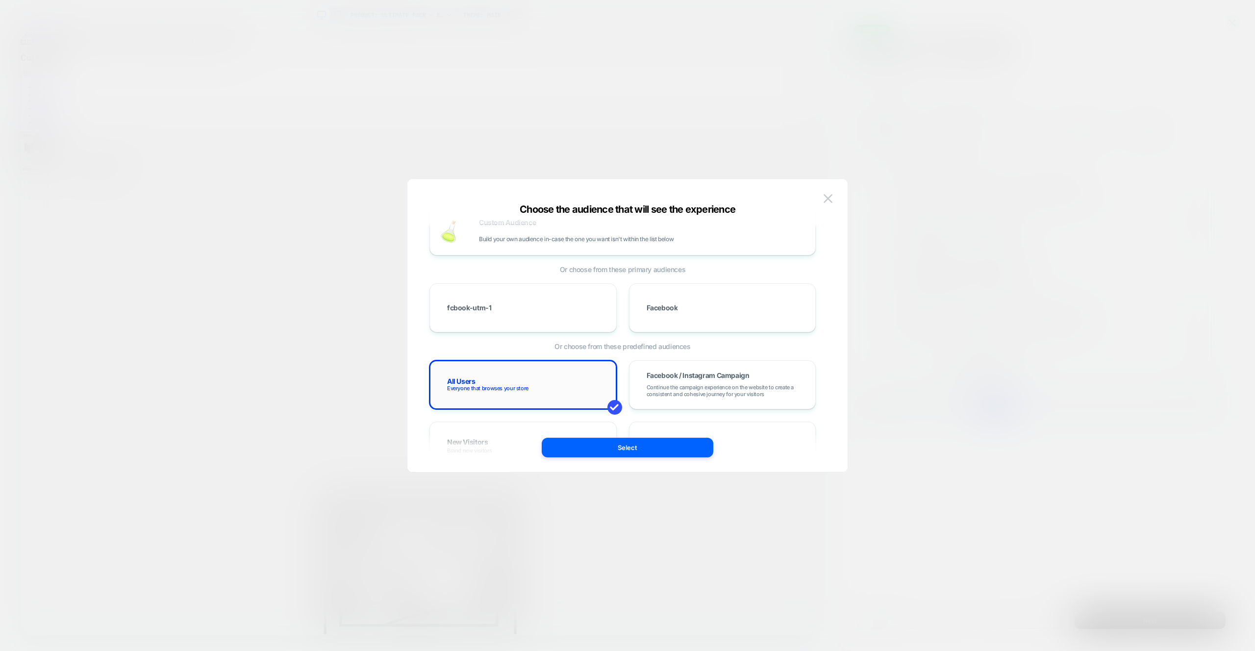
scroll to position [47, 0]
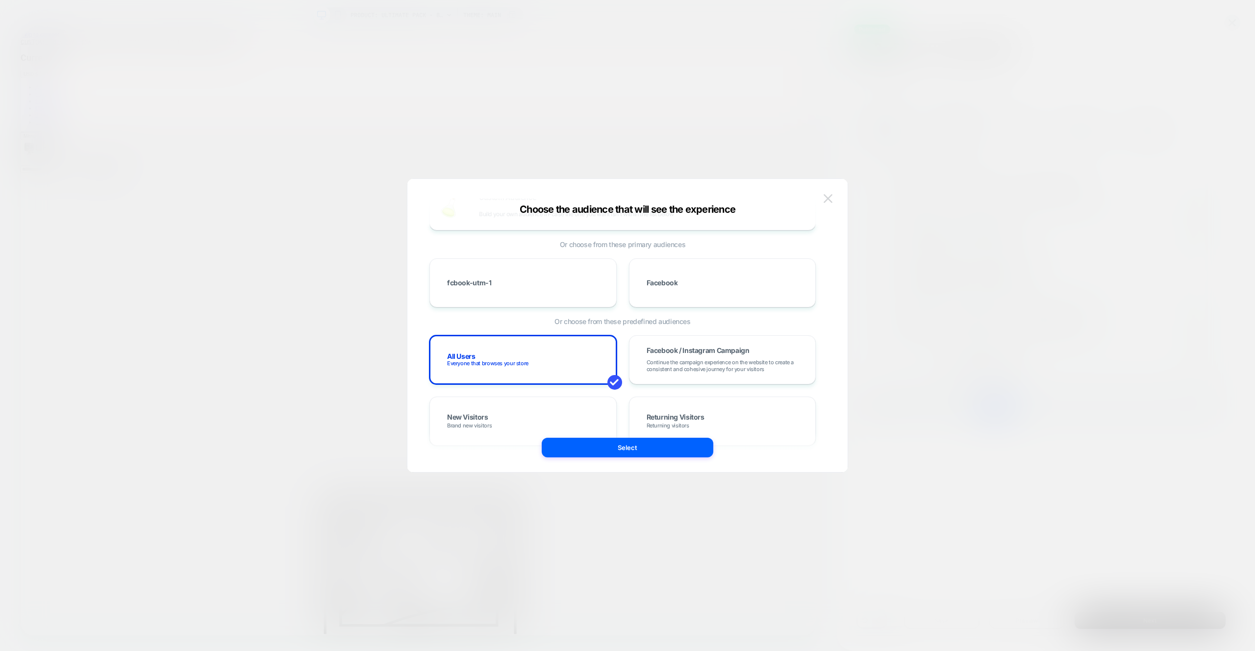
click at [831, 199] on img at bounding box center [827, 198] width 9 height 8
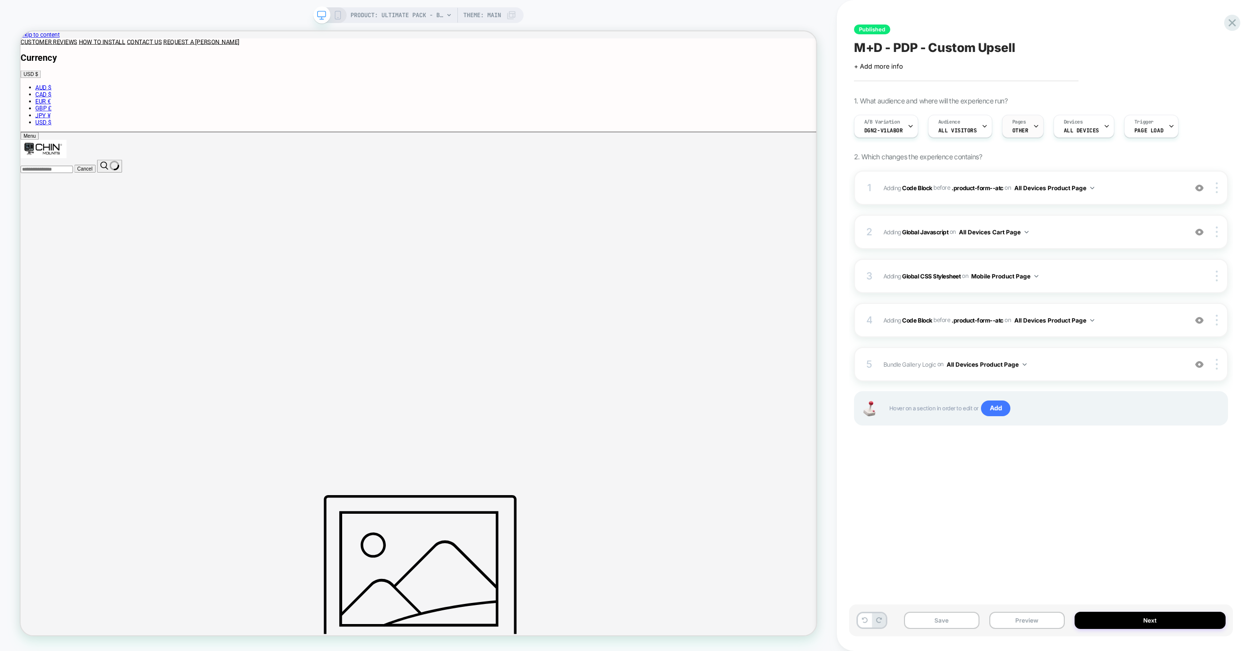
click at [1012, 131] on span "OTHER" at bounding box center [1020, 130] width 16 height 7
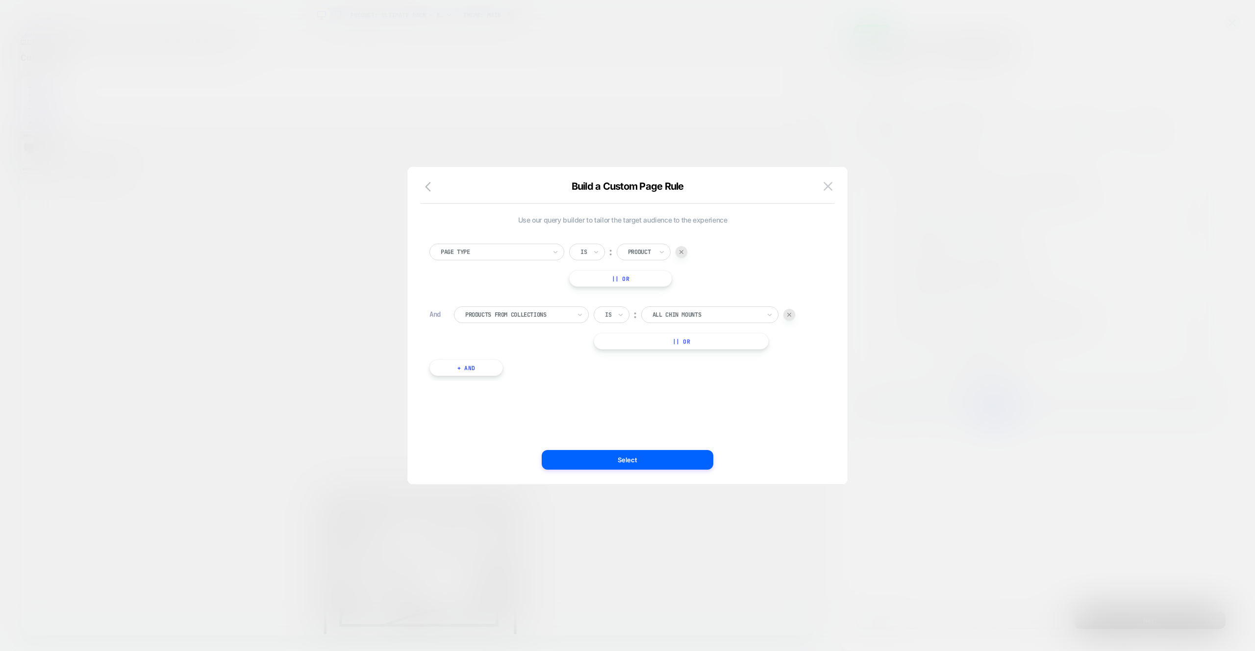
drag, startPoint x: 647, startPoint y: 457, endPoint x: 680, endPoint y: 456, distance: 32.9
click at [647, 457] on button "Select" at bounding box center [628, 460] width 172 height 20
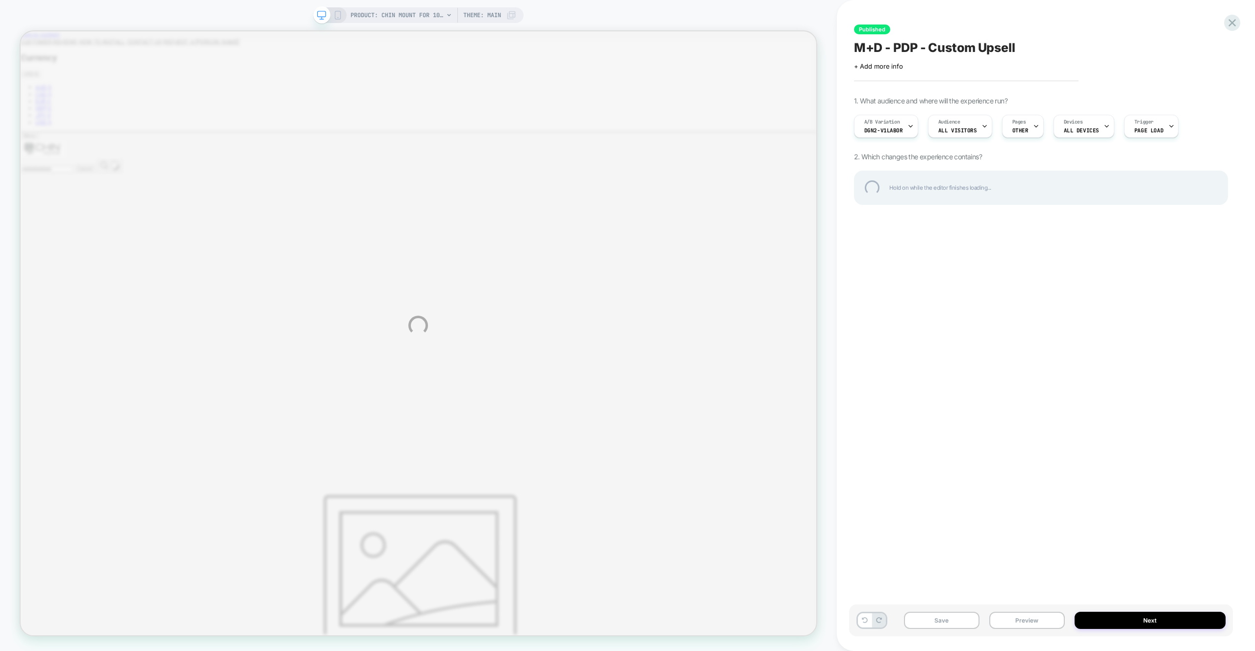
click at [1154, 125] on div "PRODUCT: Chin Mount for 100% Aircraft [percent action camera] PRODUCT: Chin Mou…" at bounding box center [627, 325] width 1255 height 651
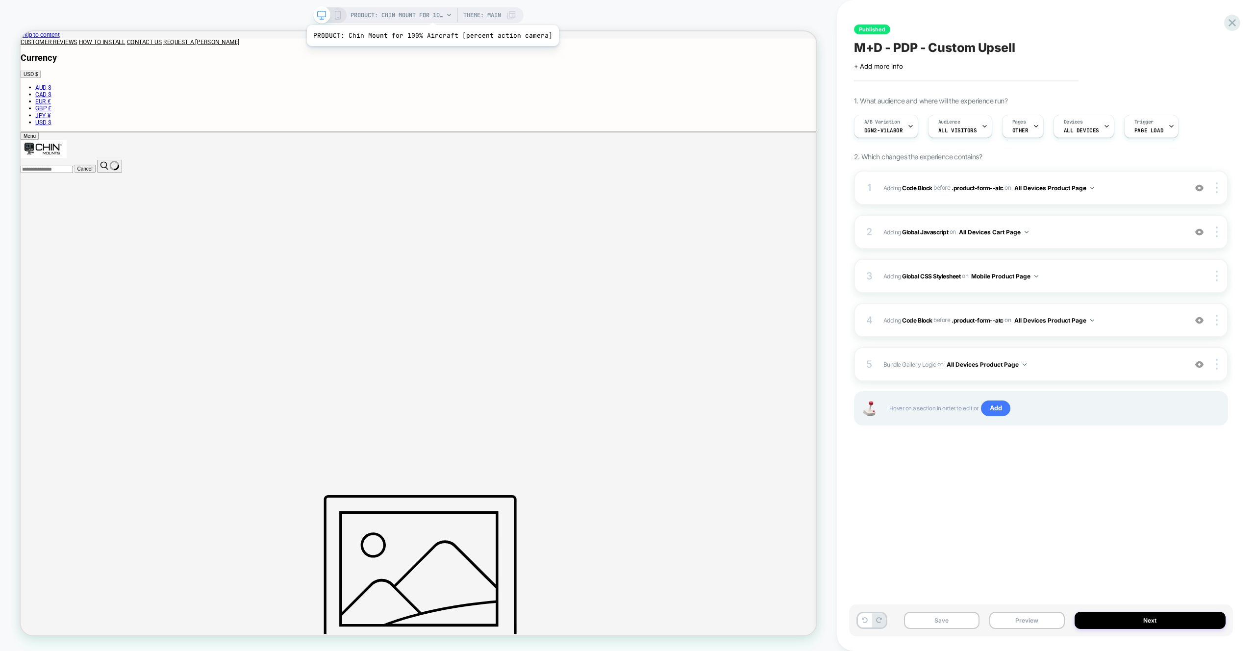
scroll to position [0, 0]
click at [1033, 128] on icon at bounding box center [1036, 126] width 6 height 6
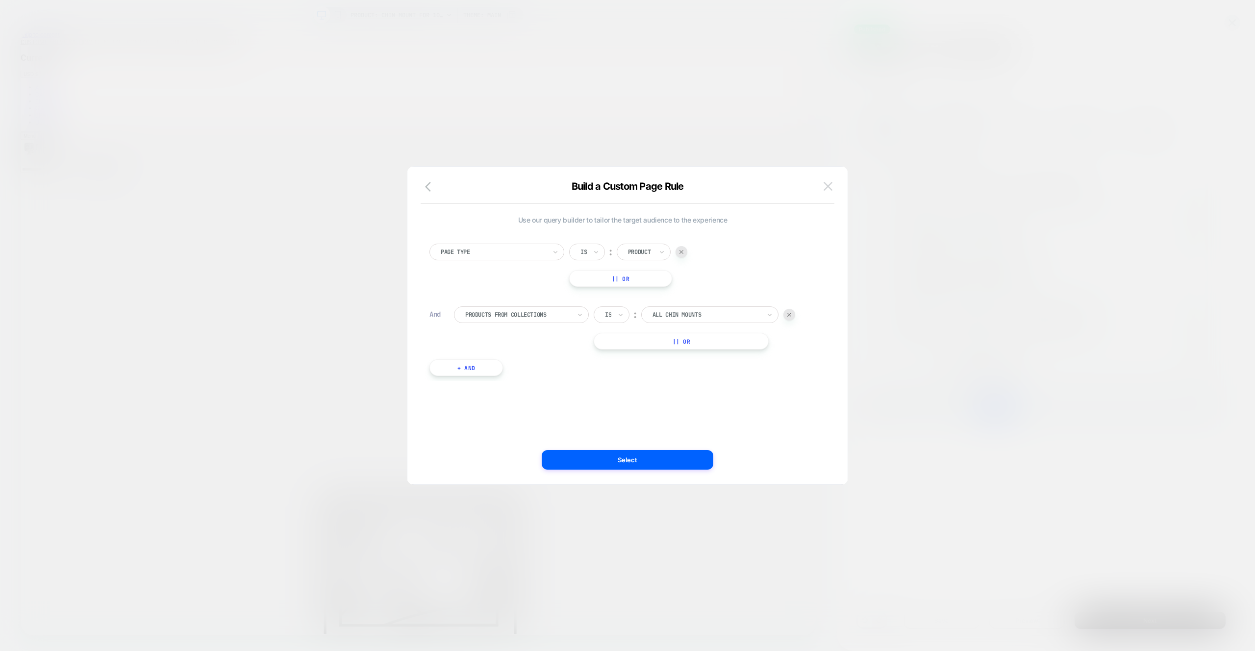
click at [833, 186] on button at bounding box center [827, 186] width 15 height 15
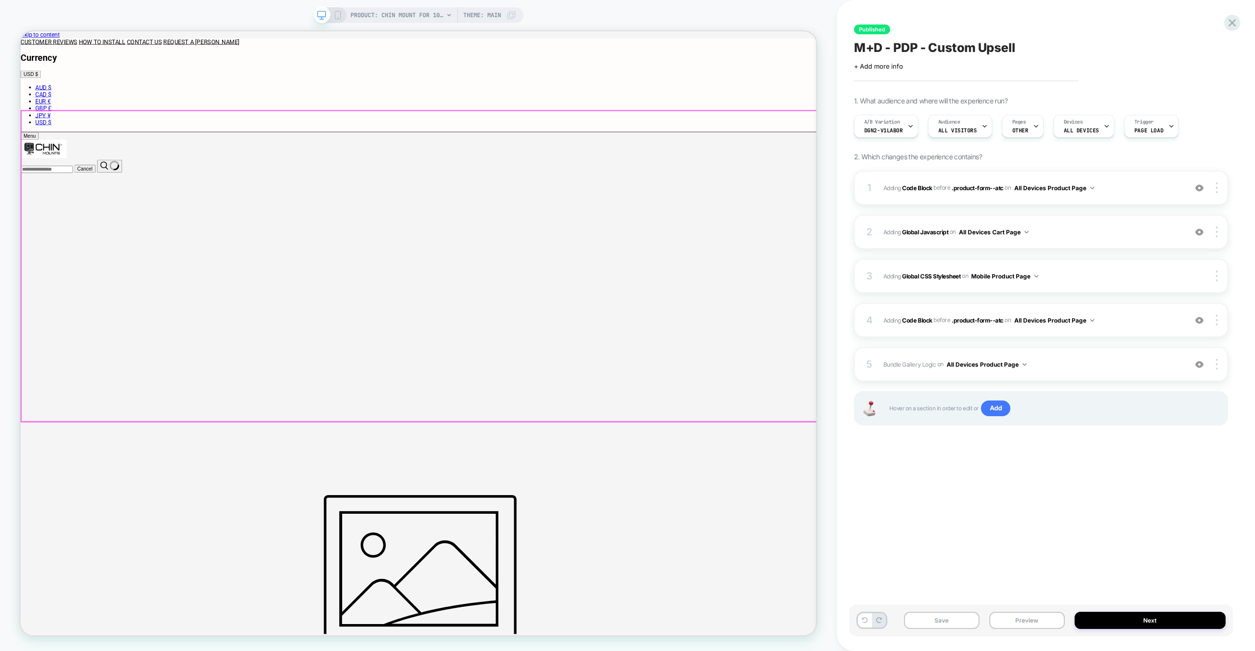
scroll to position [6, 0]
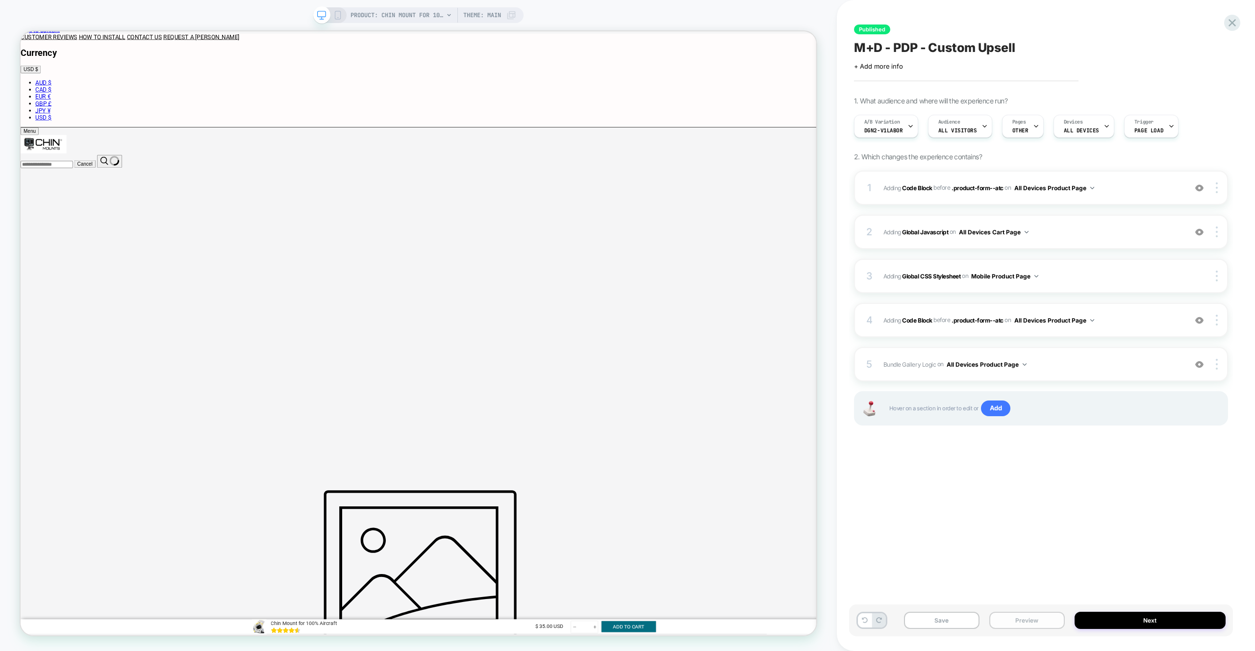
click at [1025, 628] on button "Preview" at bounding box center [1026, 620] width 75 height 17
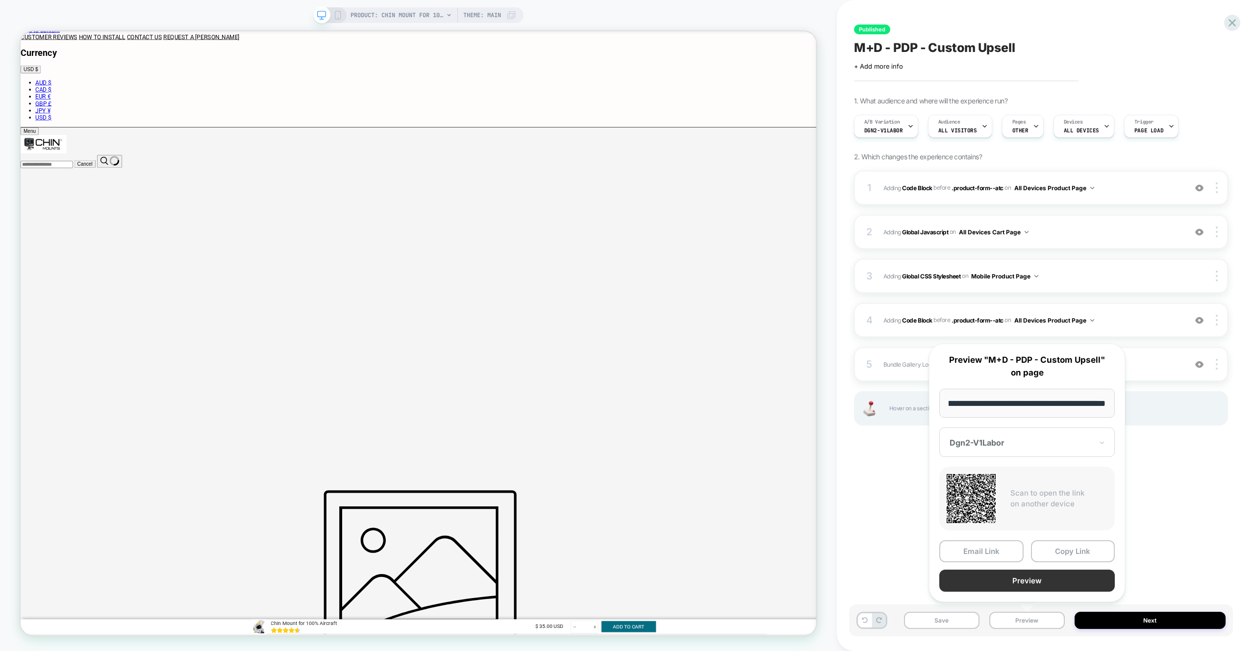
scroll to position [0, 0]
click at [1037, 582] on button "Preview" at bounding box center [1026, 580] width 175 height 22
